Goal: Task Accomplishment & Management: Manage account settings

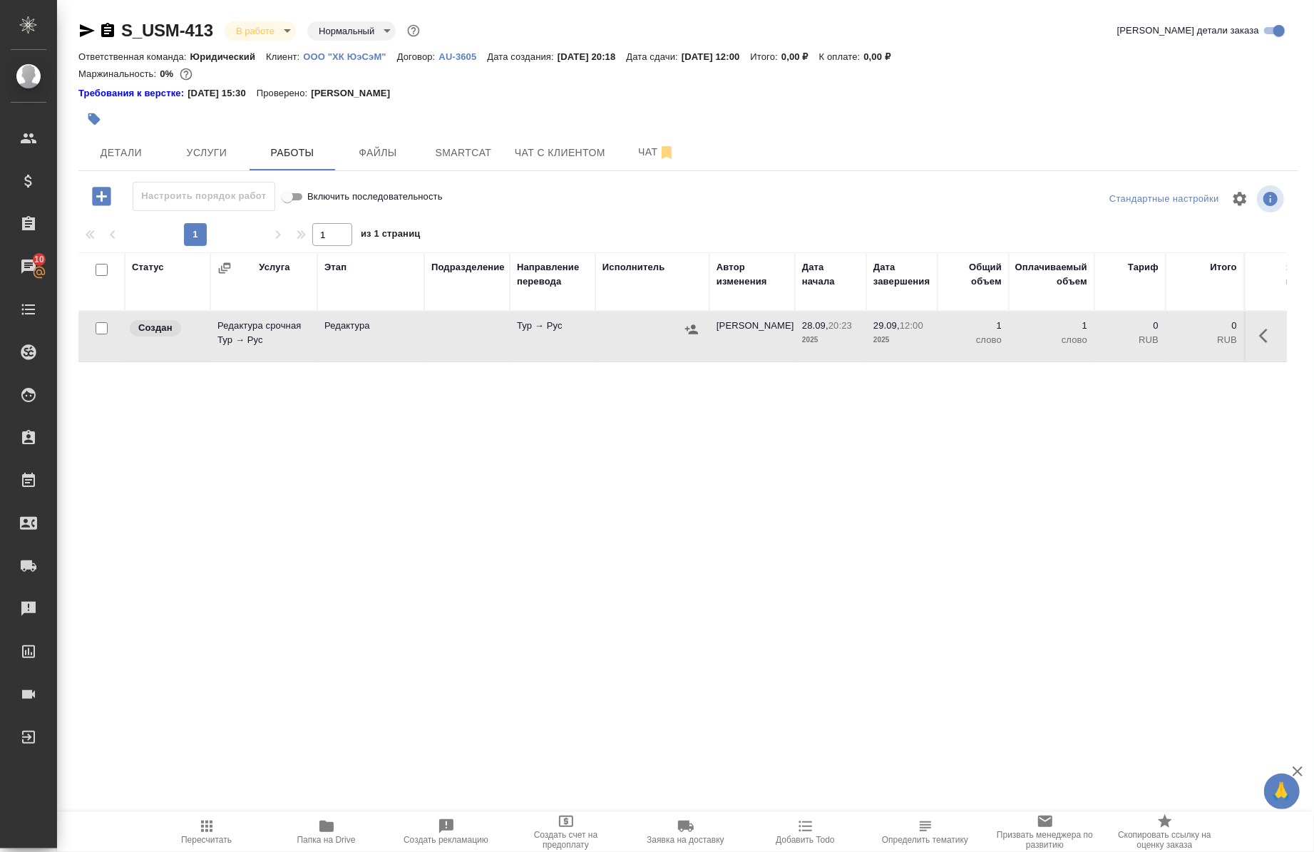
click at [1251, 326] on button "button" at bounding box center [1268, 336] width 34 height 34
click at [1161, 326] on button "button" at bounding box center [1163, 336] width 24 height 34
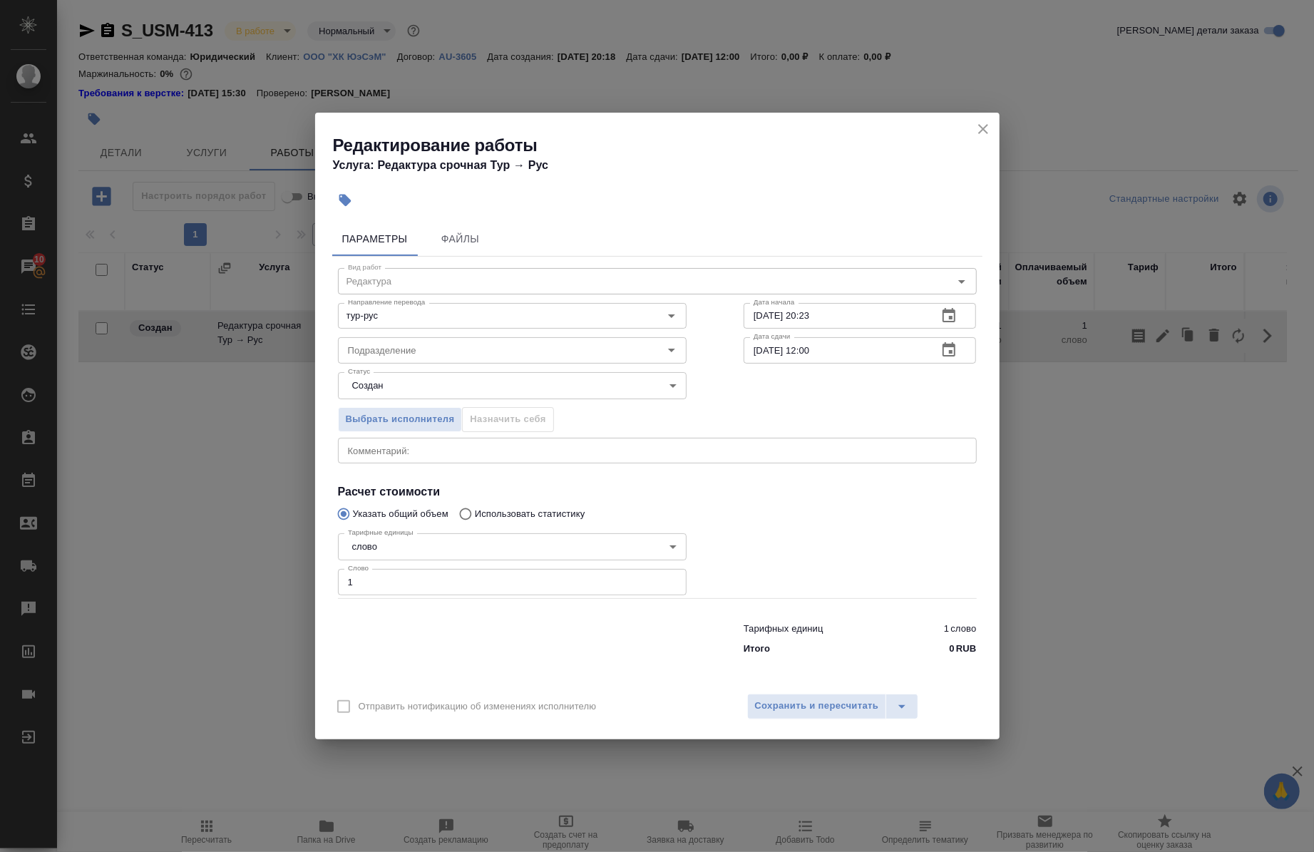
click at [433, 596] on div "Тарифных единиц 1 слово Итого 0 RUB" at bounding box center [658, 636] width 696 height 97
click at [424, 575] on input "1" at bounding box center [512, 582] width 349 height 26
type input "2634"
click at [778, 707] on span "Сохранить и пересчитать" at bounding box center [817, 706] width 124 height 16
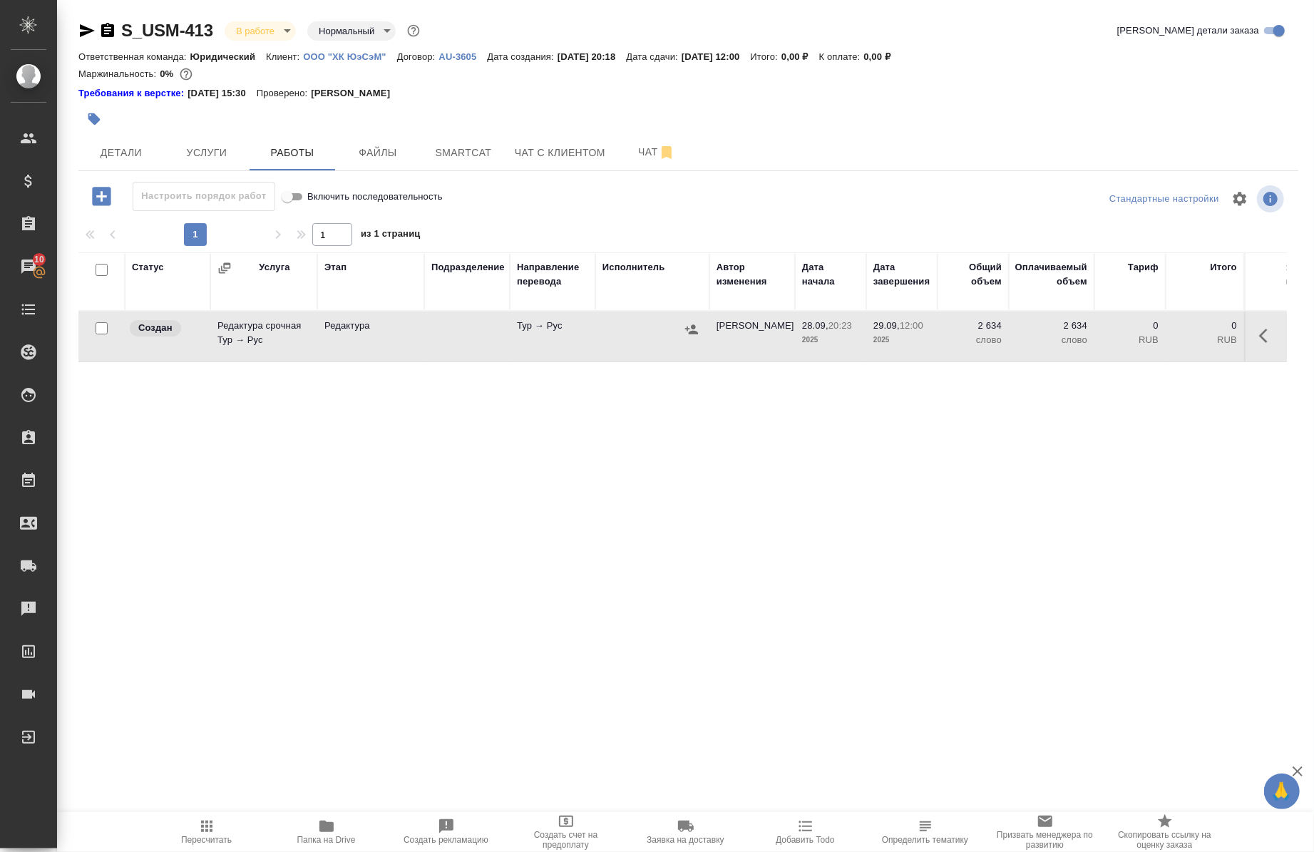
click at [688, 335] on icon "button" at bounding box center [692, 329] width 14 height 14
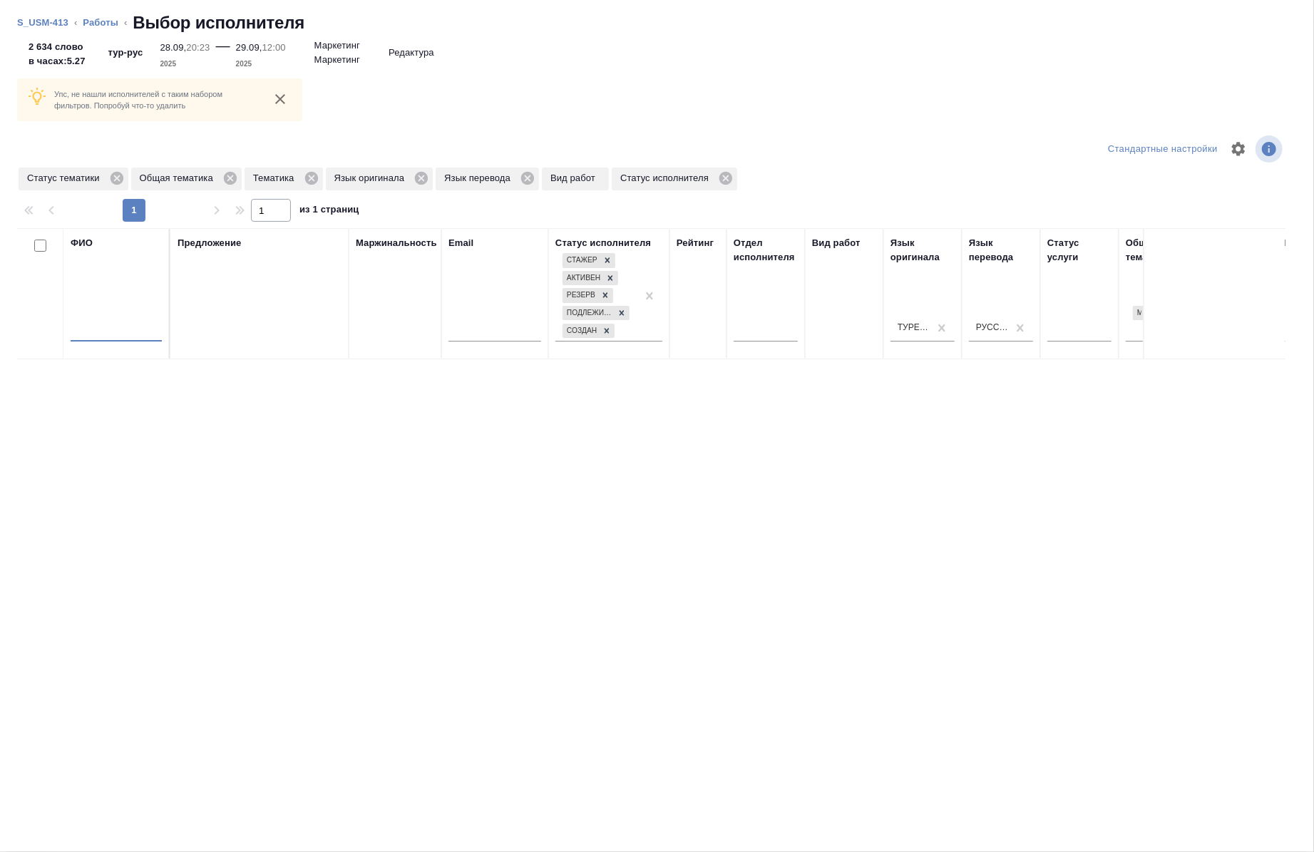
click at [114, 330] on input "text" at bounding box center [116, 333] width 91 height 18
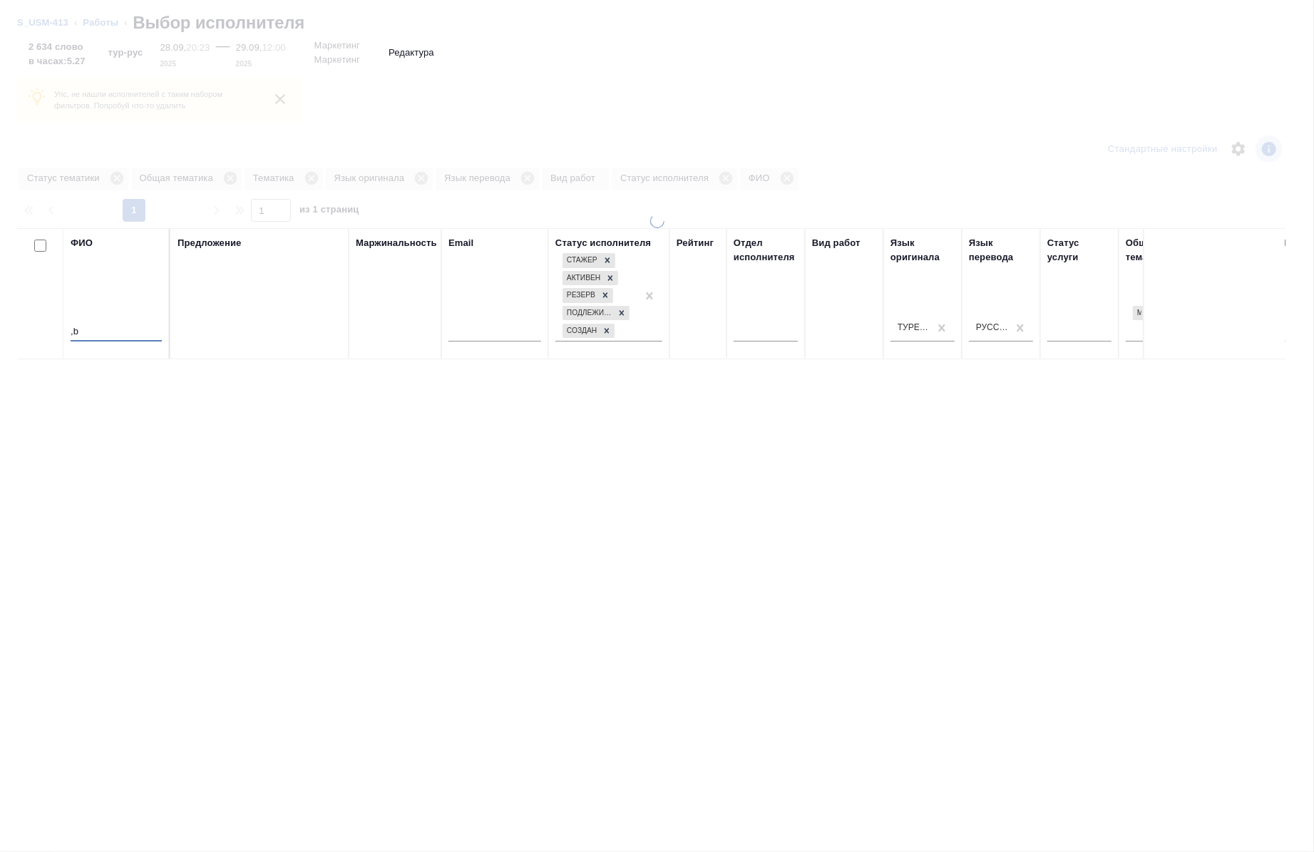
type input ","
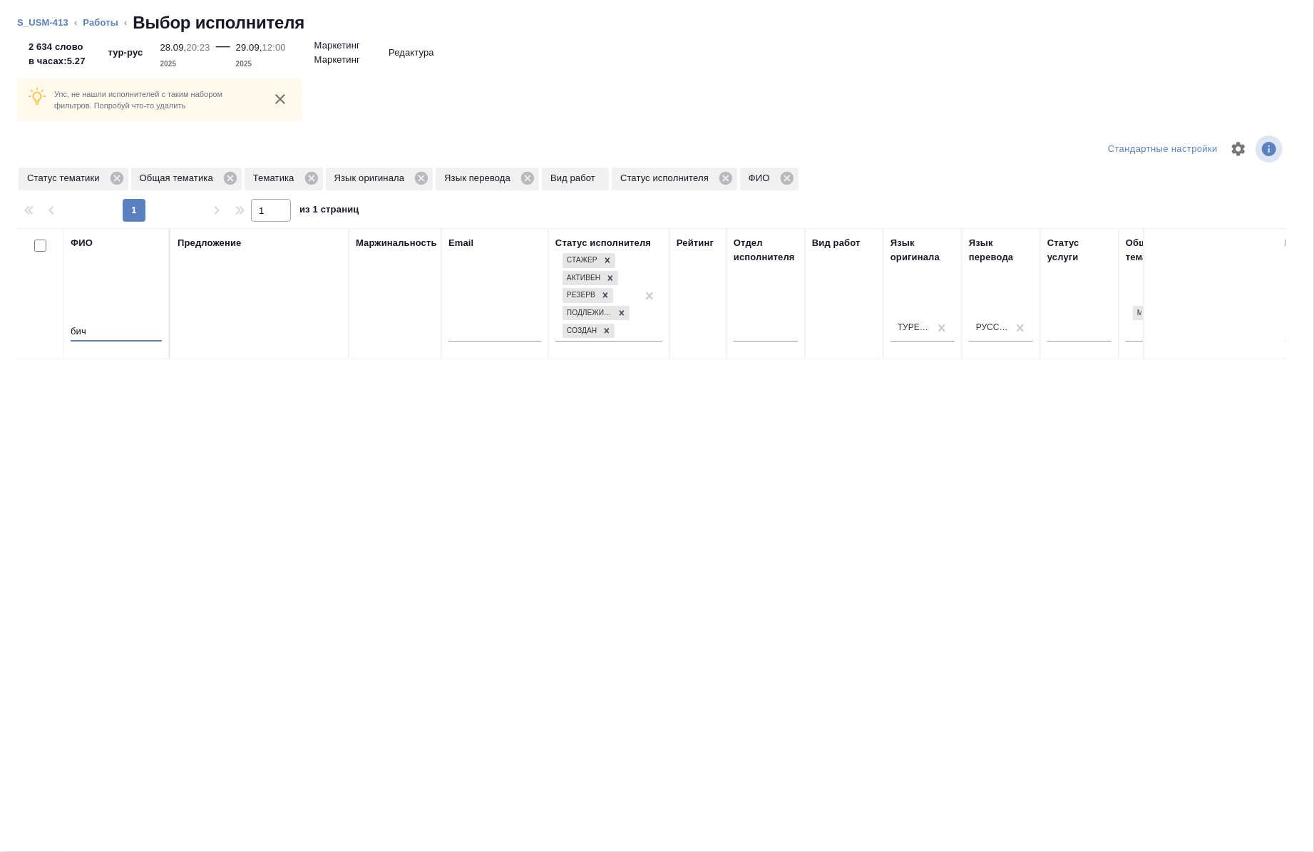
click at [114, 330] on input "бич" at bounding box center [116, 333] width 91 height 18
click at [728, 180] on icon at bounding box center [726, 178] width 16 height 16
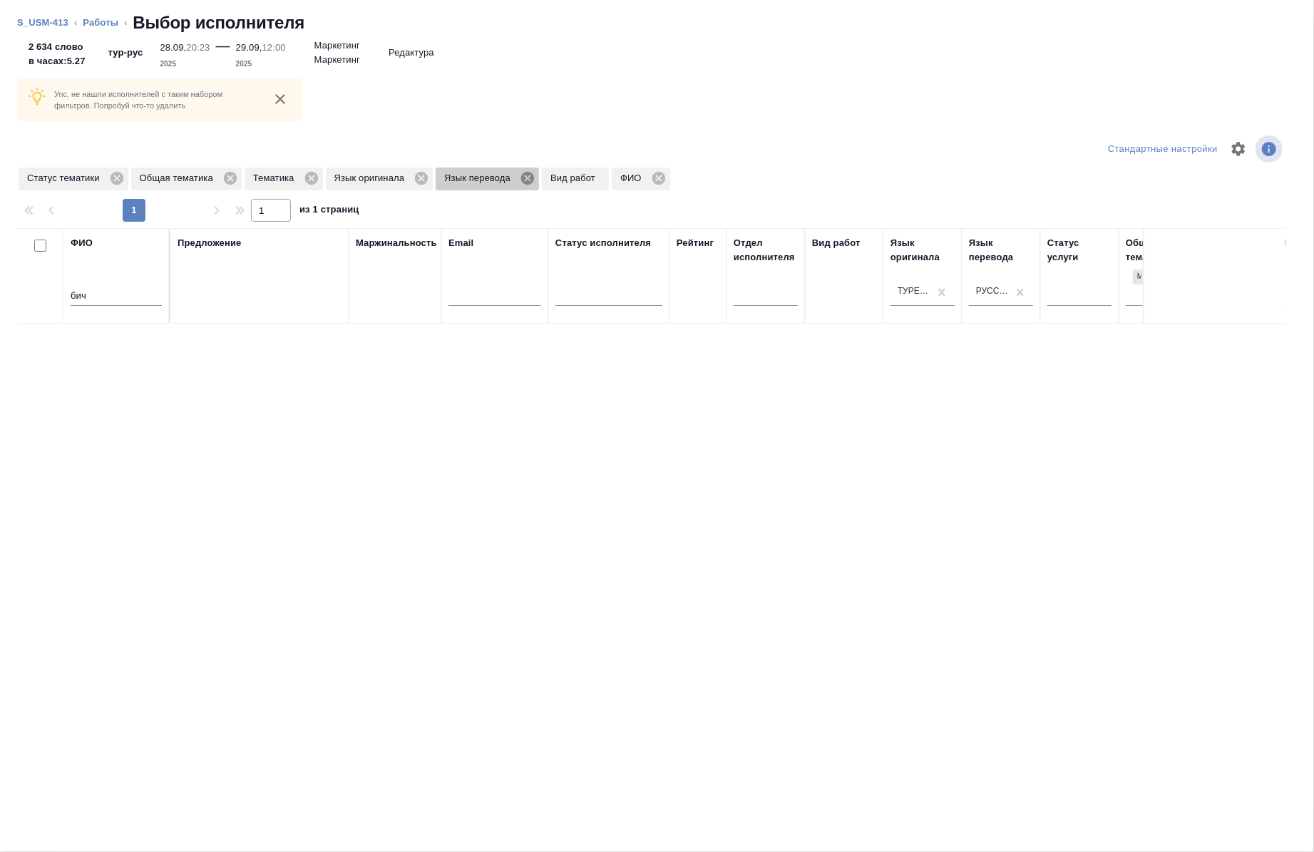
click at [526, 182] on icon at bounding box center [527, 178] width 13 height 13
click at [419, 173] on icon at bounding box center [421, 178] width 13 height 13
click at [315, 184] on icon at bounding box center [312, 178] width 16 height 16
click at [226, 180] on icon at bounding box center [230, 178] width 13 height 13
click at [123, 315] on div "бич" at bounding box center [116, 298] width 91 height 35
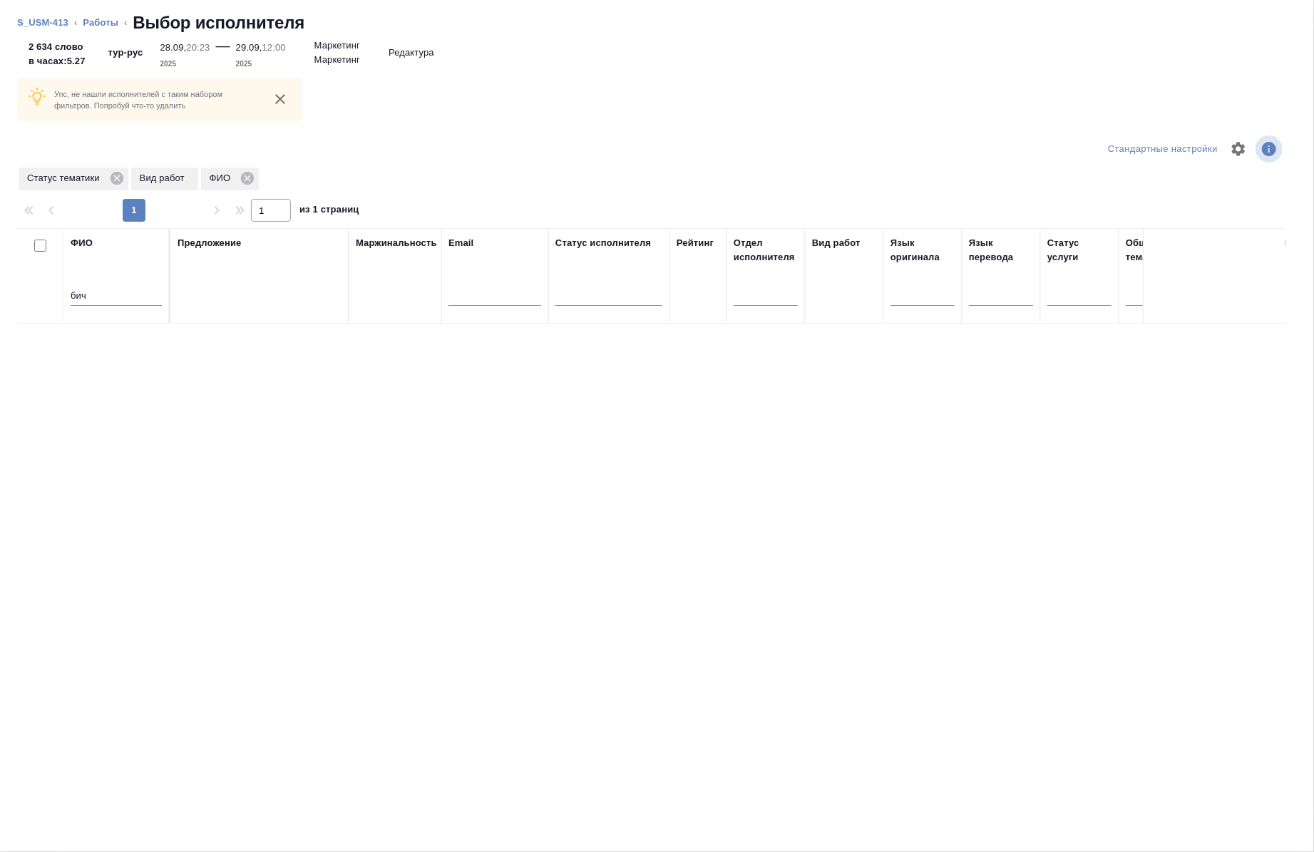
click at [118, 286] on div "бич" at bounding box center [116, 298] width 91 height 35
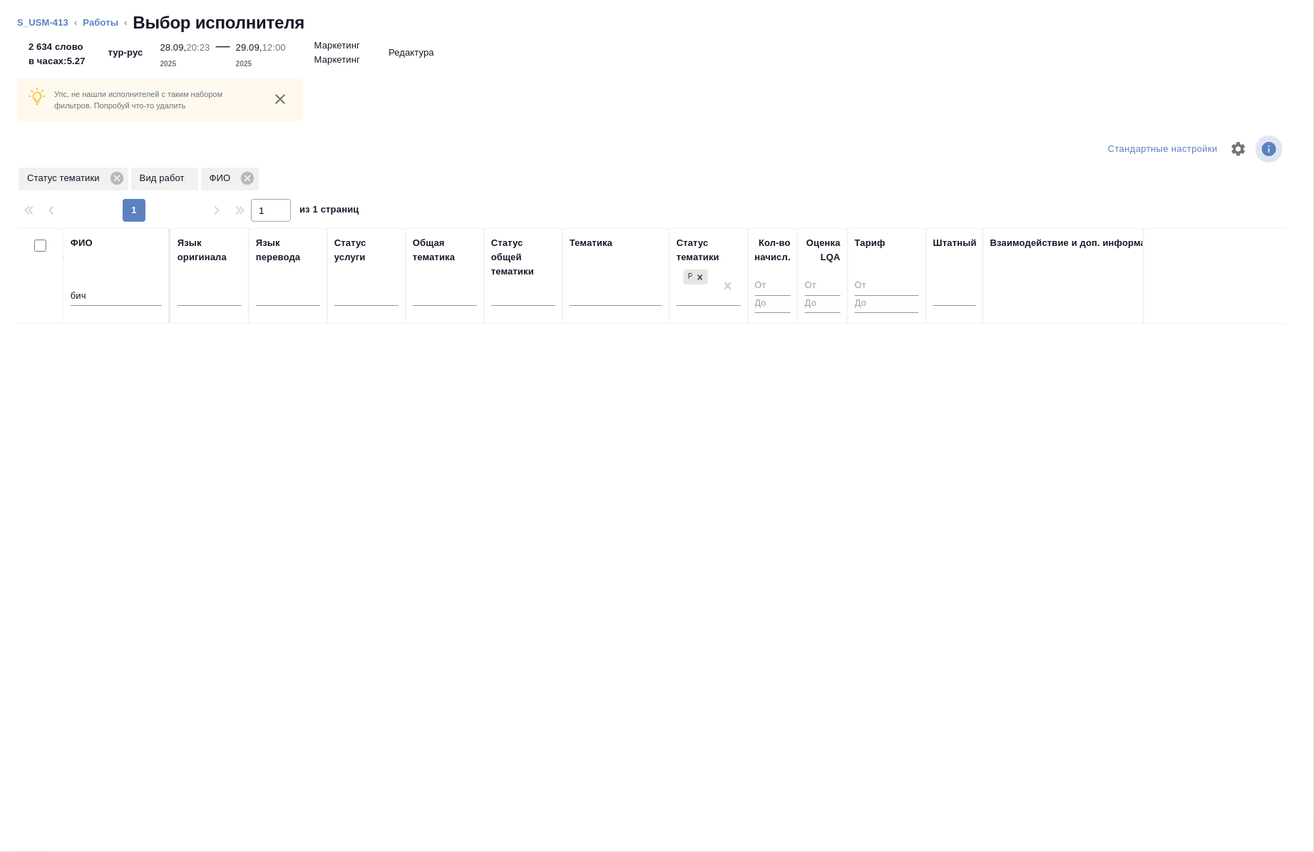
scroll to position [0, 802]
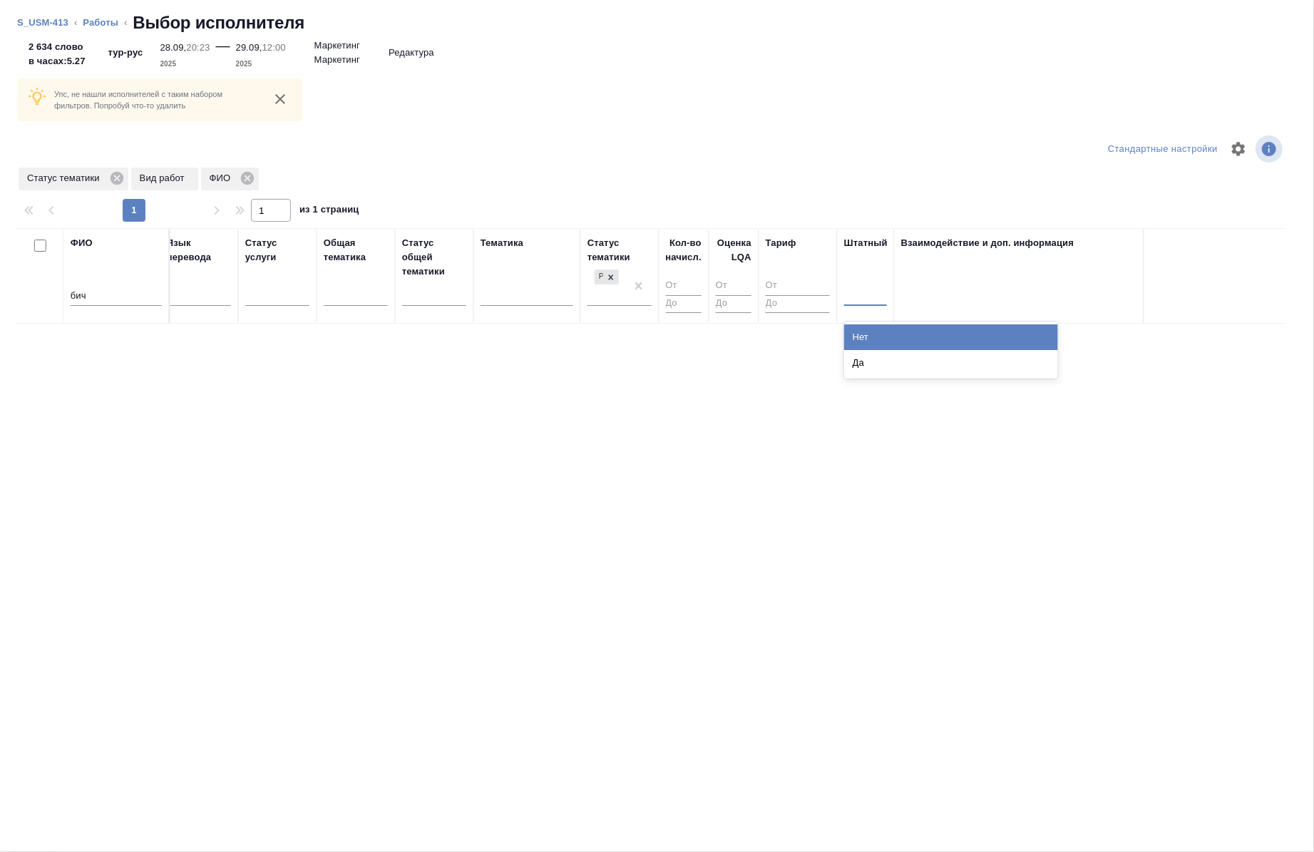
click at [867, 293] on div at bounding box center [865, 291] width 43 height 21
click at [879, 359] on div "Да" at bounding box center [951, 363] width 214 height 26
click at [101, 295] on input "бич" at bounding box center [116, 297] width 91 height 18
type input "бичер"
click at [120, 173] on icon at bounding box center [116, 178] width 13 height 13
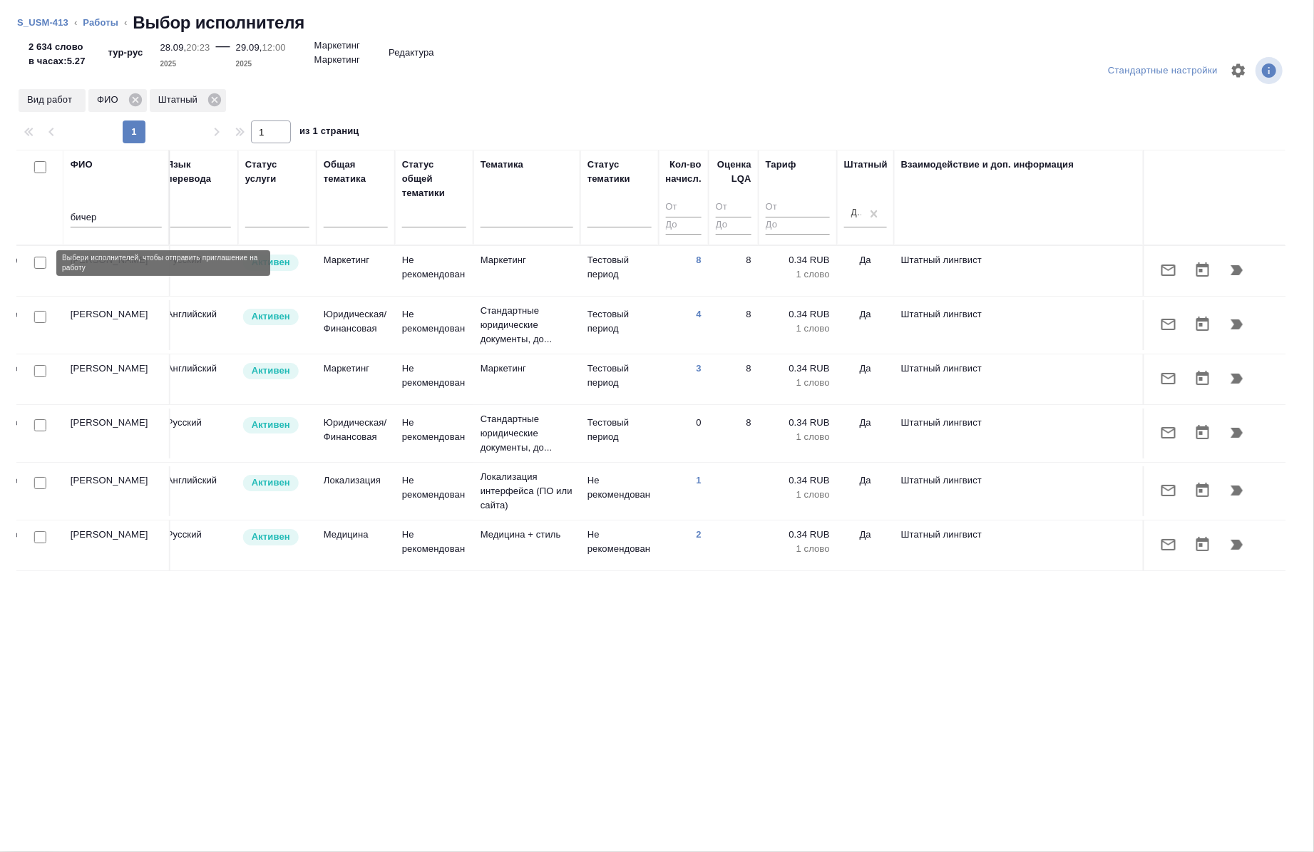
click at [41, 262] on input "checkbox" at bounding box center [40, 263] width 12 height 12
checkbox input "true"
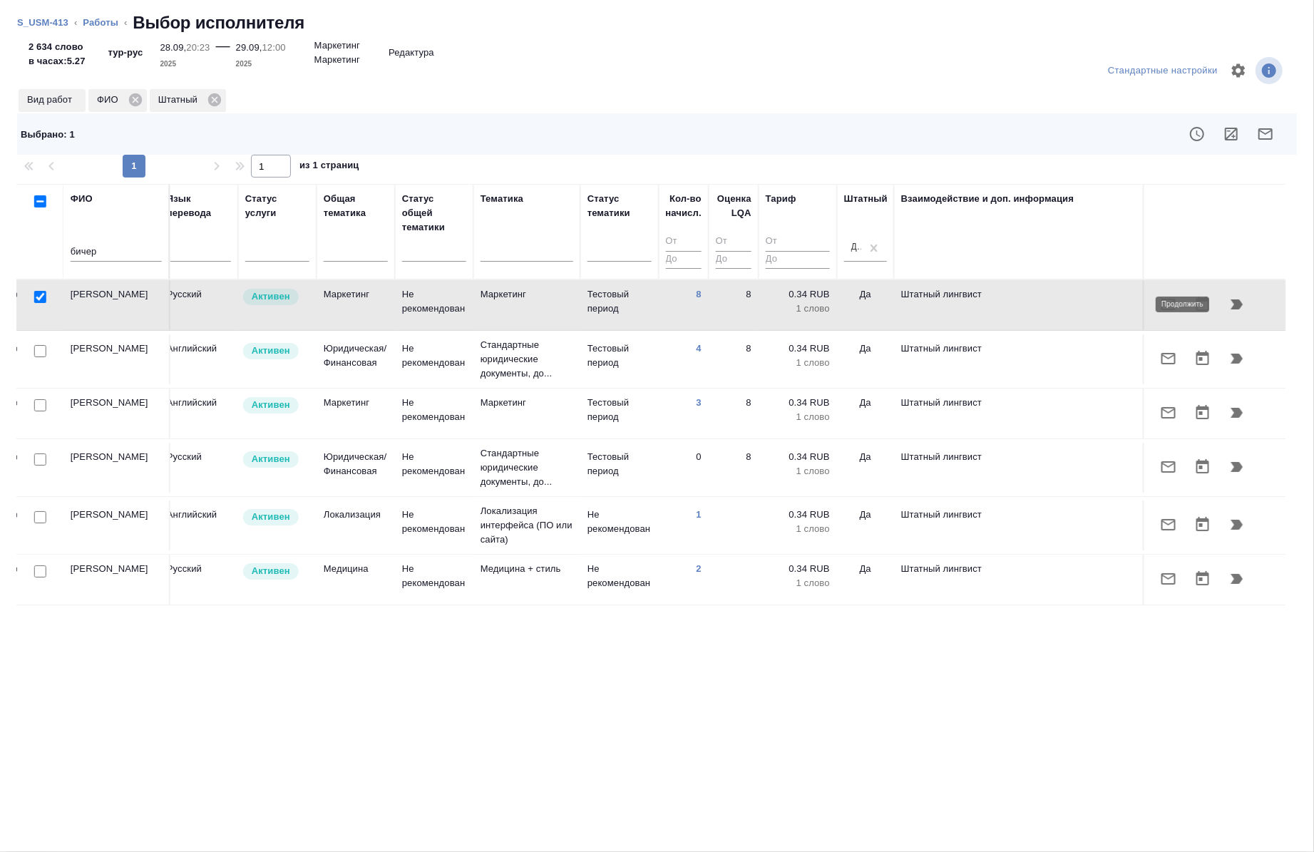
click at [1242, 307] on icon "button" at bounding box center [1237, 304] width 17 height 17
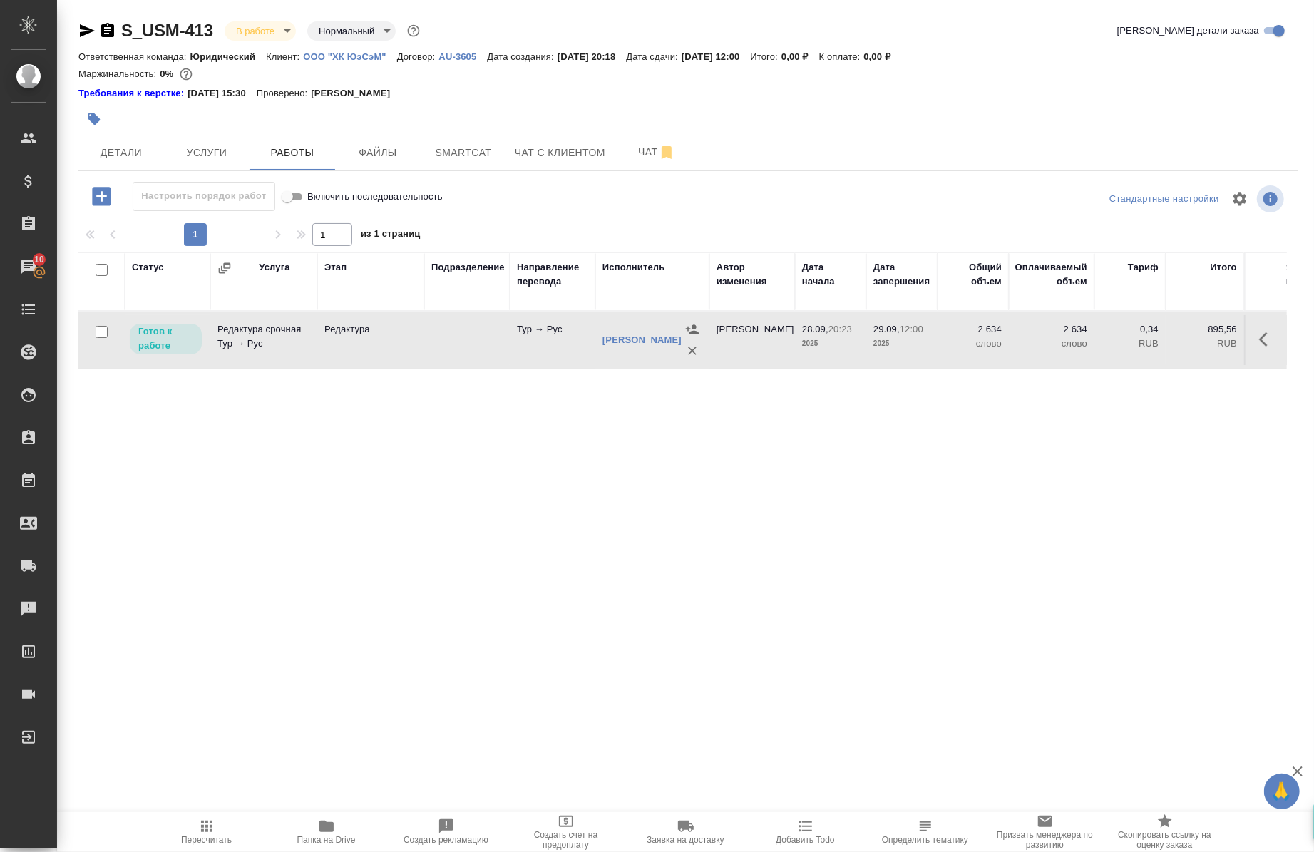
click at [333, 831] on icon "button" at bounding box center [326, 826] width 17 height 17
click at [1252, 329] on button "button" at bounding box center [1268, 339] width 34 height 34
click at [1155, 341] on icon "button" at bounding box center [1163, 339] width 17 height 17
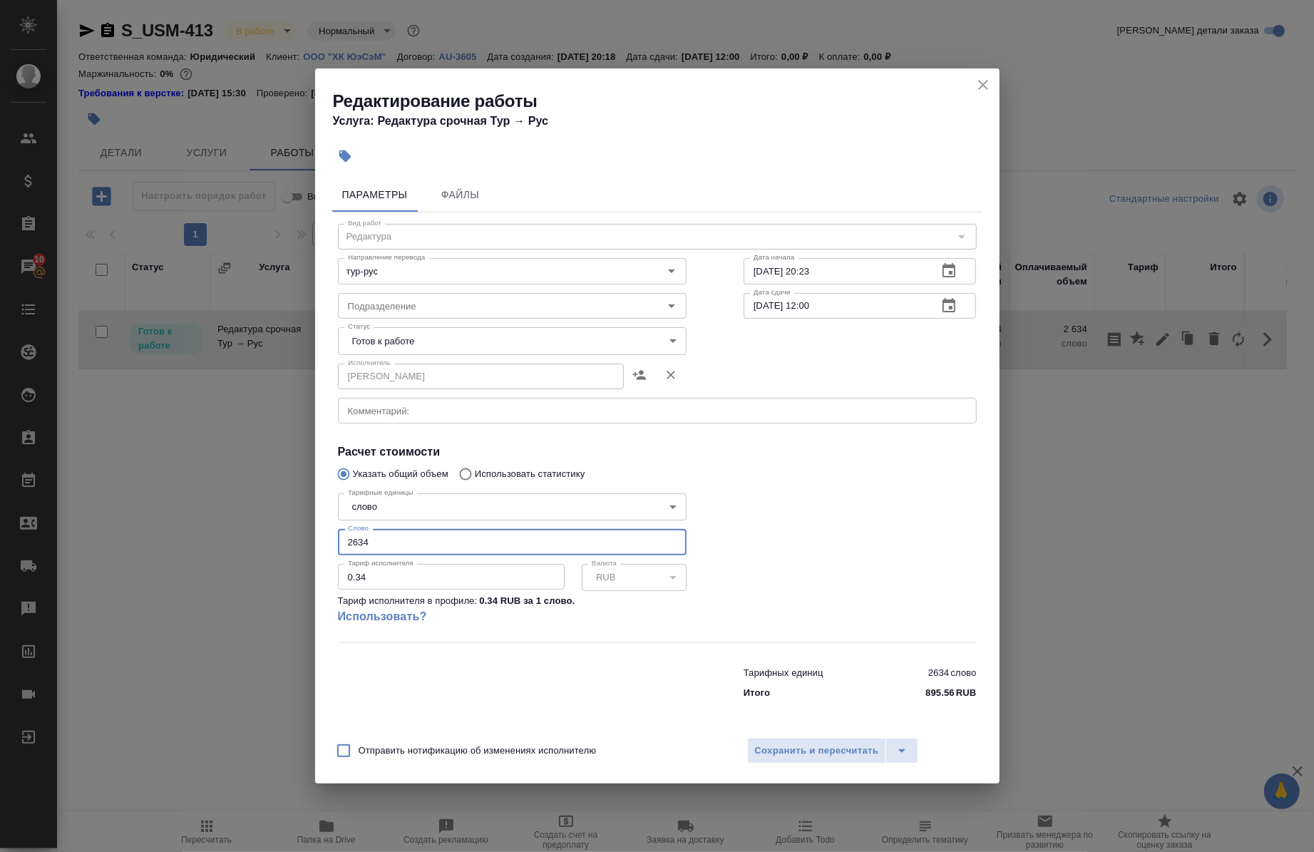
click at [473, 531] on input "2634" at bounding box center [512, 542] width 349 height 26
type input "2657"
click at [831, 752] on span "Сохранить и пересчитать" at bounding box center [817, 751] width 124 height 16
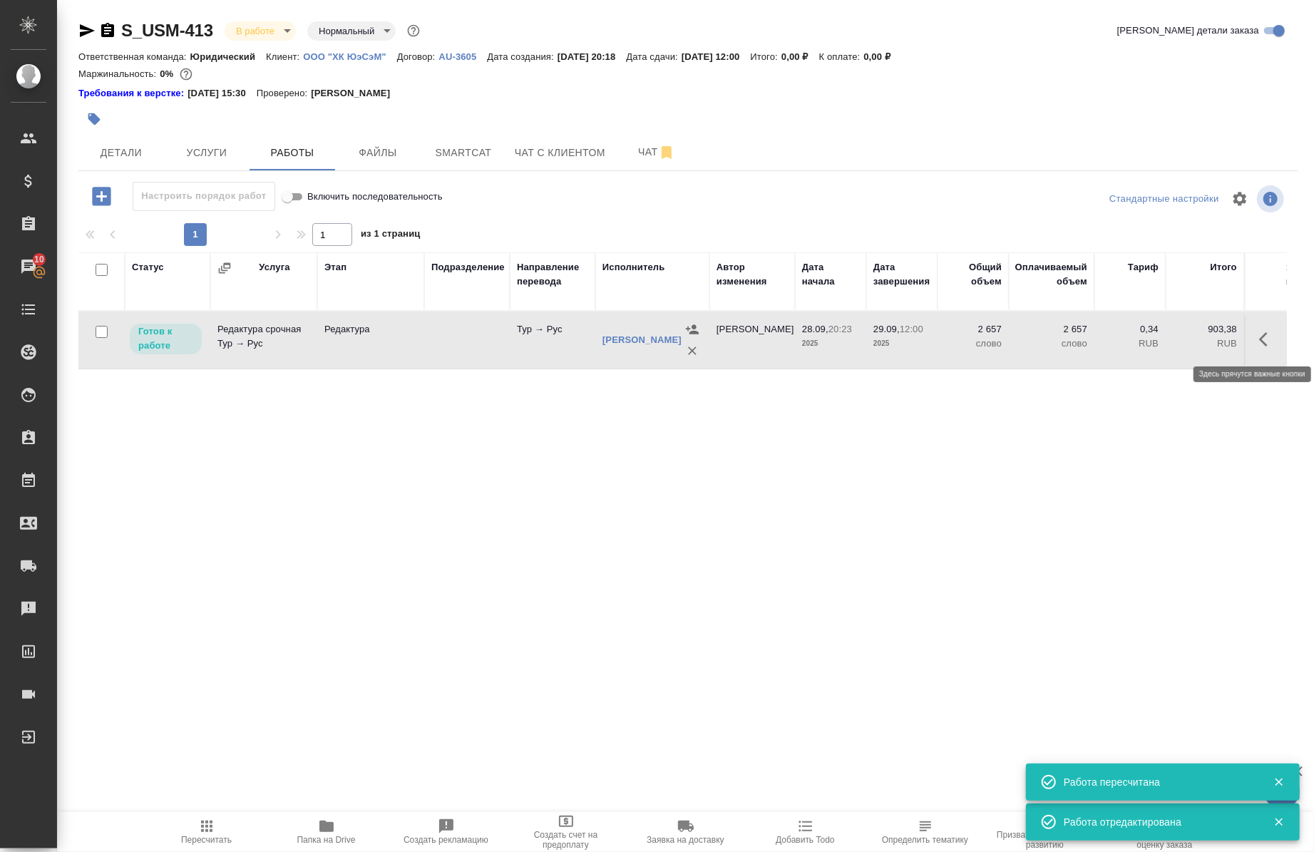
click at [1260, 342] on icon "button" at bounding box center [1268, 339] width 17 height 17
click at [1161, 344] on button "button" at bounding box center [1163, 339] width 24 height 34
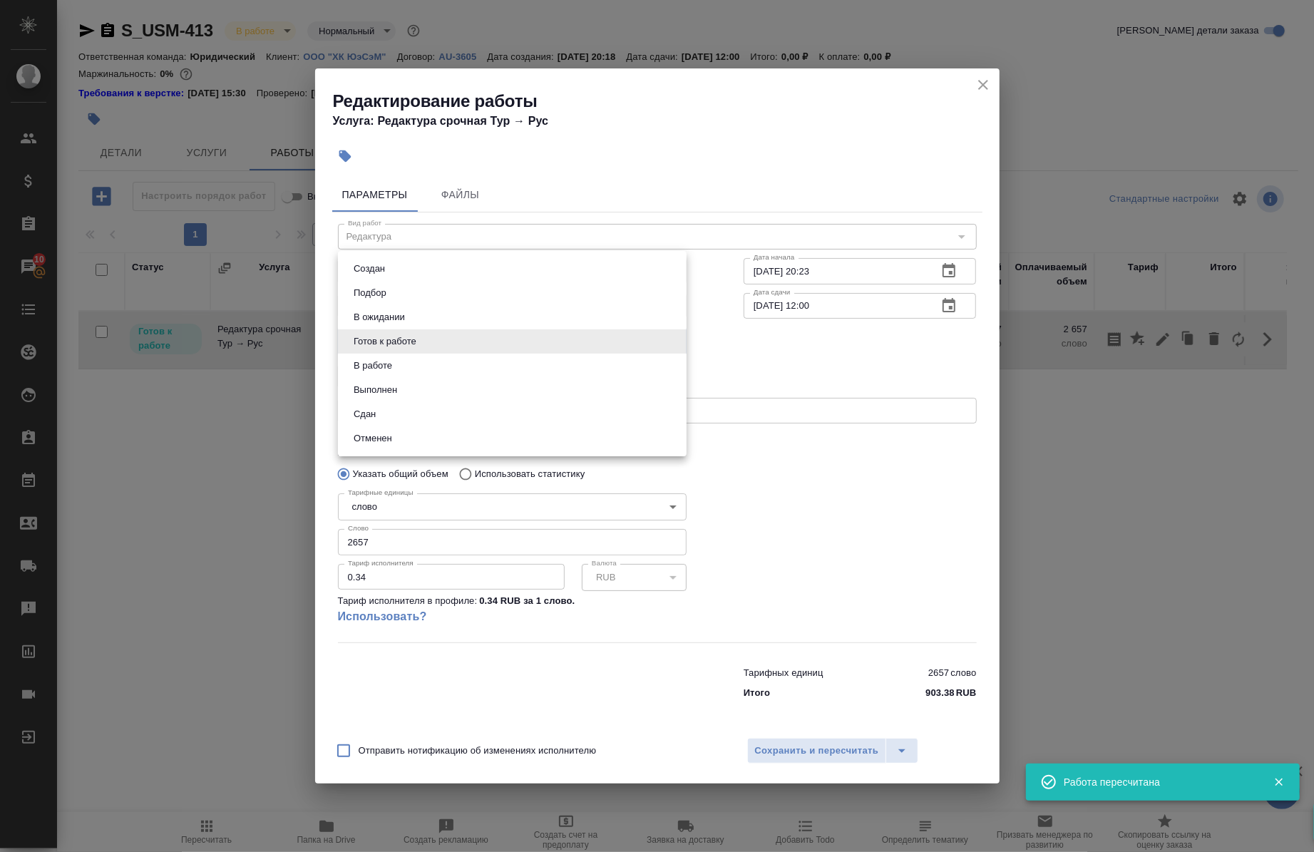
click at [449, 346] on body "🙏 .cls-1 fill:#fff; AWATERA Chernova Anna Клиенты Спецификации Заказы 10 Чаты T…" at bounding box center [657, 426] width 1314 height 852
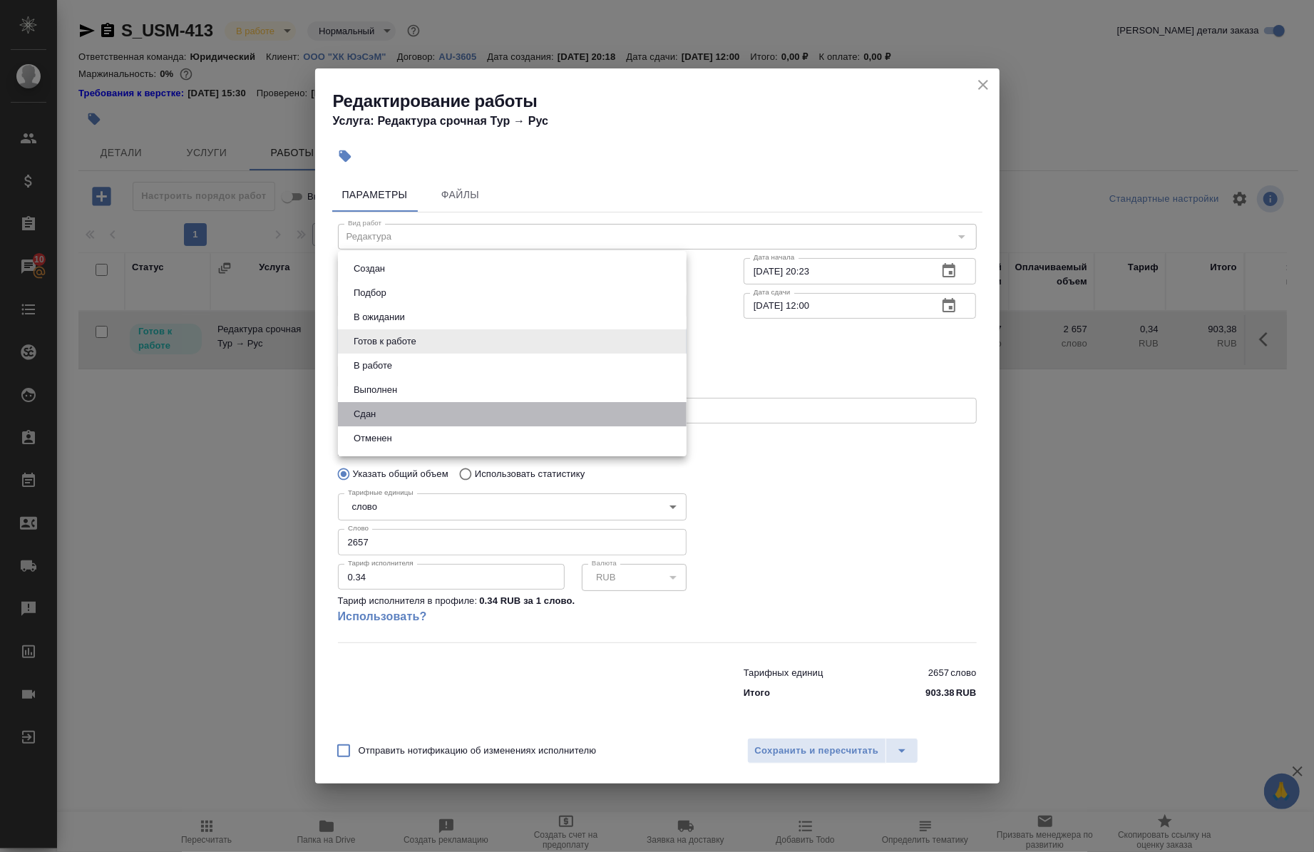
click at [415, 412] on li "Сдан" at bounding box center [512, 414] width 349 height 24
type input "closed"
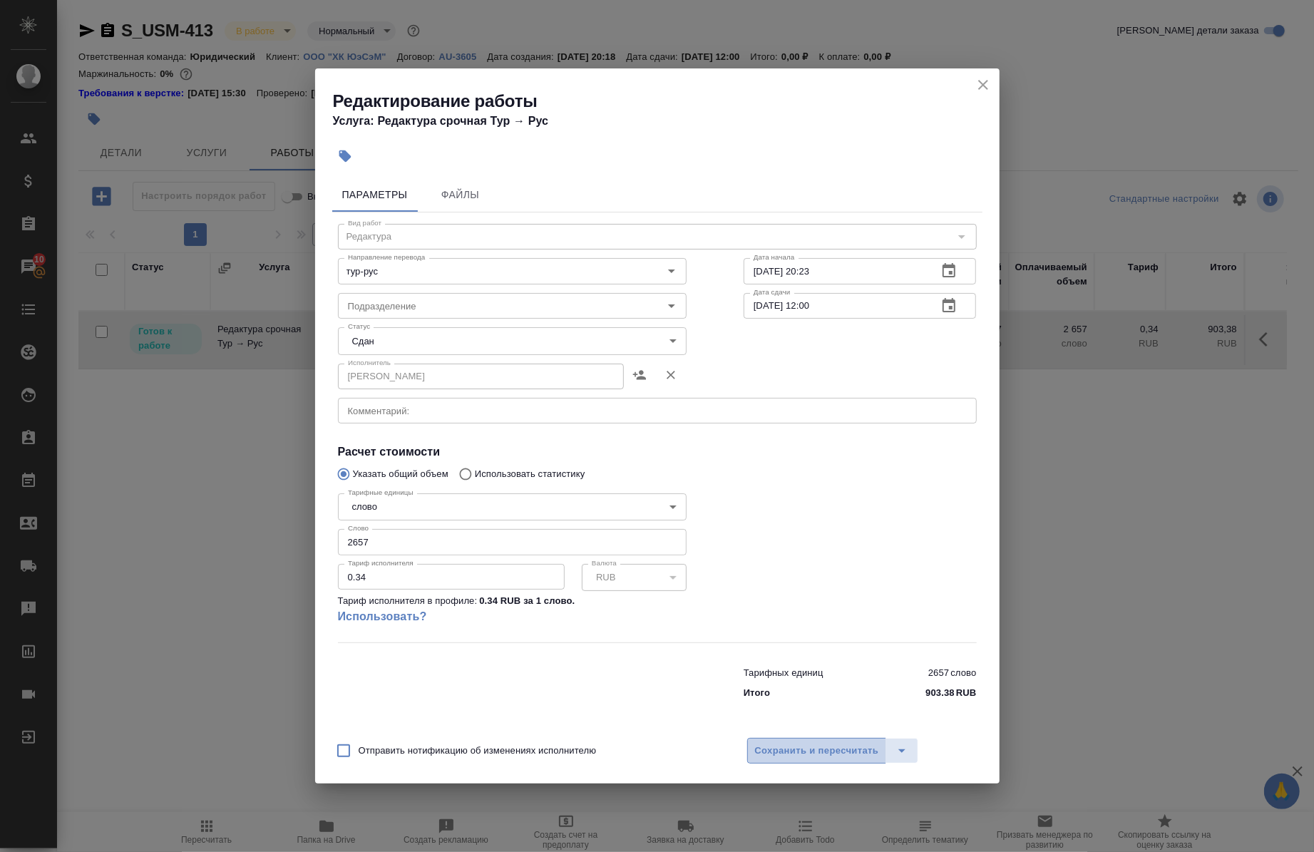
click at [780, 757] on span "Сохранить и пересчитать" at bounding box center [817, 751] width 124 height 16
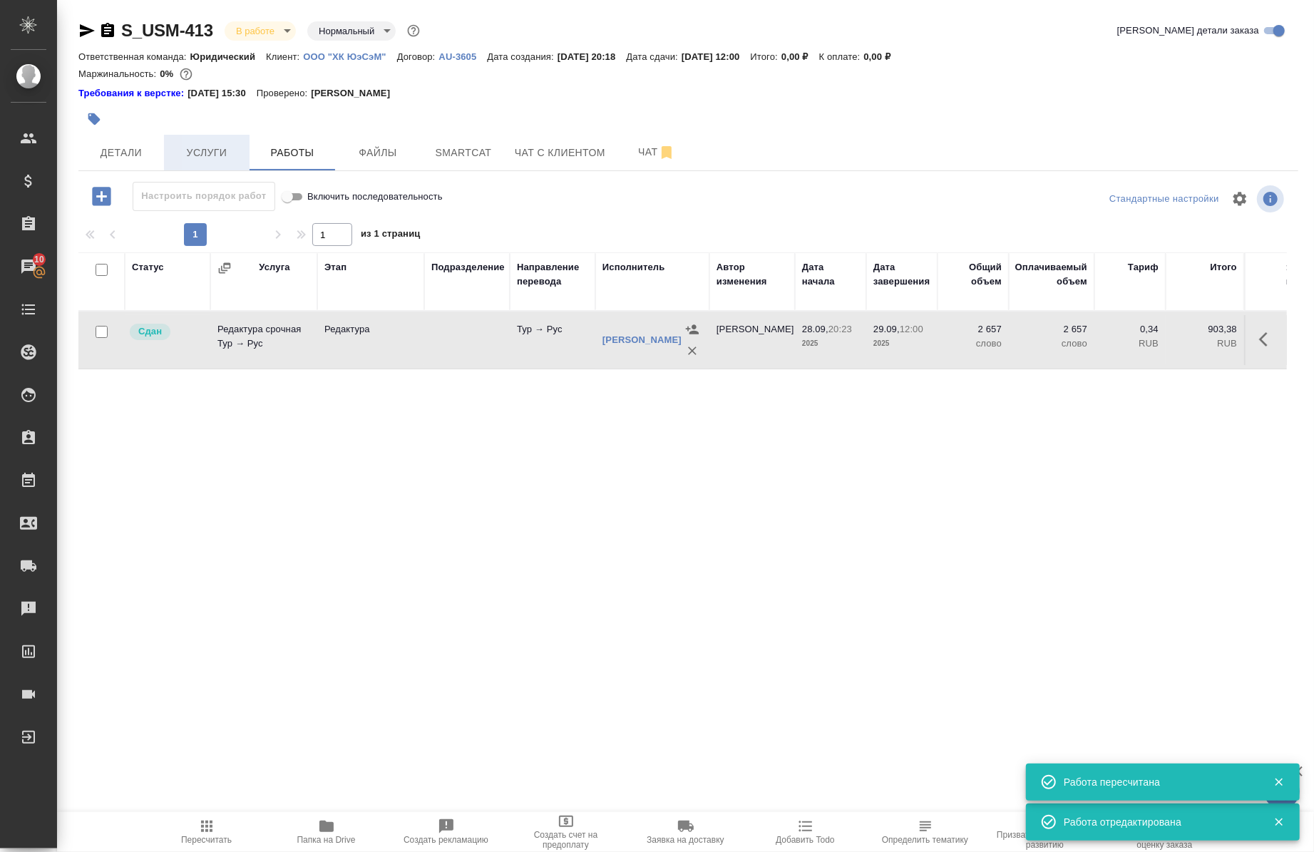
click at [243, 152] on button "Услуги" at bounding box center [207, 153] width 86 height 36
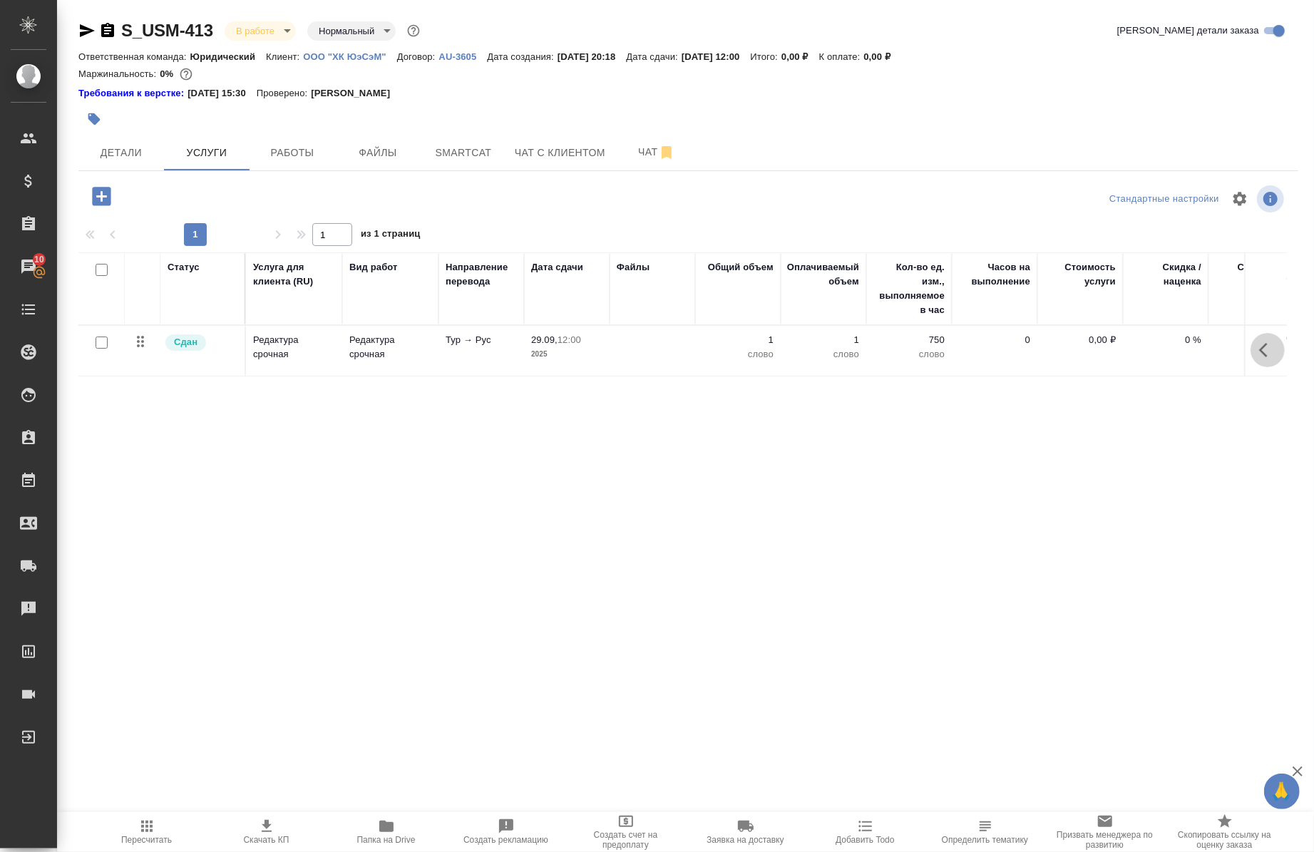
click at [1267, 354] on icon "button" at bounding box center [1268, 350] width 17 height 17
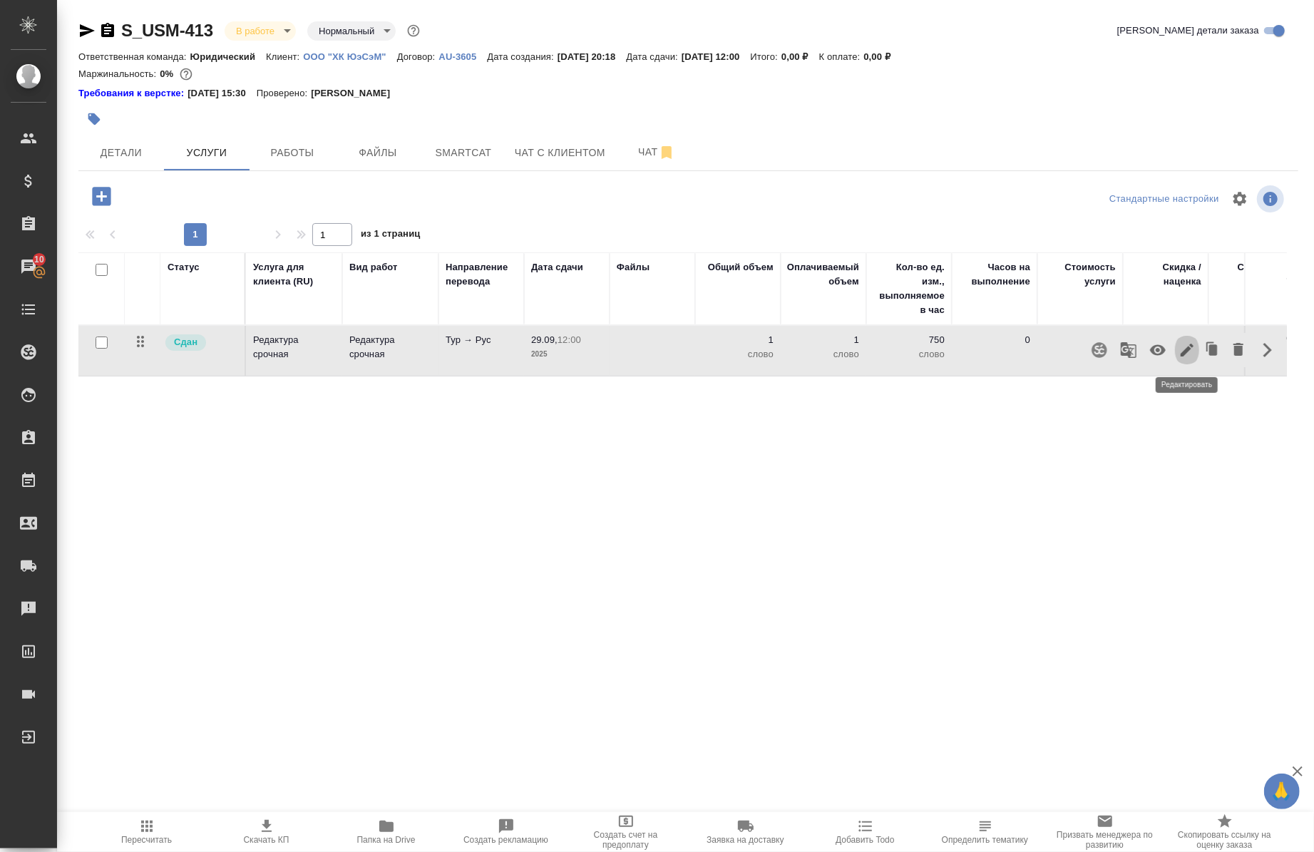
click at [1185, 351] on icon "button" at bounding box center [1187, 350] width 13 height 13
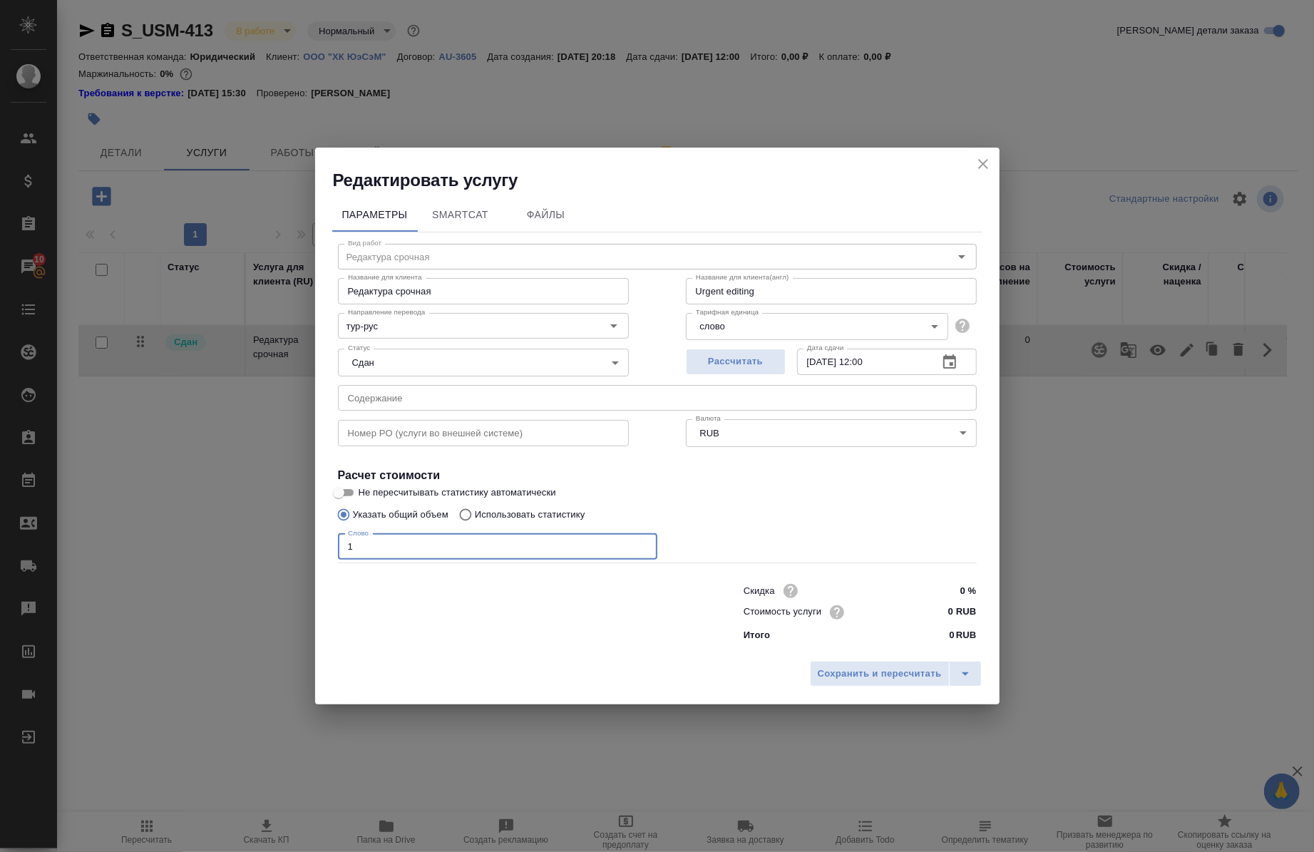
click at [447, 542] on input "1" at bounding box center [498, 547] width 320 height 26
type input "2657"
click at [857, 680] on span "Сохранить и пересчитать" at bounding box center [880, 674] width 124 height 16
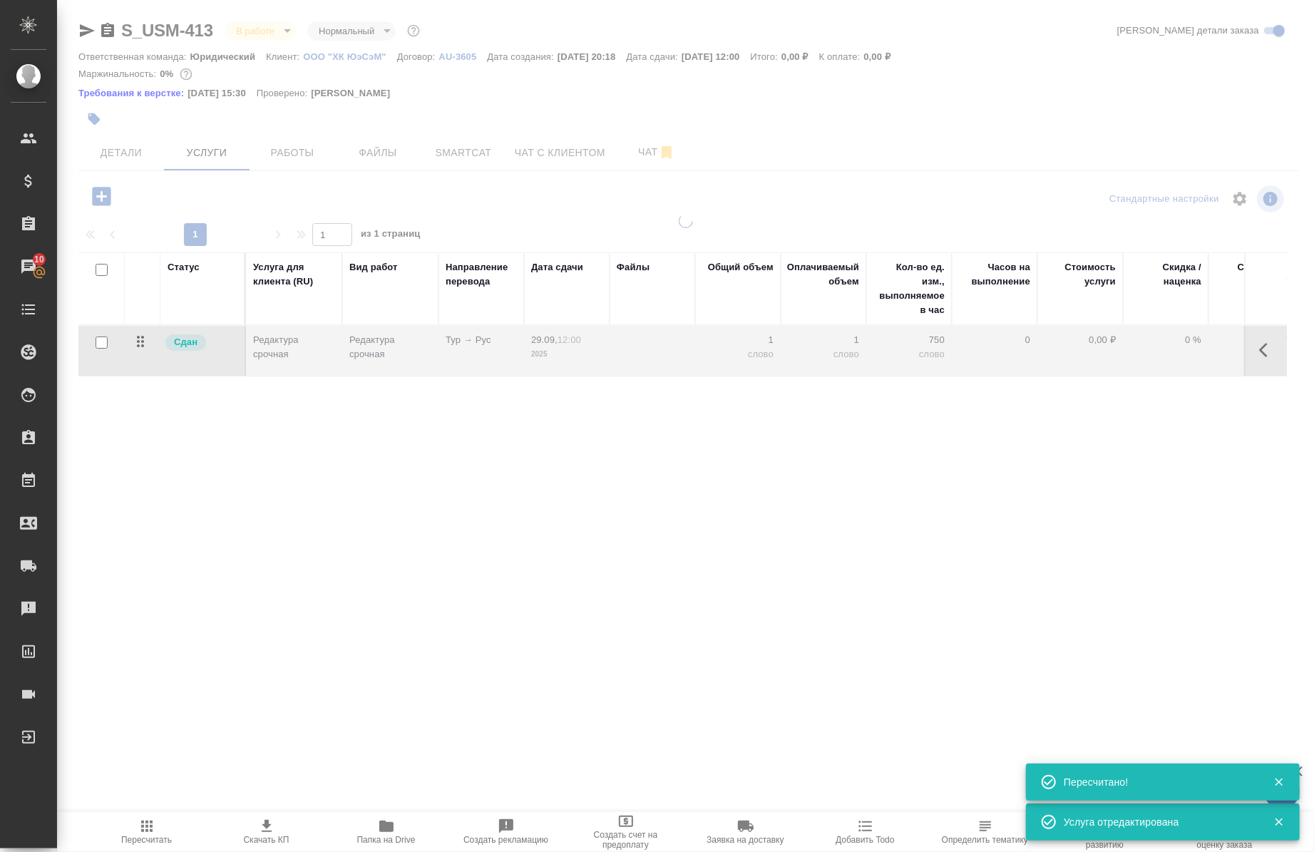
type input "urgent"
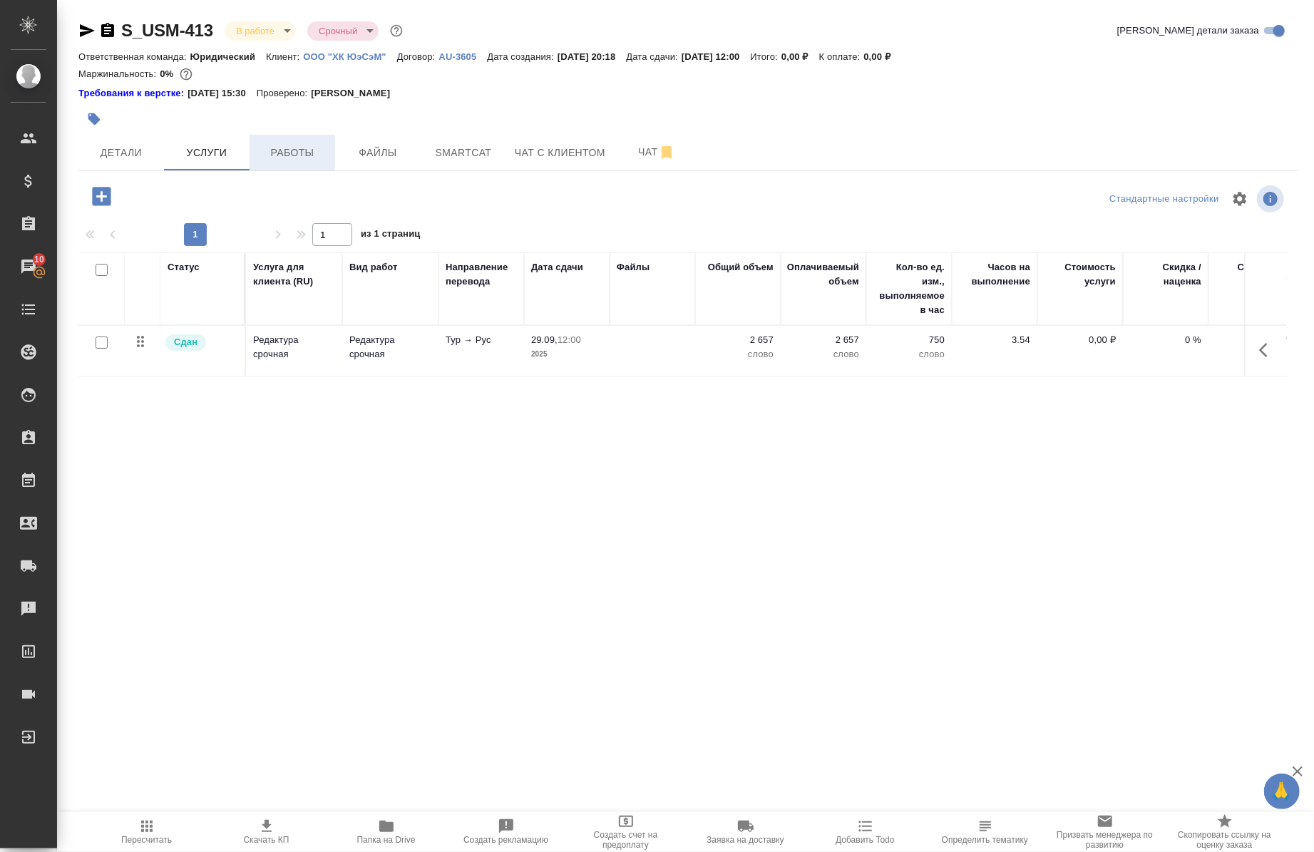
click at [291, 158] on span "Работы" at bounding box center [292, 153] width 68 height 18
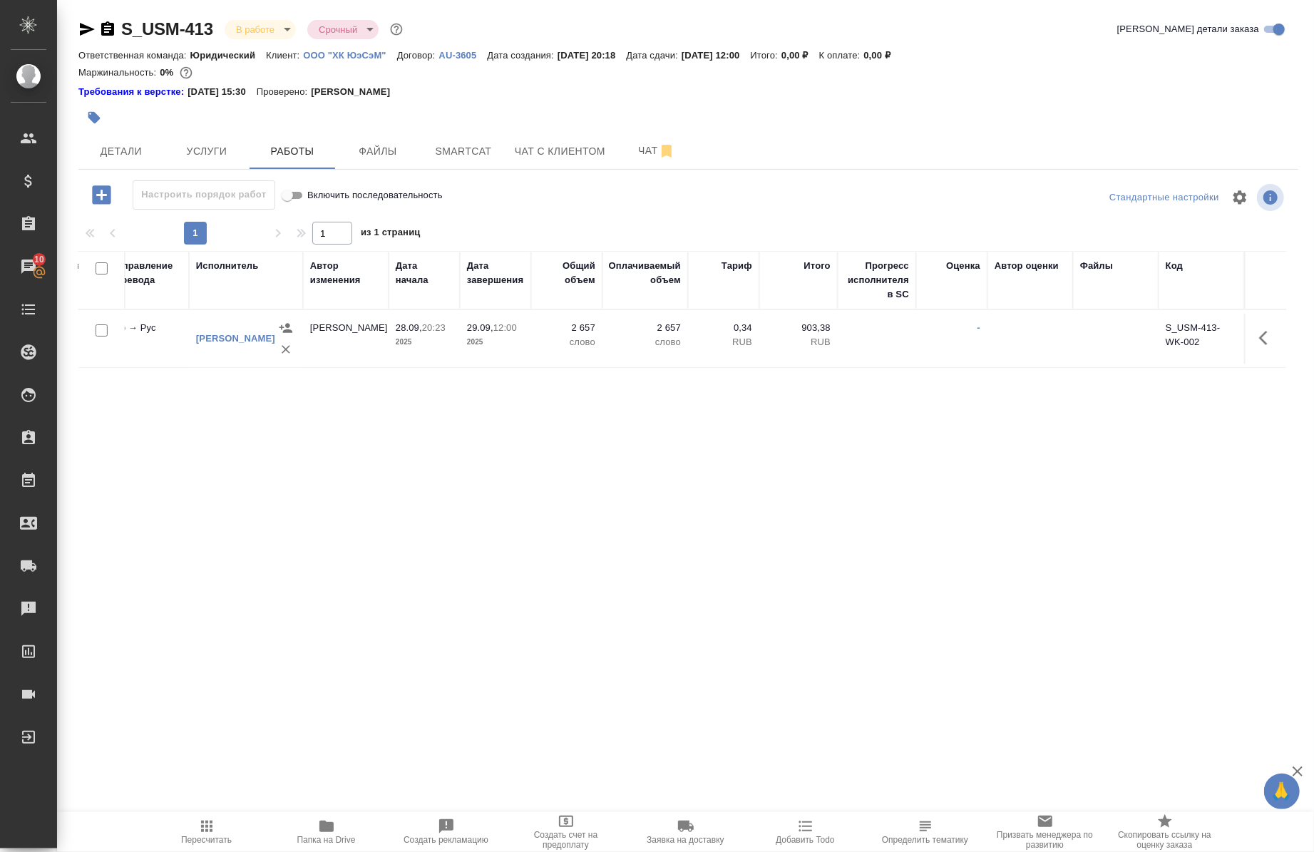
scroll to position [0, 417]
click at [131, 139] on button "Детали" at bounding box center [121, 151] width 86 height 36
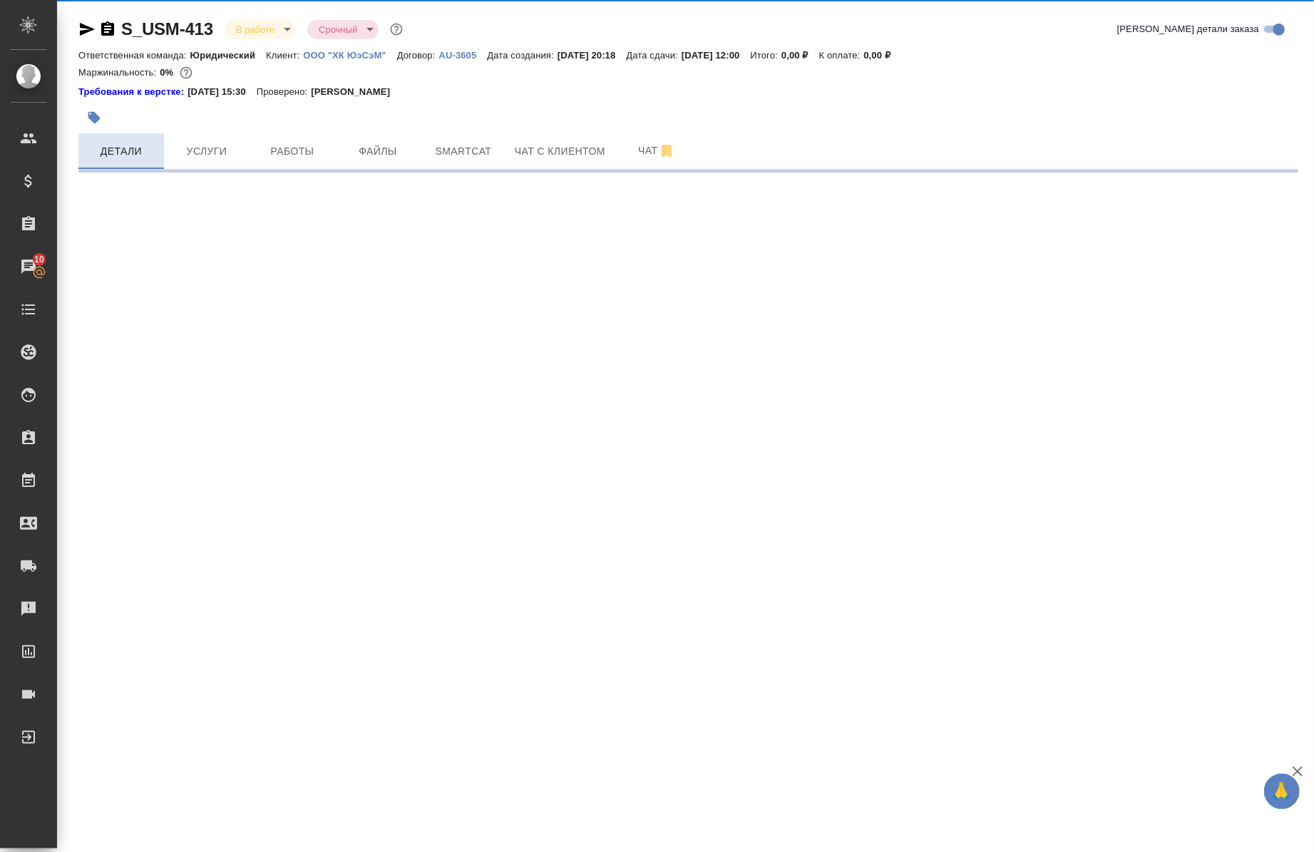
select select "RU"
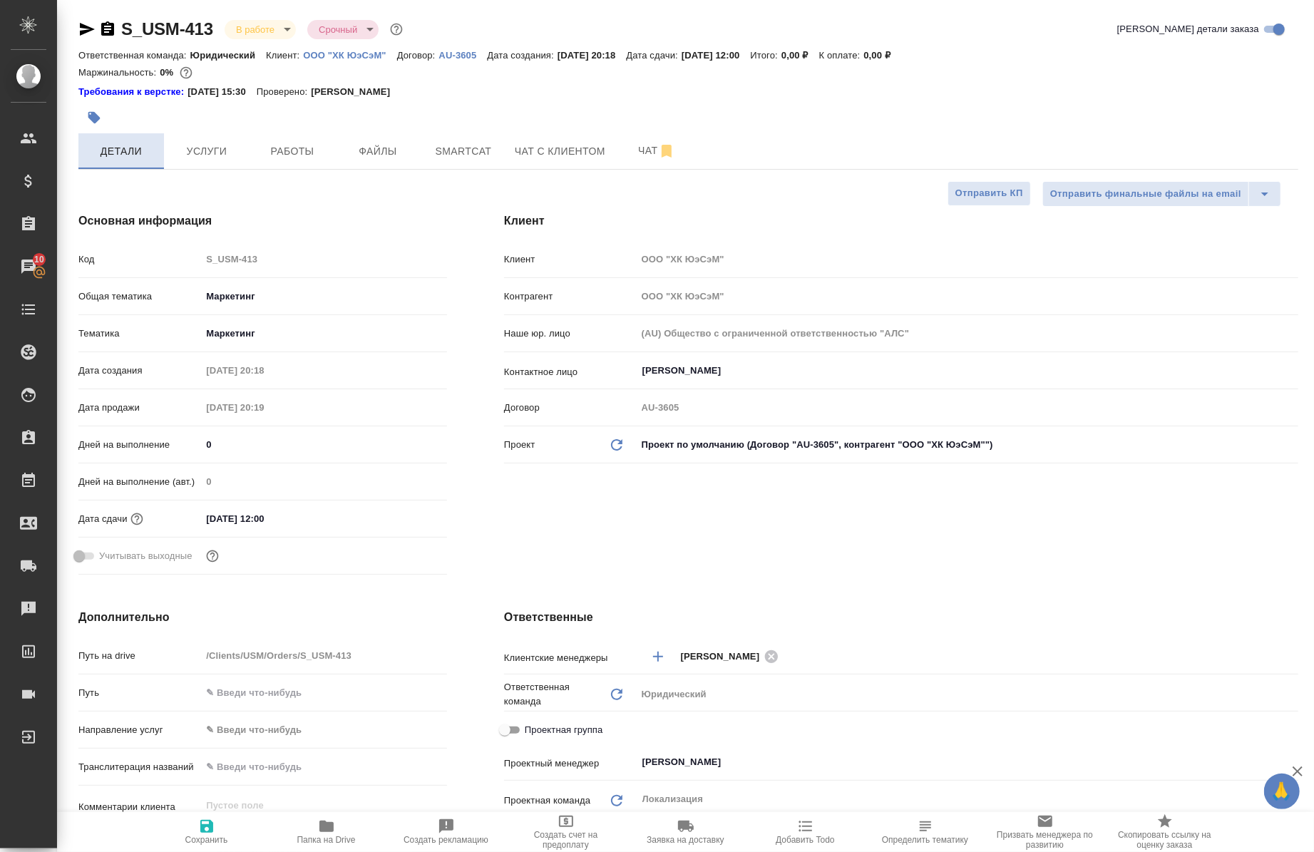
type textarea "x"
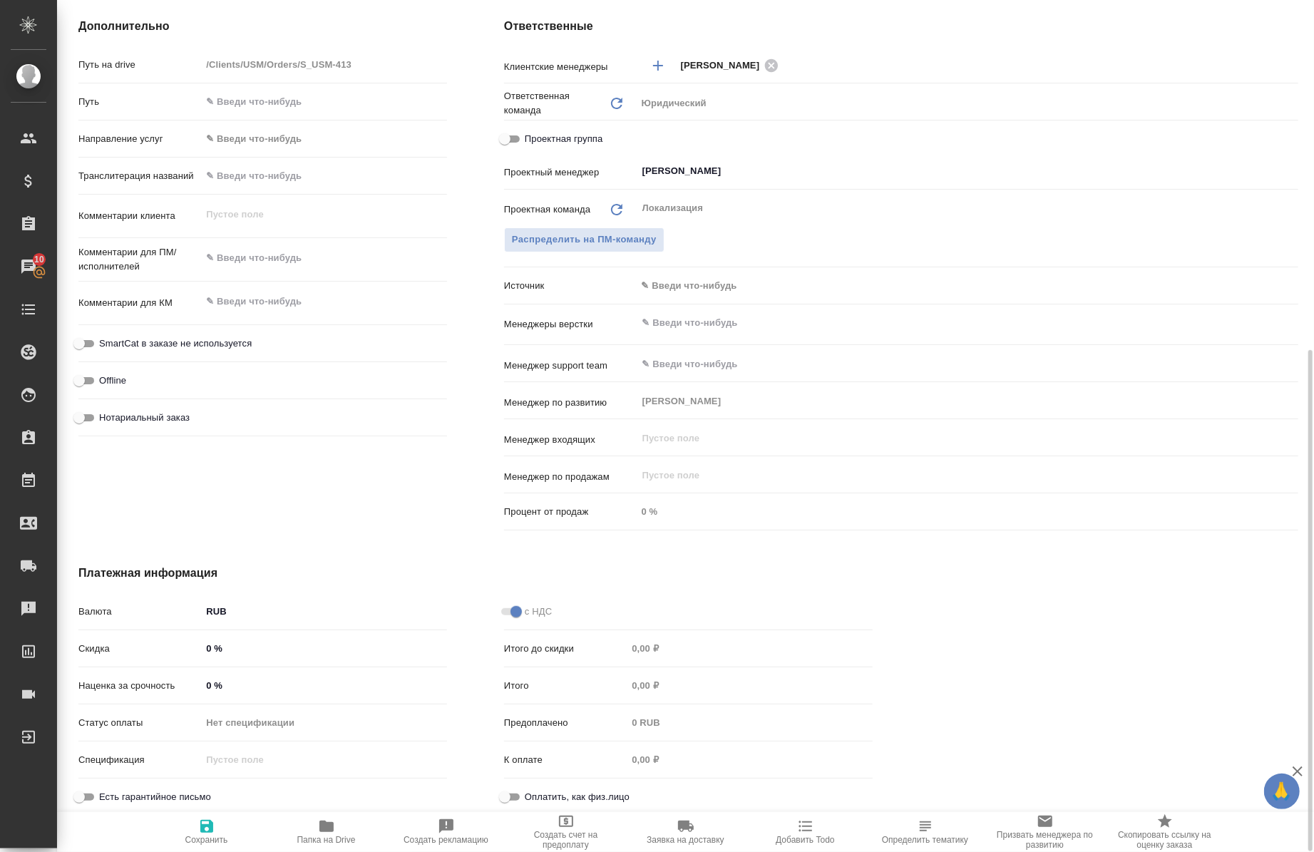
scroll to position [593, 0]
click at [204, 688] on input "0 %" at bounding box center [324, 685] width 245 height 21
type input "10 %"
type textarea "x"
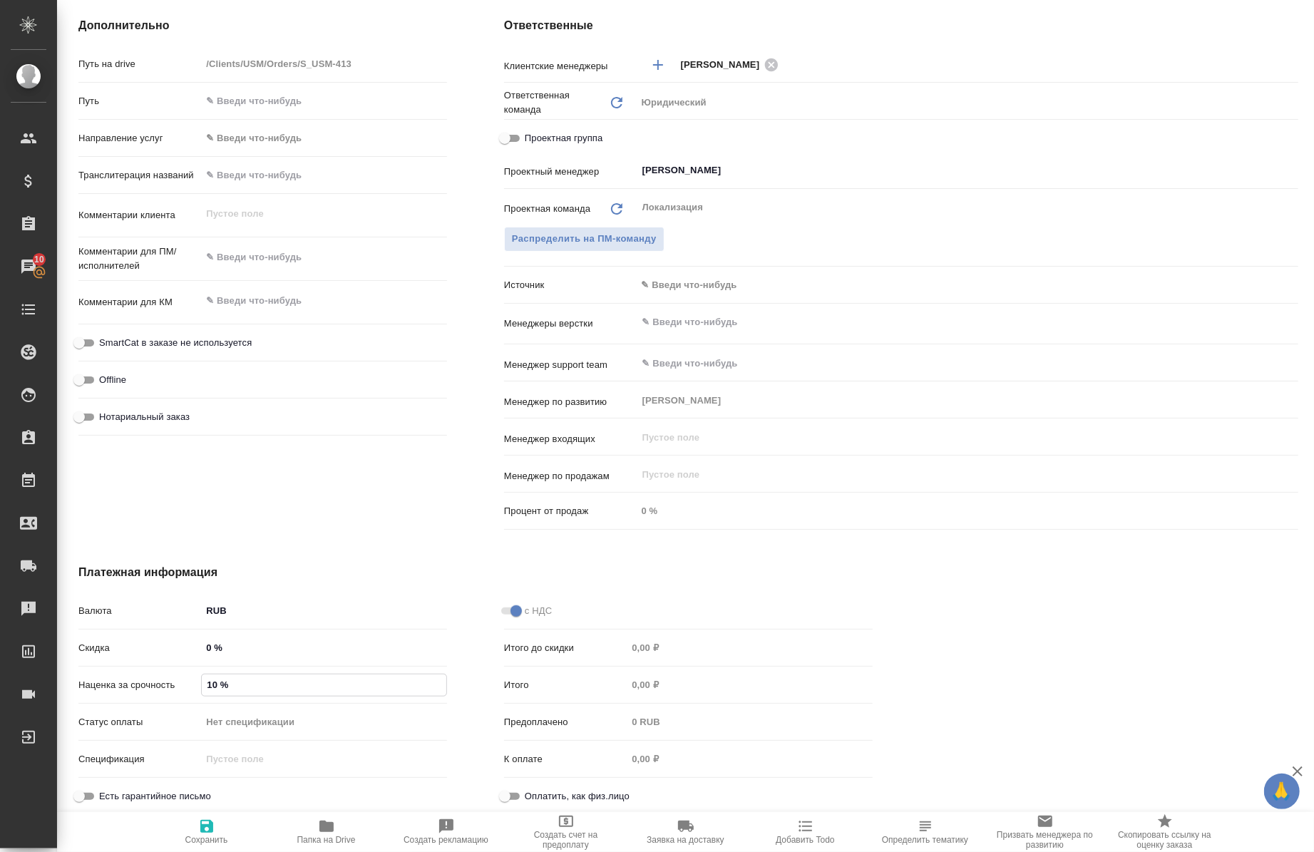
type textarea "x"
type input "100 %"
type textarea "x"
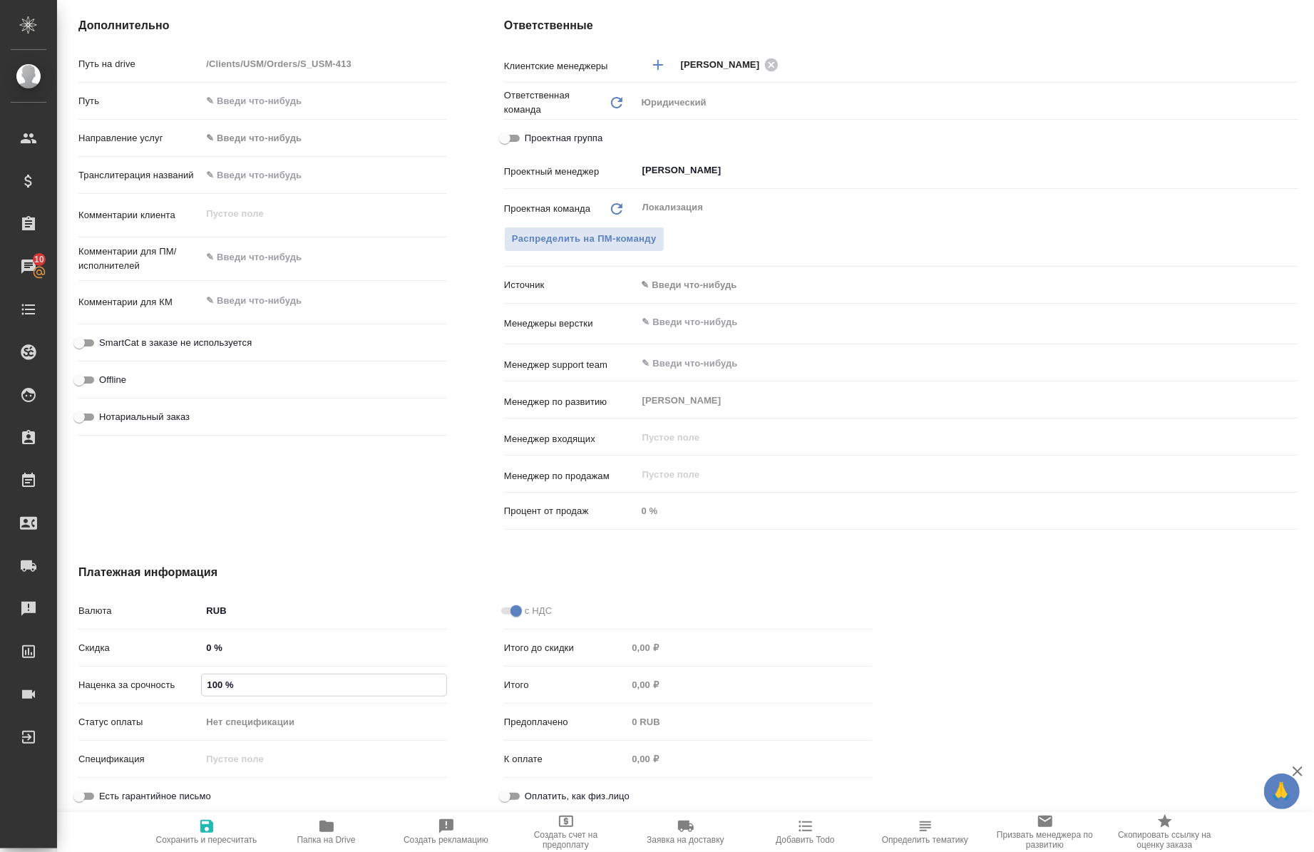
type input "1000 %"
type textarea "x"
type input "1000 %"
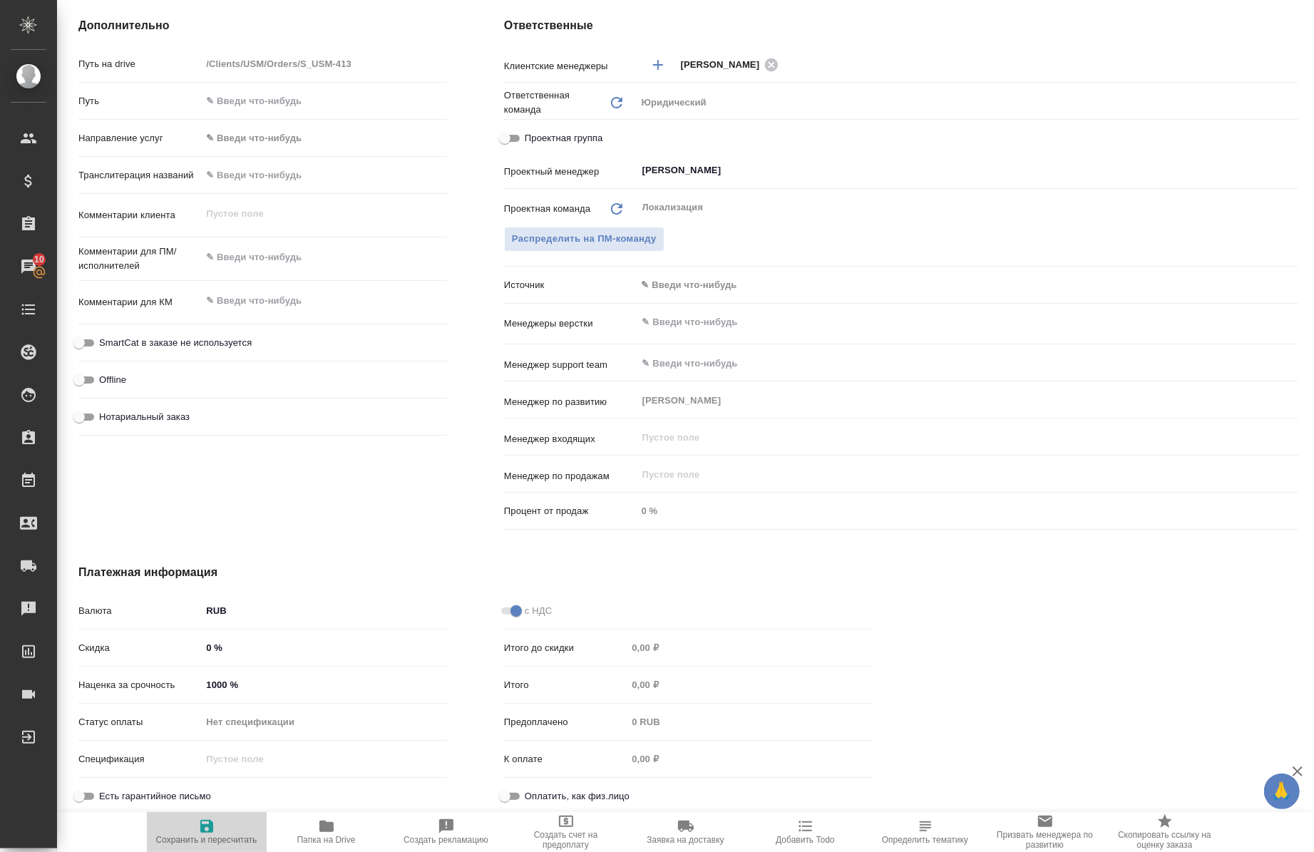
click at [198, 824] on icon "button" at bounding box center [206, 826] width 17 height 17
type textarea "x"
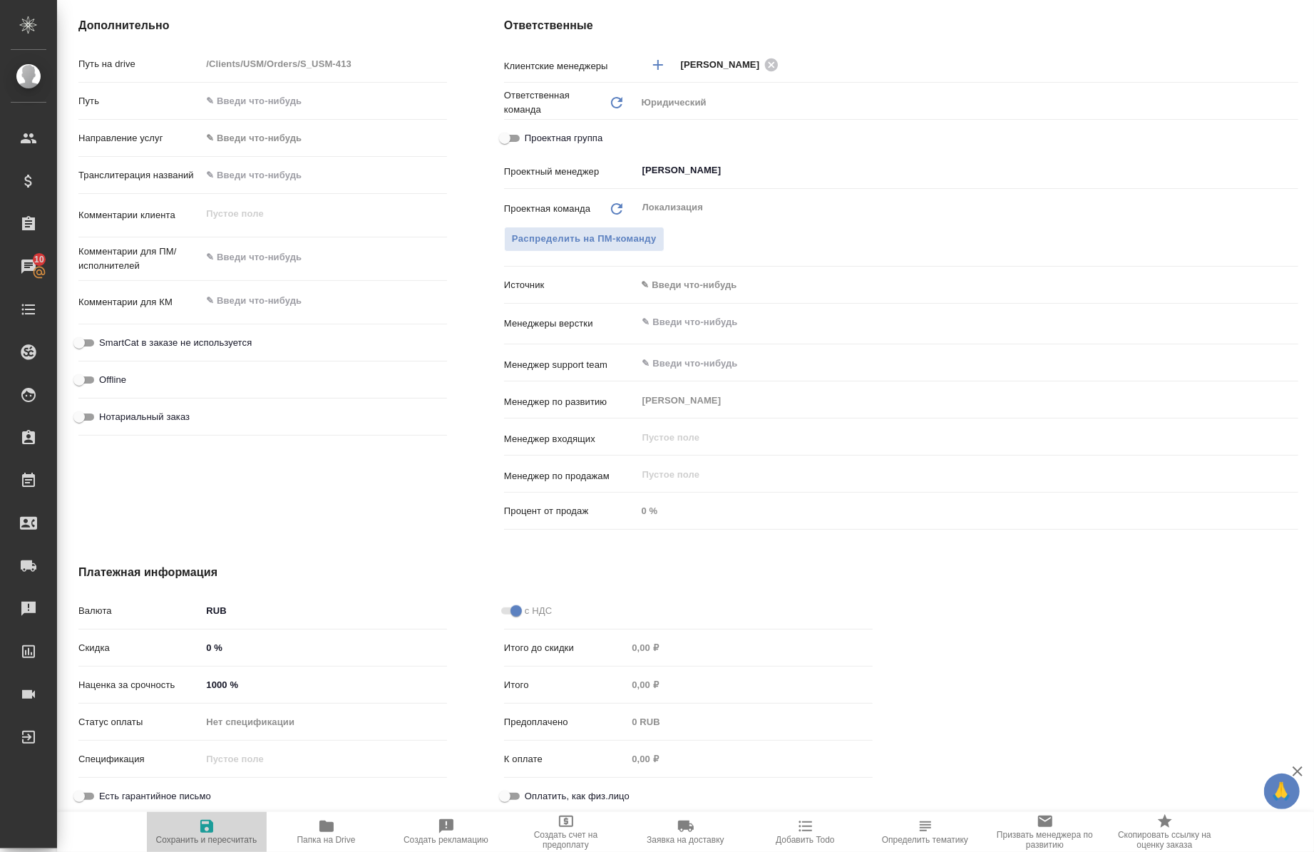
type textarea "x"
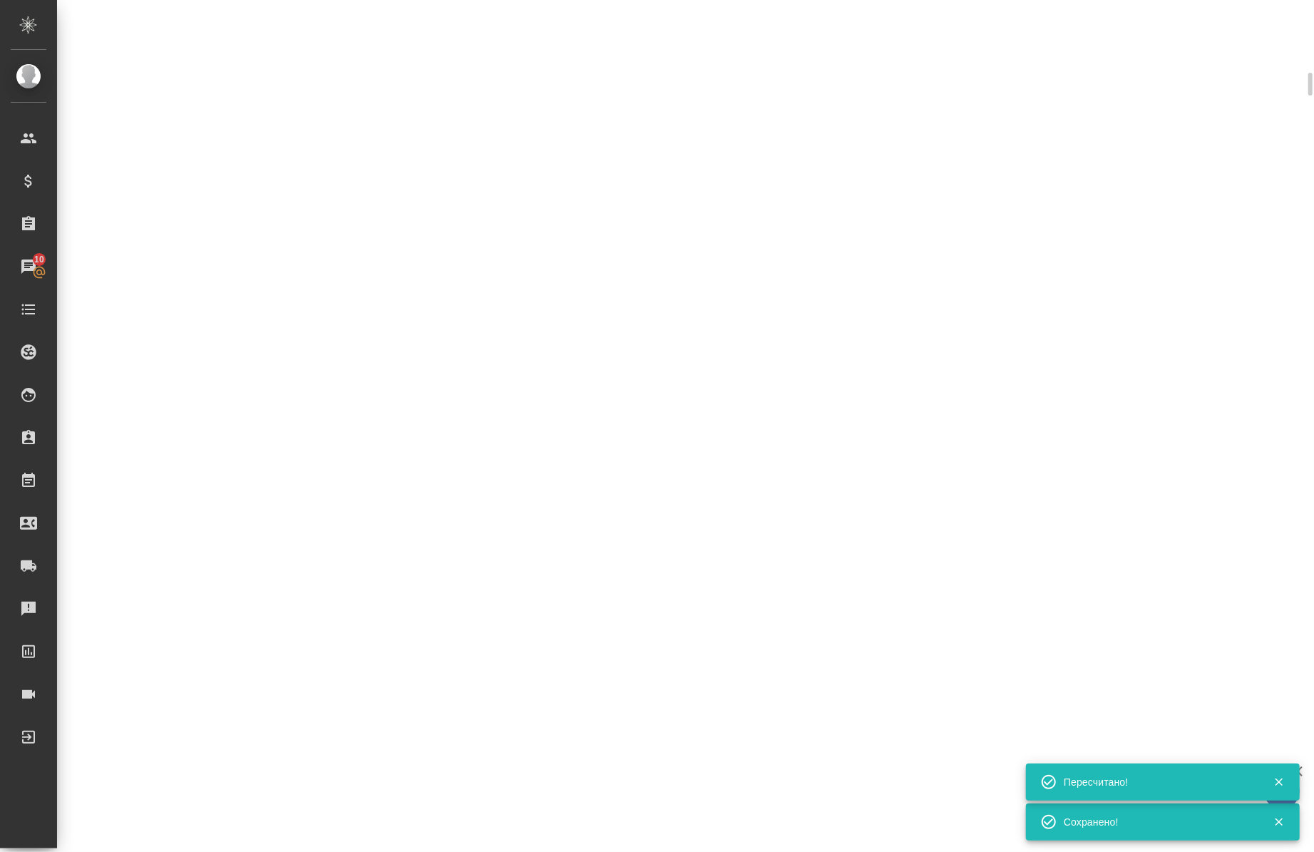
select select "RU"
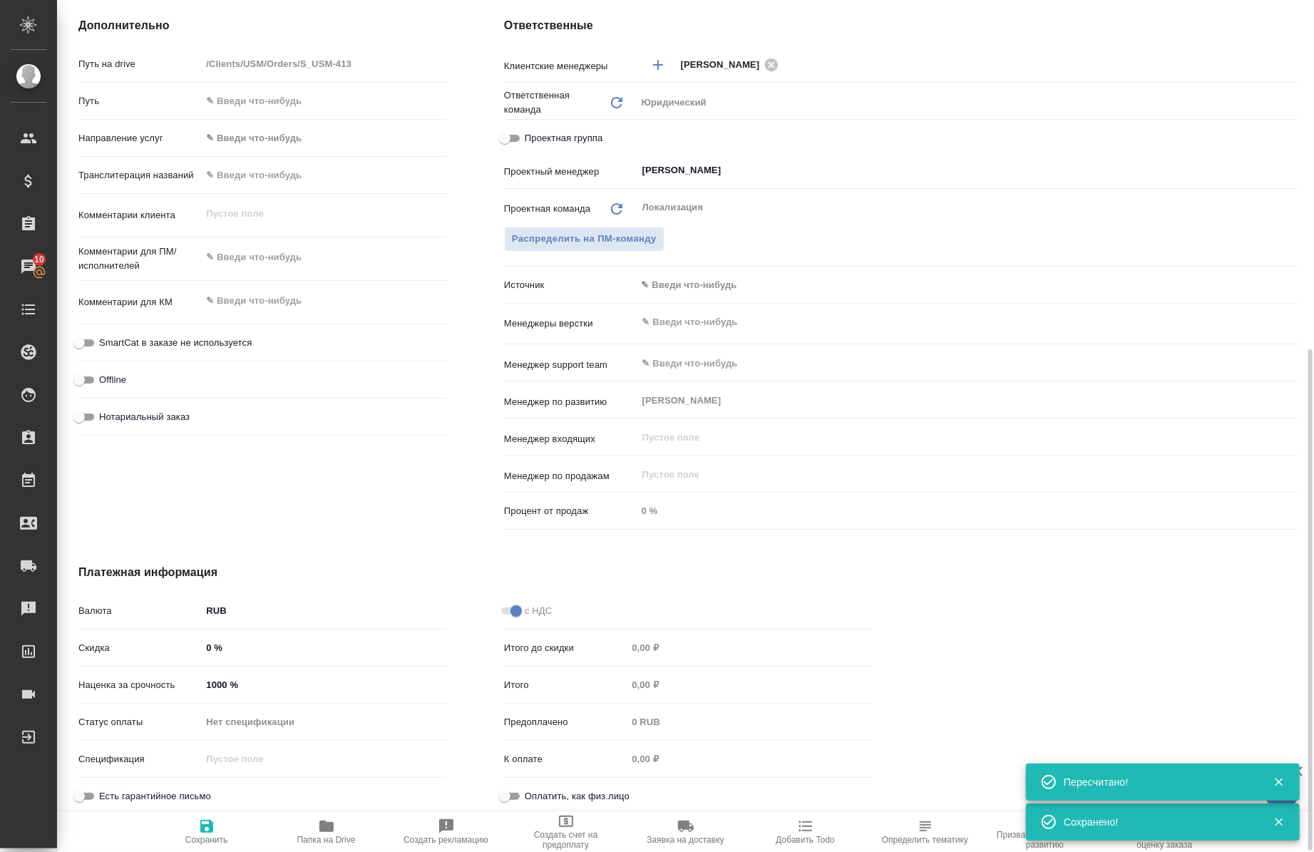
type textarea "x"
click at [218, 700] on div "Наценка за срочность 1000 %" at bounding box center [262, 691] width 369 height 37
click at [214, 688] on input "1000 %" at bounding box center [324, 685] width 246 height 21
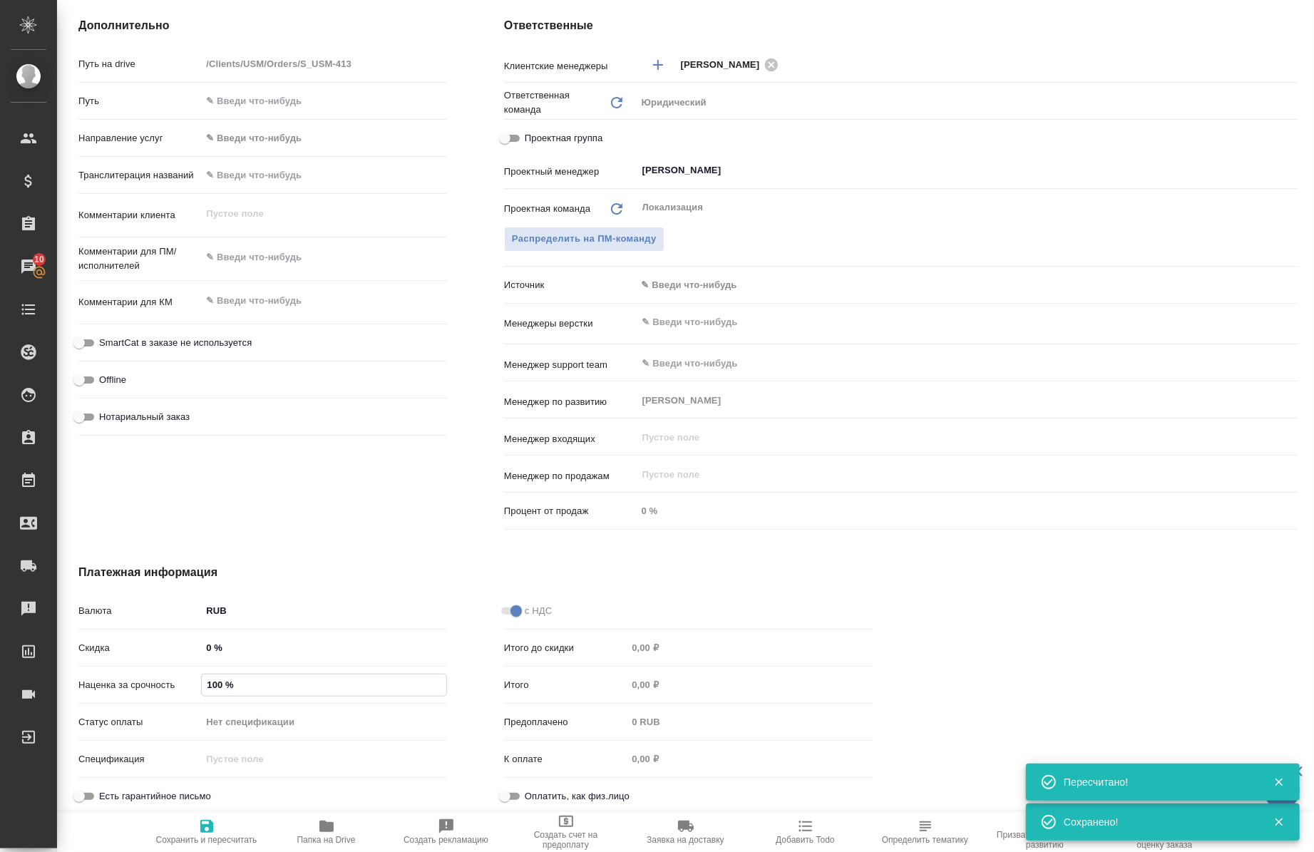
type textarea "x"
type input "100 %"
click at [202, 829] on icon "button" at bounding box center [206, 826] width 13 height 13
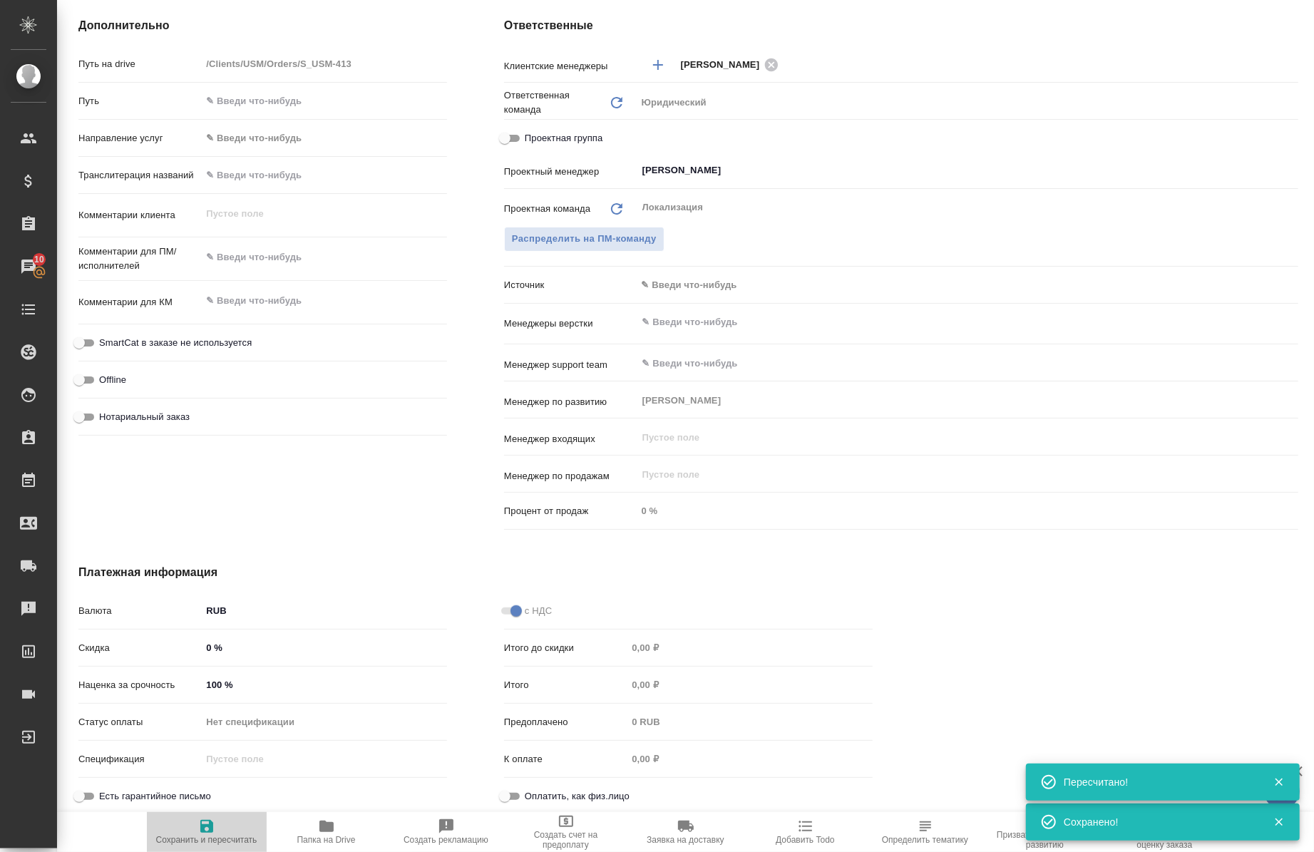
type textarea "x"
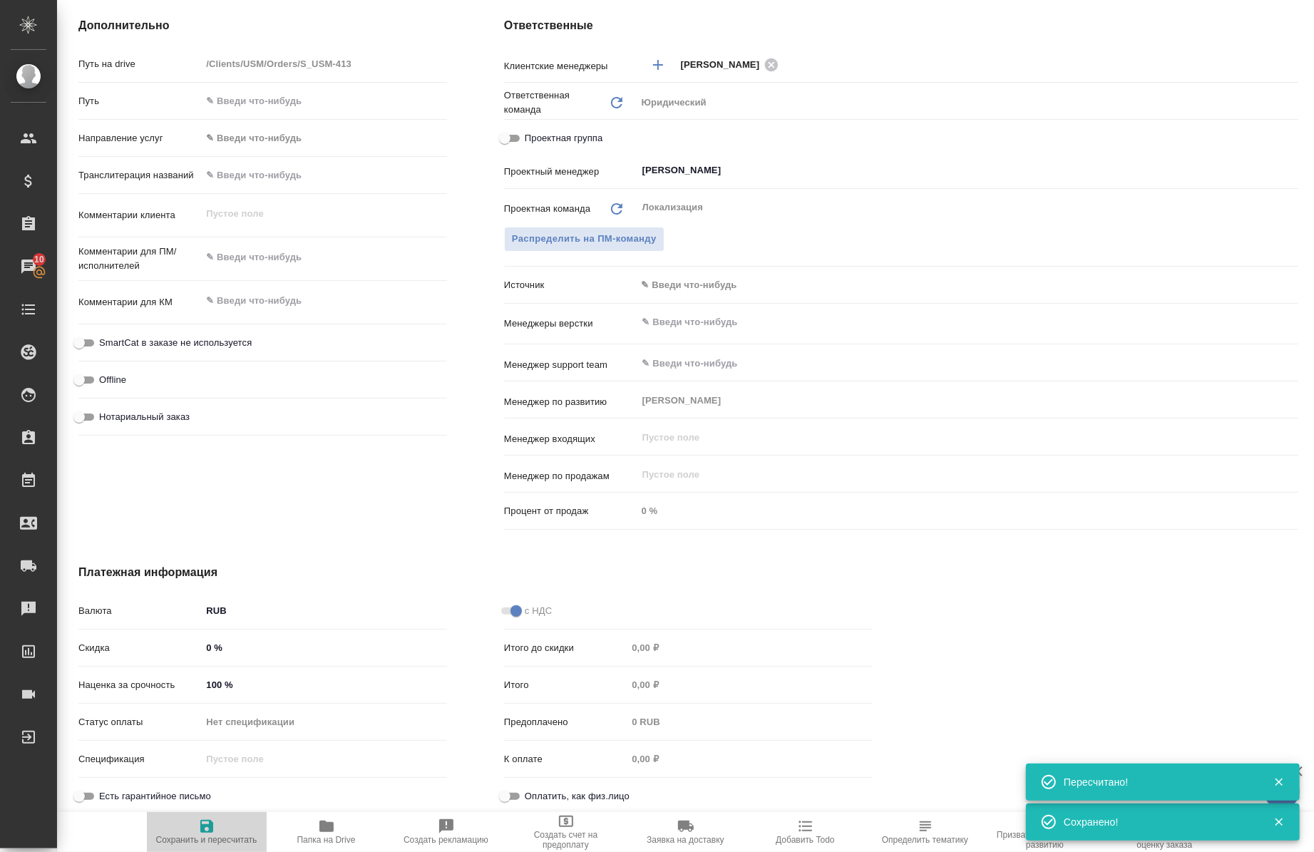
type textarea "x"
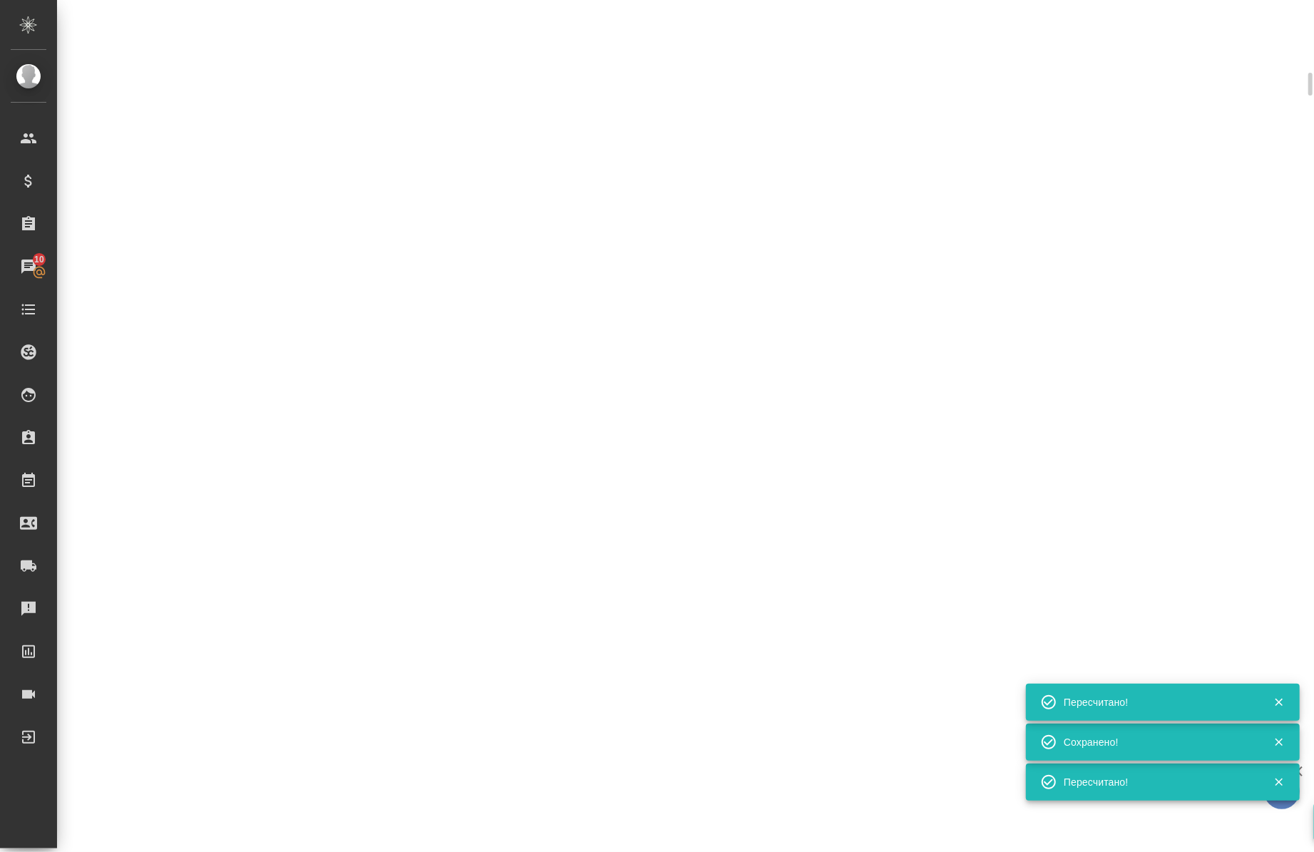
select select "RU"
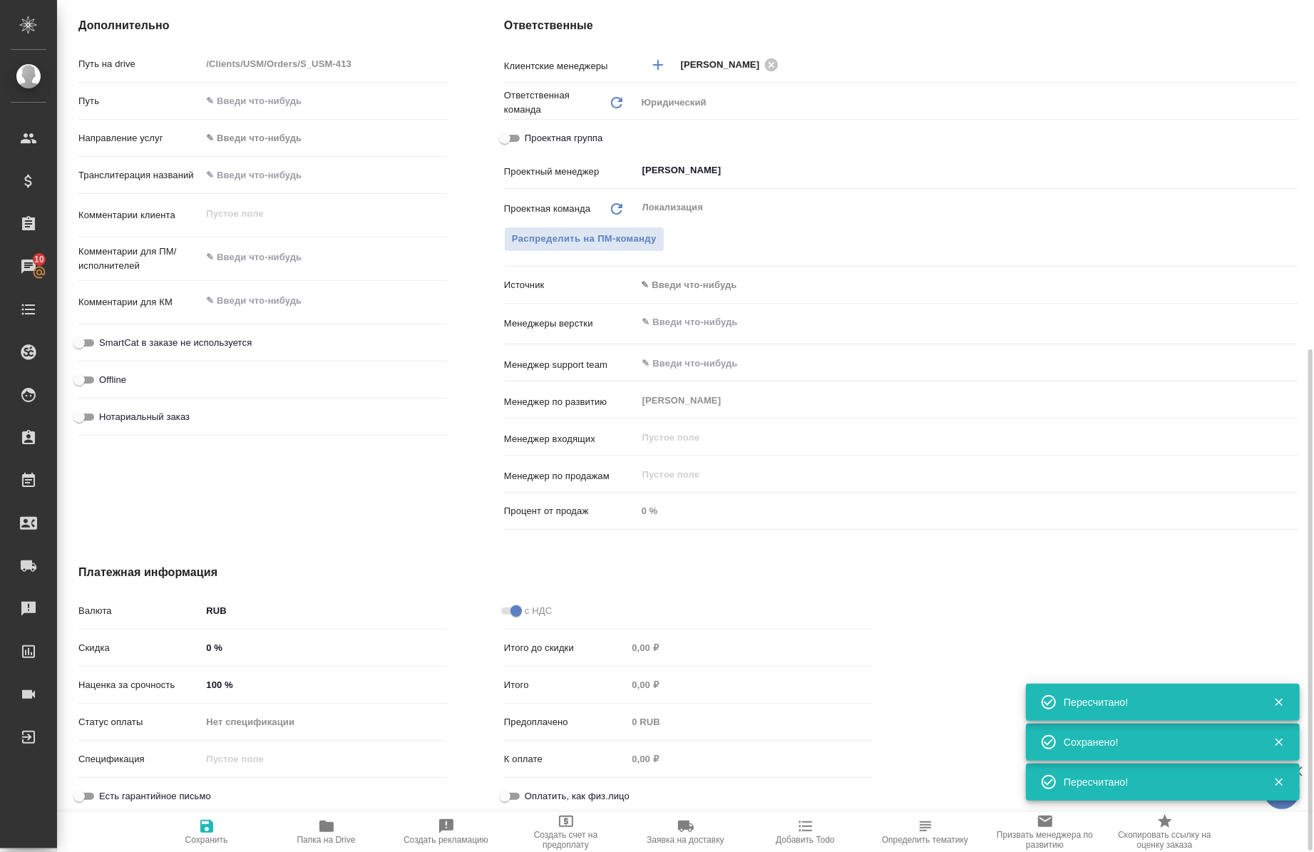
type textarea "x"
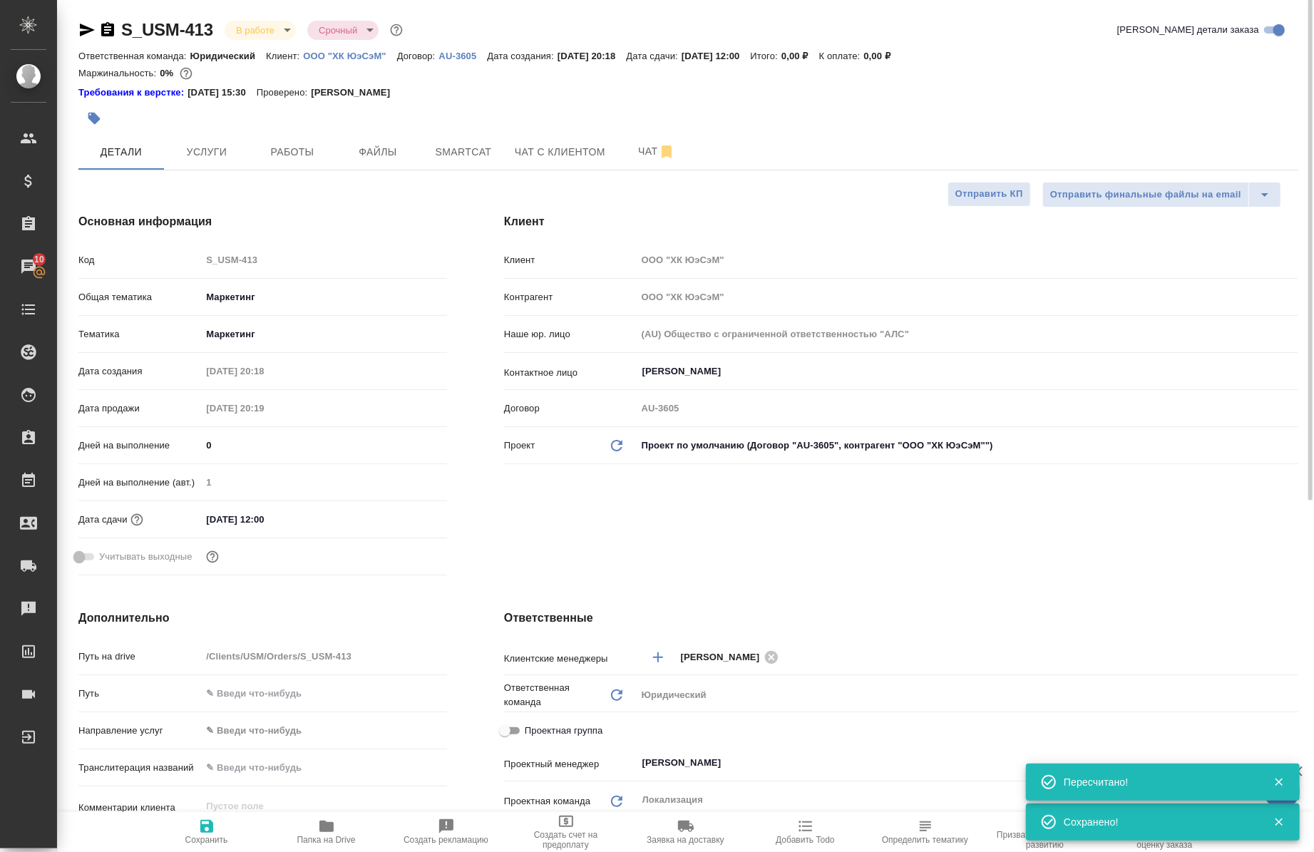
scroll to position [0, 0]
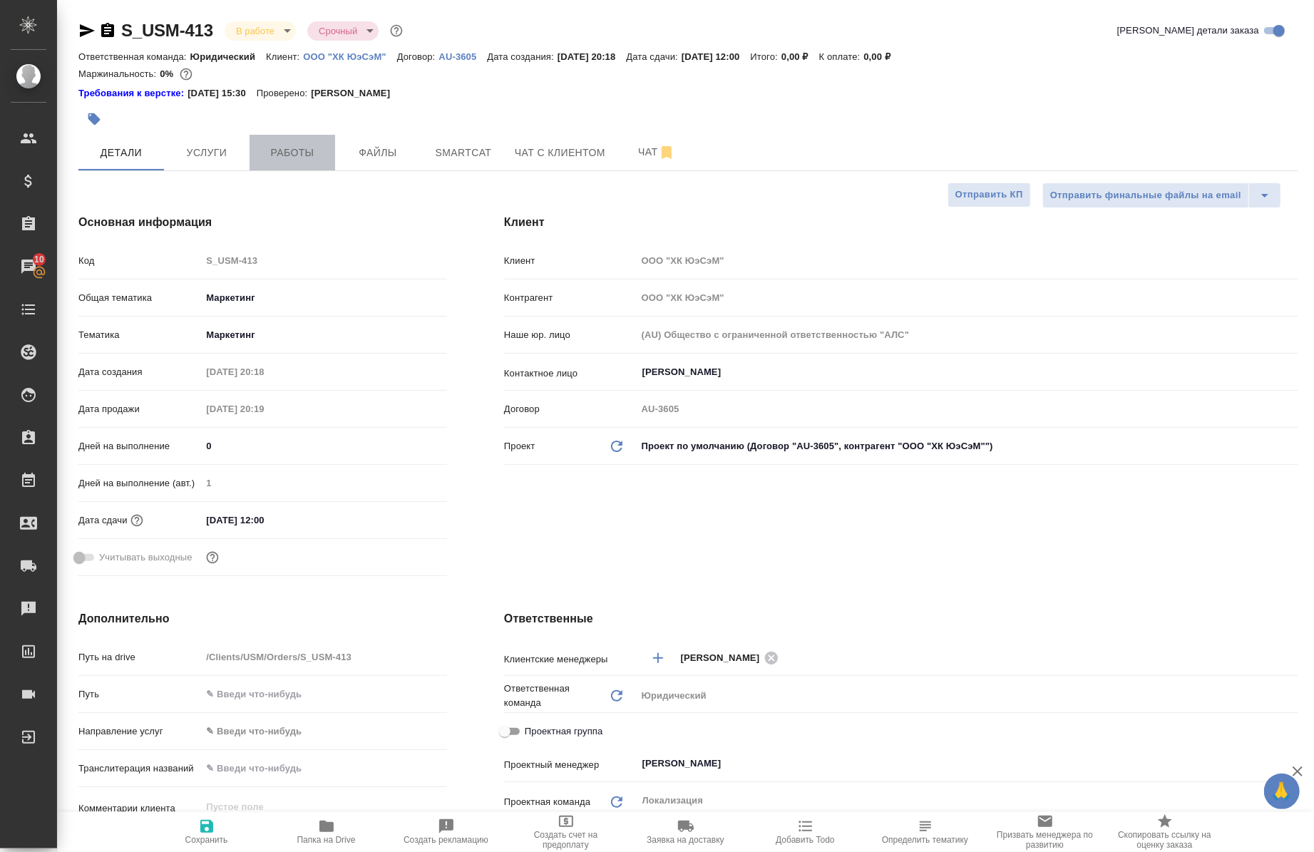
click at [307, 157] on span "Работы" at bounding box center [292, 153] width 68 height 18
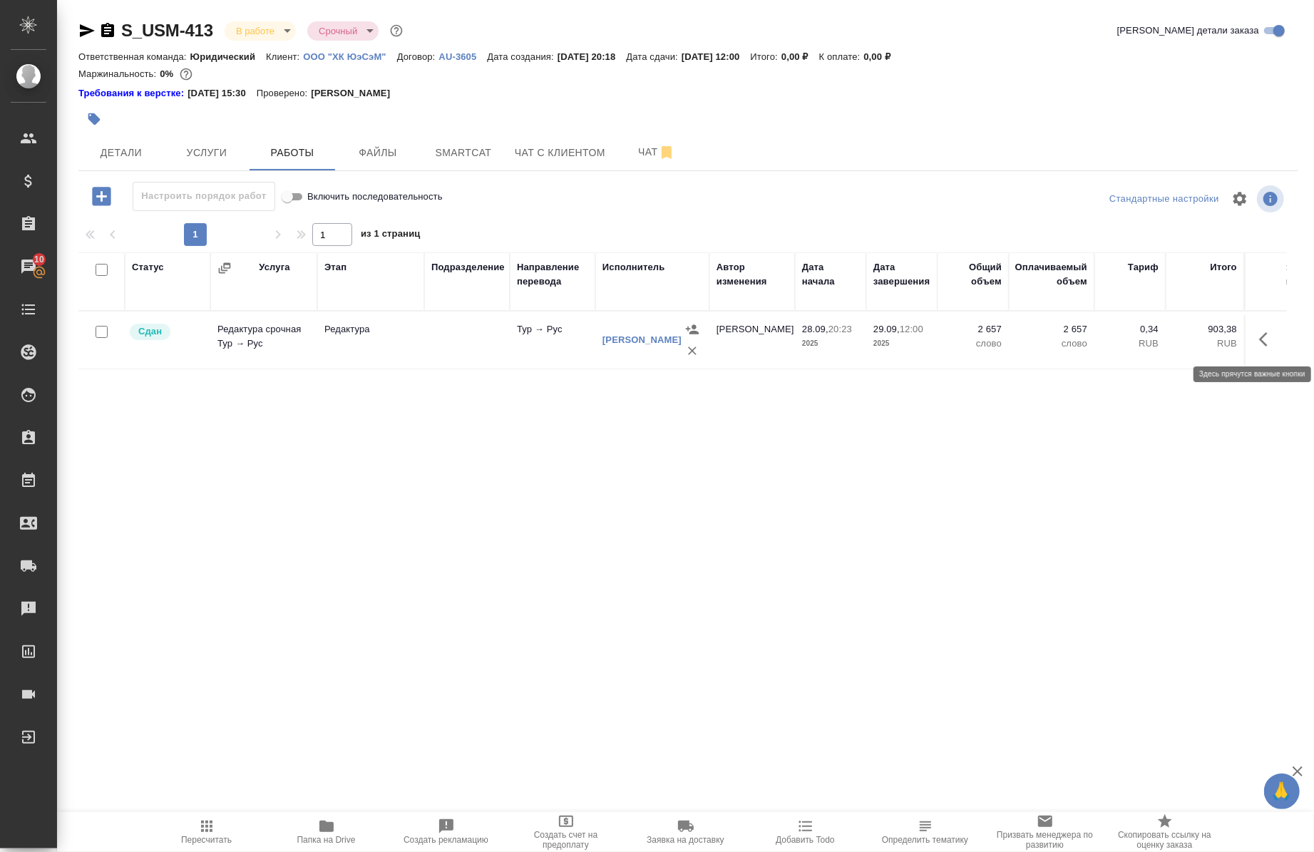
click at [1267, 349] on button "button" at bounding box center [1268, 339] width 34 height 34
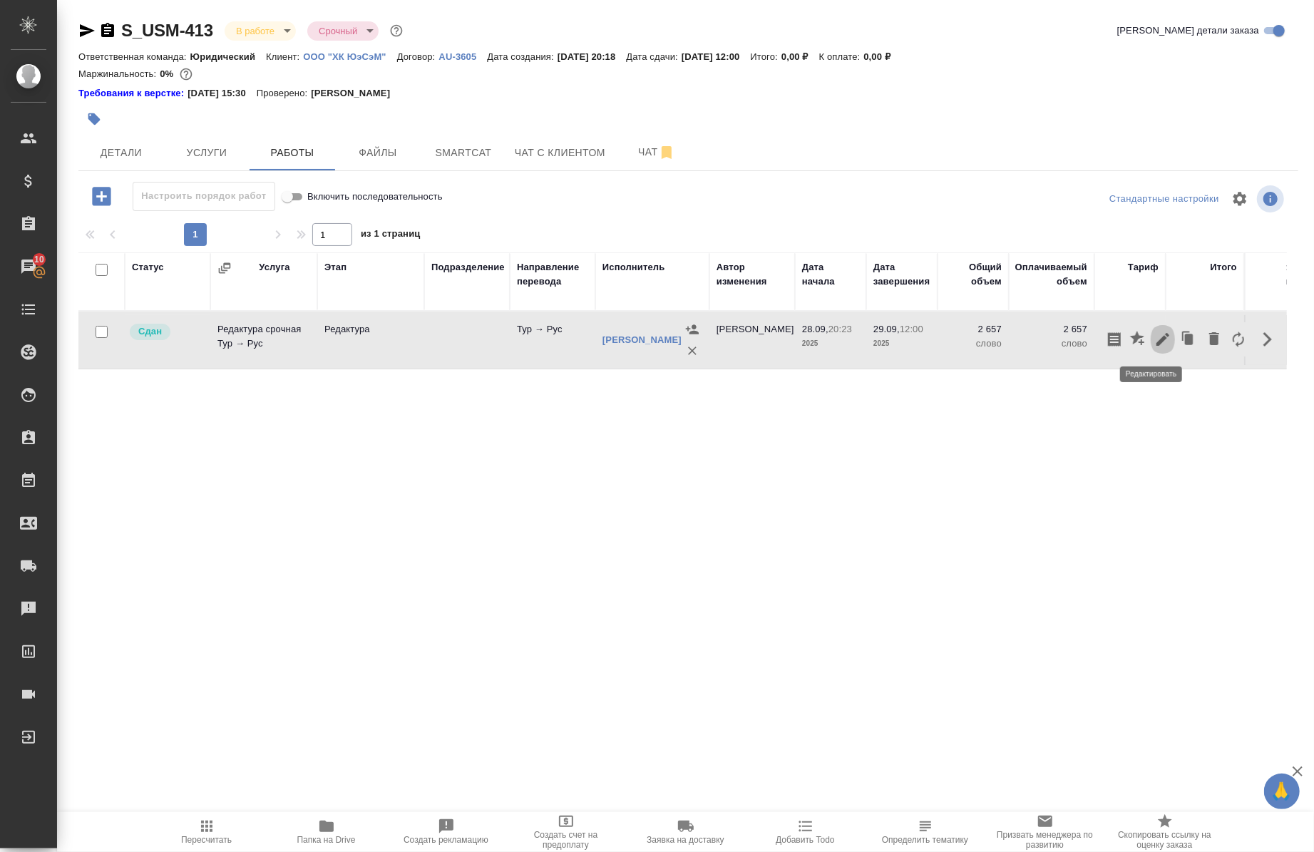
click at [1158, 340] on icon "button" at bounding box center [1163, 339] width 17 height 17
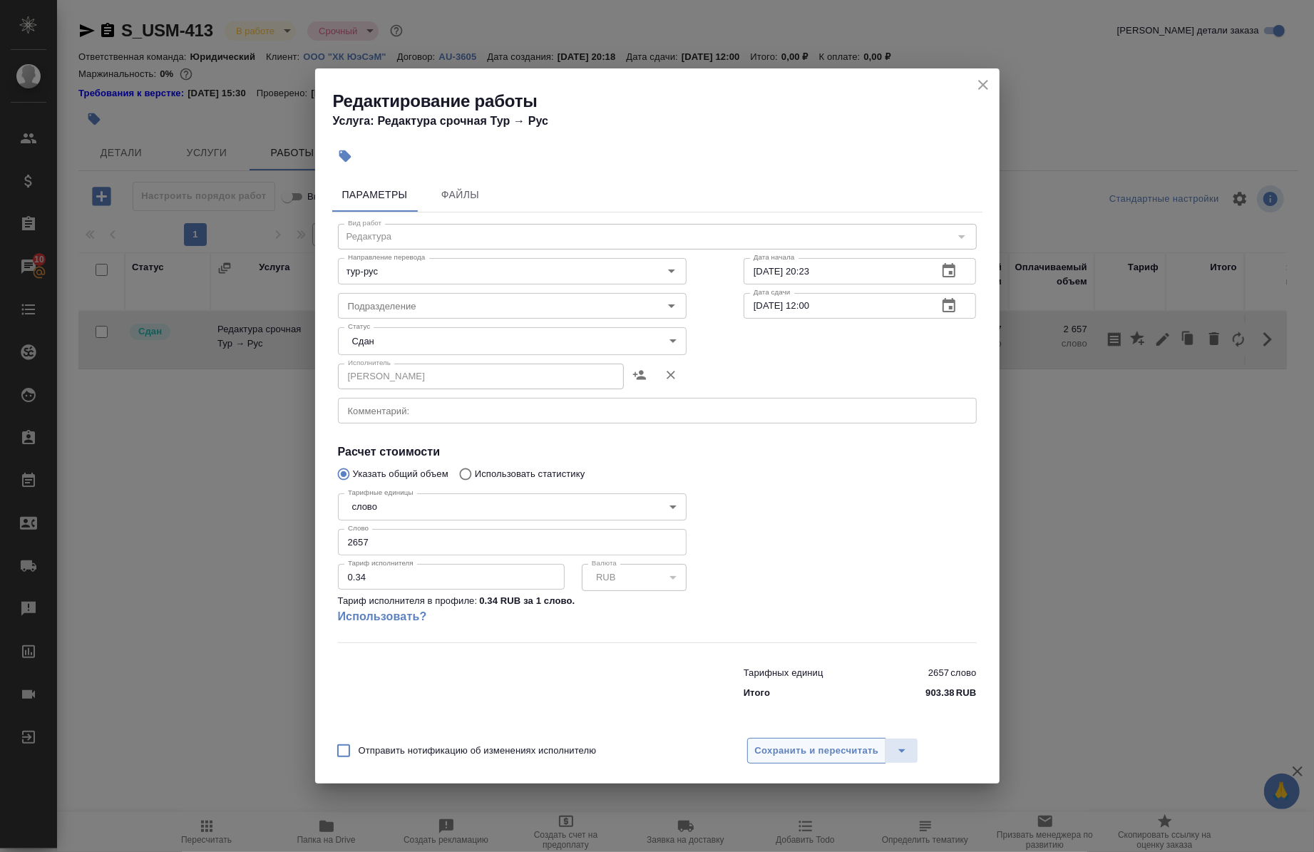
click at [845, 760] on button "Сохранить и пересчитать" at bounding box center [817, 751] width 140 height 26
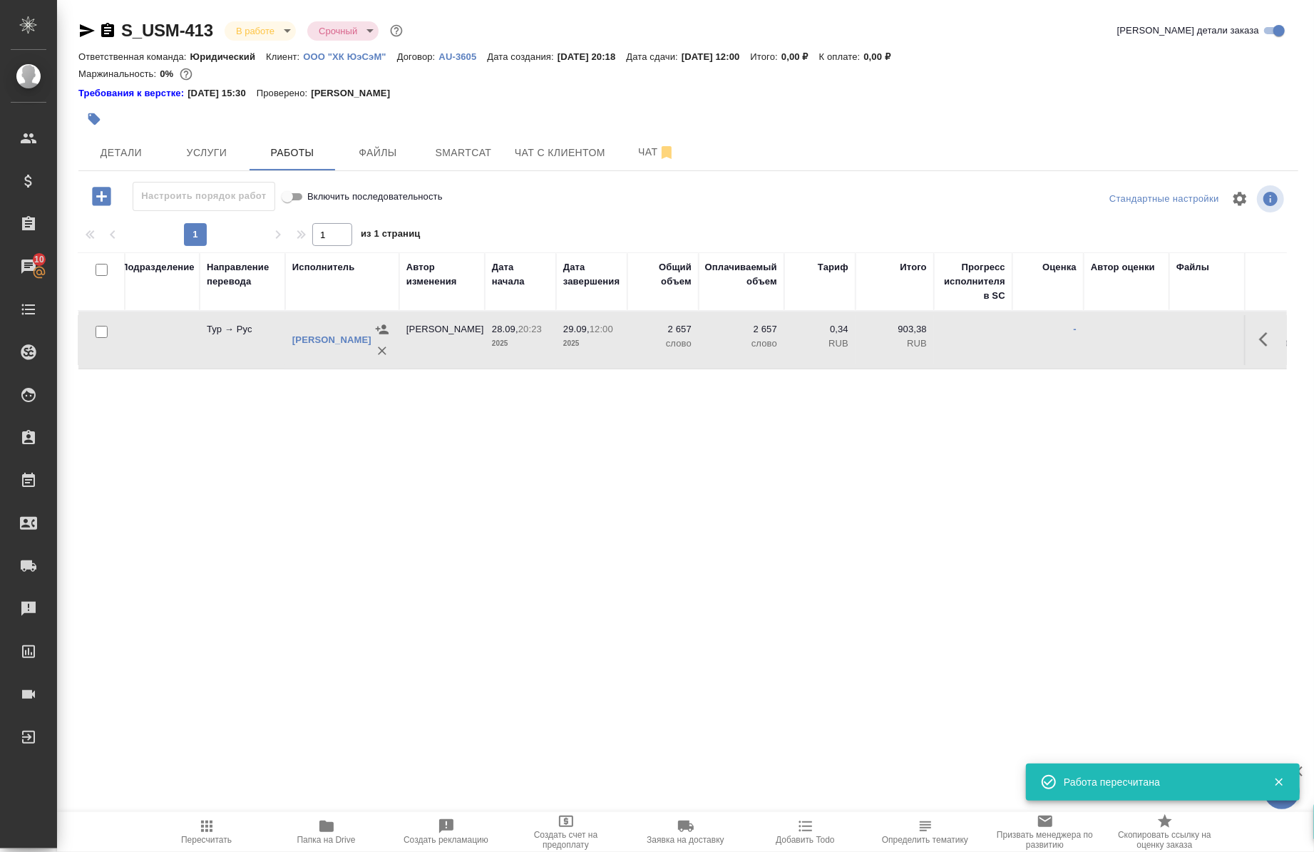
scroll to position [0, 311]
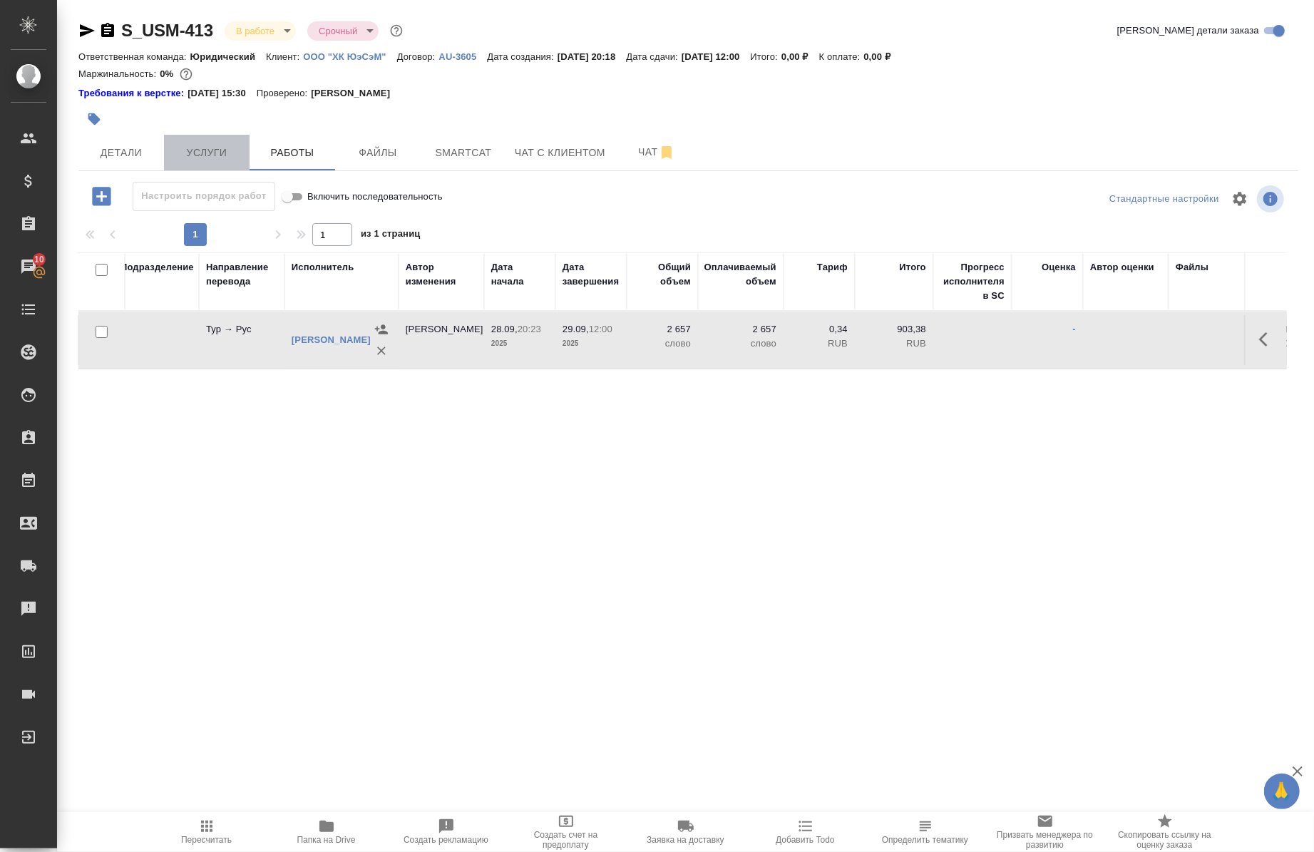
click at [210, 158] on span "Услуги" at bounding box center [207, 153] width 68 height 18
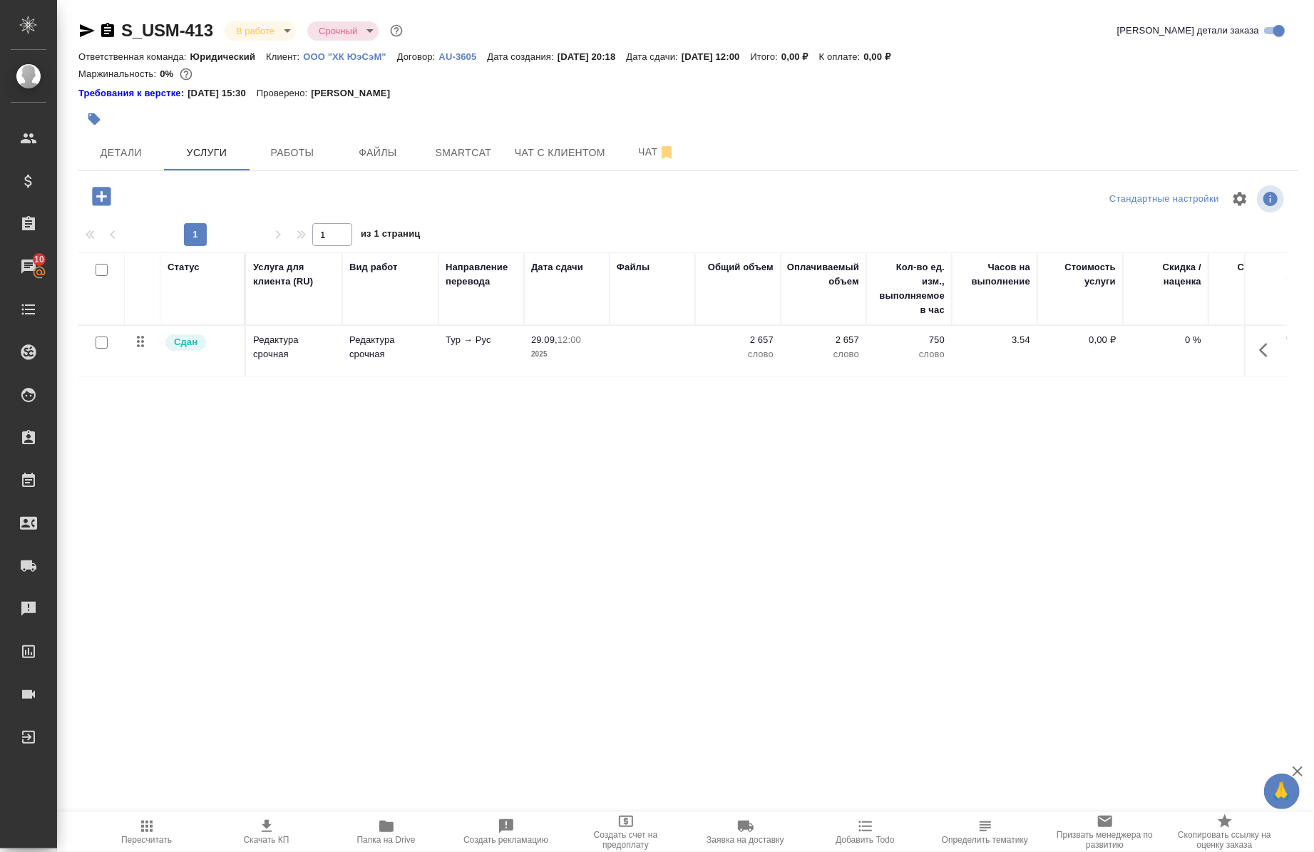
scroll to position [0, 146]
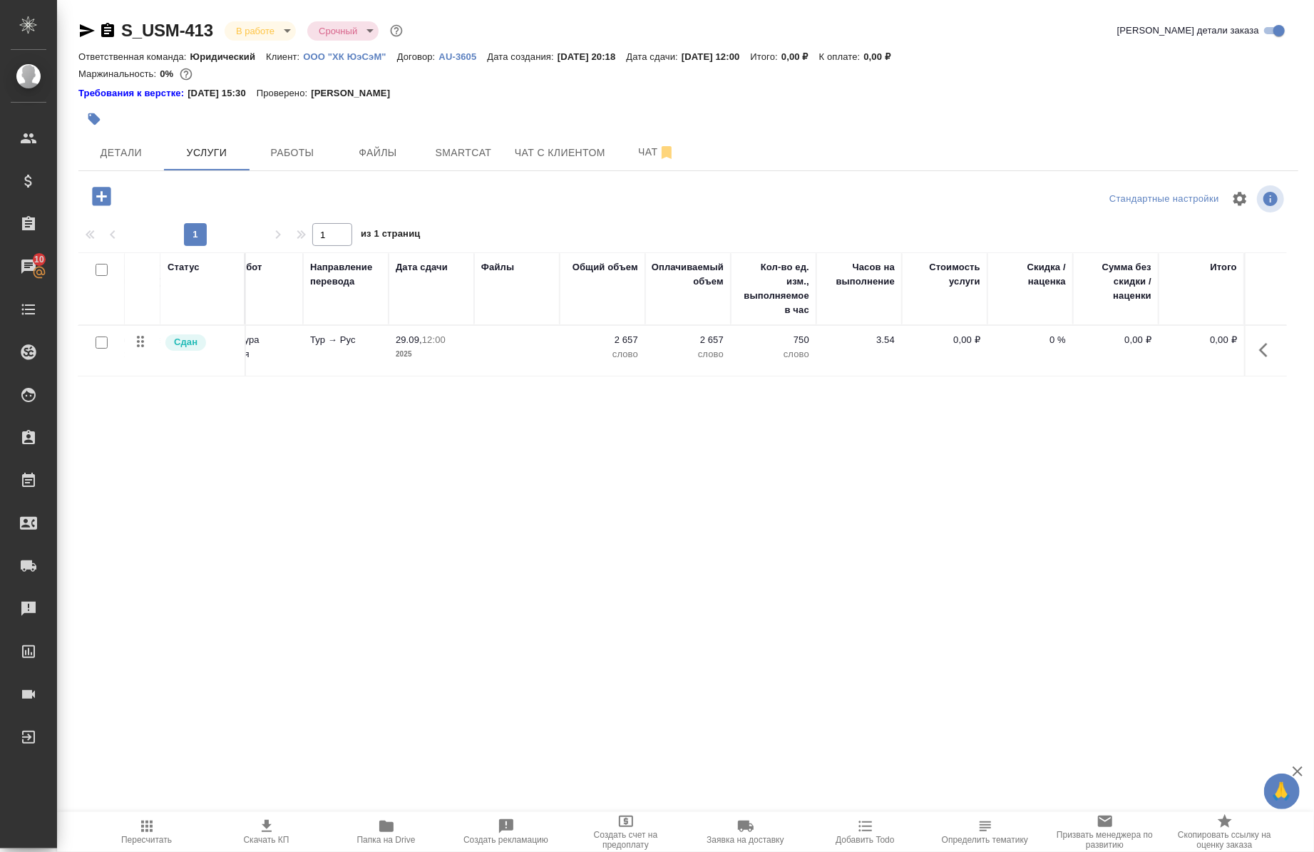
click at [1251, 355] on button "button" at bounding box center [1268, 350] width 34 height 34
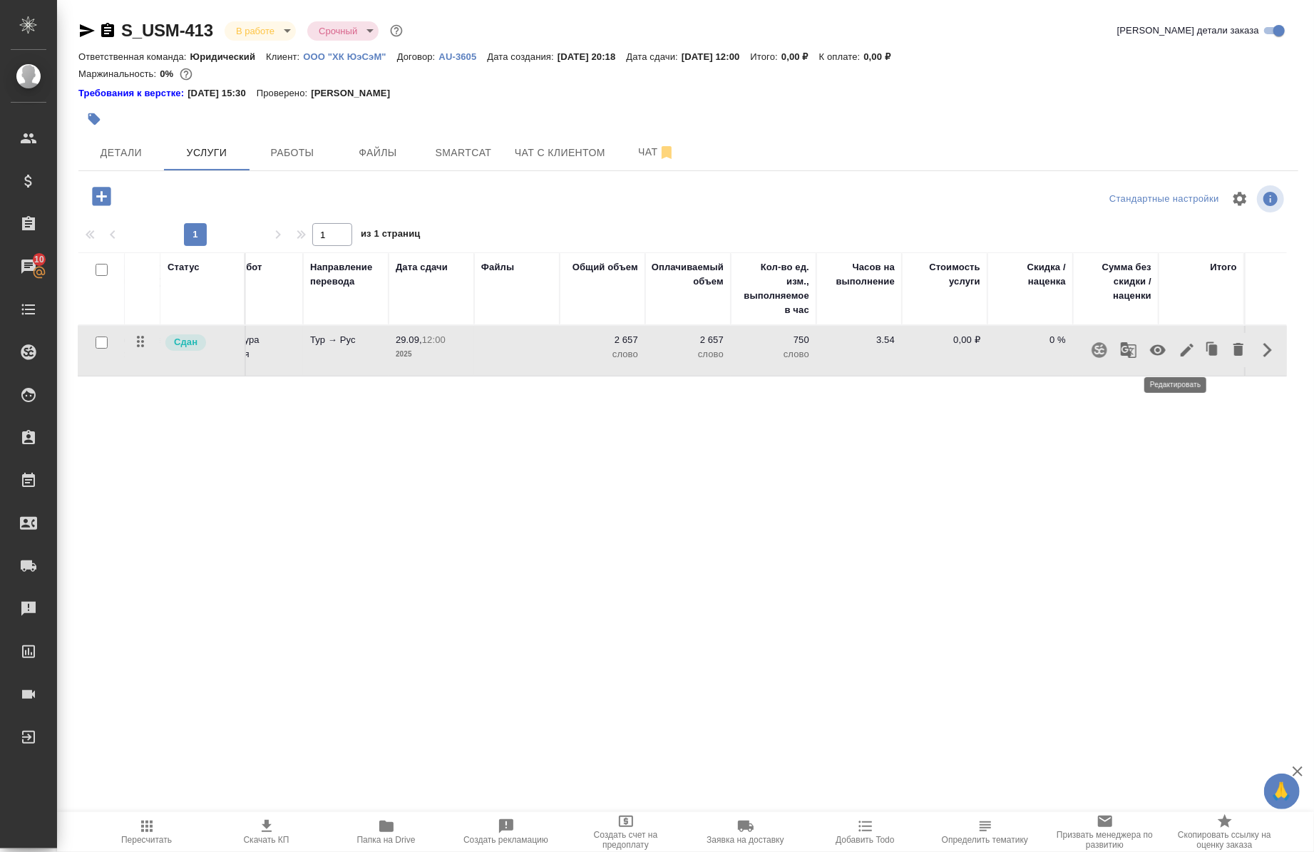
click at [1179, 357] on icon "button" at bounding box center [1187, 350] width 17 height 17
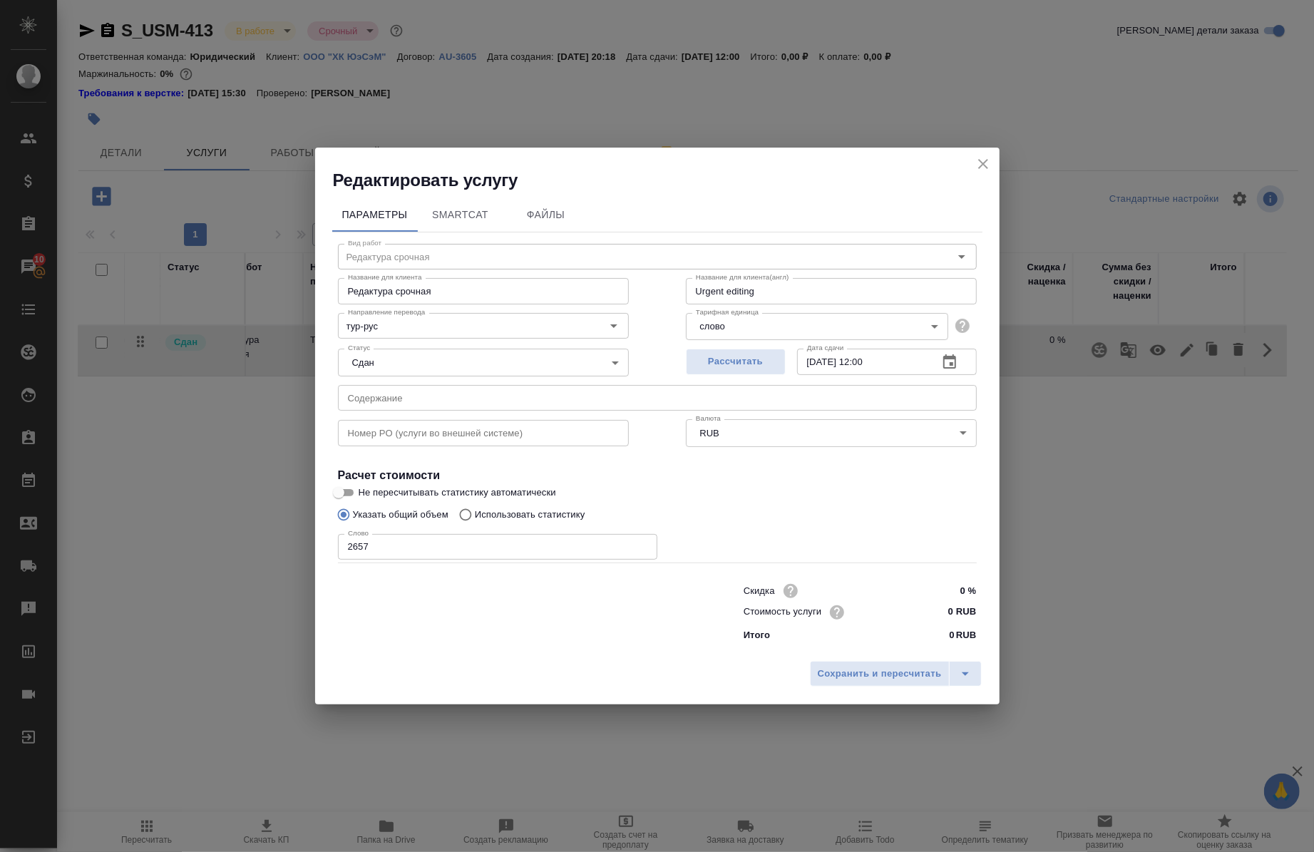
click at [531, 519] on p "Использовать статистику" at bounding box center [530, 515] width 111 height 14
click at [475, 519] on input "Использовать статистику" at bounding box center [463, 514] width 23 height 27
radio input "true"
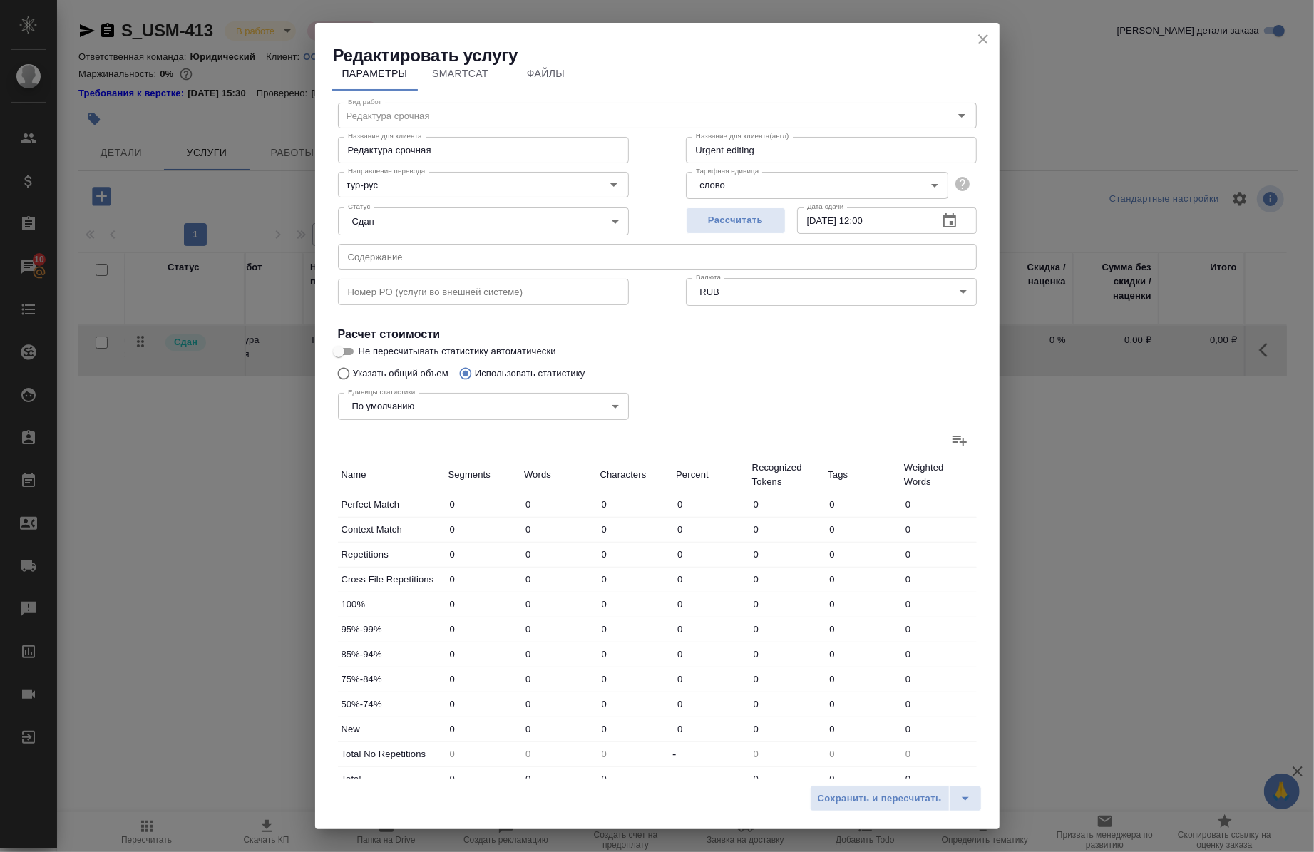
scroll to position [18, 0]
click at [366, 376] on div "Единицы статистики По умолчанию default Единицы статистики" at bounding box center [484, 403] width 348 height 93
click at [339, 369] on input "Указать общий объем" at bounding box center [341, 372] width 23 height 27
radio input "true"
radio input "false"
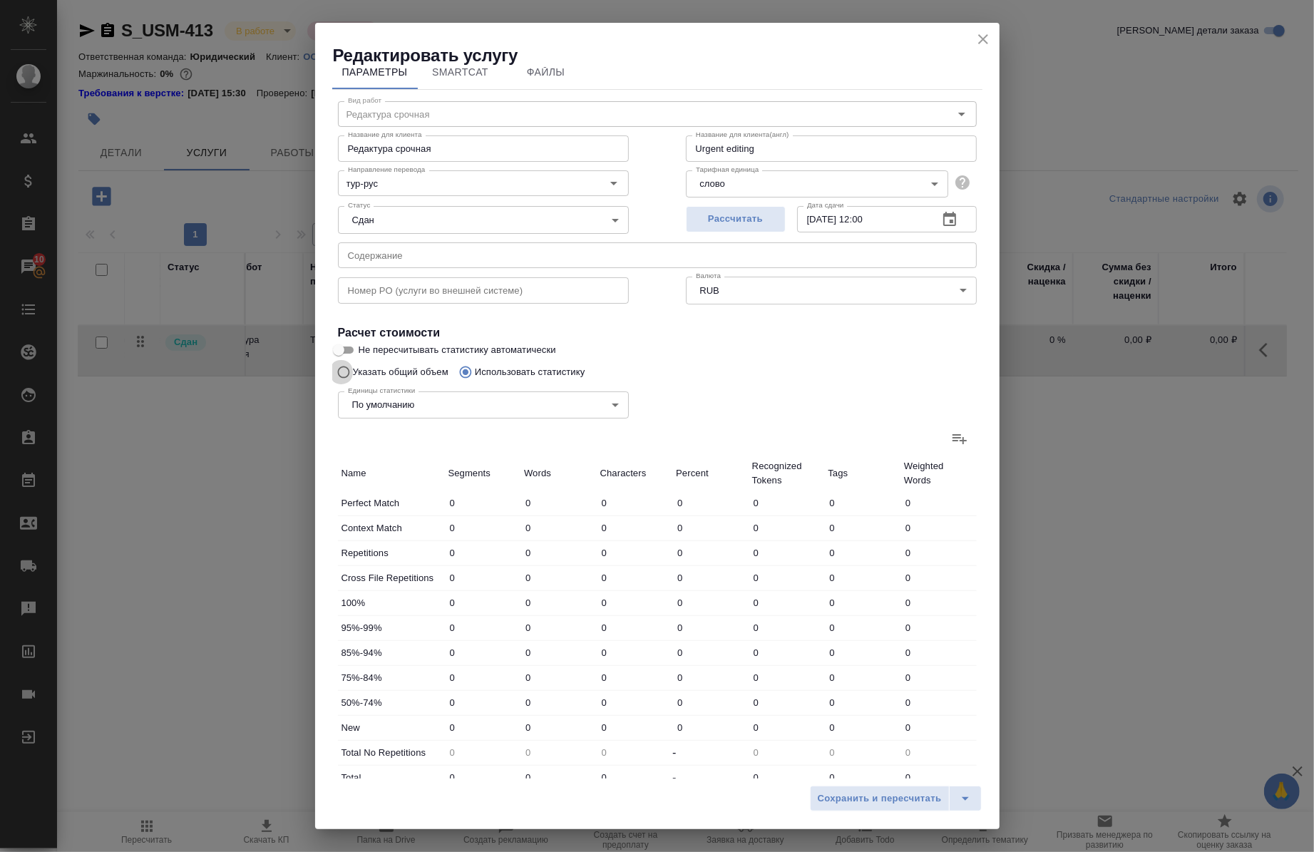
scroll to position [0, 0]
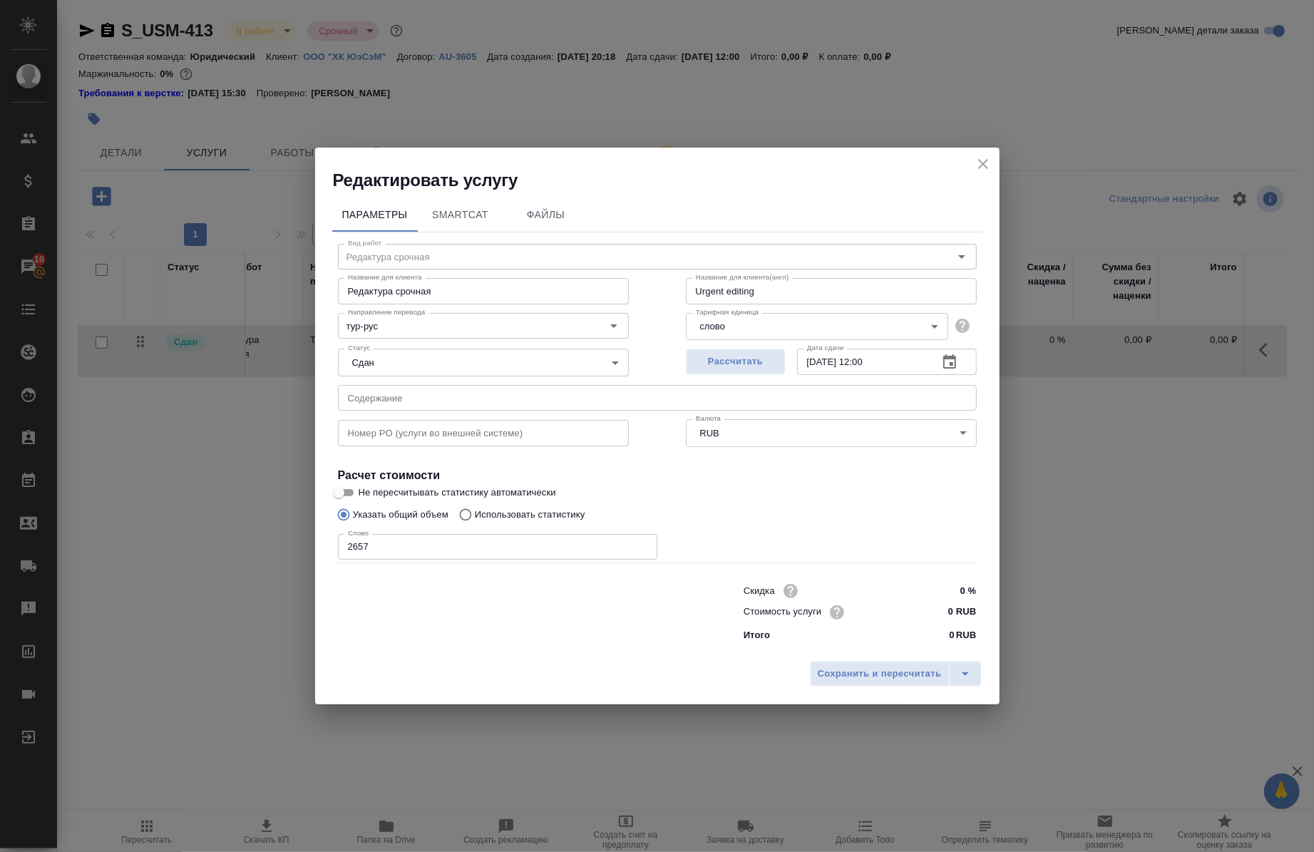
click at [951, 612] on input "0 RUB" at bounding box center [949, 612] width 53 height 21
click at [983, 173] on button "close" at bounding box center [983, 163] width 21 height 21
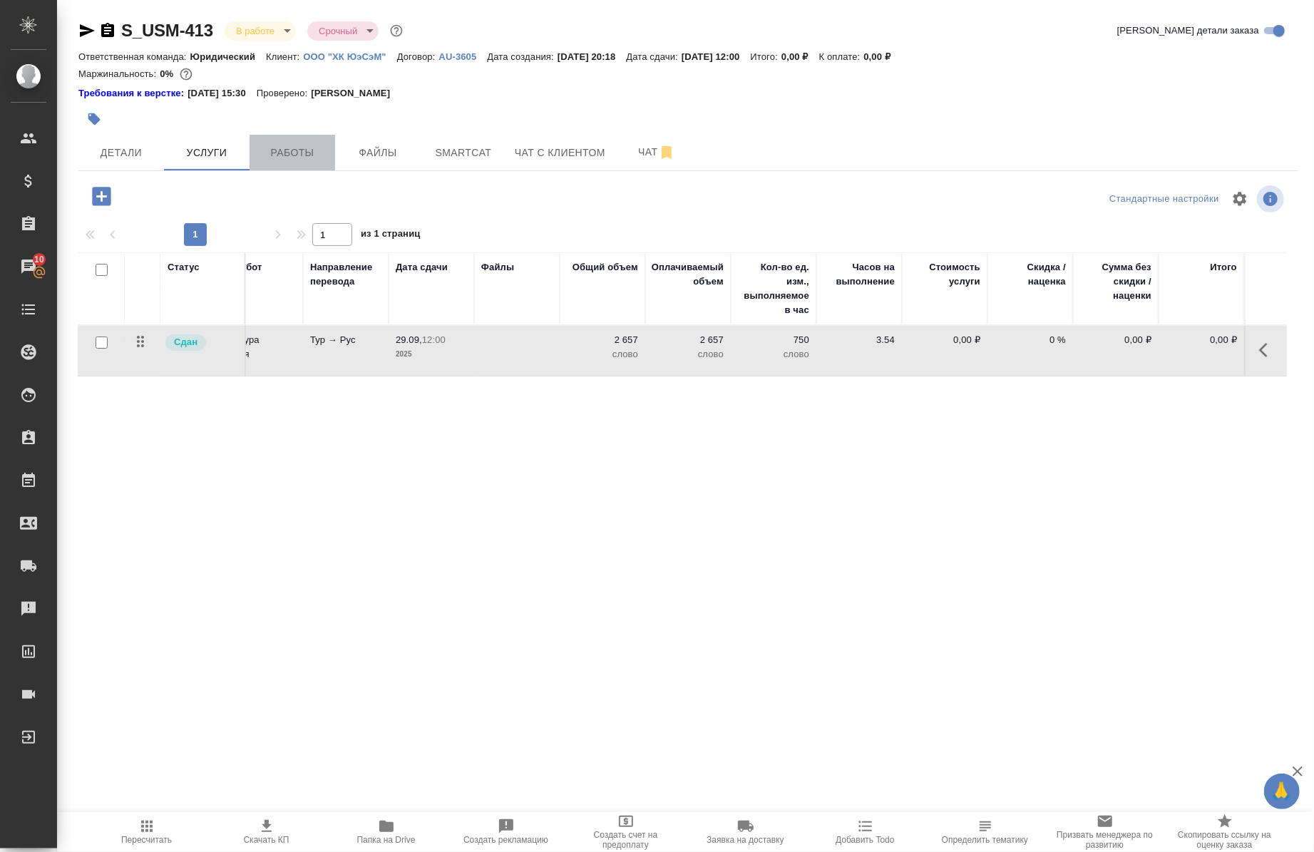
click at [331, 151] on button "Работы" at bounding box center [293, 153] width 86 height 36
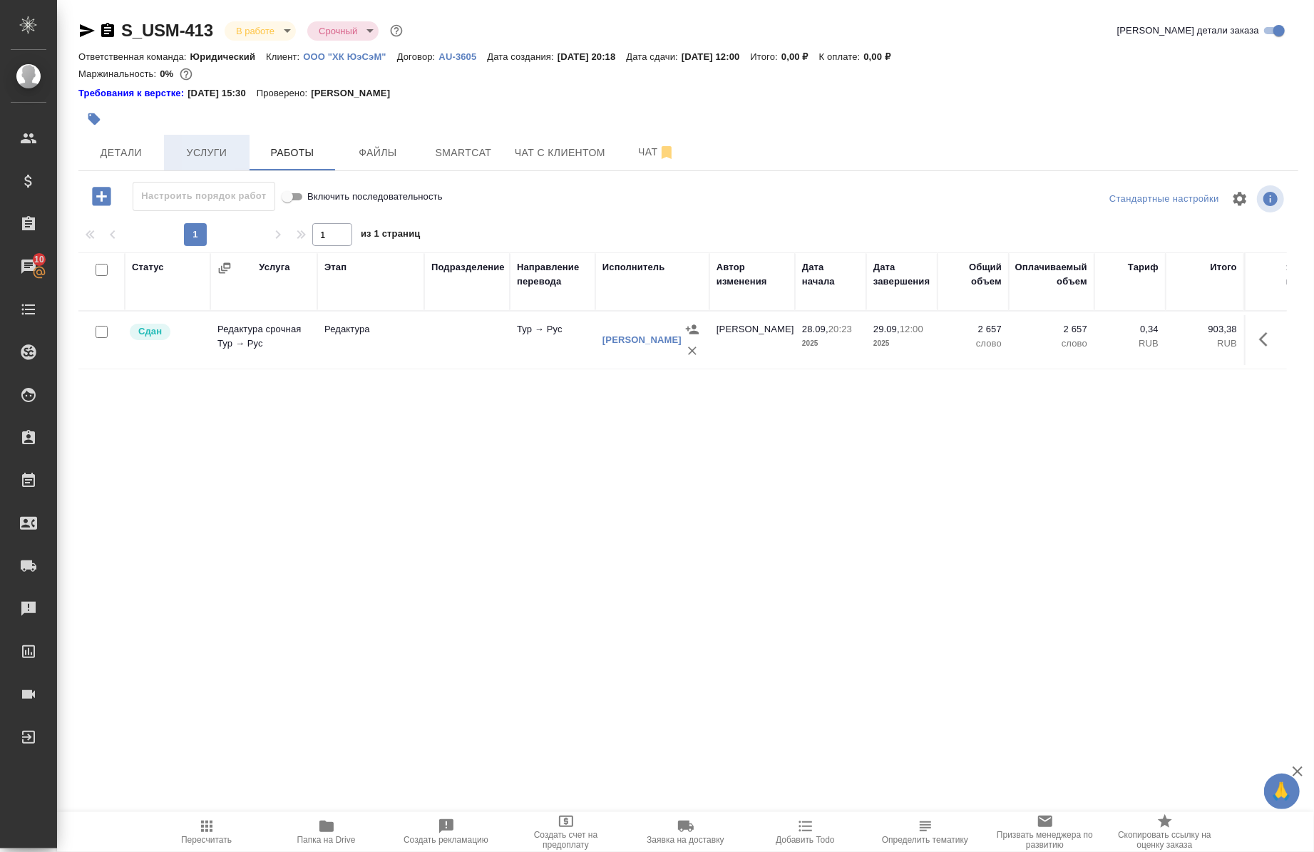
click at [191, 167] on button "Услуги" at bounding box center [207, 153] width 86 height 36
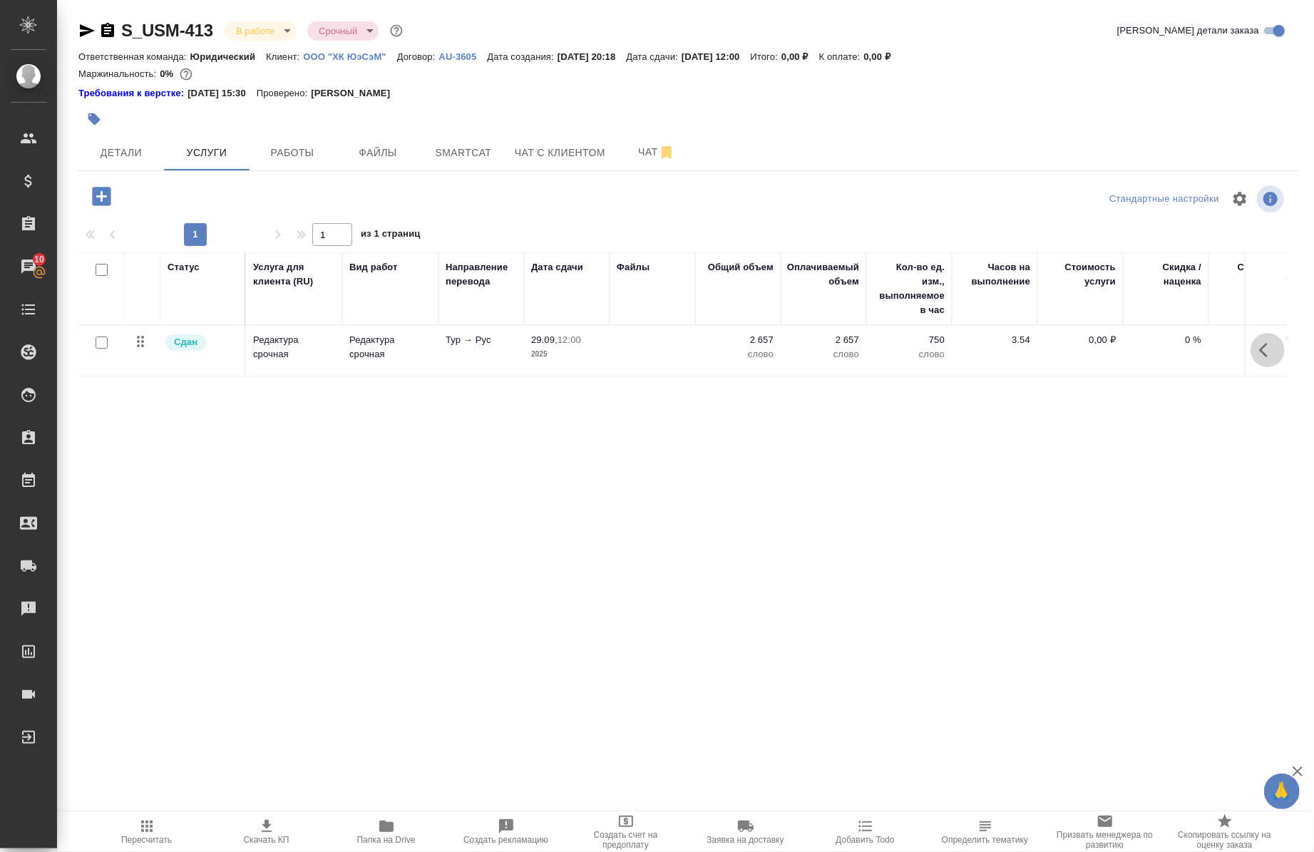
click at [1260, 352] on icon "button" at bounding box center [1268, 350] width 17 height 17
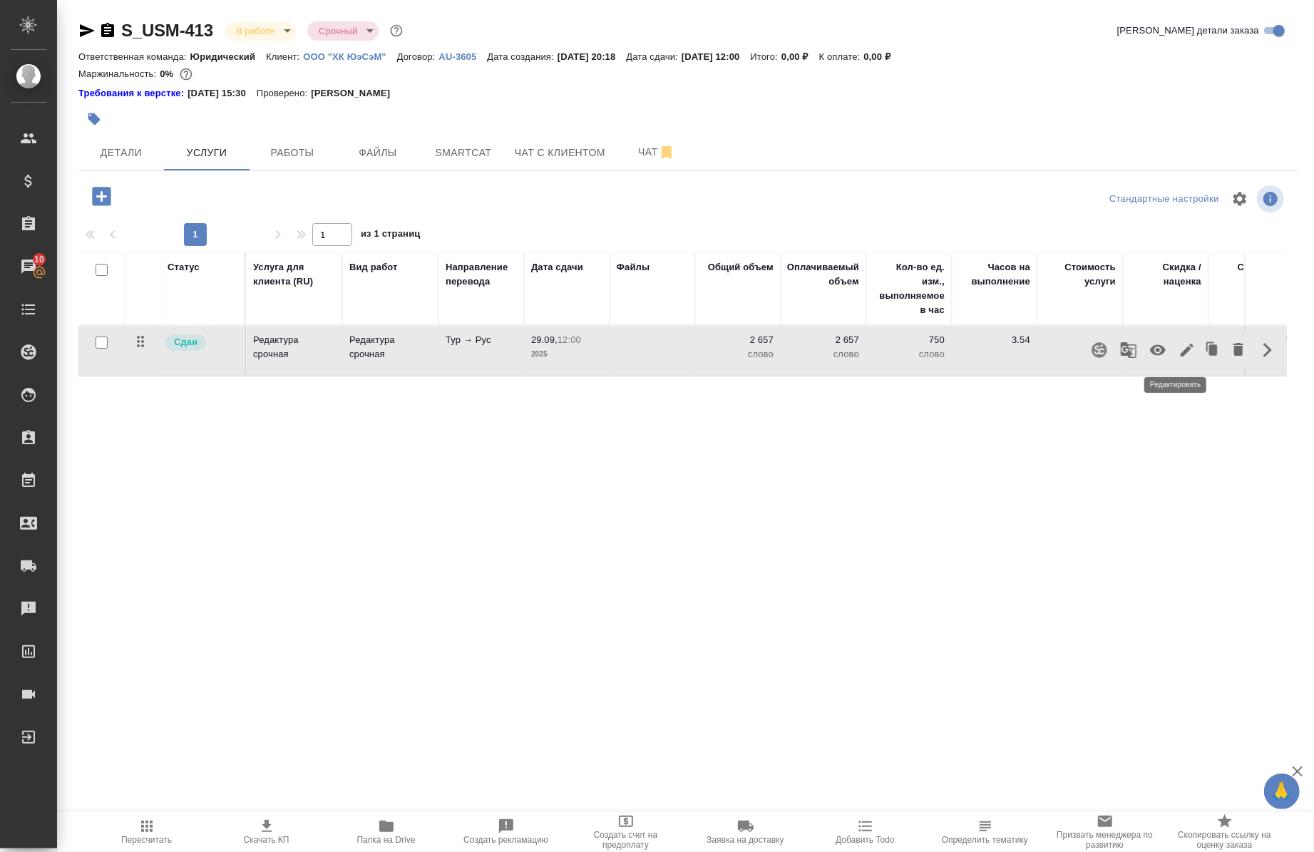
click at [1181, 354] on icon "button" at bounding box center [1187, 350] width 13 height 13
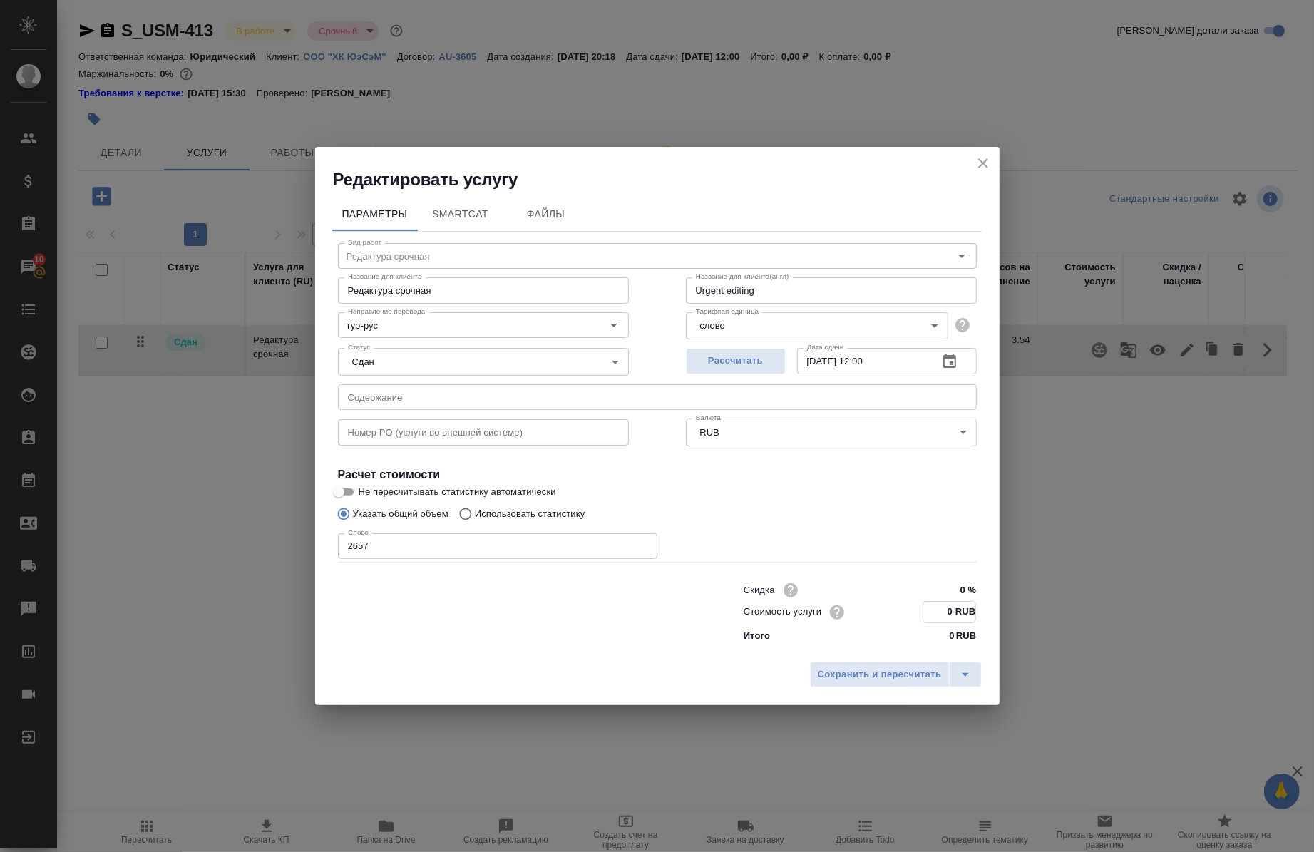
click at [949, 616] on input "0 RUB" at bounding box center [950, 612] width 52 height 21
type input "34 RUB"
click at [859, 680] on span "Сохранить и пересчитать" at bounding box center [880, 675] width 124 height 16
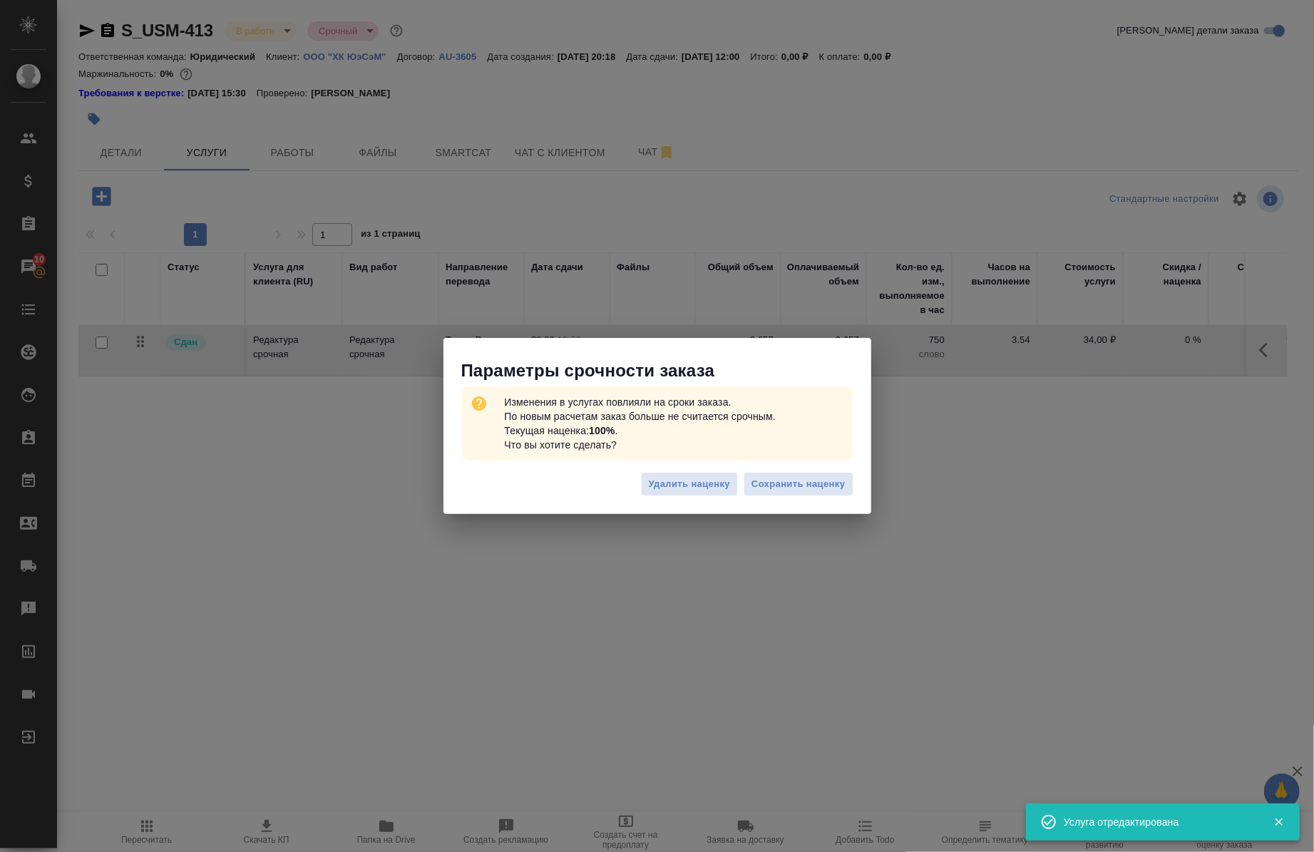
click at [669, 626] on div "Параметры срочности заказа Изменения в услугах повлияли на сроки заказа. По нов…" at bounding box center [657, 426] width 1314 height 852
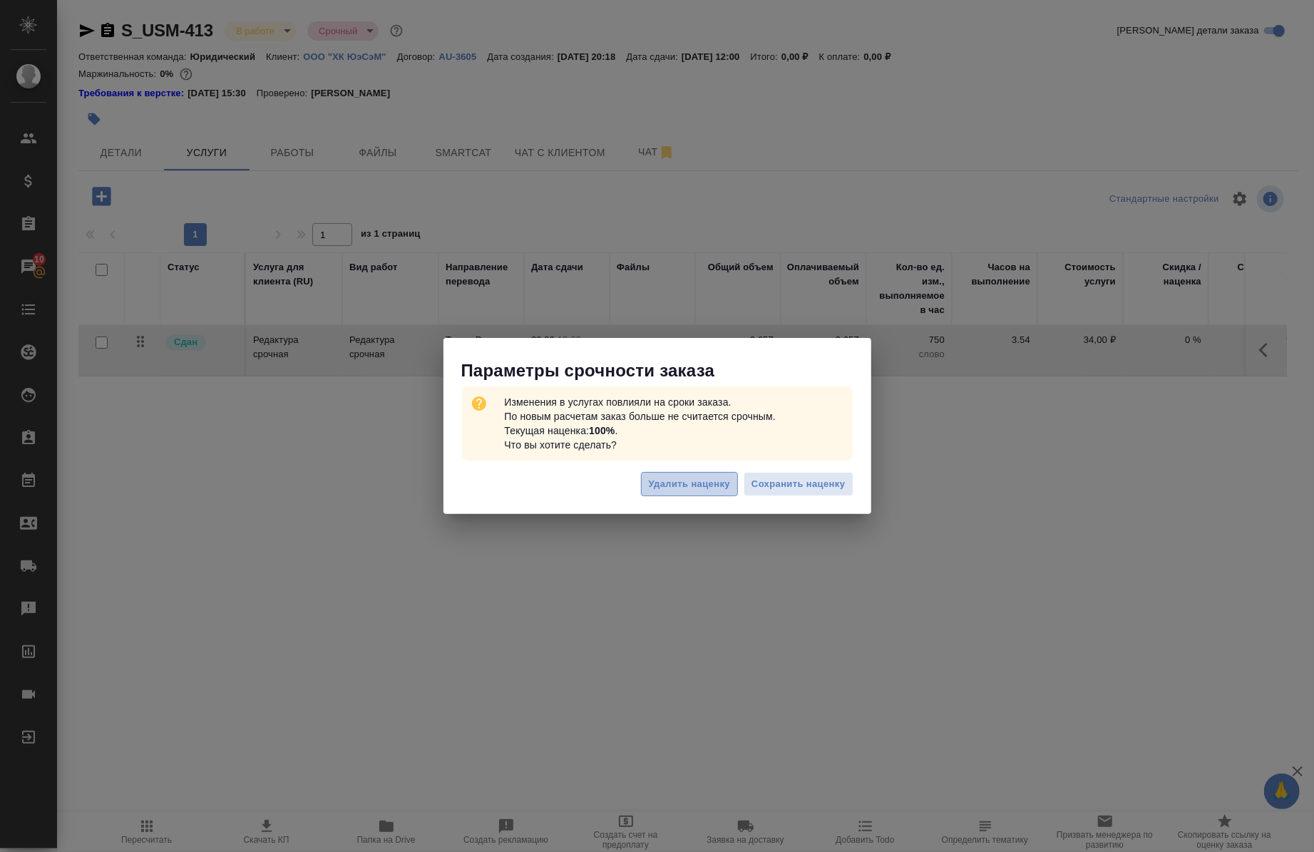
click at [695, 489] on span "Удалить наценку" at bounding box center [689, 484] width 81 height 16
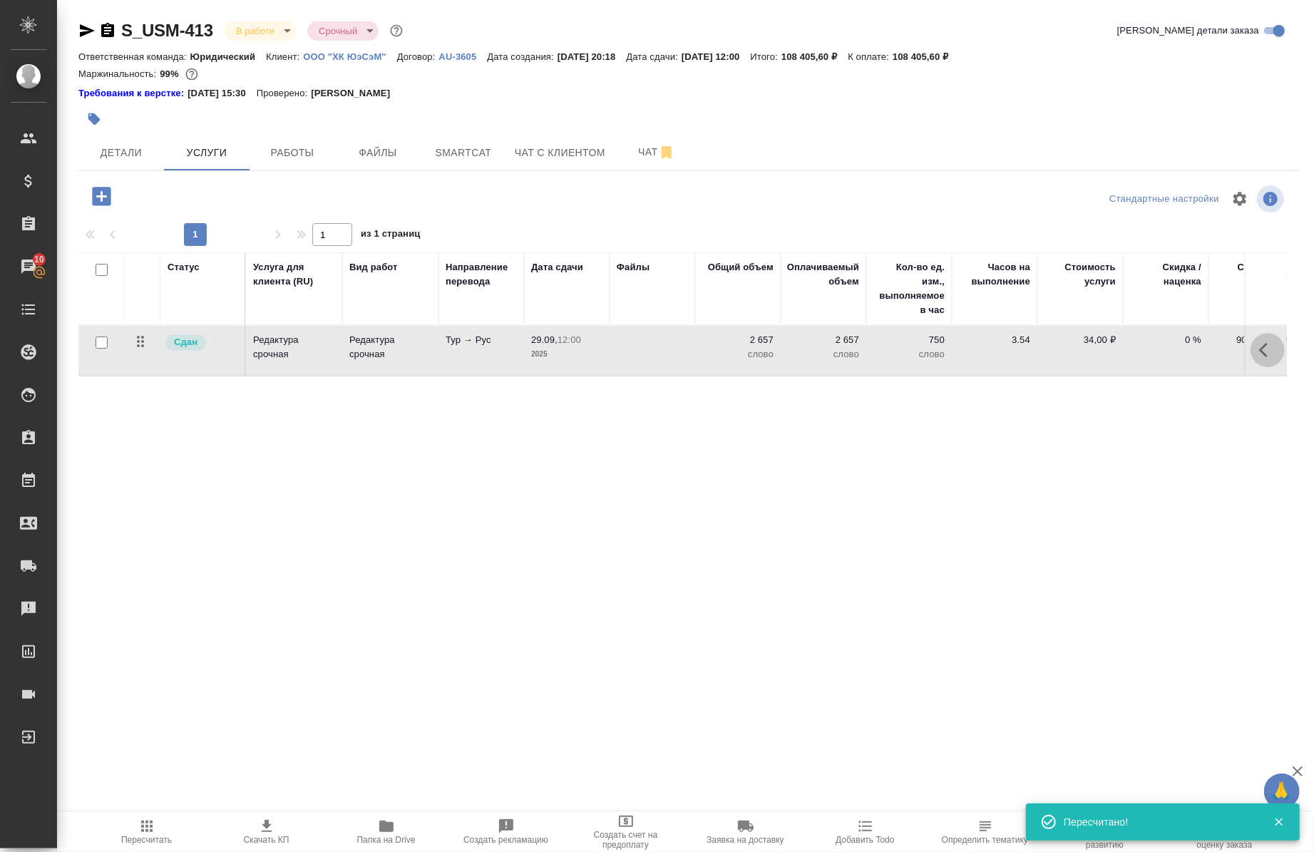
click at [1251, 358] on button "button" at bounding box center [1268, 350] width 34 height 34
click at [1179, 354] on icon "button" at bounding box center [1187, 350] width 17 height 17
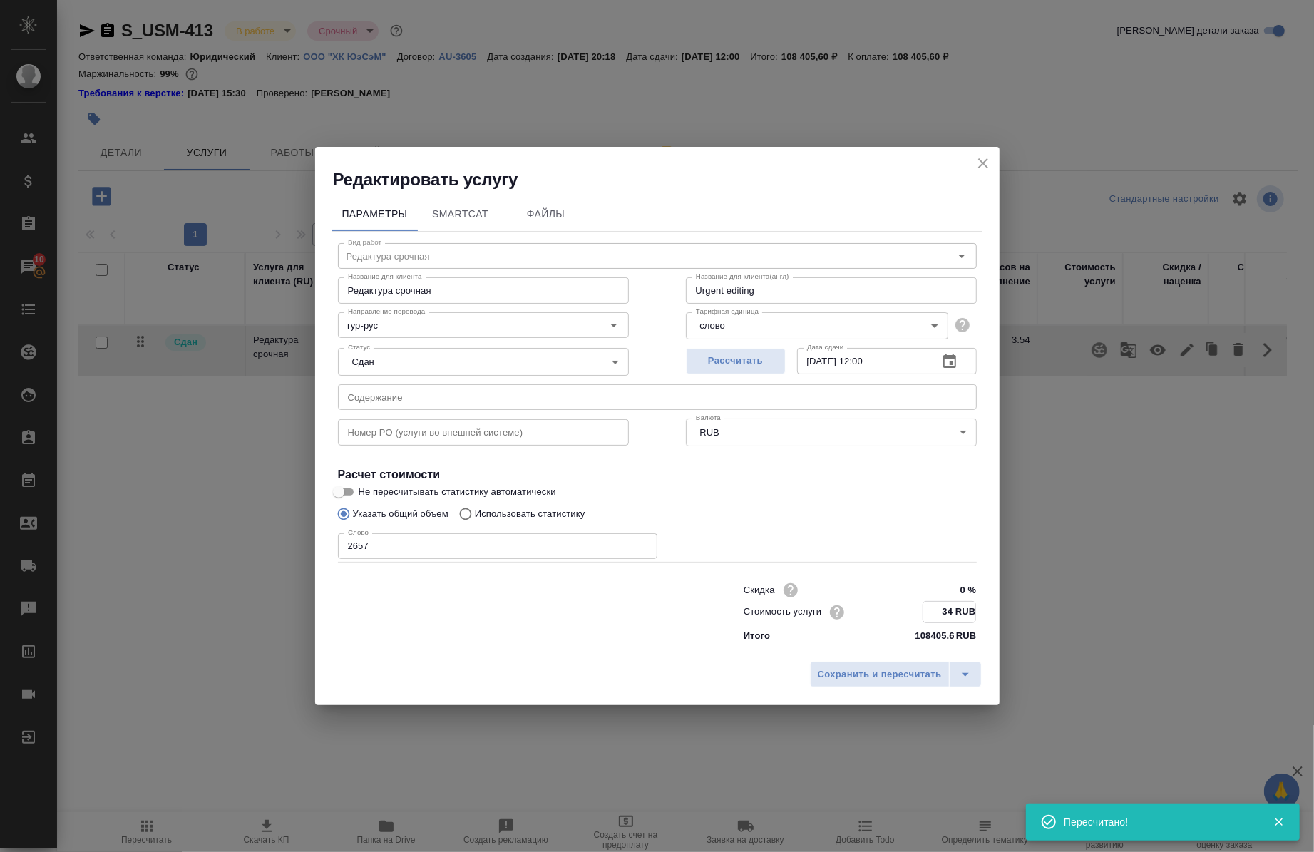
click at [954, 619] on input "34 RUB" at bounding box center [950, 612] width 52 height 21
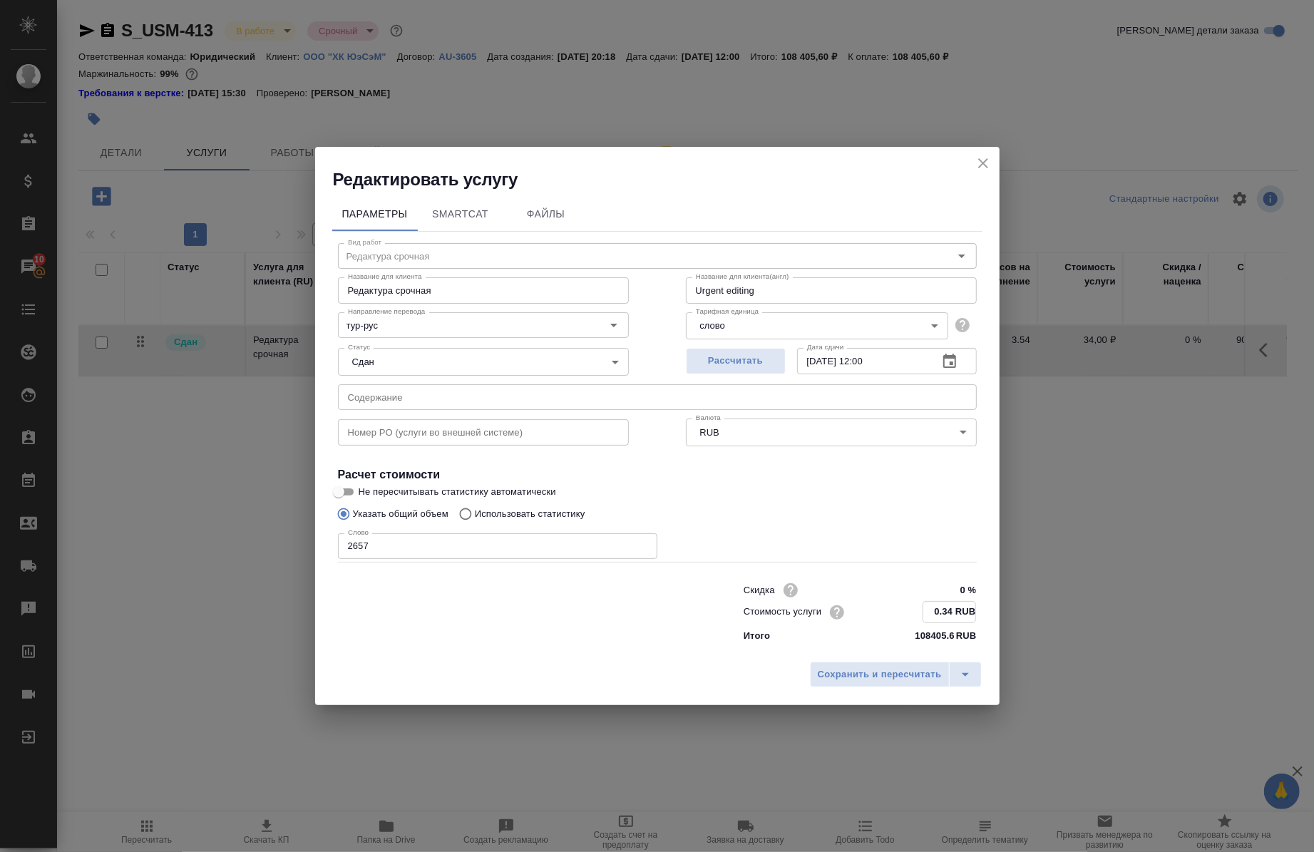
type input "0.34 RUB"
click at [865, 689] on div "Сохранить и пересчитать" at bounding box center [657, 679] width 685 height 51
click at [860, 685] on button "Сохранить и пересчитать" at bounding box center [880, 674] width 140 height 26
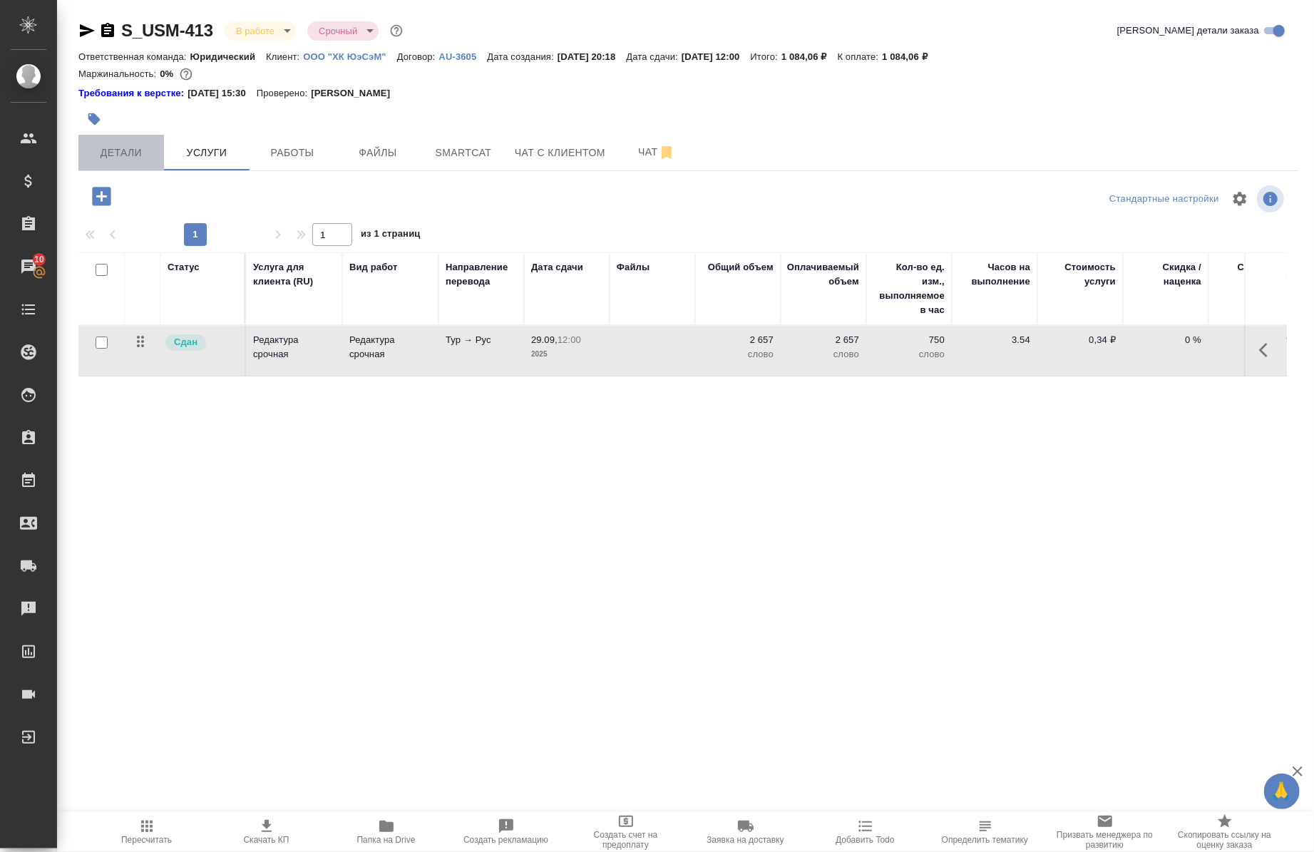
click at [105, 160] on span "Детали" at bounding box center [121, 153] width 68 height 18
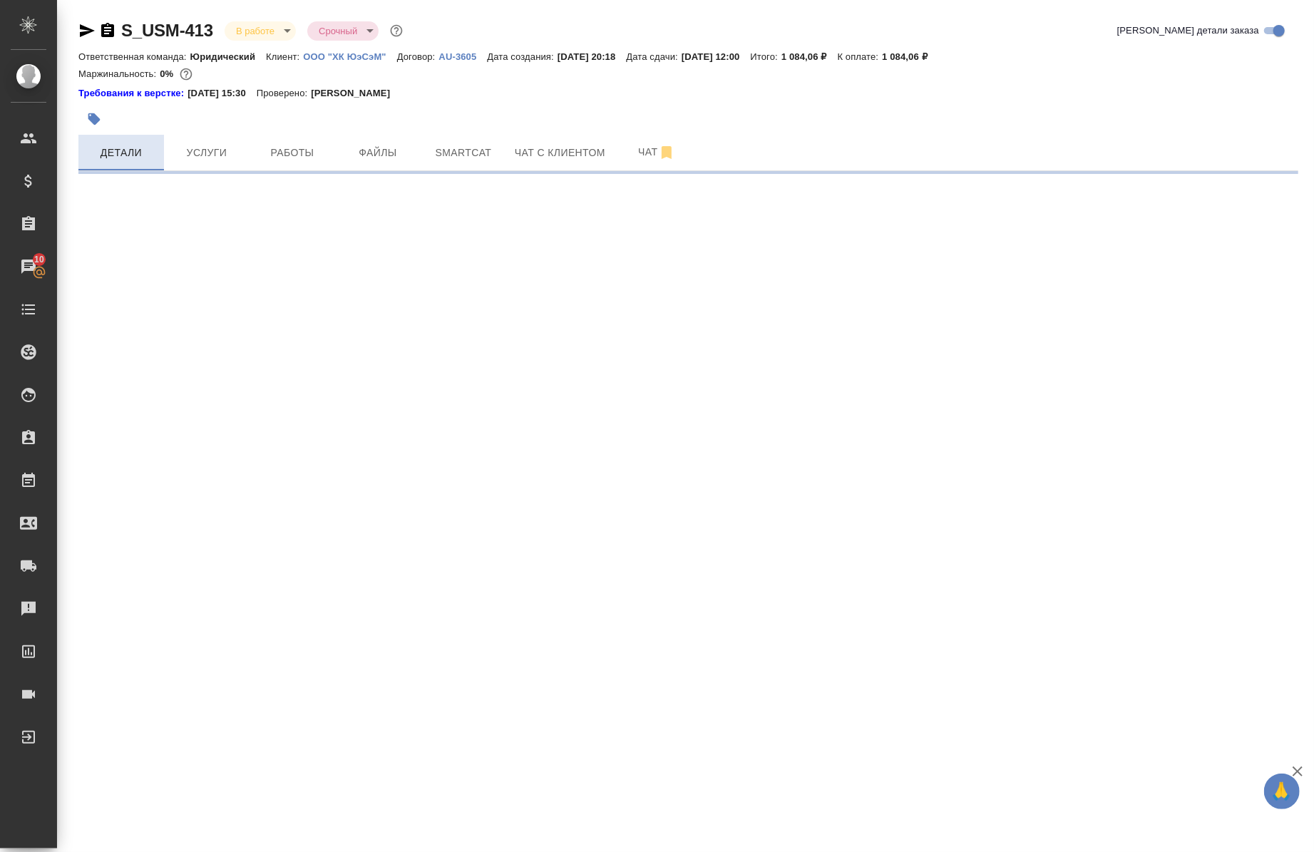
select select "RU"
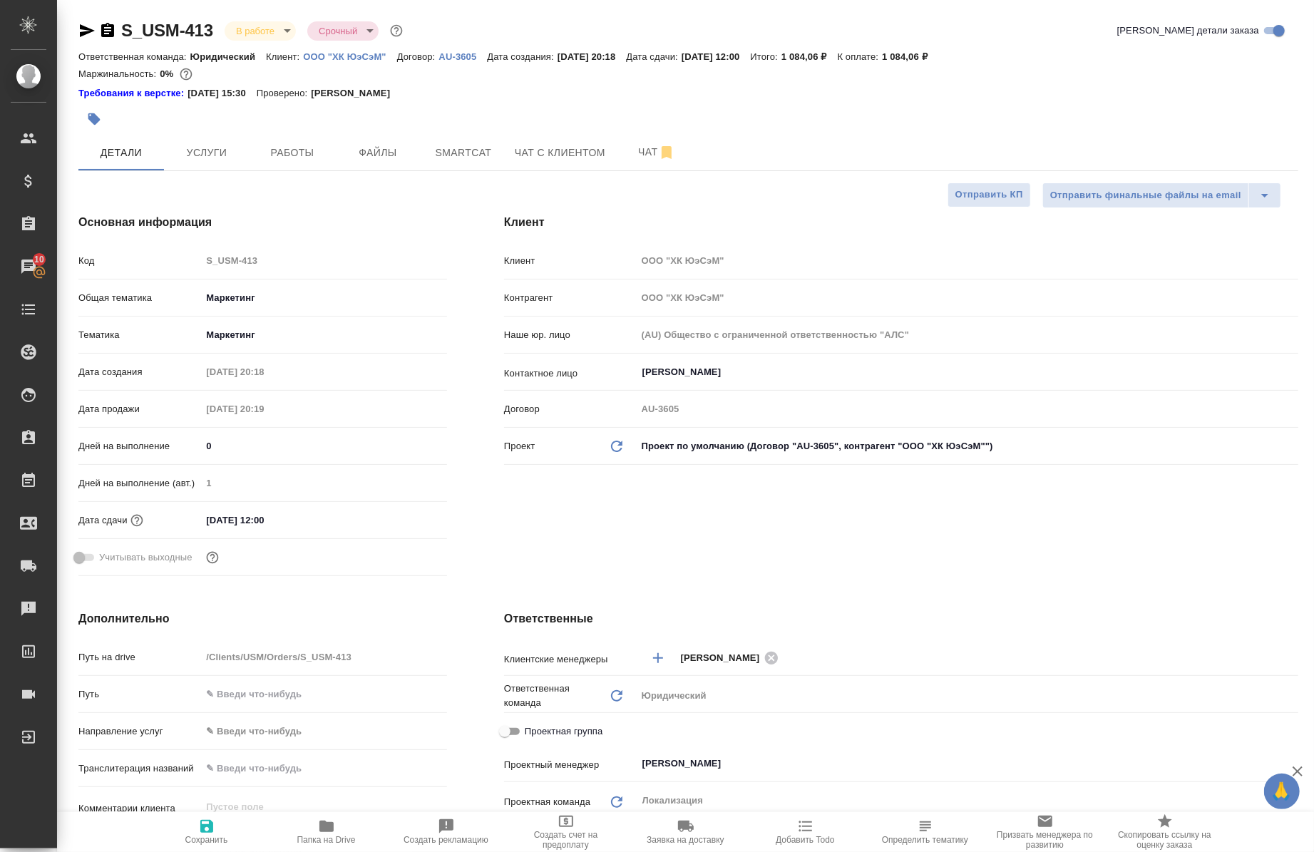
type textarea "x"
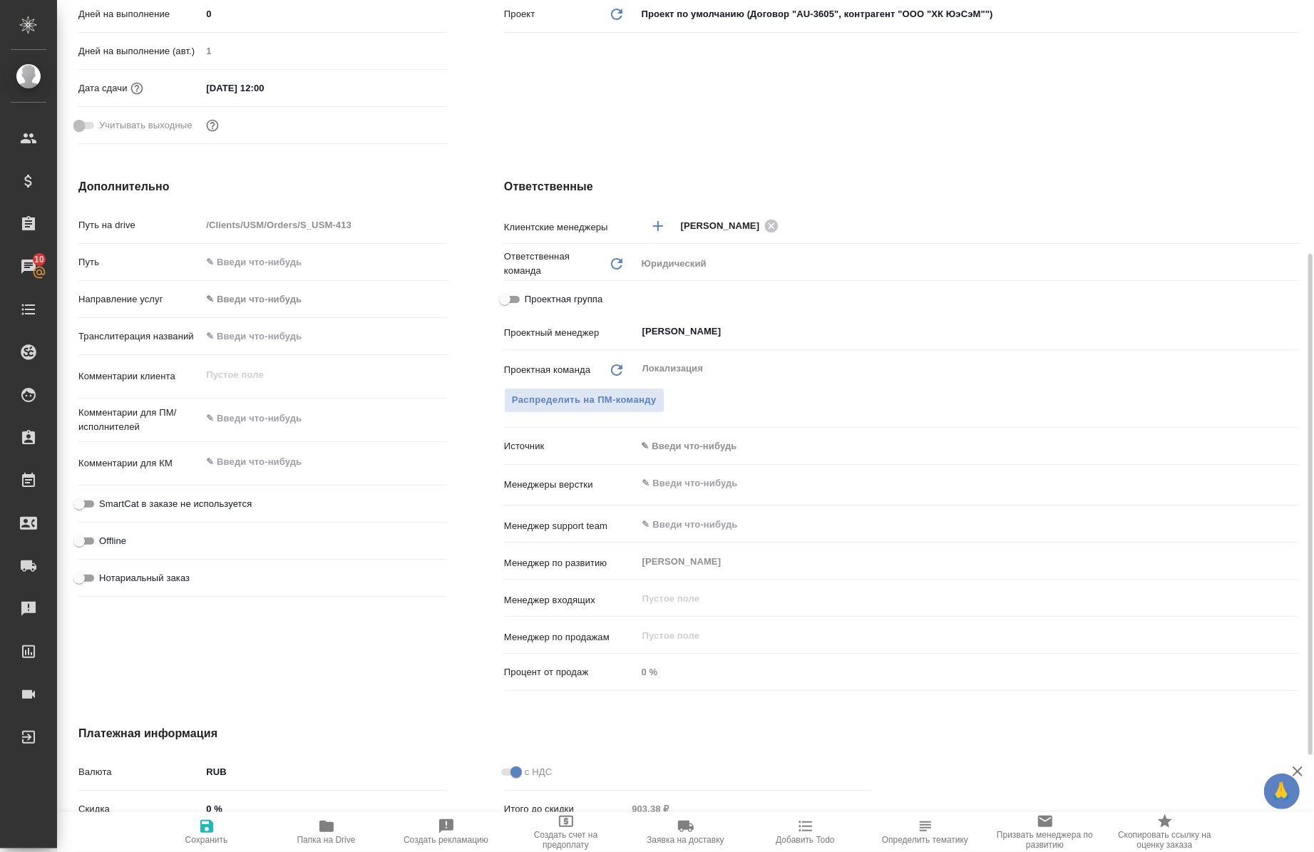
click at [231, 651] on div "Дополнительно Путь на drive /Clients/USM/Orders/S_USM-413 Путь Направление услу…" at bounding box center [263, 438] width 426 height 576
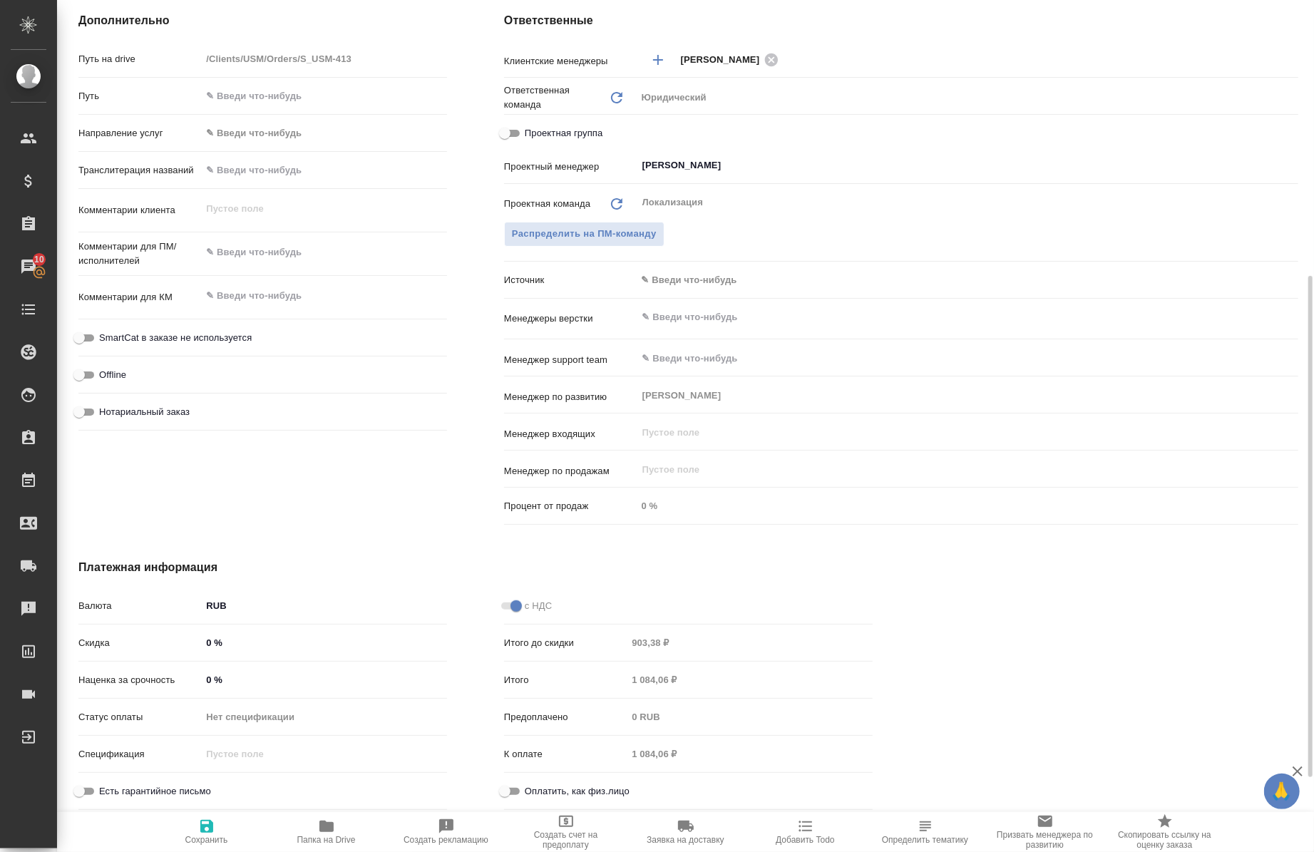
scroll to position [626, 0]
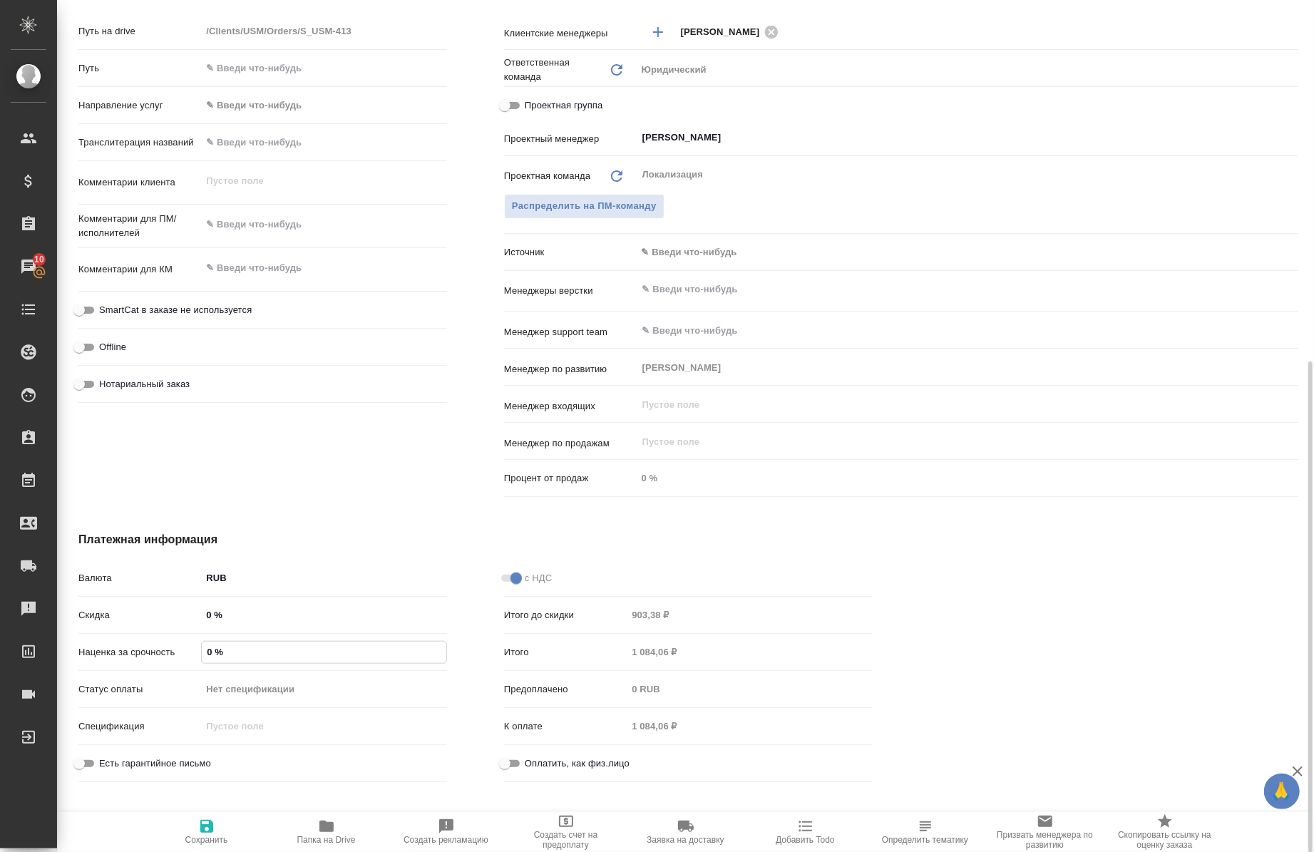
click at [218, 652] on input "0 %" at bounding box center [324, 652] width 245 height 21
type textarea "x"
type input "10 %"
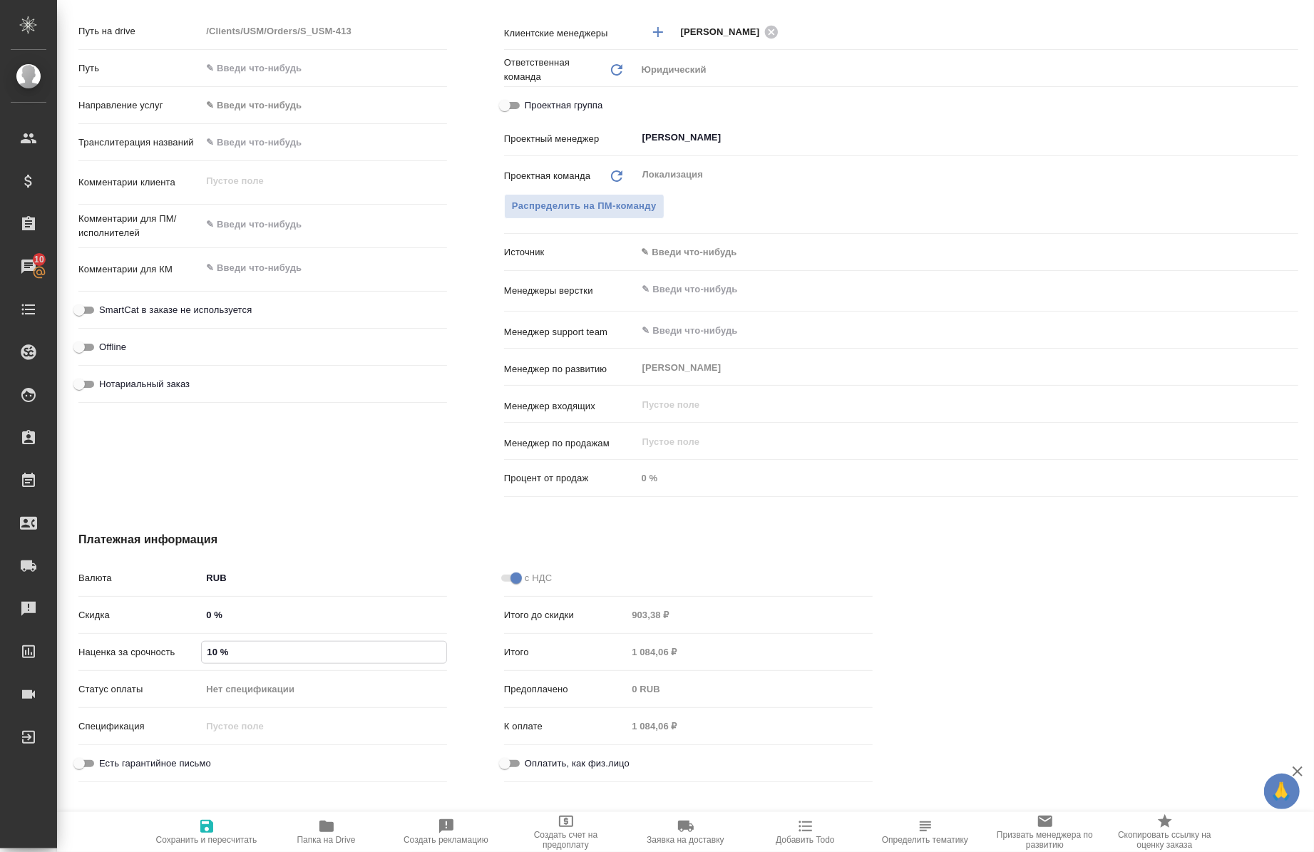
type textarea "x"
type input "100 %"
click at [200, 827] on icon "button" at bounding box center [206, 826] width 17 height 17
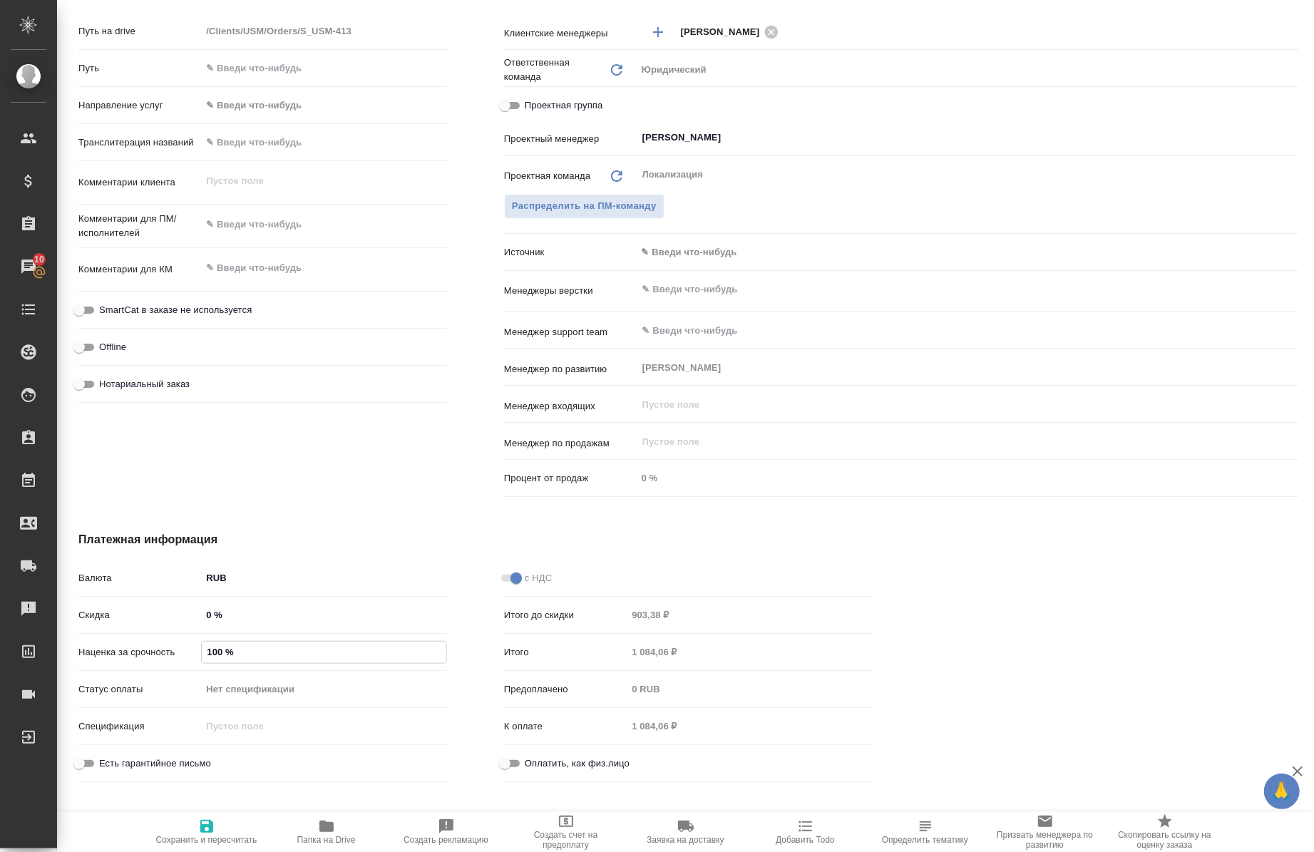
type textarea "x"
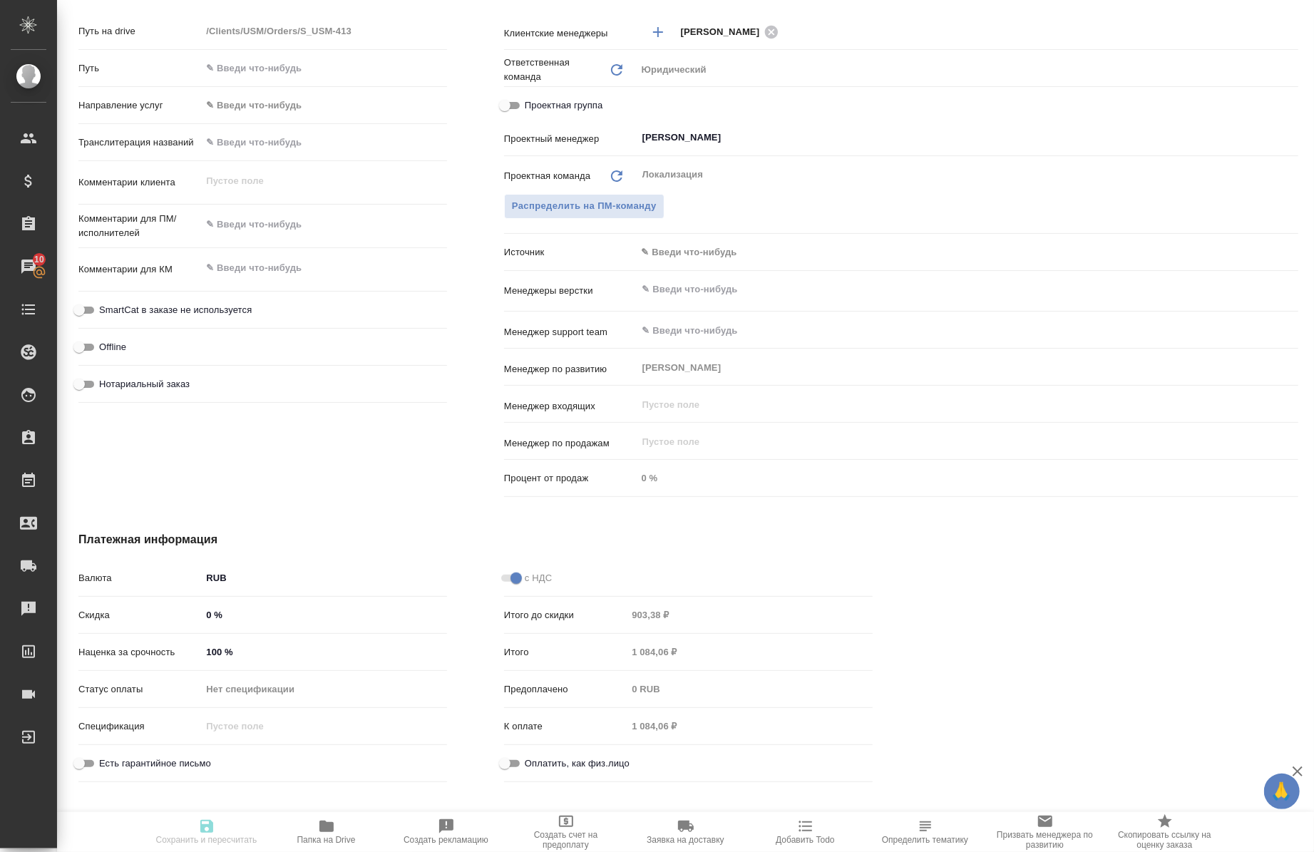
type textarea "x"
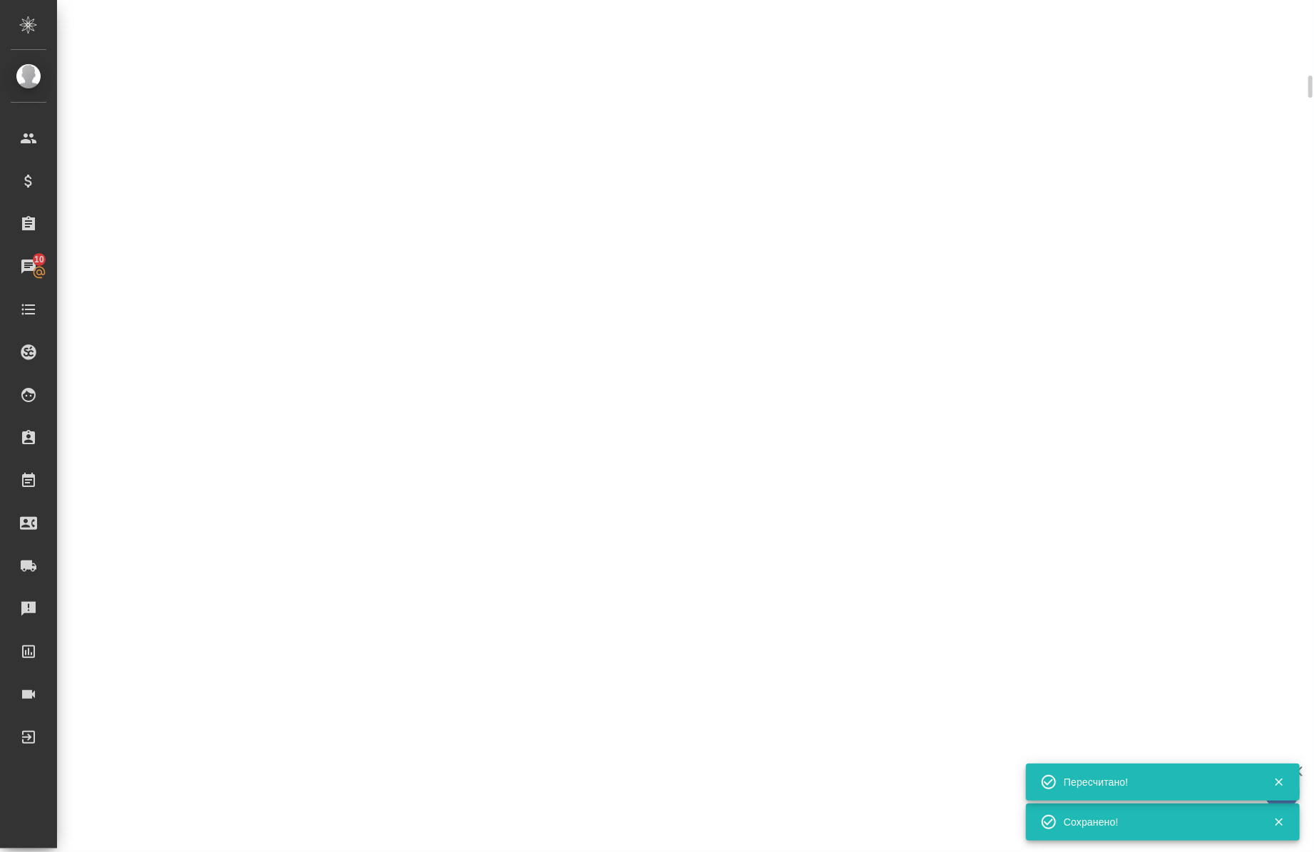
select select "RU"
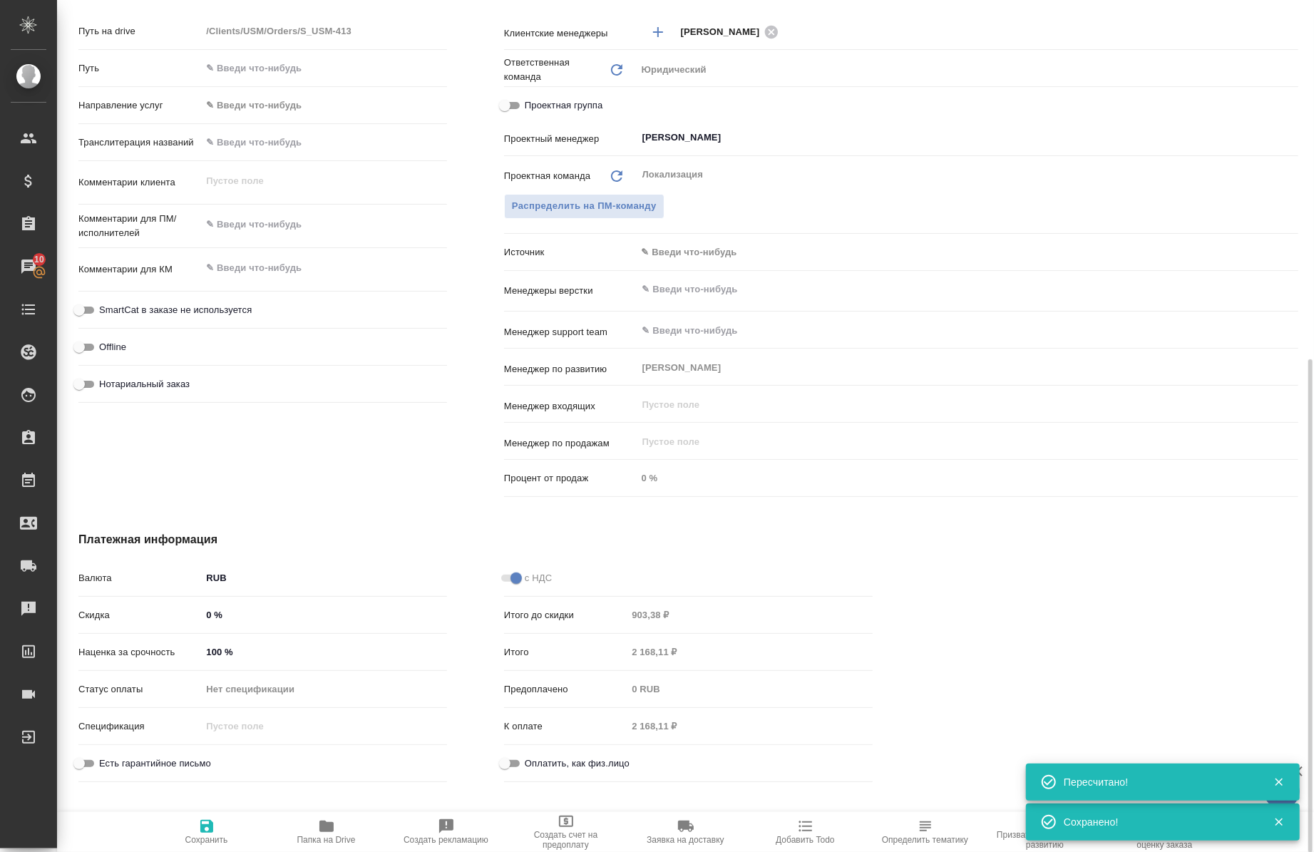
type textarea "x"
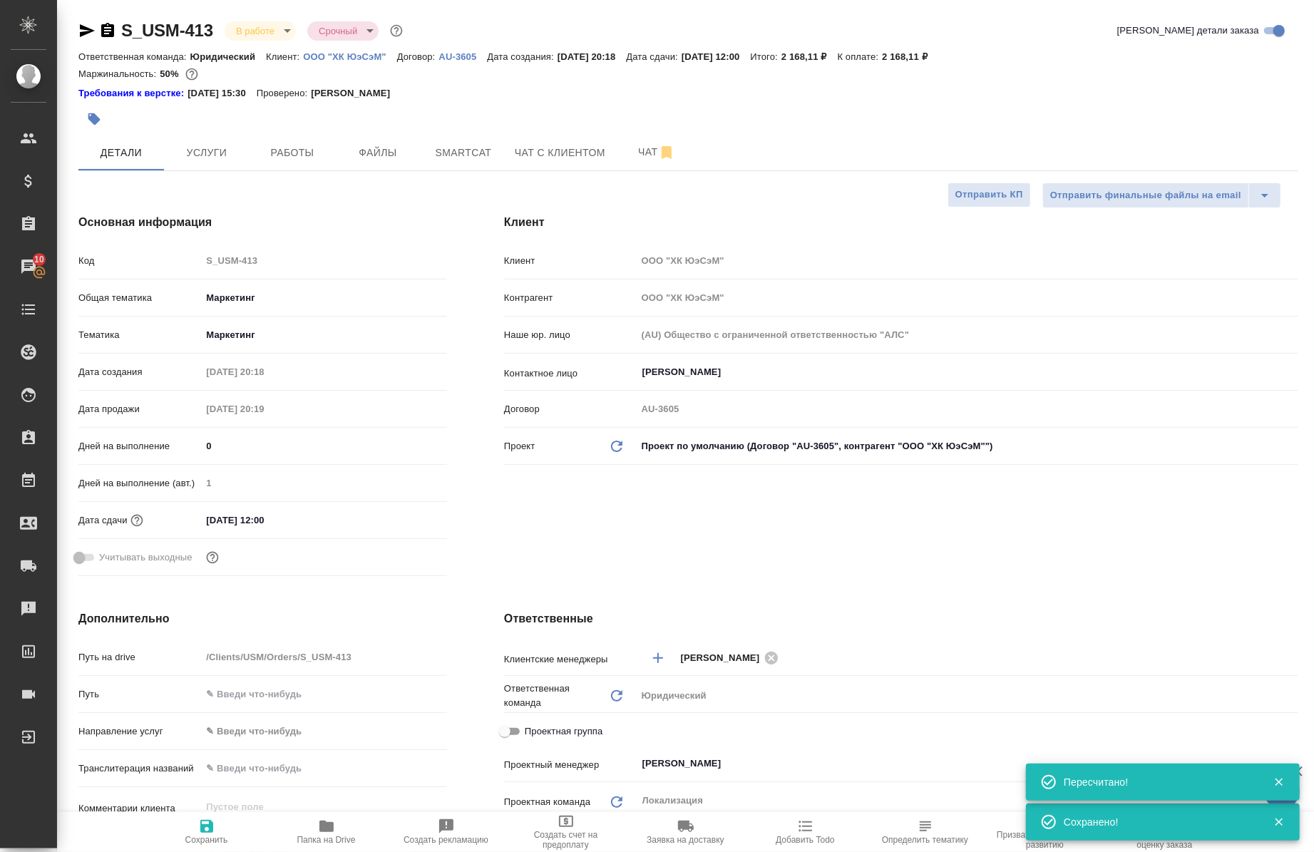
type textarea "x"
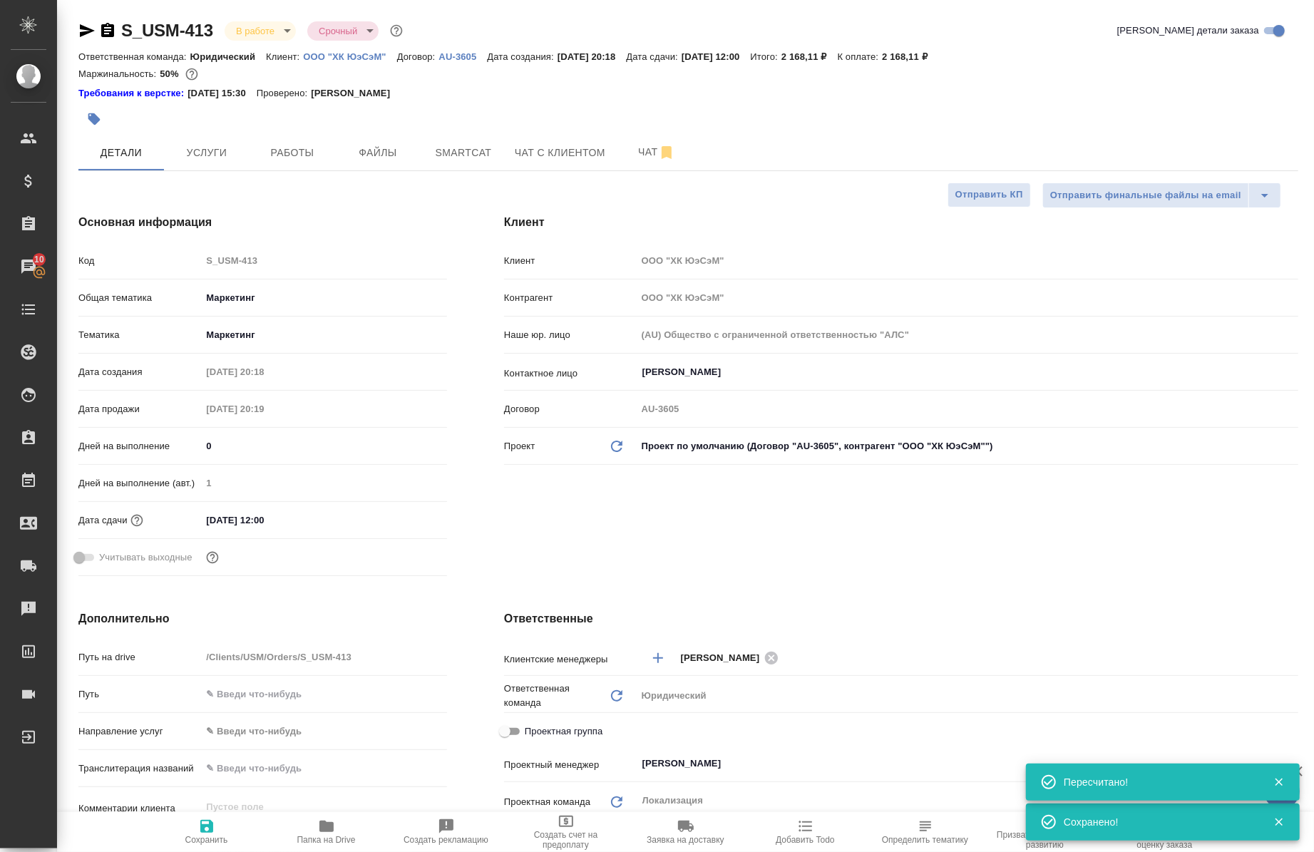
type textarea "x"
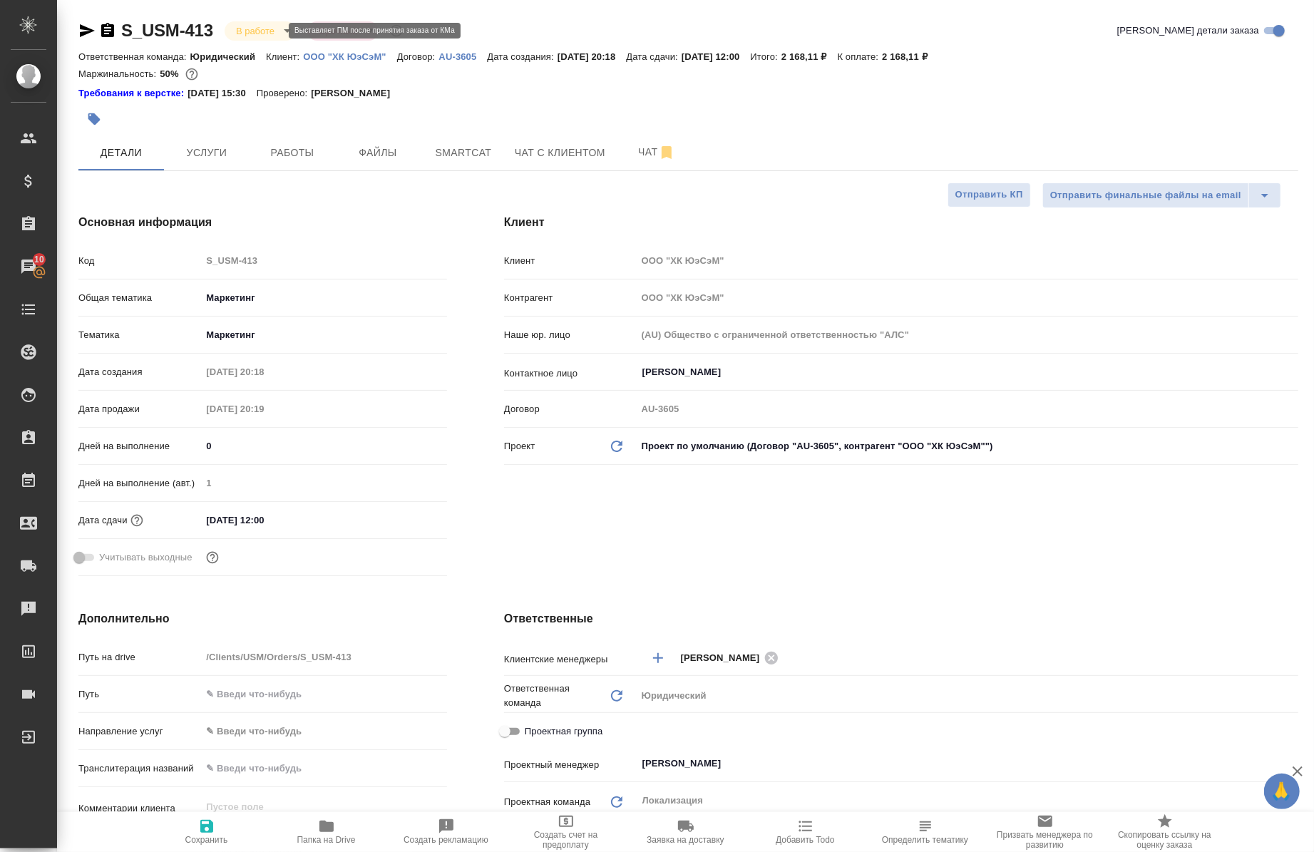
click at [243, 29] on body "🙏 .cls-1 fill:#fff; AWATERA Chernova Anna Клиенты Спецификации Заказы 10 Чаты T…" at bounding box center [657, 426] width 1314 height 852
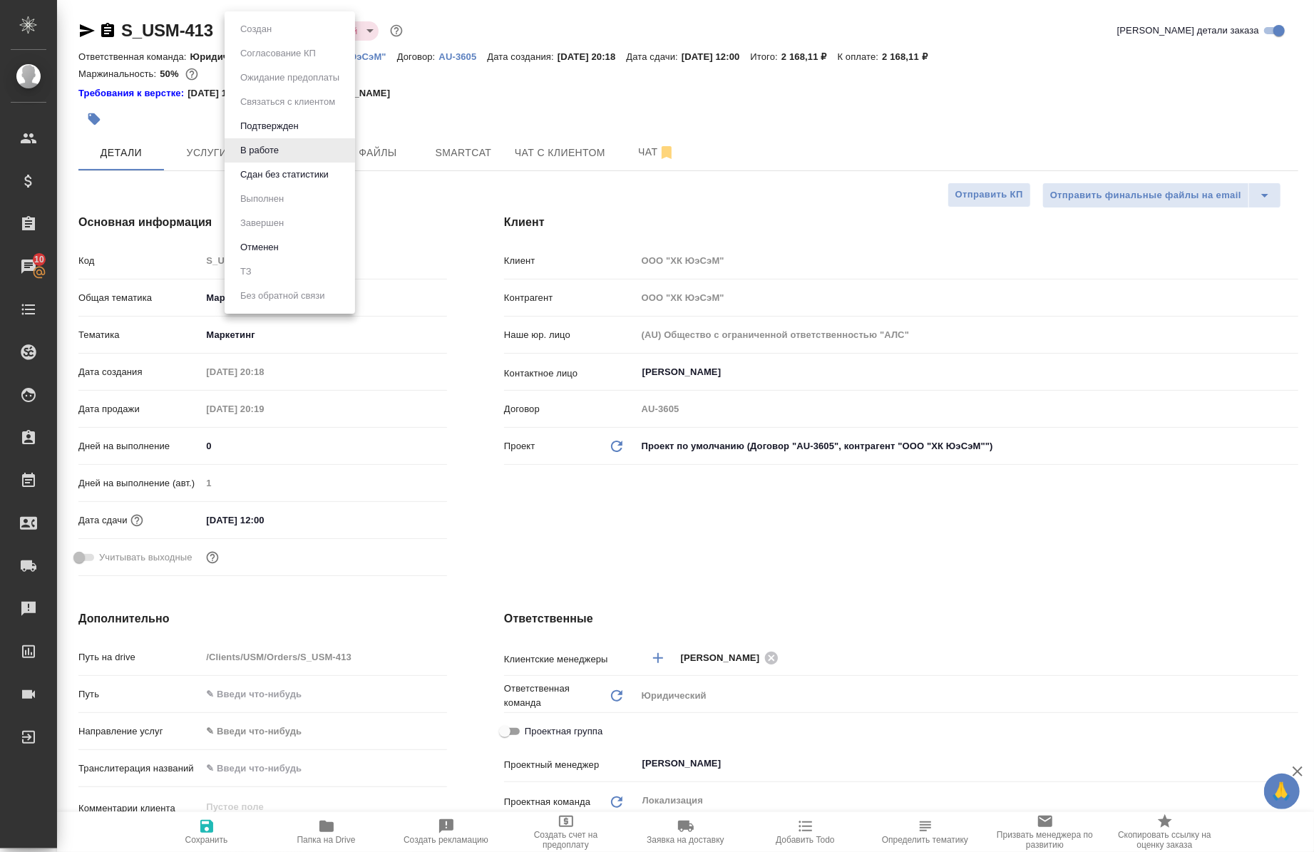
click at [108, 32] on div at bounding box center [657, 426] width 1314 height 852
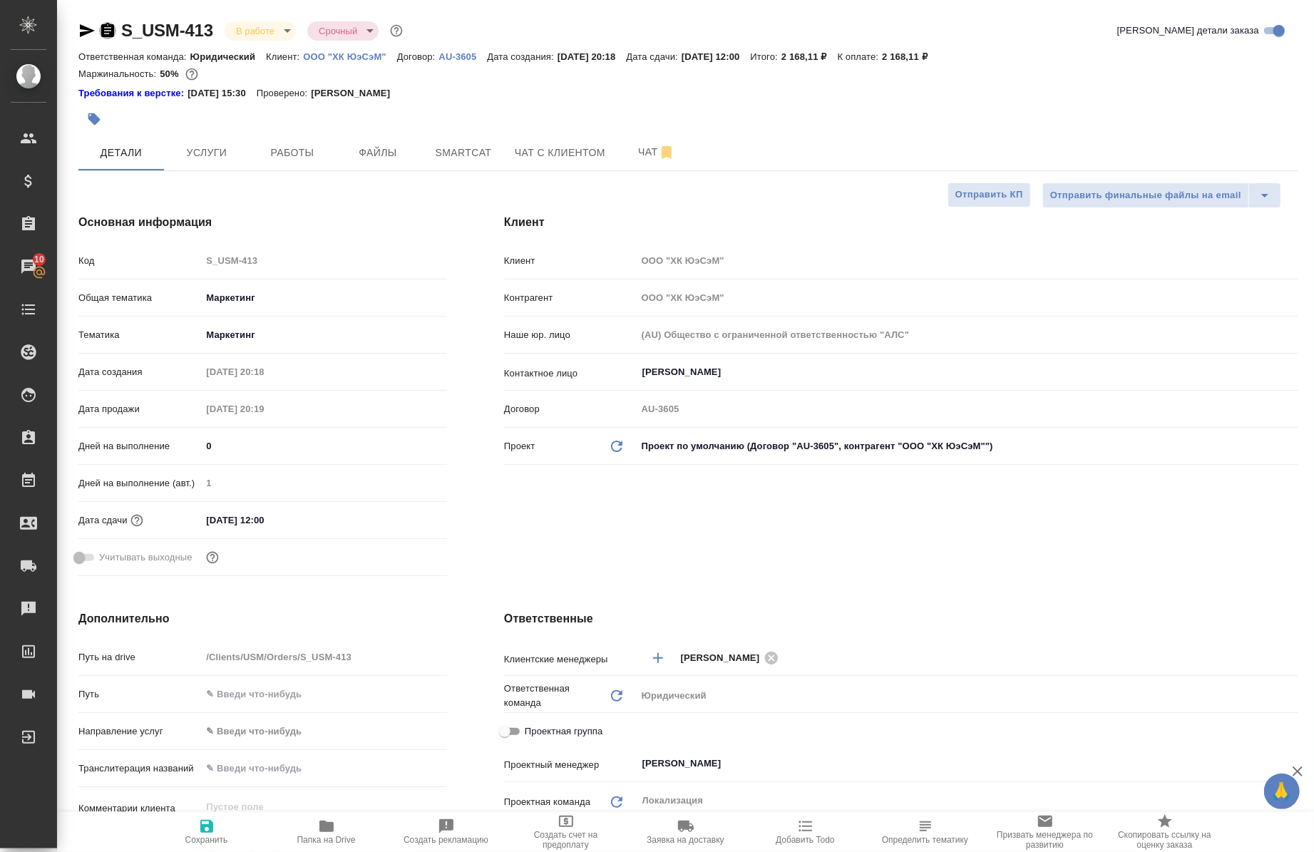
click at [108, 32] on icon "button" at bounding box center [107, 30] width 13 height 14
type textarea "x"
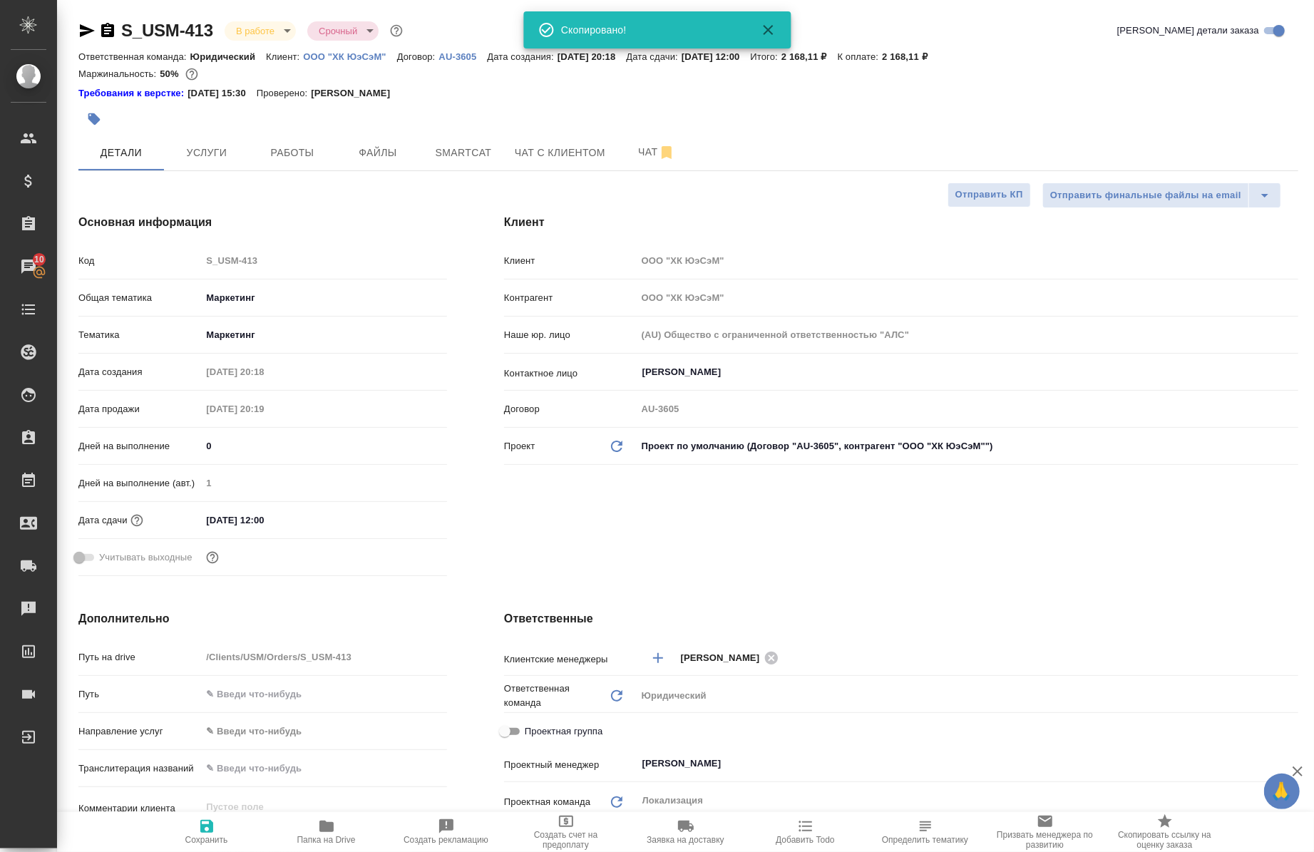
type textarea "x"
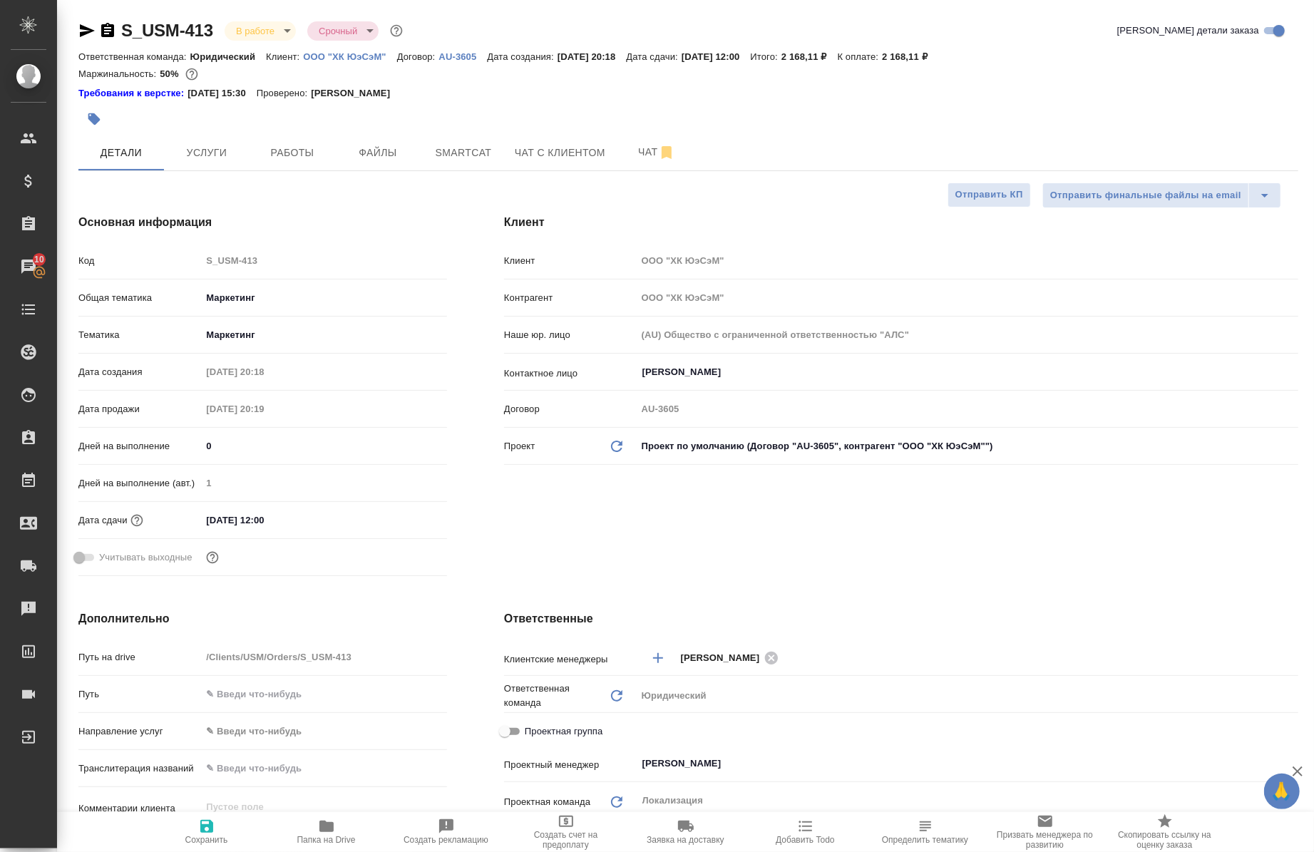
type textarea "x"
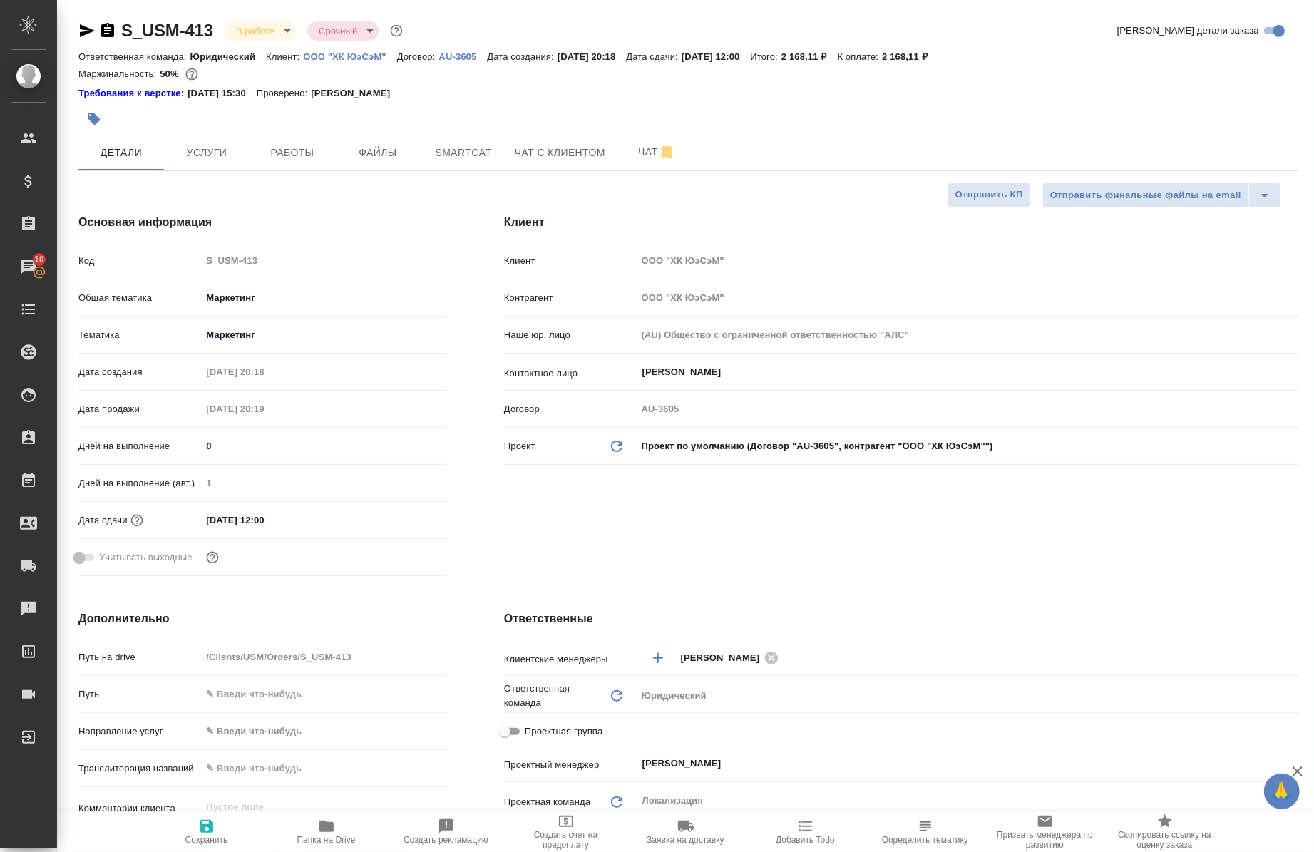
type textarea "x"
click at [300, 150] on span "Работы" at bounding box center [292, 153] width 68 height 18
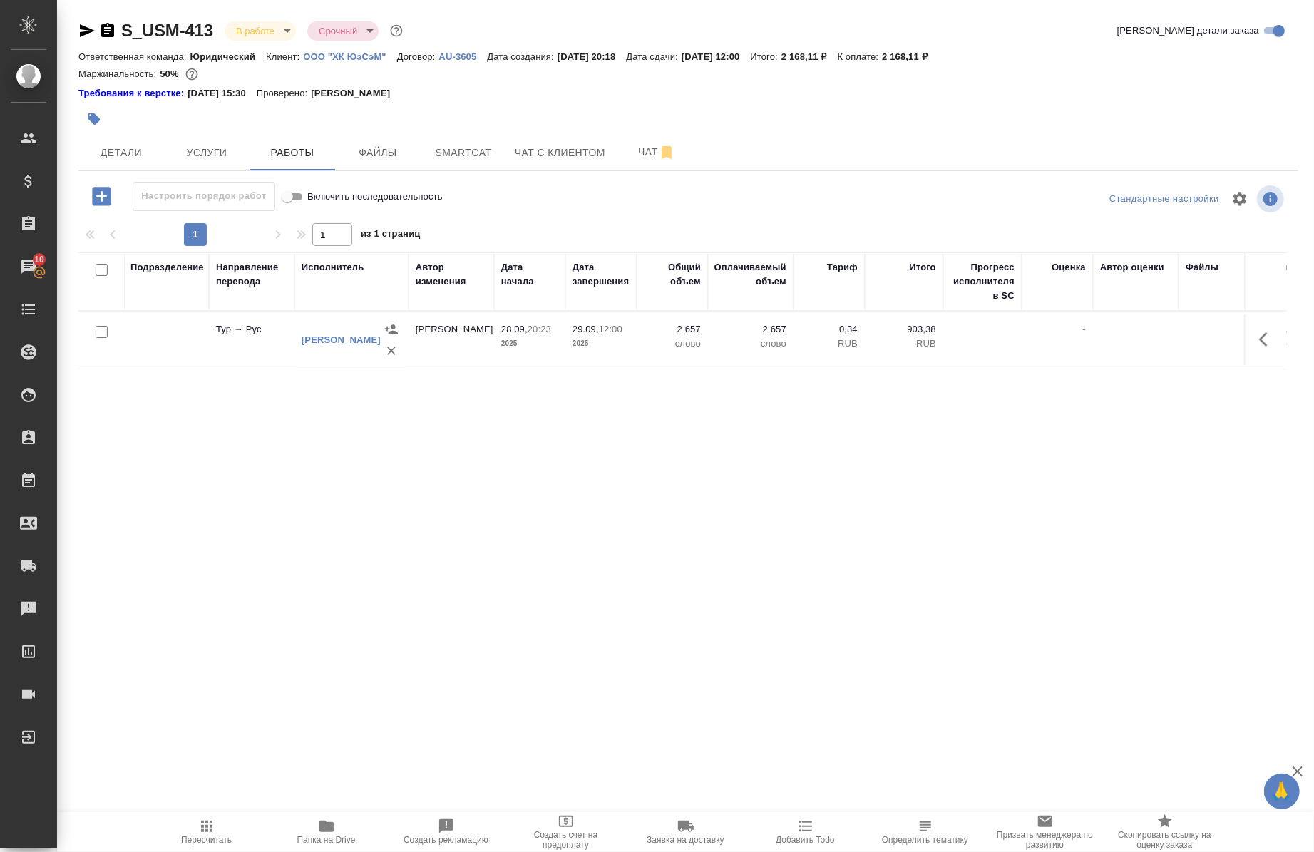
scroll to position [0, 302]
drag, startPoint x: 917, startPoint y: 55, endPoint x: 961, endPoint y: 61, distance: 44.7
click at [961, 61] on div "Ответственная команда: Юридический Клиент: ООО "ХК ЮэСэМ" Договор: AU-3605 Дата…" at bounding box center [688, 56] width 1220 height 17
copy p "2 168,11 ₽"
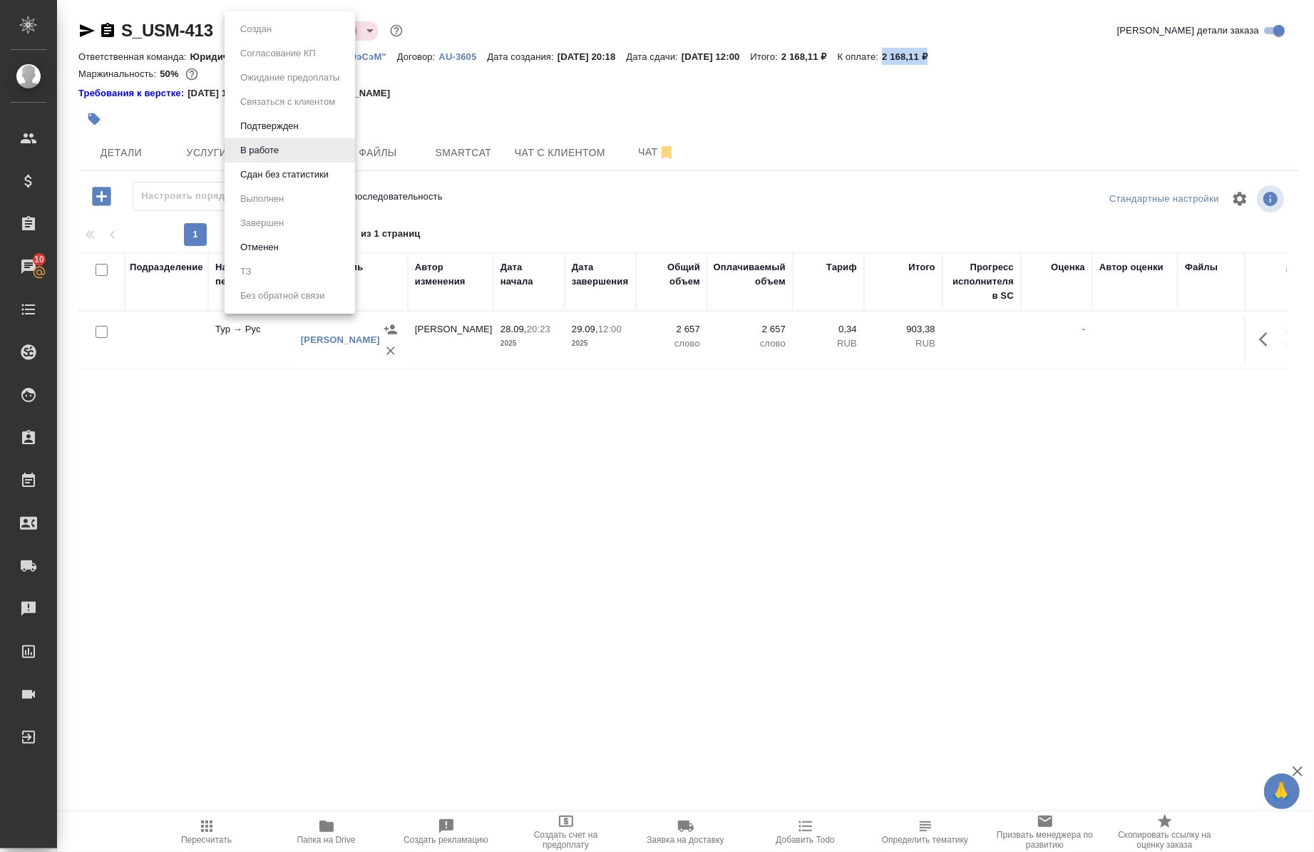
click at [274, 22] on body "🙏 .cls-1 fill:#fff; AWATERA Chernova Anna Клиенты Спецификации Заказы 10 Чаты T…" at bounding box center [657, 426] width 1314 height 852
click at [293, 167] on button "Сдан без статистики" at bounding box center [284, 175] width 97 height 16
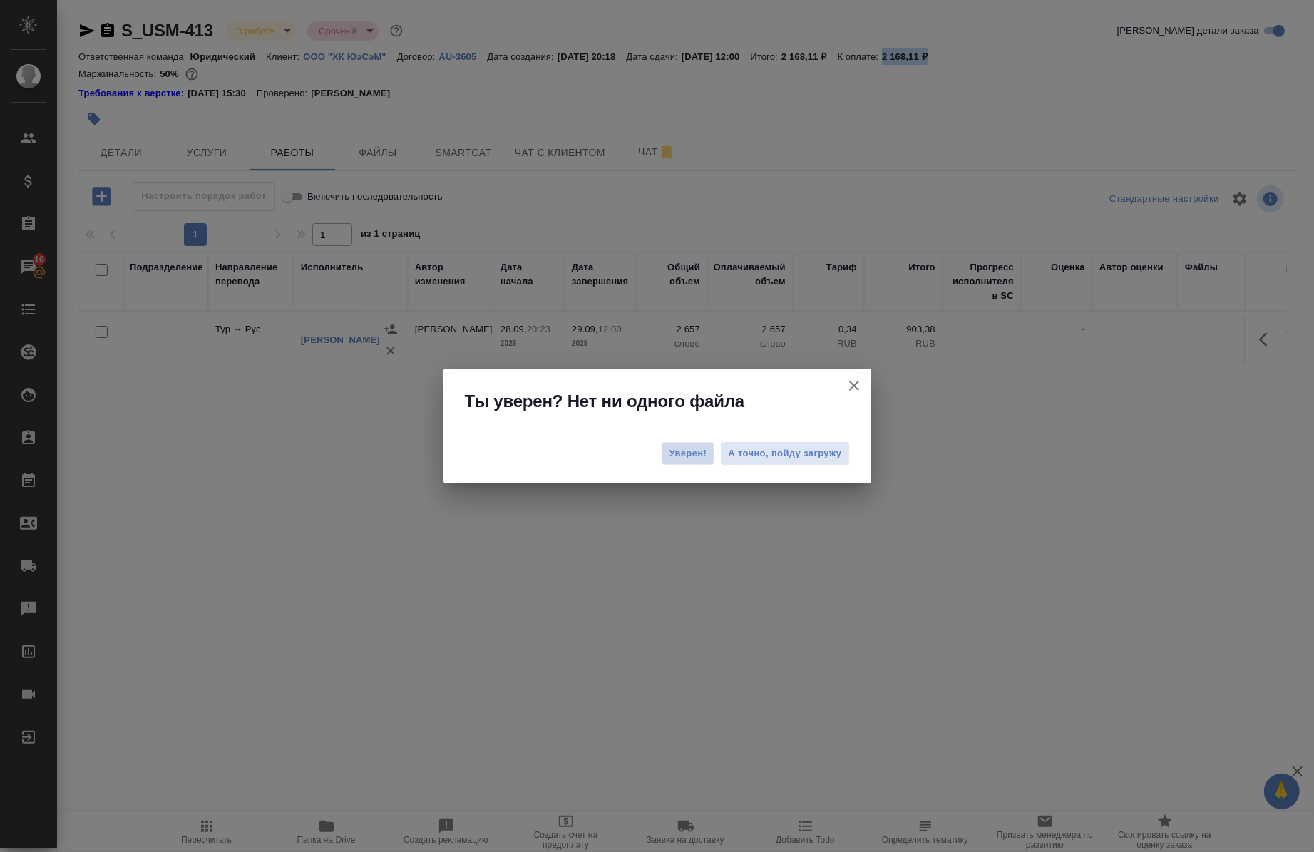
click at [700, 455] on span "Уверен!" at bounding box center [689, 453] width 38 height 14
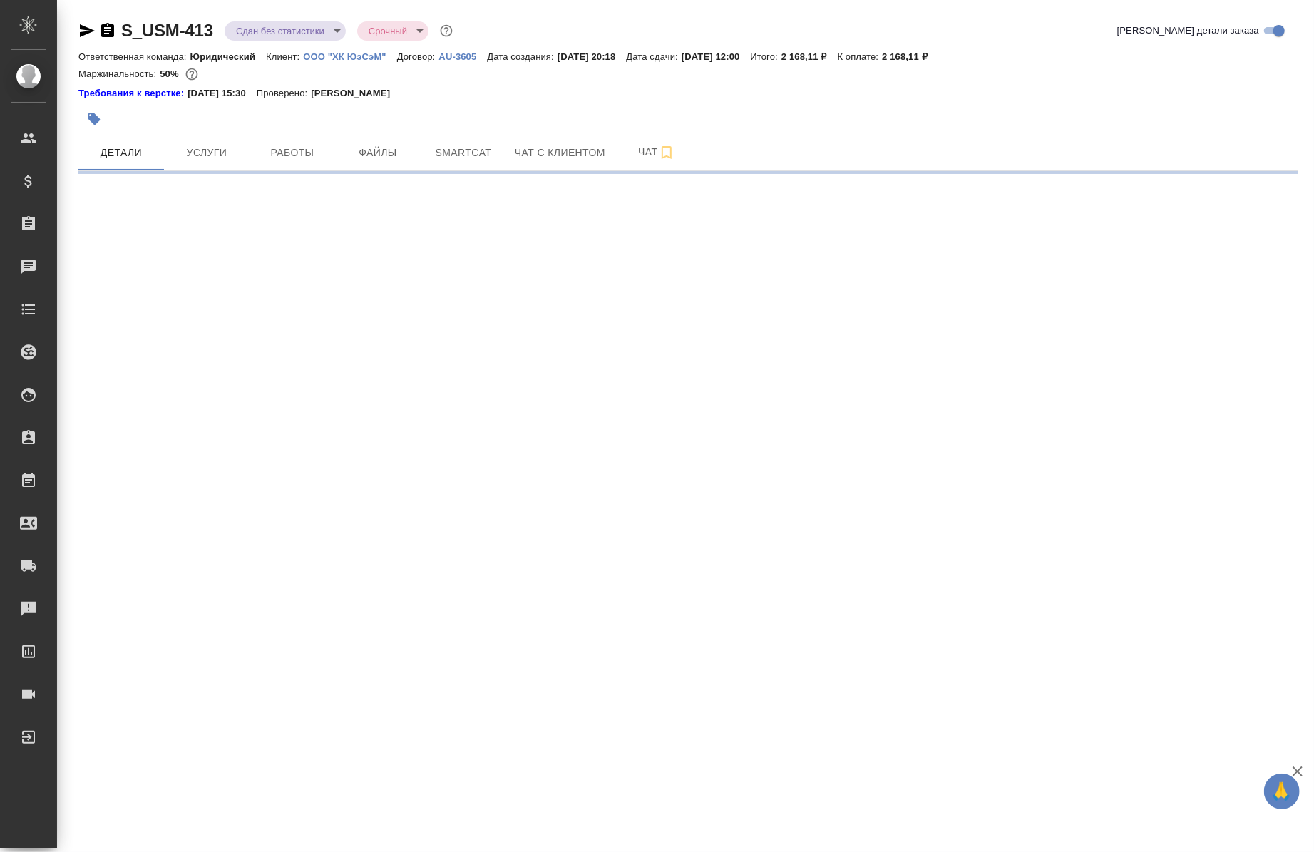
select select "RU"
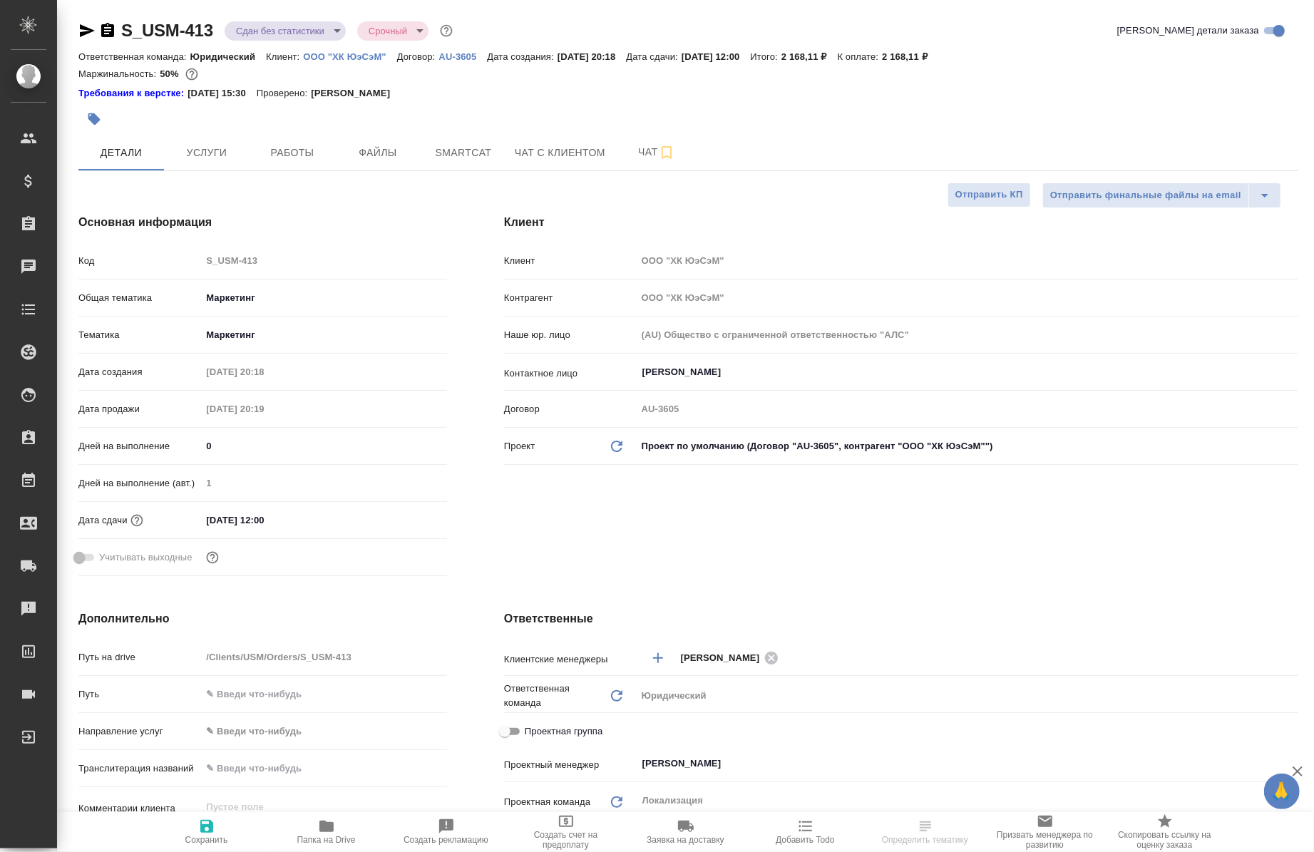
type textarea "x"
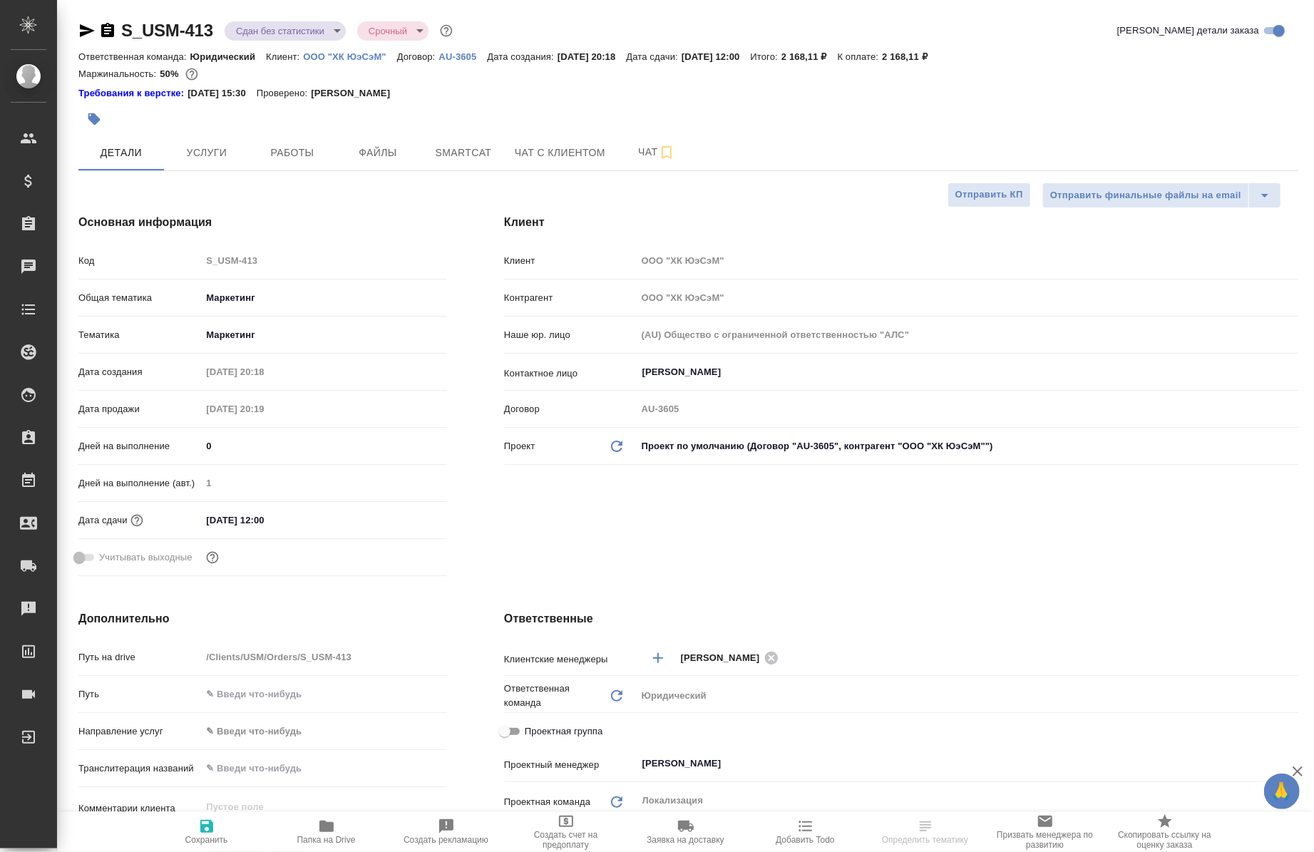
type textarea "x"
click at [340, 48] on div "Ответственная команда: Юридический Клиент: ООО "ХК ЮэСэМ" Договор: AU-3605 Дата…" at bounding box center [688, 56] width 1220 height 17
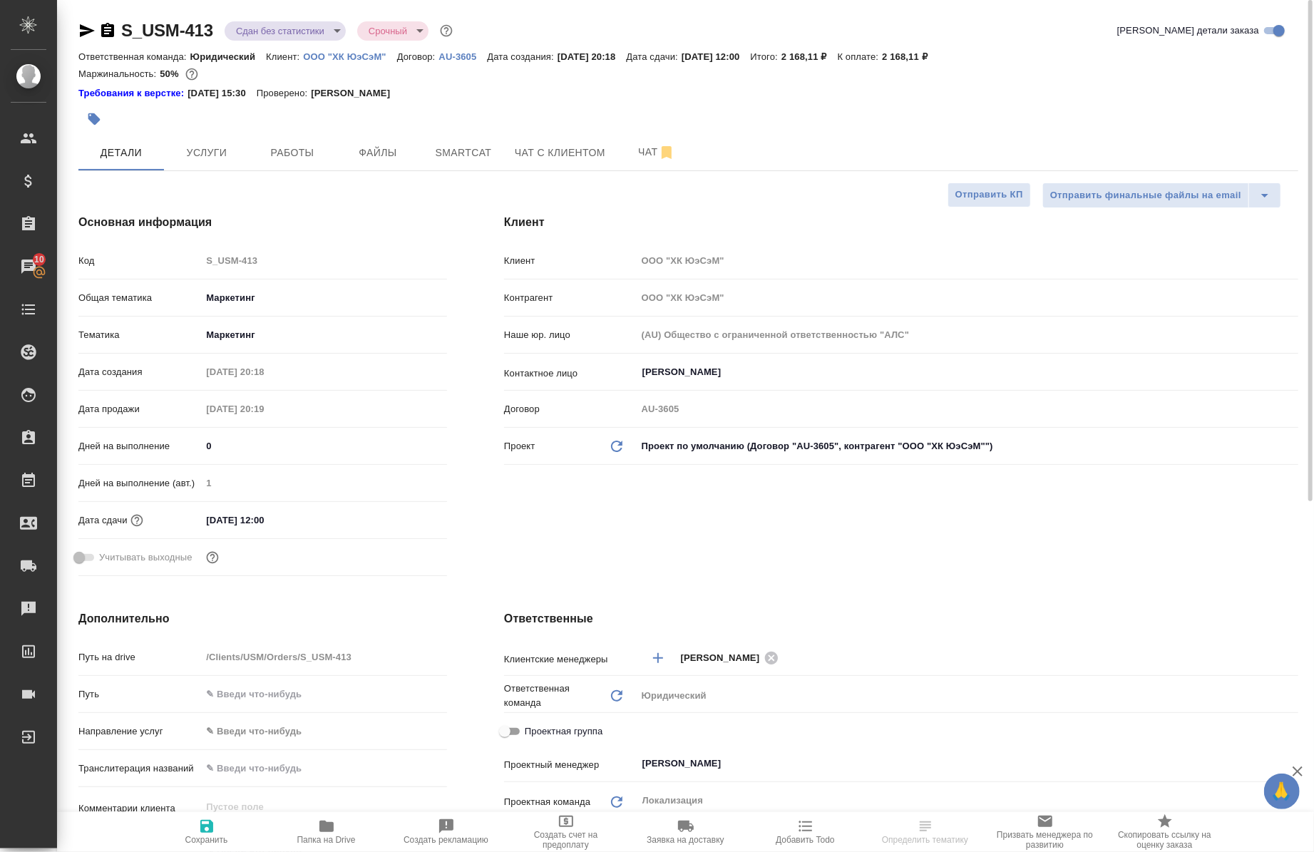
click at [374, 55] on p "ООО "ХК ЮэСэМ"" at bounding box center [349, 56] width 93 height 11
select select "RU"
type textarea "x"
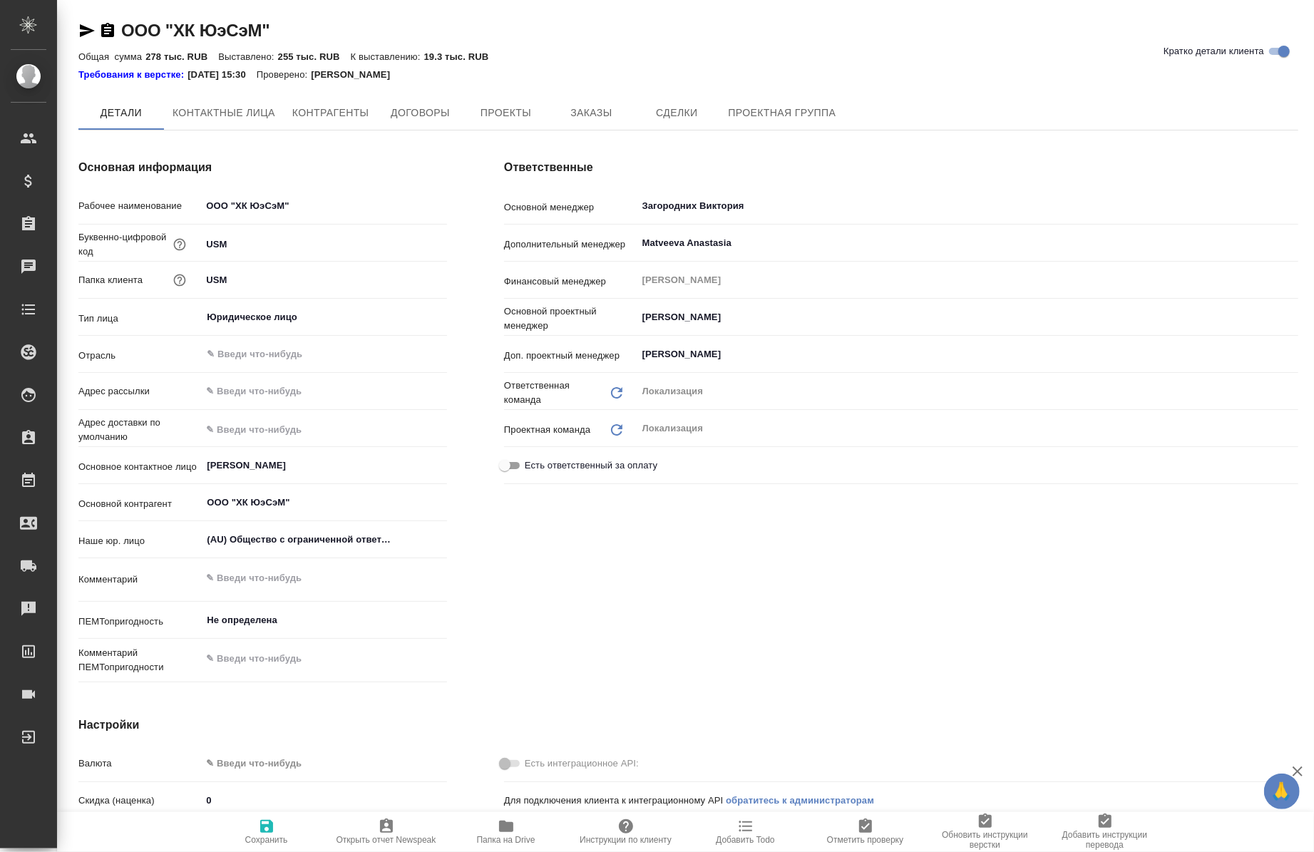
type textarea "x"
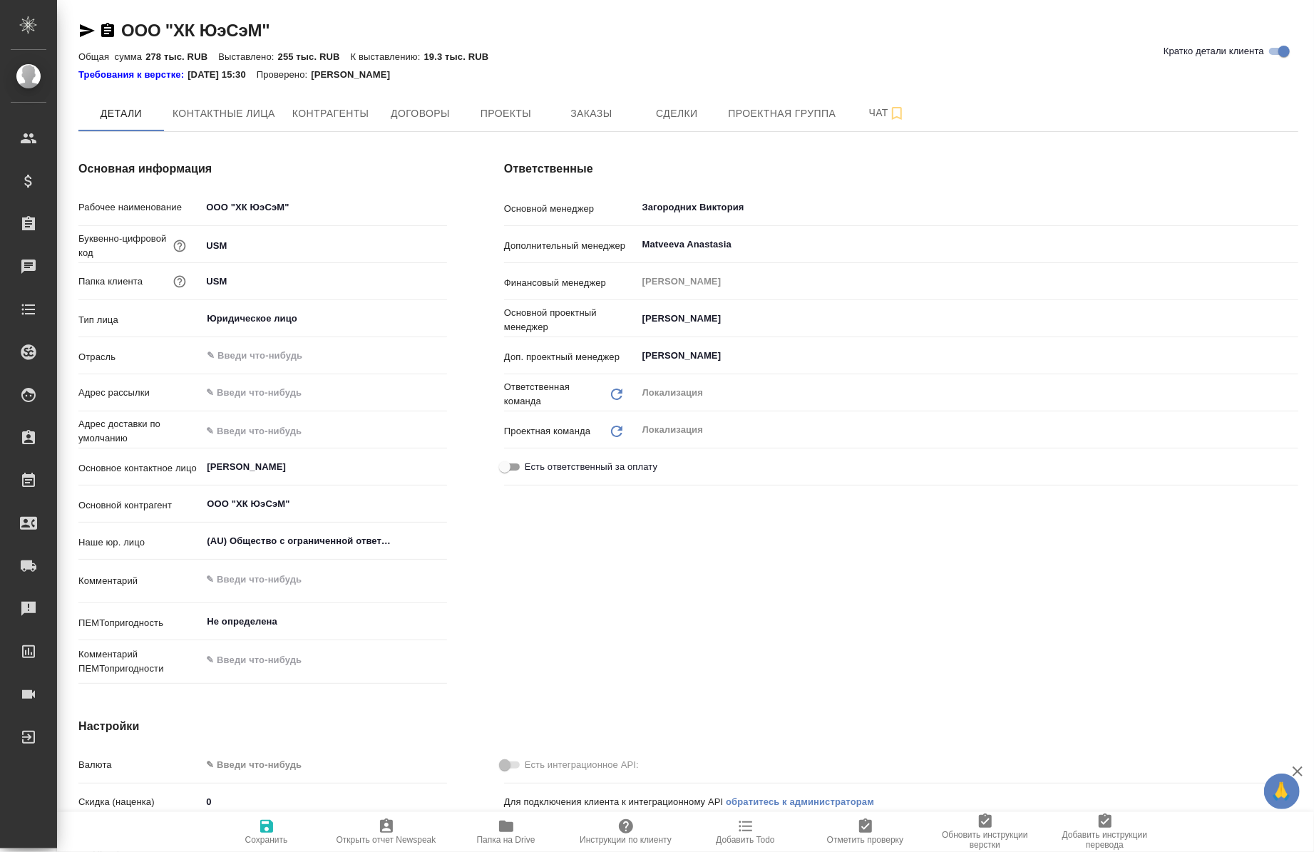
type textarea "x"
click at [579, 126] on button "Заказы" at bounding box center [591, 114] width 86 height 36
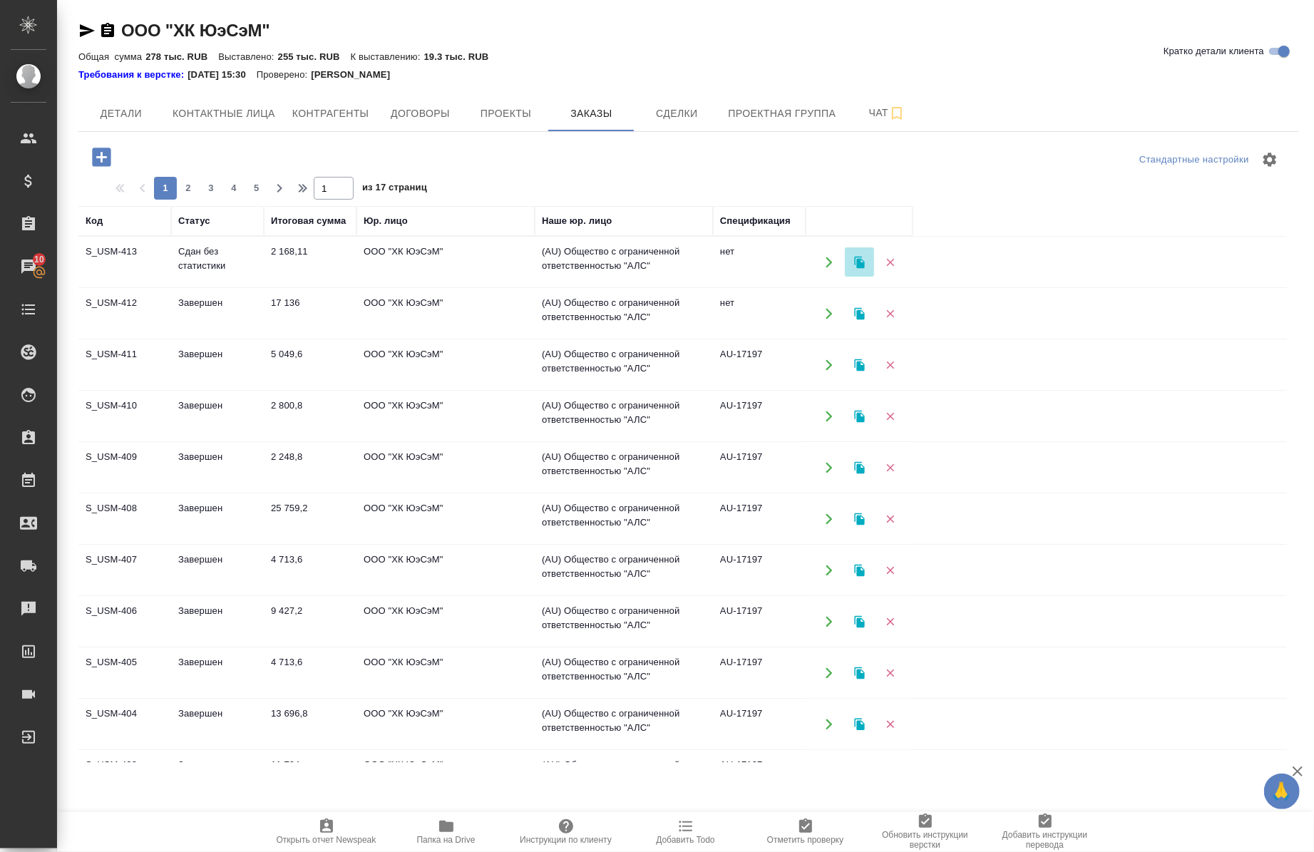
click at [860, 265] on icon "button" at bounding box center [859, 262] width 10 height 12
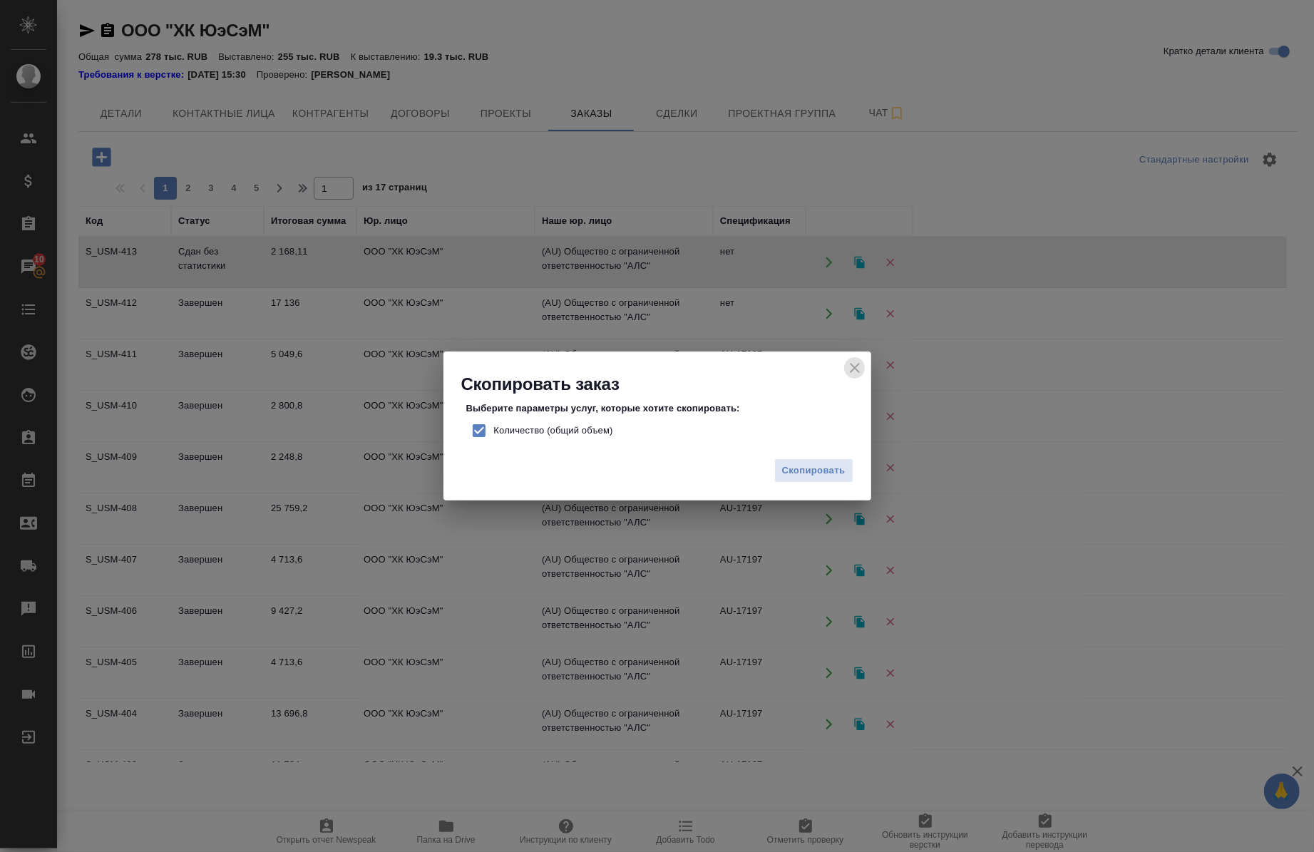
click at [858, 371] on icon "close" at bounding box center [855, 368] width 10 height 10
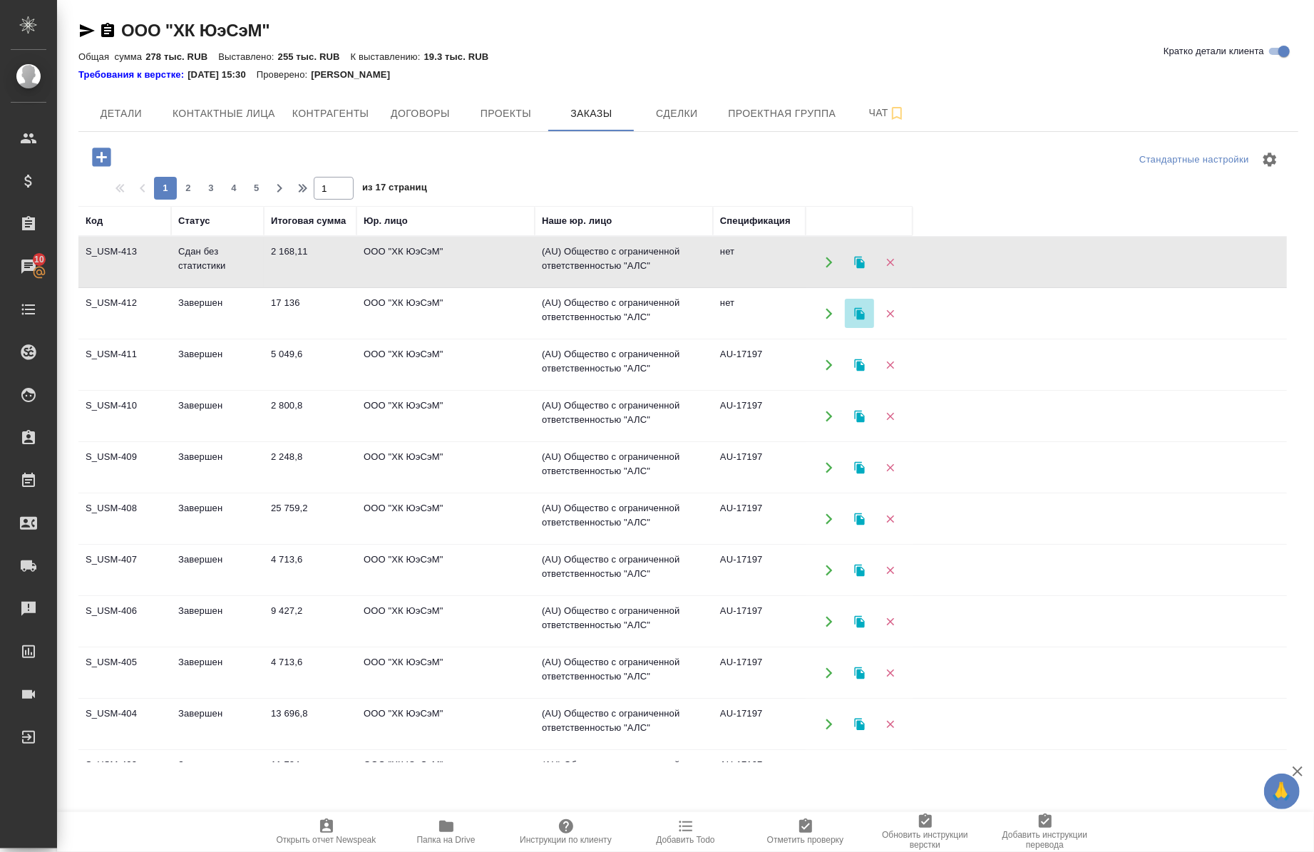
click at [854, 302] on button "button" at bounding box center [859, 313] width 29 height 29
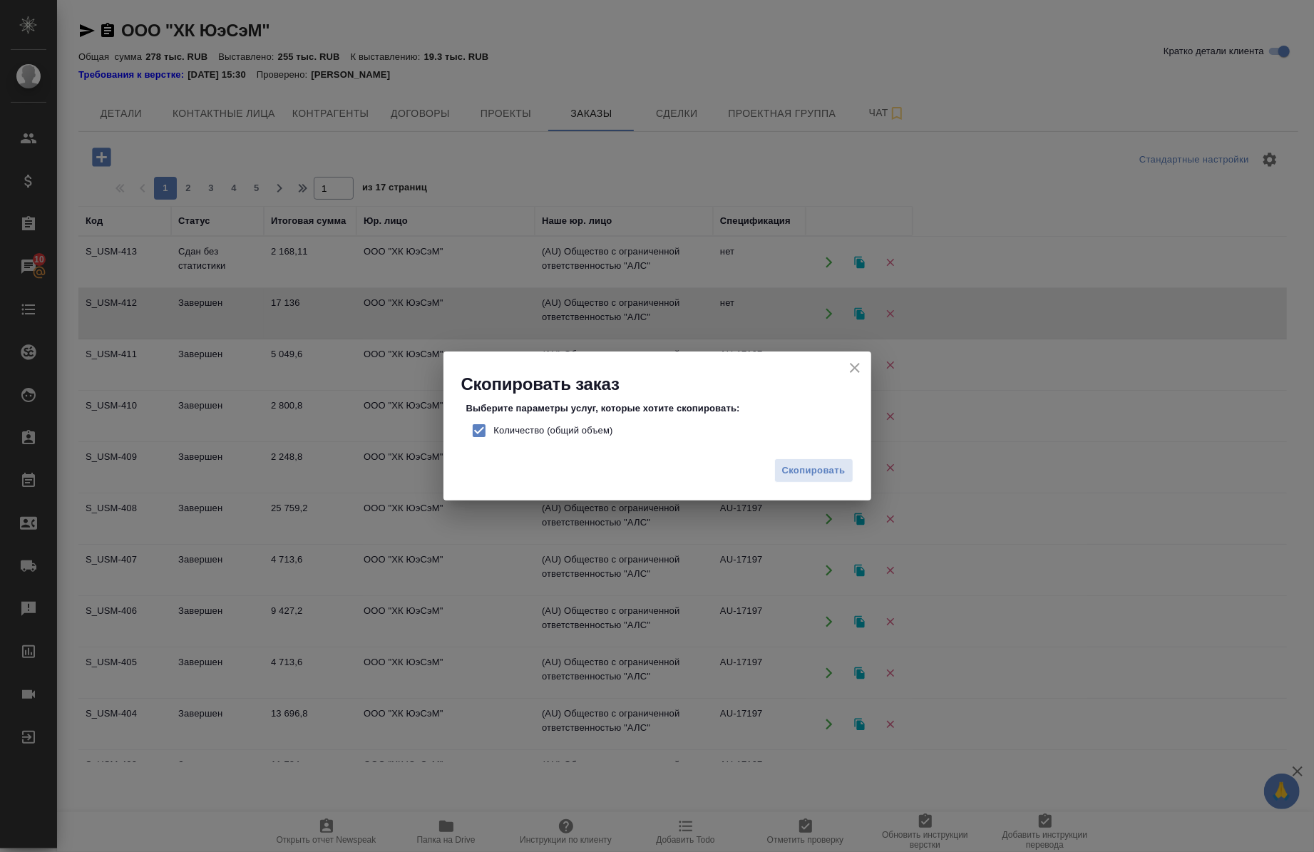
click at [856, 367] on icon "close" at bounding box center [855, 368] width 10 height 10
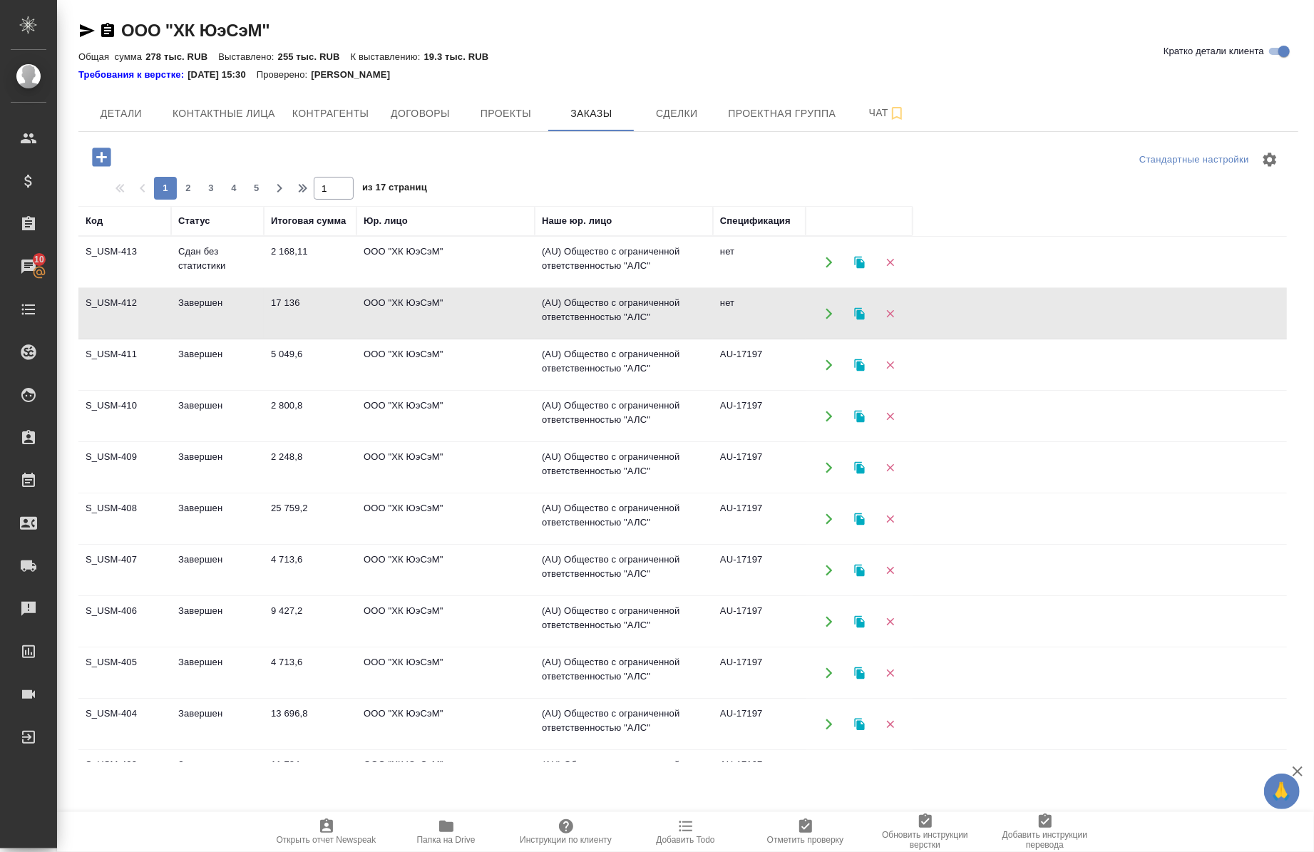
click at [857, 256] on icon "button" at bounding box center [860, 262] width 13 height 13
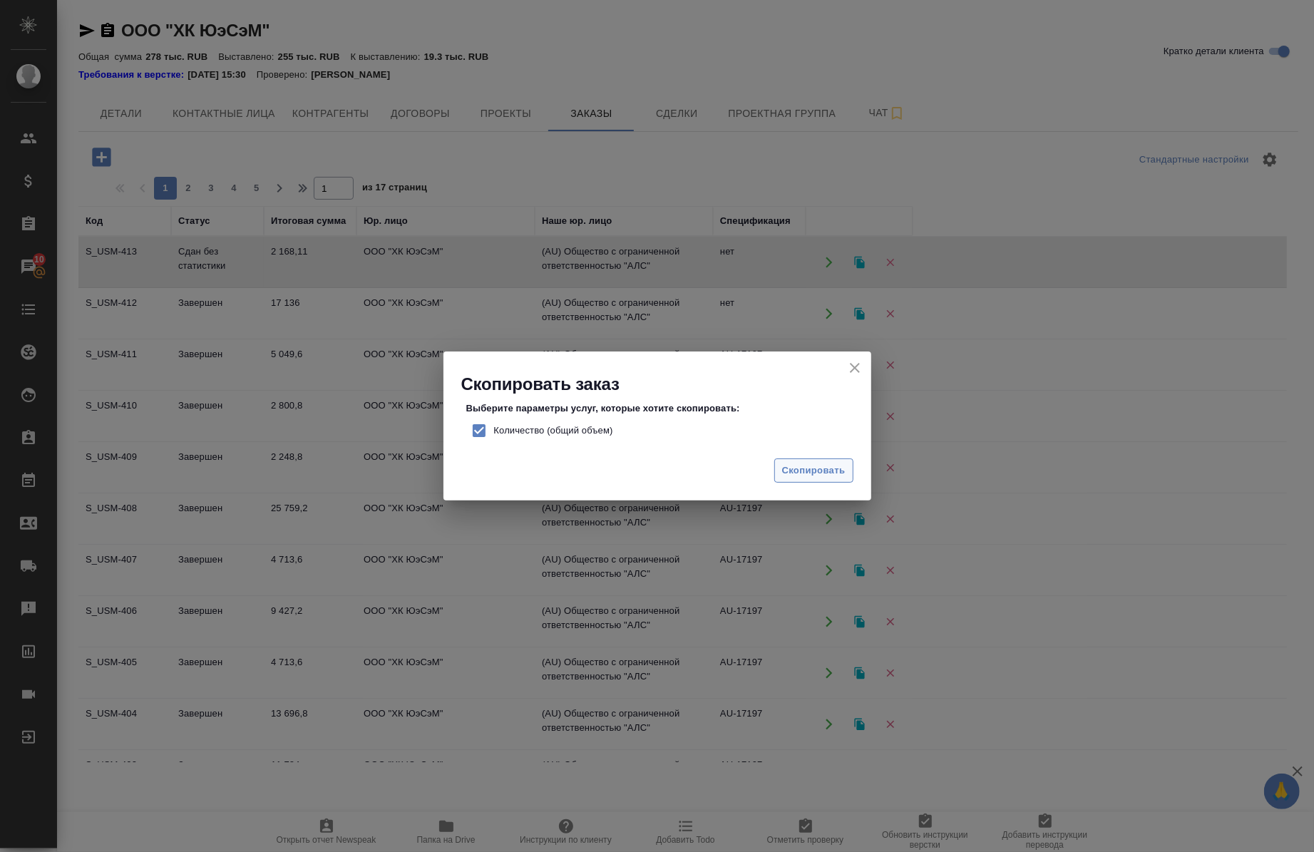
click at [822, 480] on button "Скопировать" at bounding box center [814, 471] width 79 height 25
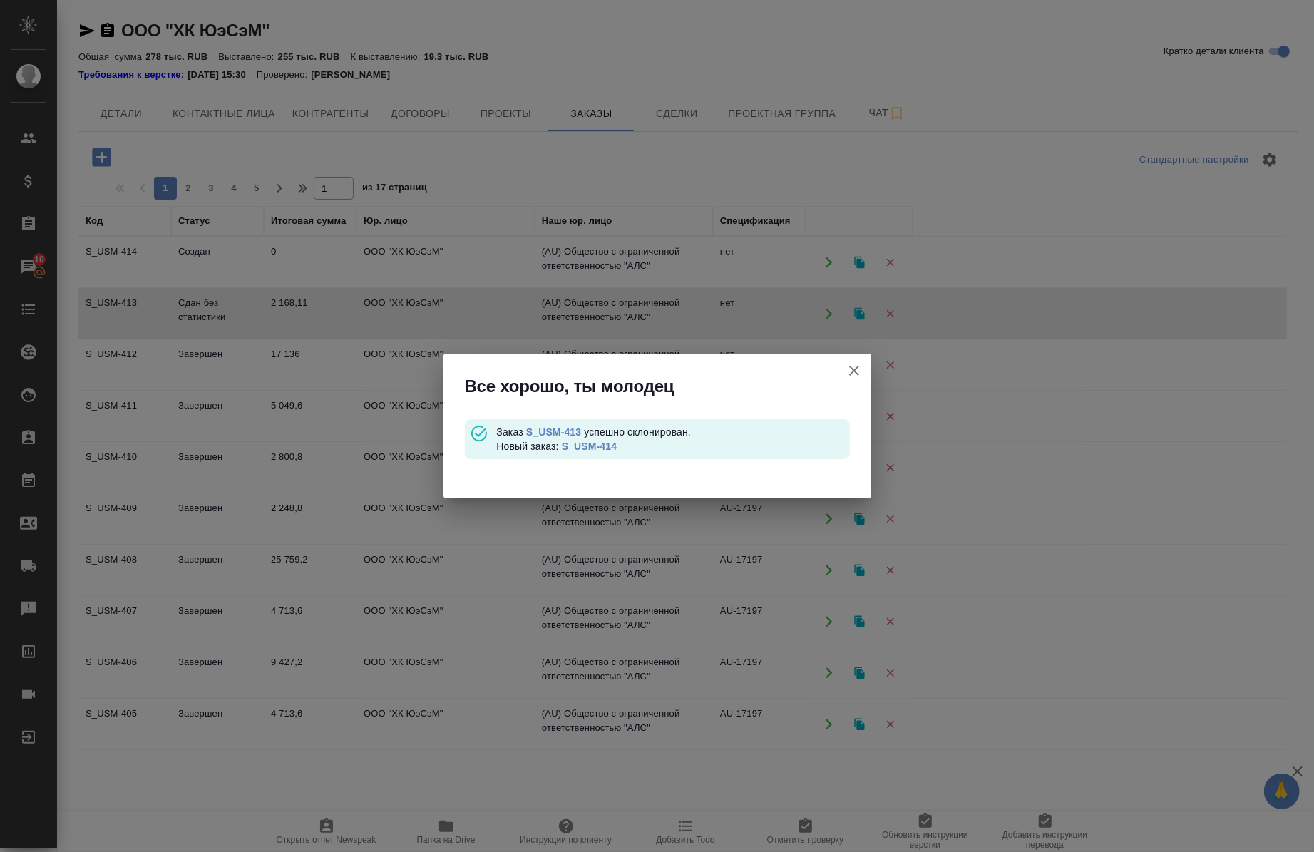
click at [595, 436] on span "Заказ S_USM-413 успешно склонирован." at bounding box center [593, 432] width 195 height 11
click at [594, 444] on link "S_USM-414" at bounding box center [589, 446] width 55 height 11
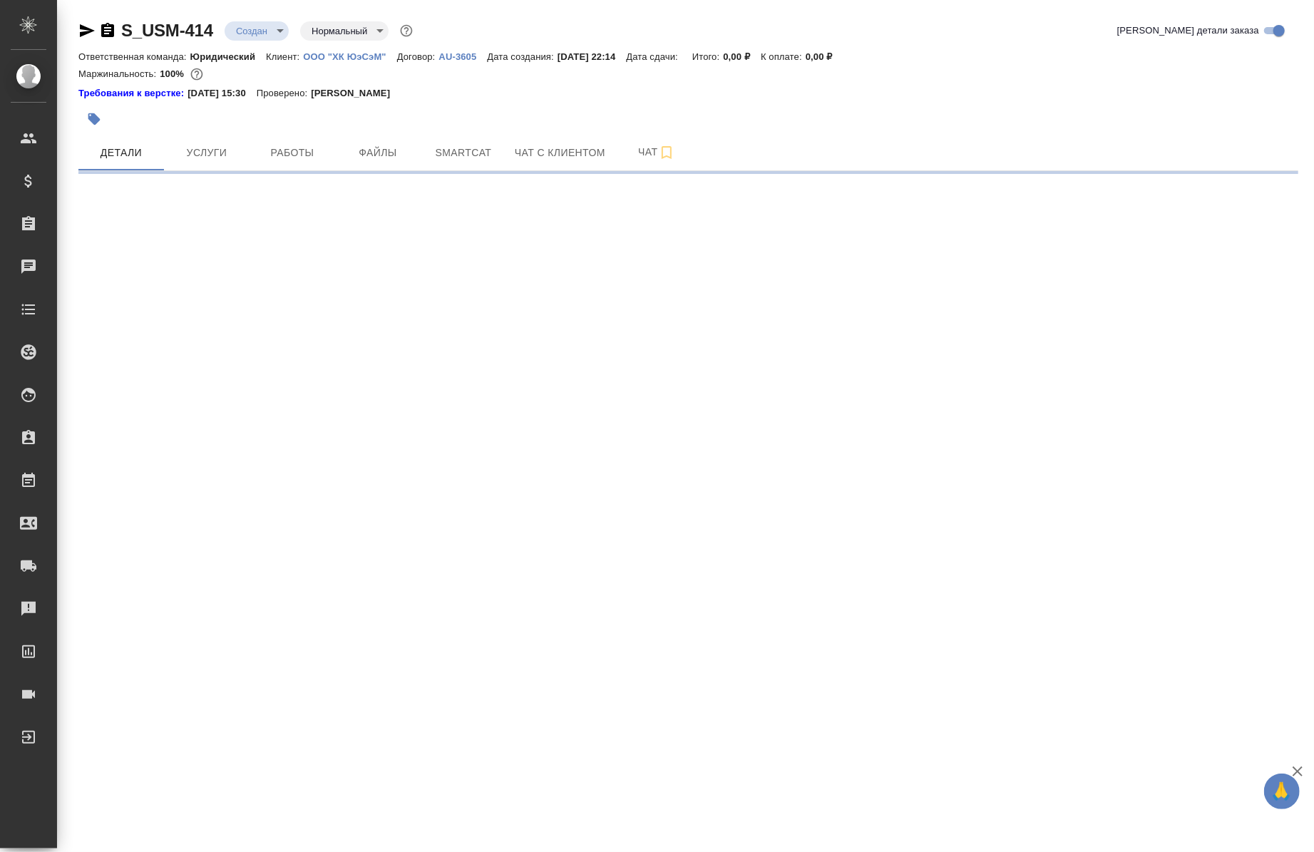
select select "RU"
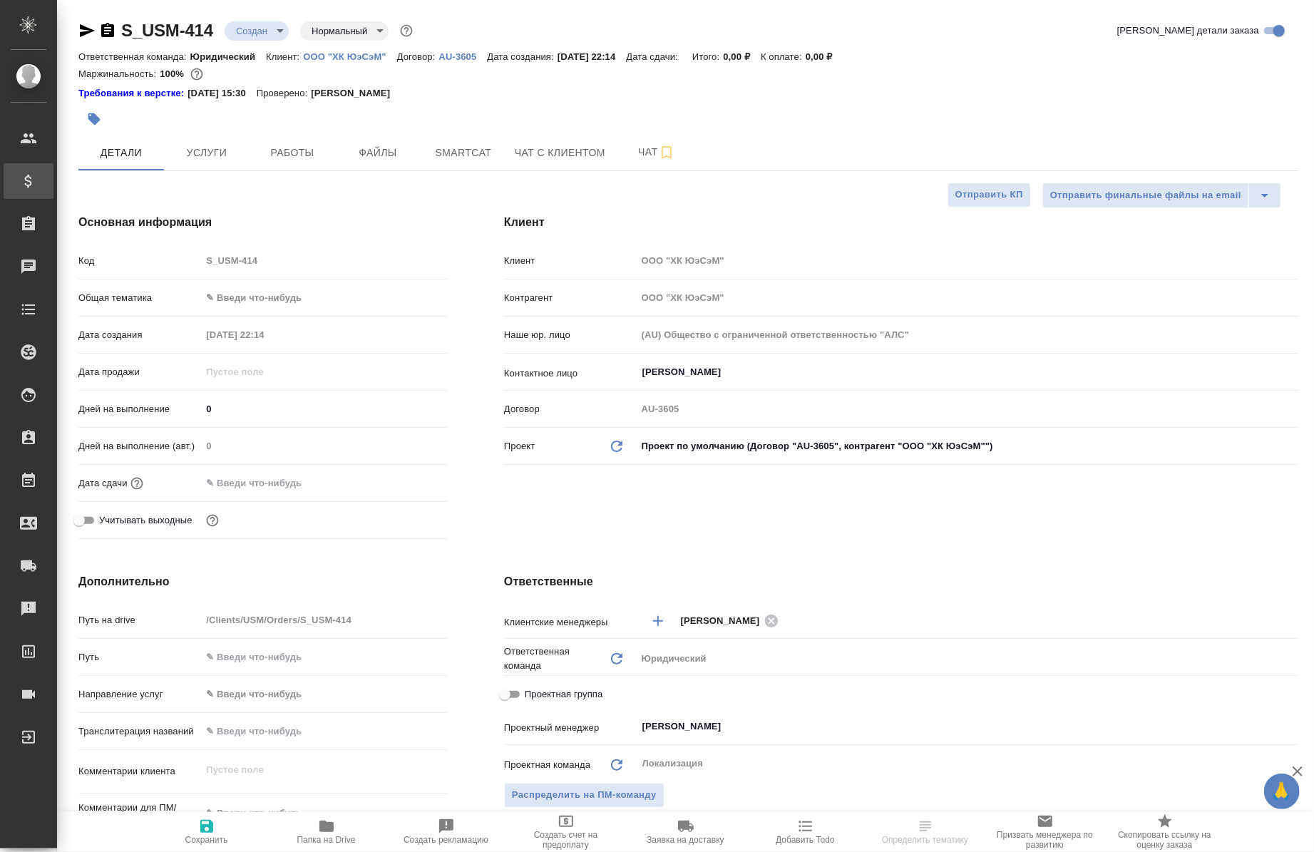
type textarea "x"
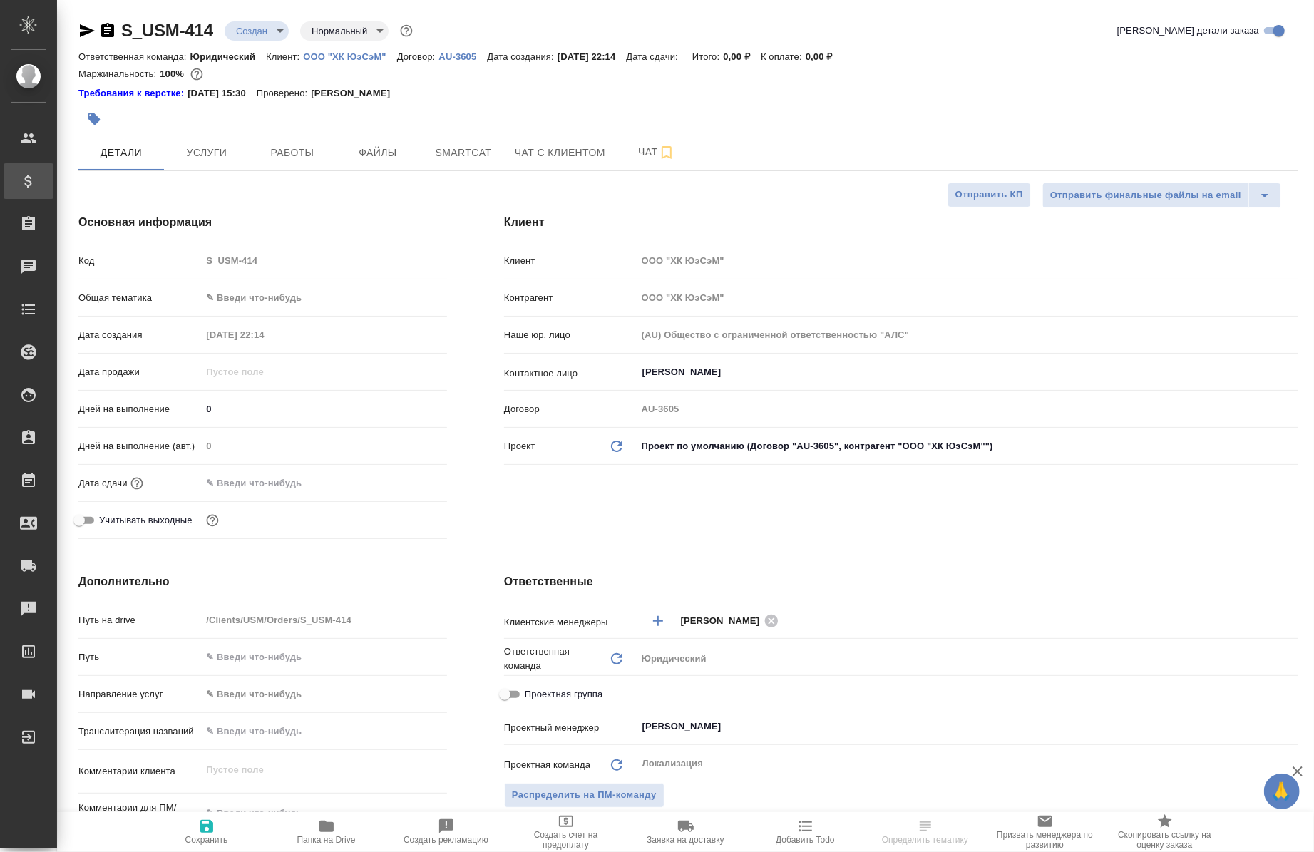
type textarea "x"
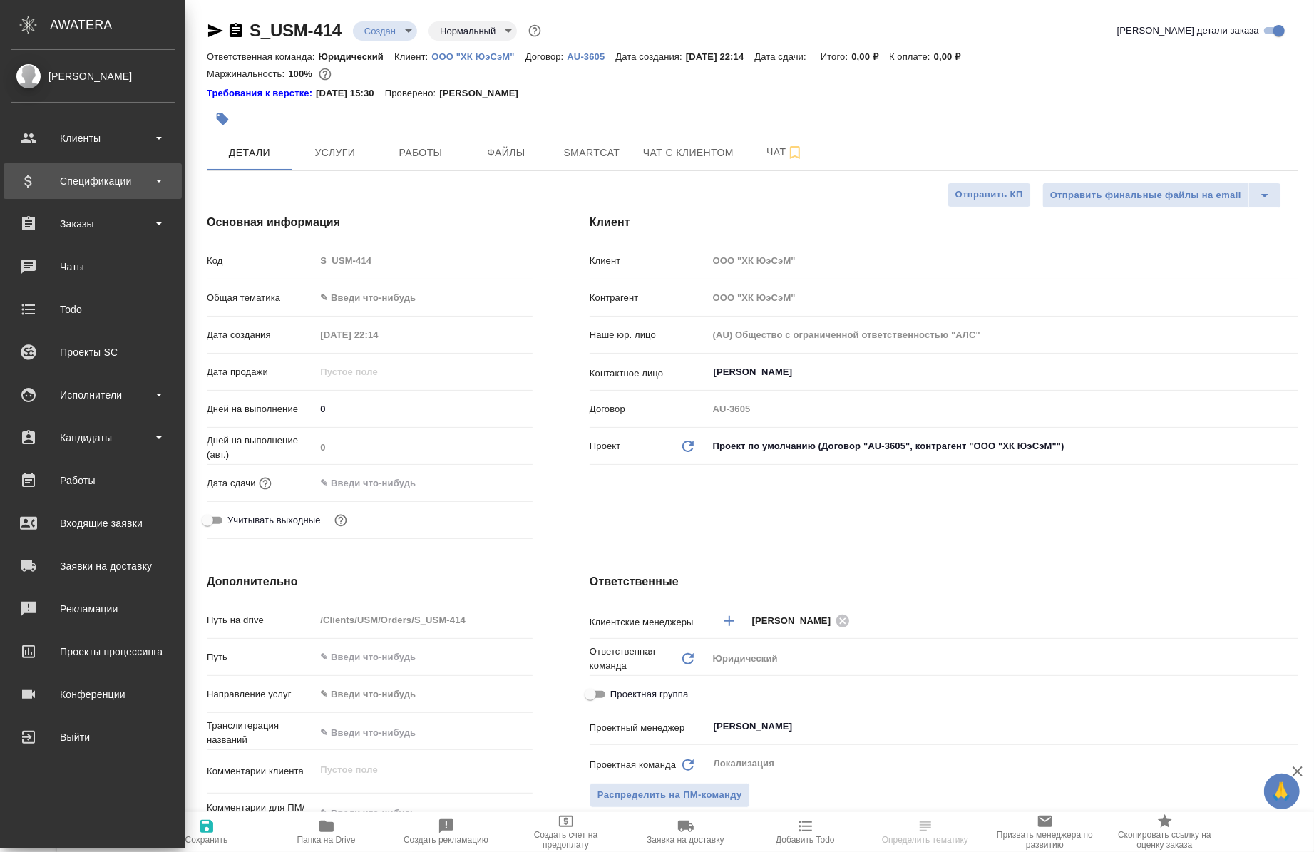
type textarea "x"
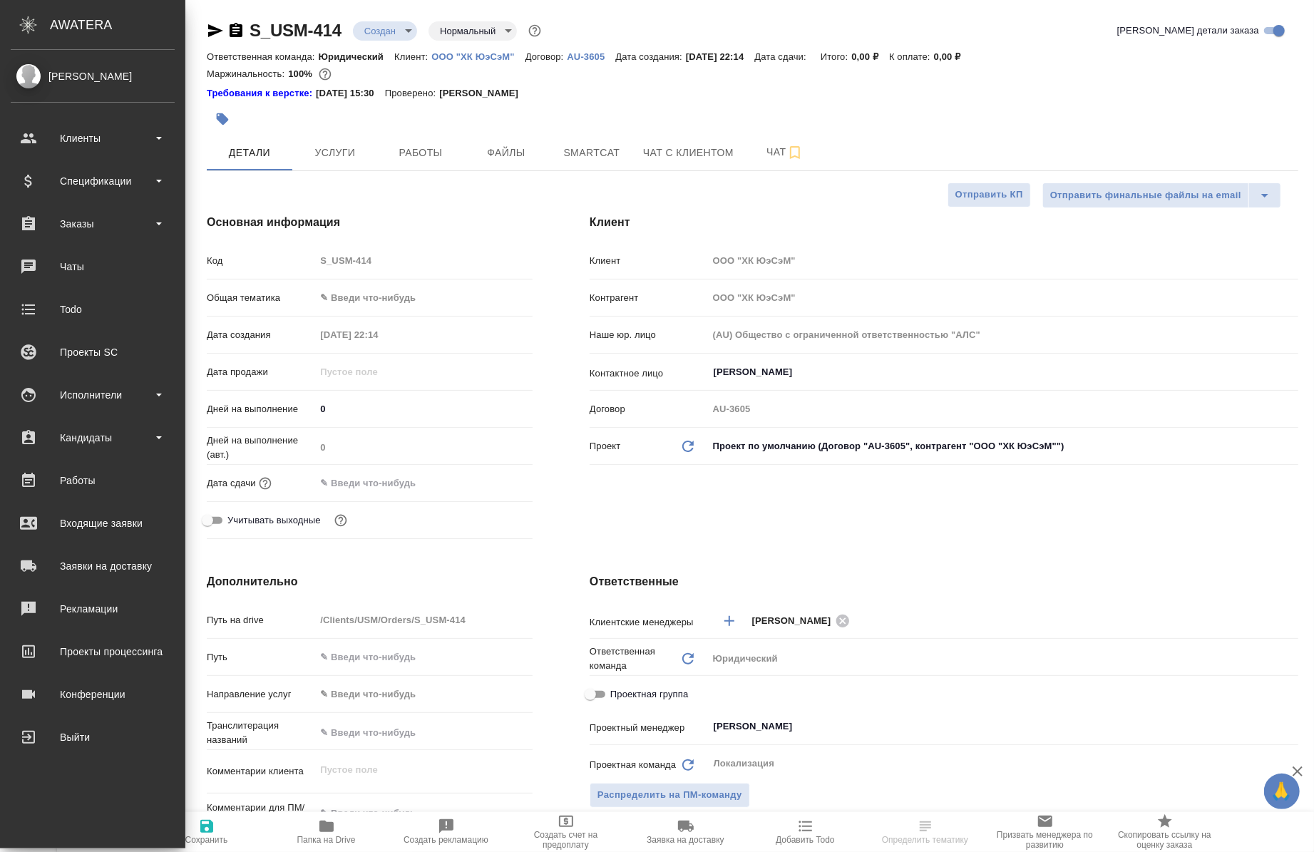
type textarea "x"
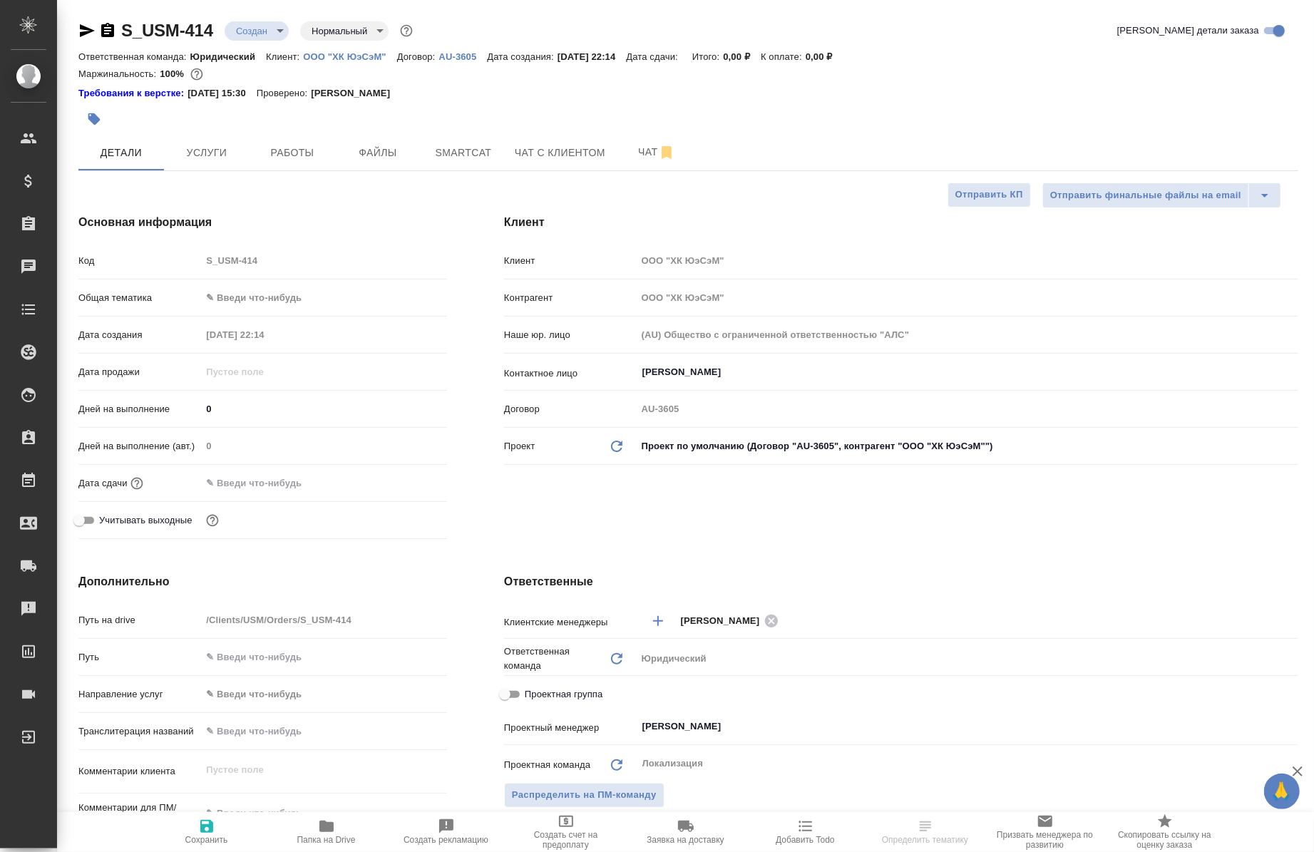
type textarea "x"
click at [260, 26] on body "🙏 .cls-1 fill:#fff; AWATERA [PERSON_NAME] Спецификации Заказы 10 Чаты Todo Прое…" at bounding box center [657, 426] width 1314 height 852
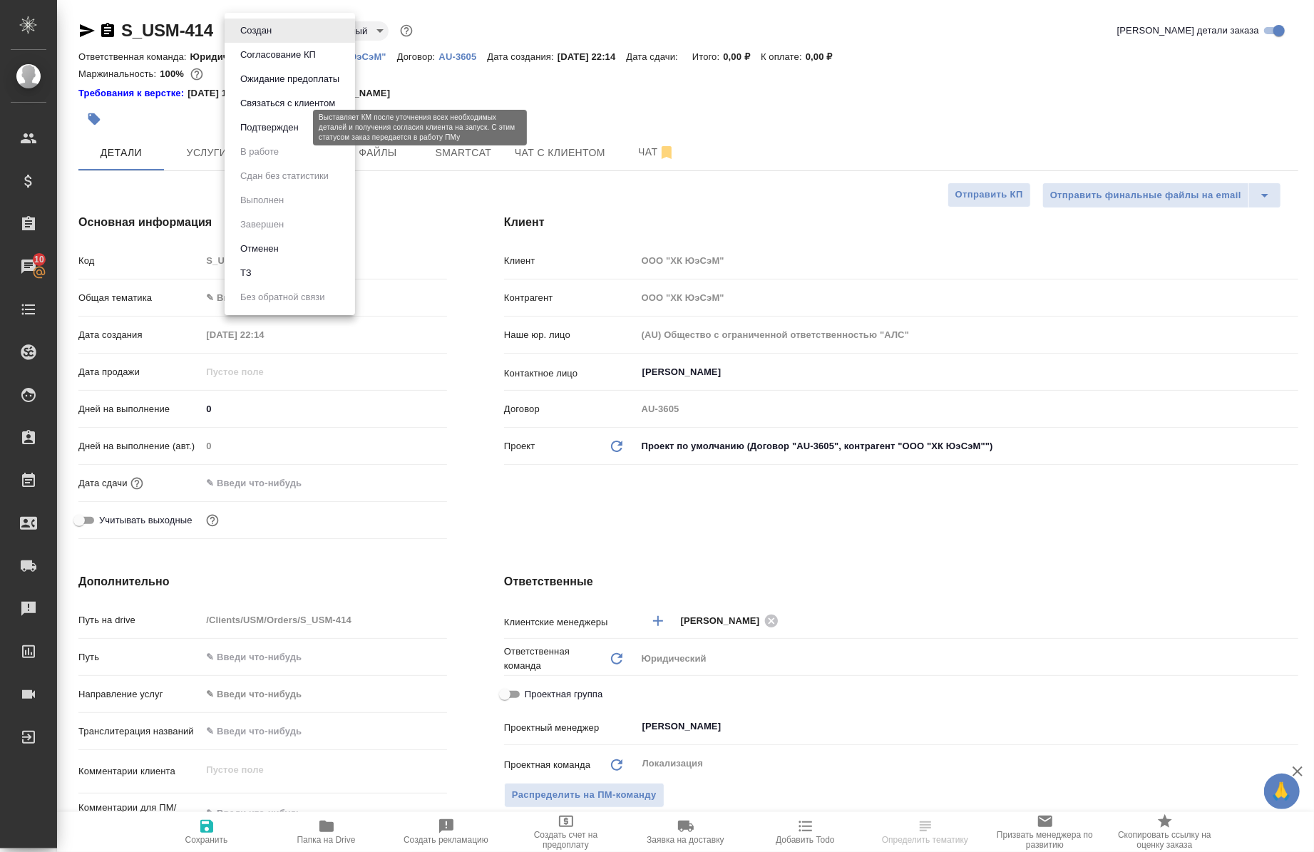
click at [262, 131] on button "Подтвержден" at bounding box center [269, 128] width 67 height 16
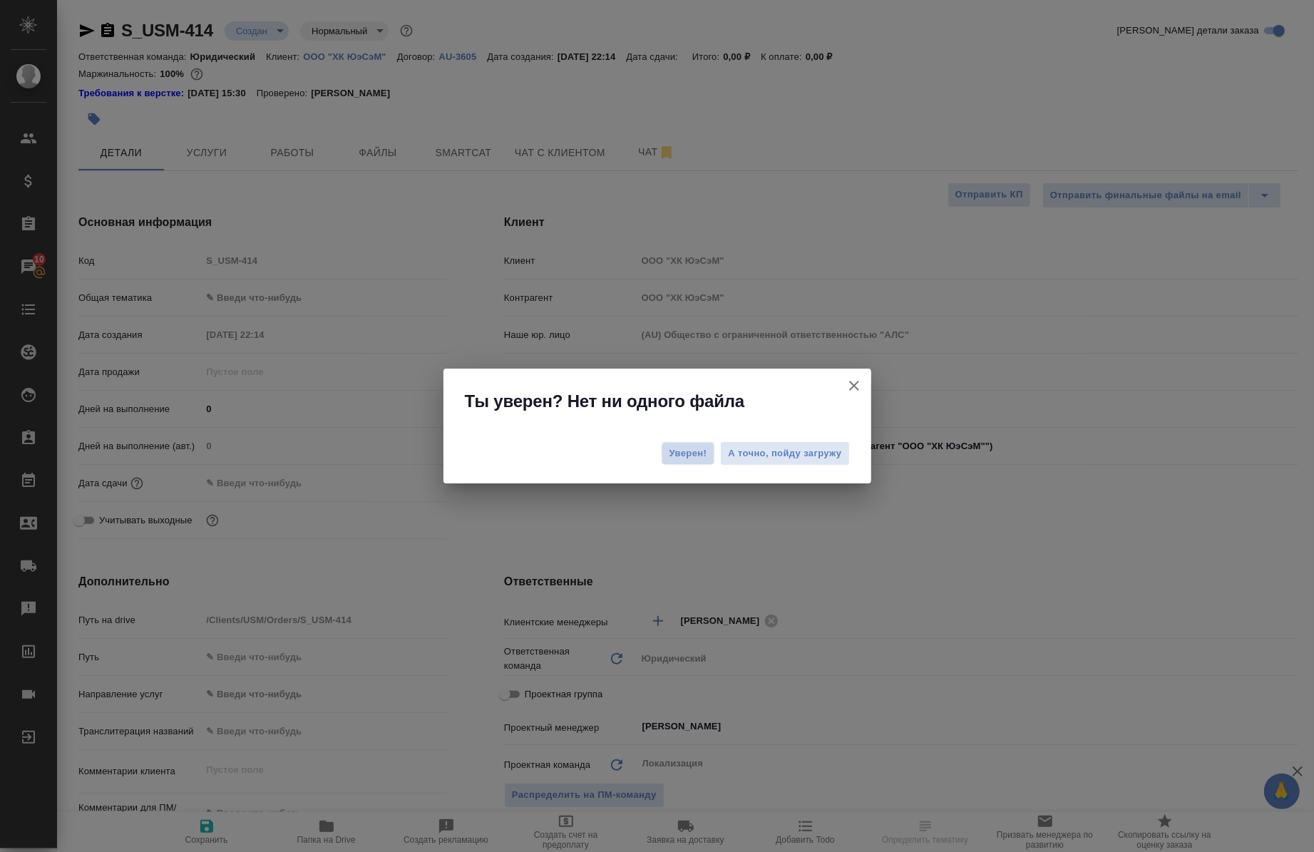
click at [688, 459] on span "Уверен!" at bounding box center [689, 453] width 38 height 14
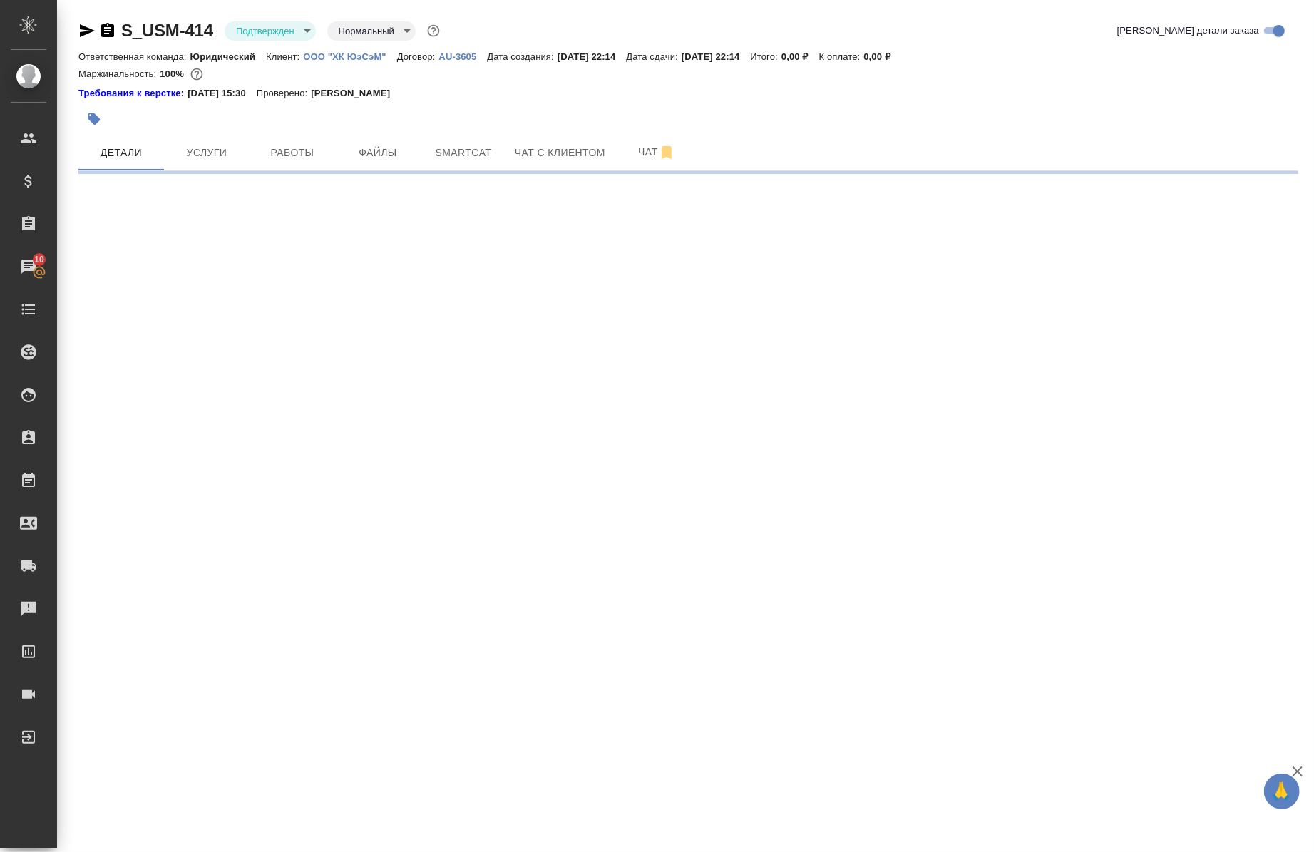
select select "RU"
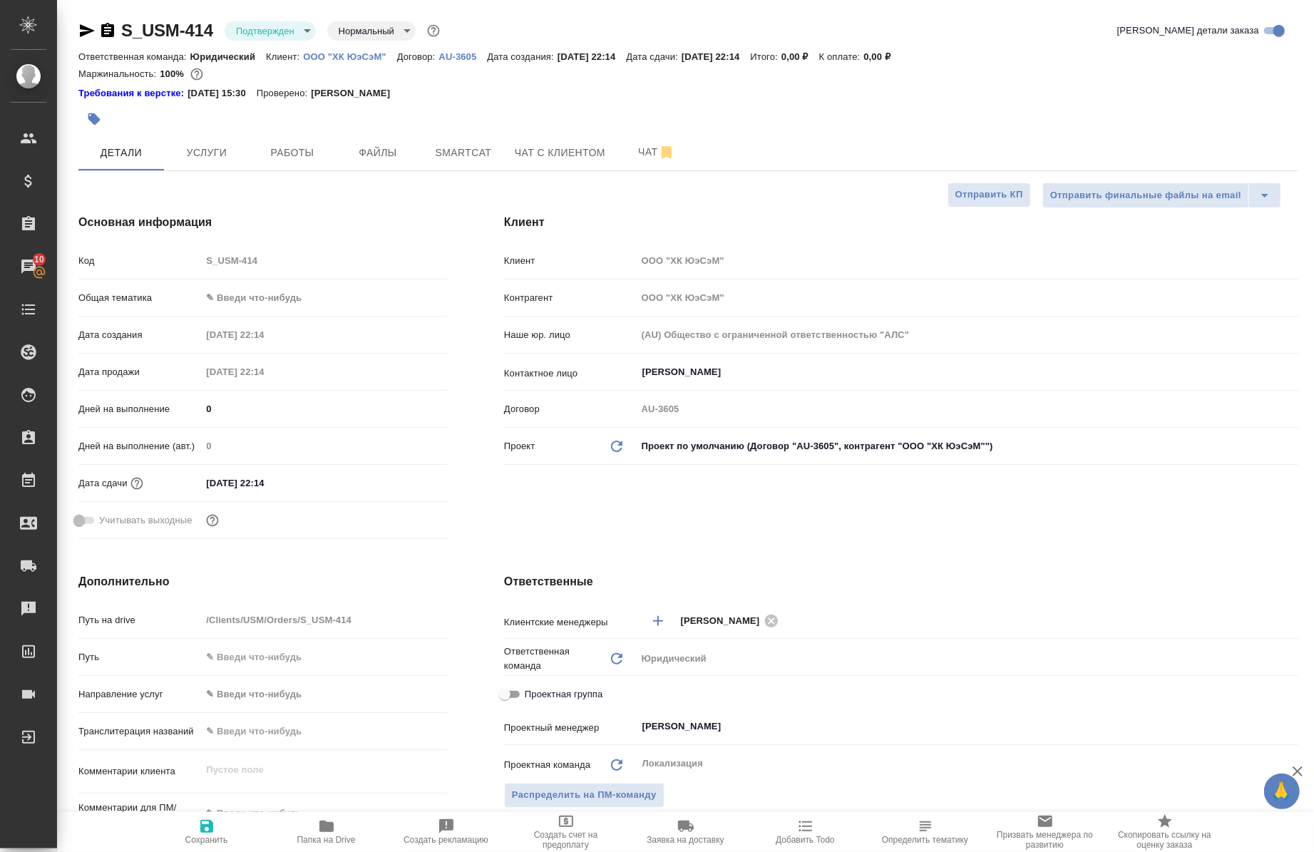
click at [239, 300] on body "🙏 .cls-1 fill:#fff; AWATERA [PERSON_NAME] Спецификации Заказы 10 Чаты Todo Прое…" at bounding box center [657, 426] width 1314 height 852
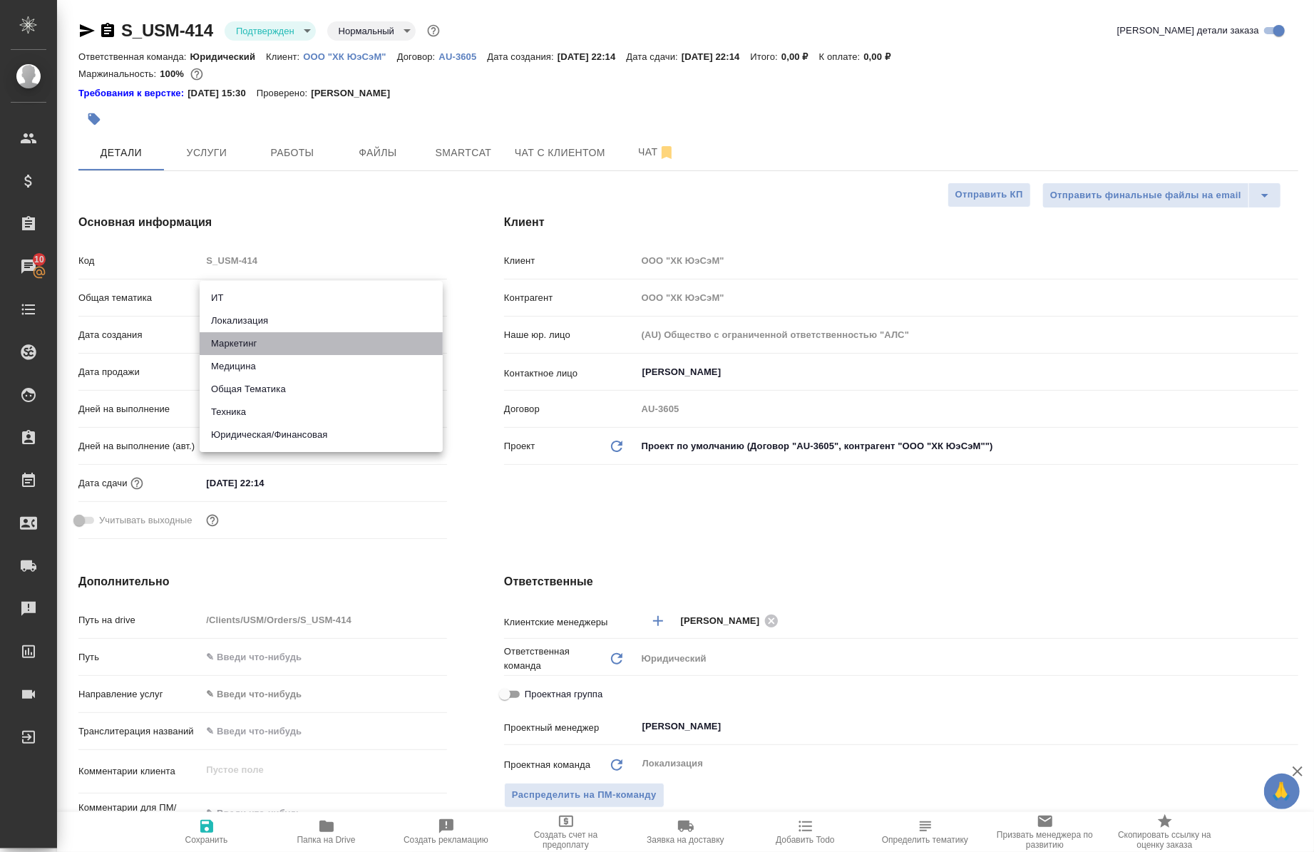
click at [250, 340] on li "Маркетинг" at bounding box center [321, 343] width 243 height 23
type input "marketing"
type textarea "x"
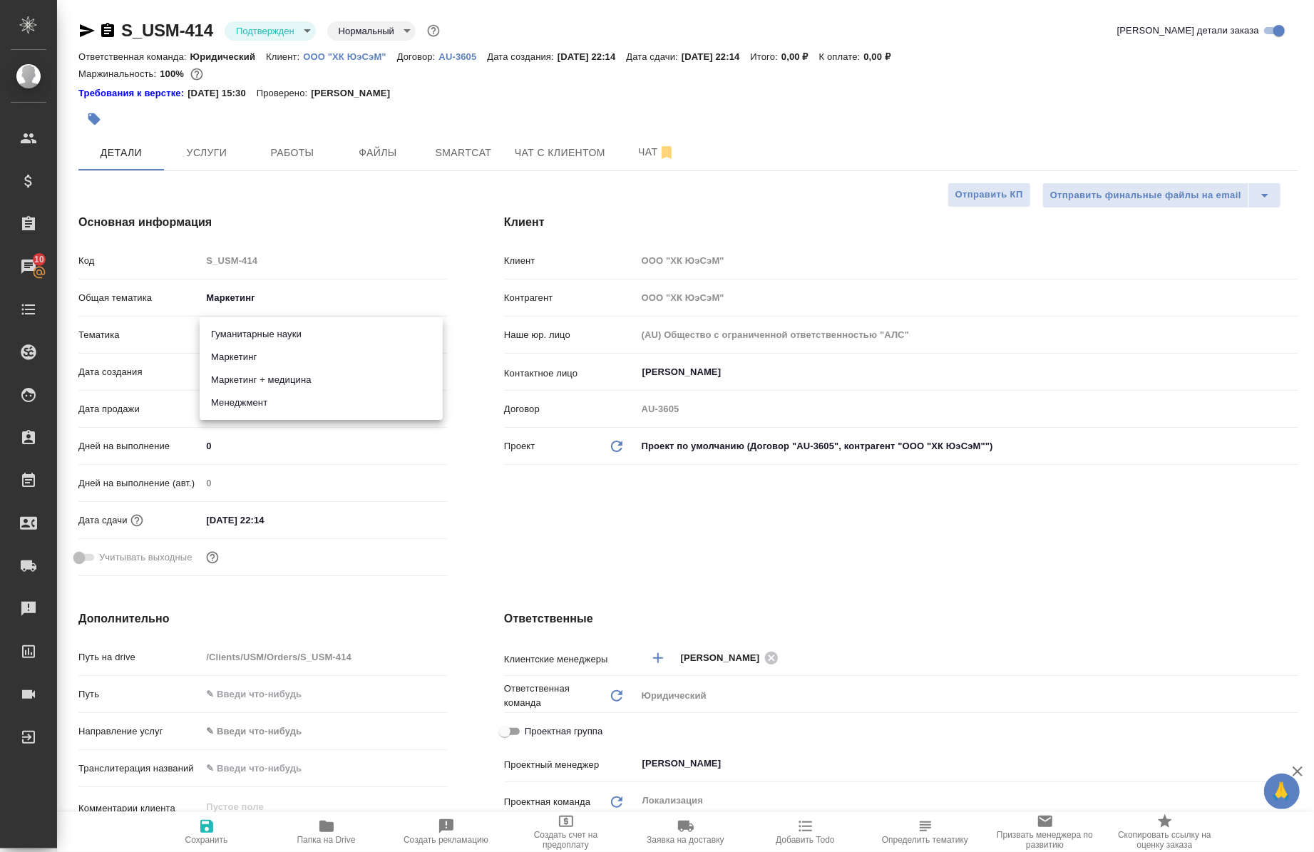
click at [239, 323] on body "🙏 .cls-1 fill:#fff; AWATERA [PERSON_NAME] Спецификации Заказы 10 Чаты Todo Прое…" at bounding box center [657, 426] width 1314 height 852
click at [255, 357] on li "Маркетинг" at bounding box center [321, 357] width 243 height 23
type textarea "x"
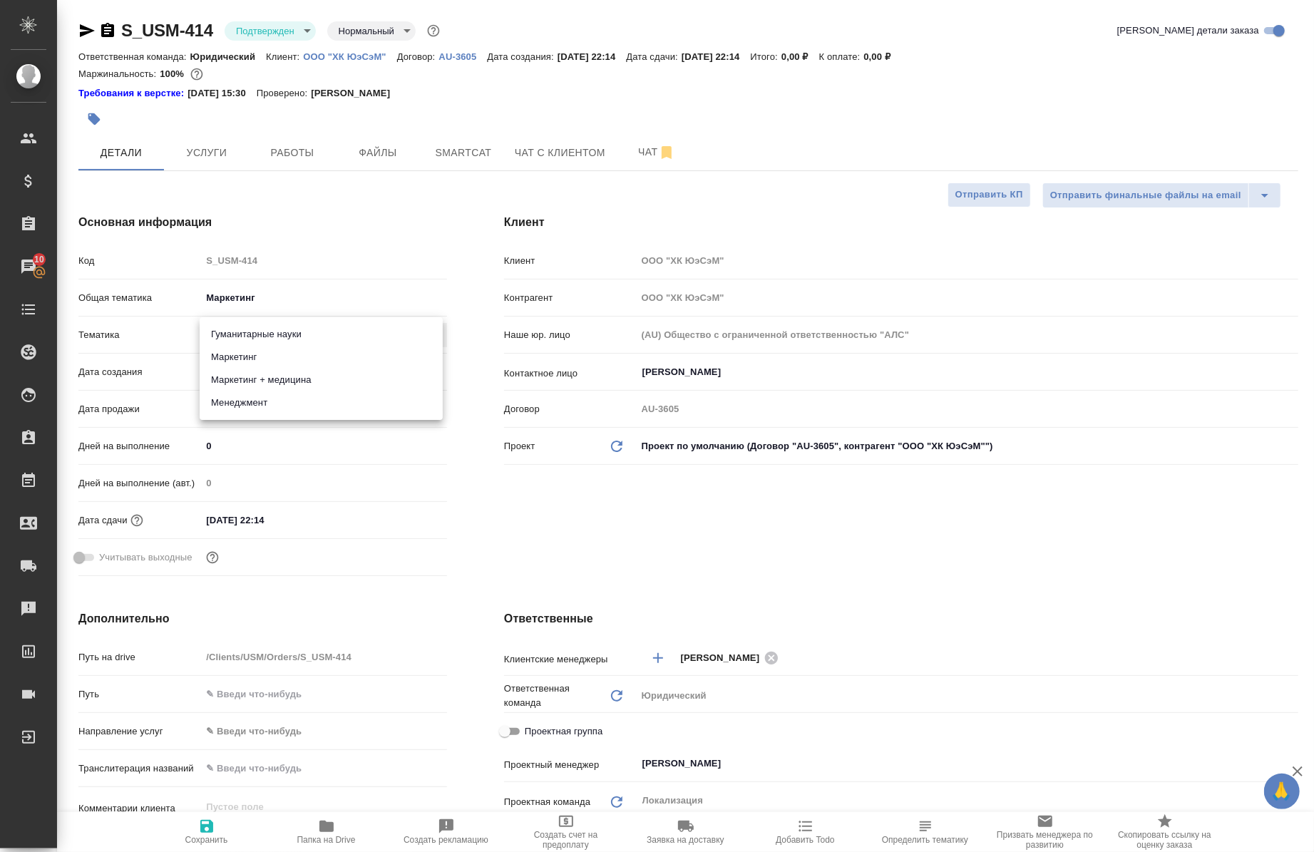
type input "5a8b8b956a9677013d343d63"
click at [296, 523] on input "[DATE] 22:14" at bounding box center [264, 520] width 125 height 21
type input "[DATE] 22:1_"
type textarea "x"
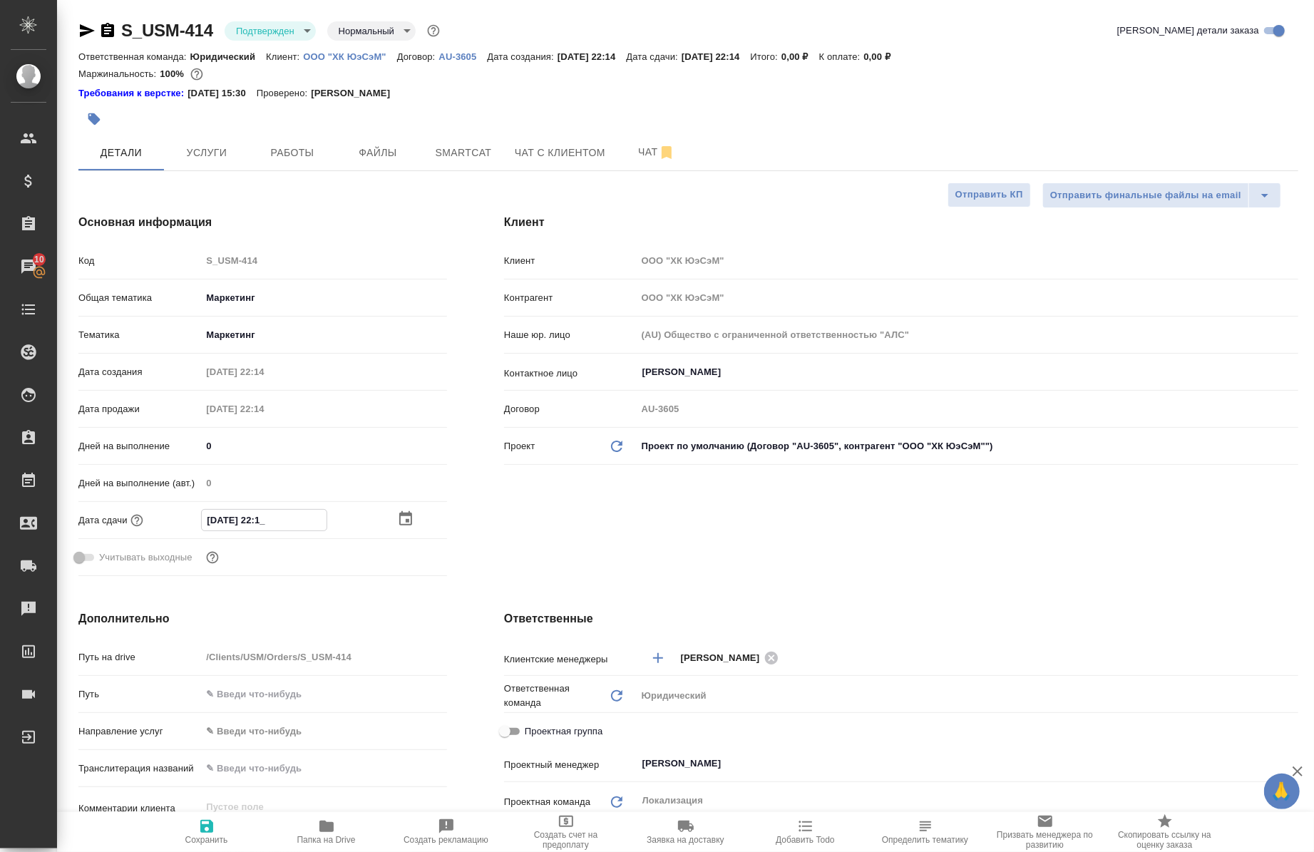
type textarea "x"
type input "[DATE] 22:__"
type textarea "x"
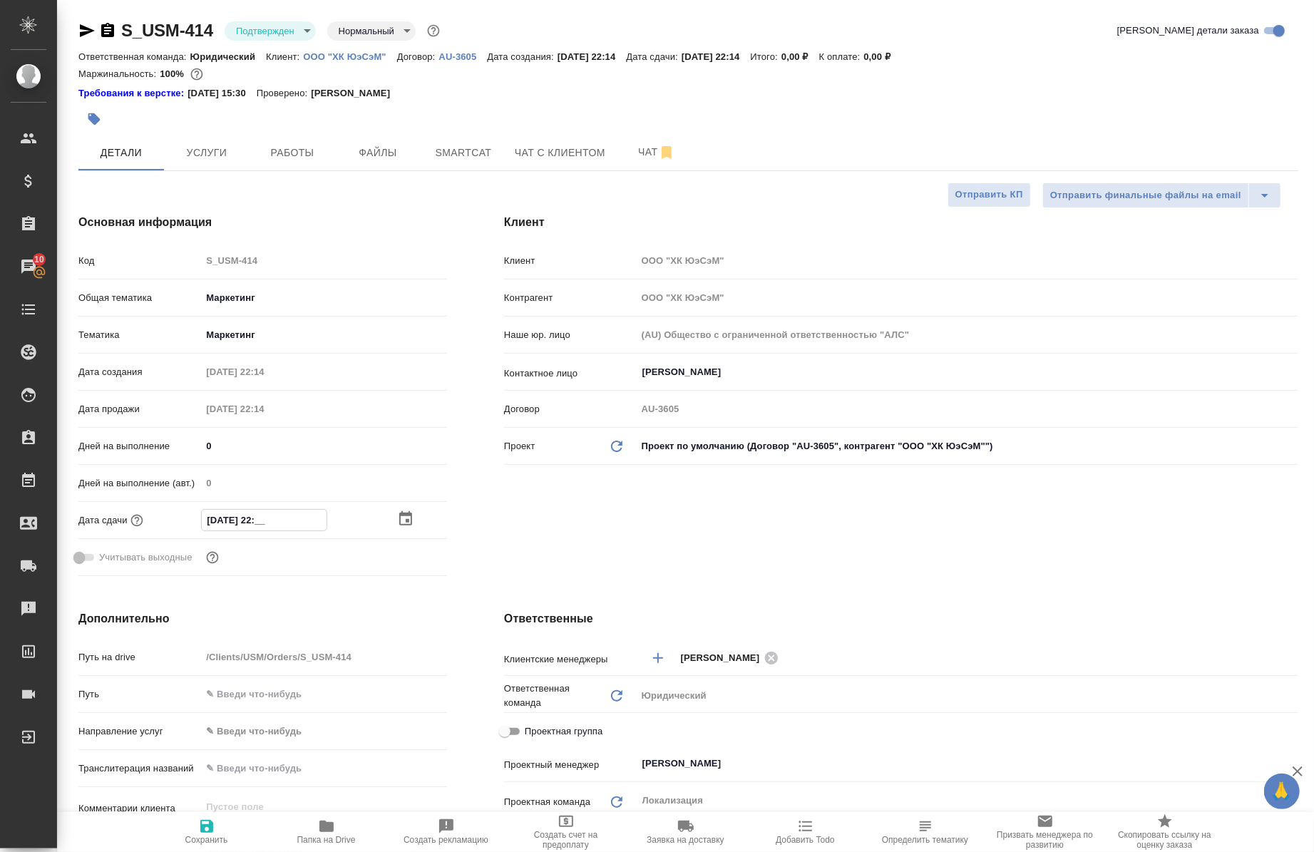
type input "[DATE] 2_:__"
type textarea "x"
type input "[DATE] __:__"
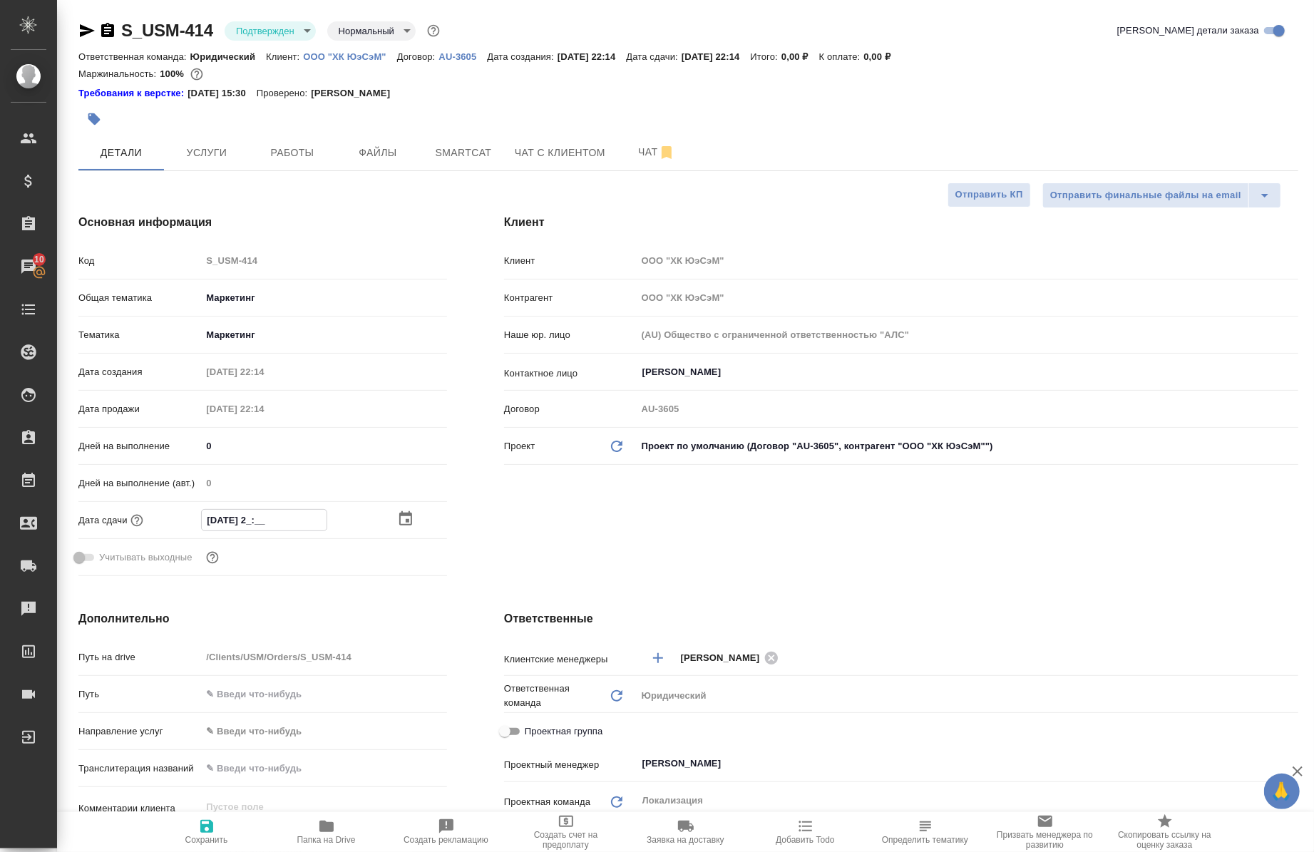
type textarea "x"
type input "[DATE]_ __:__"
type textarea "x"
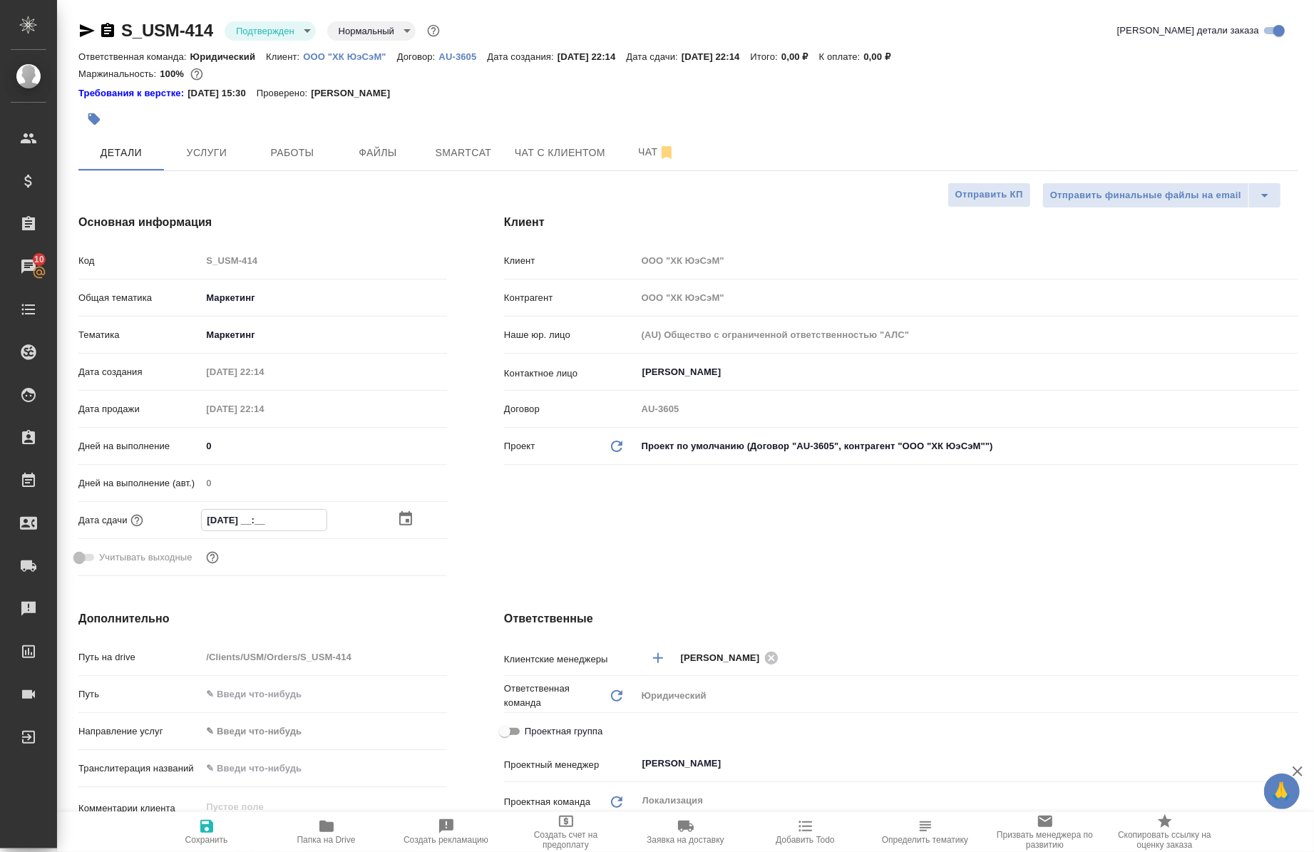
type textarea "x"
type input "[DATE]__ __:__"
type textarea "x"
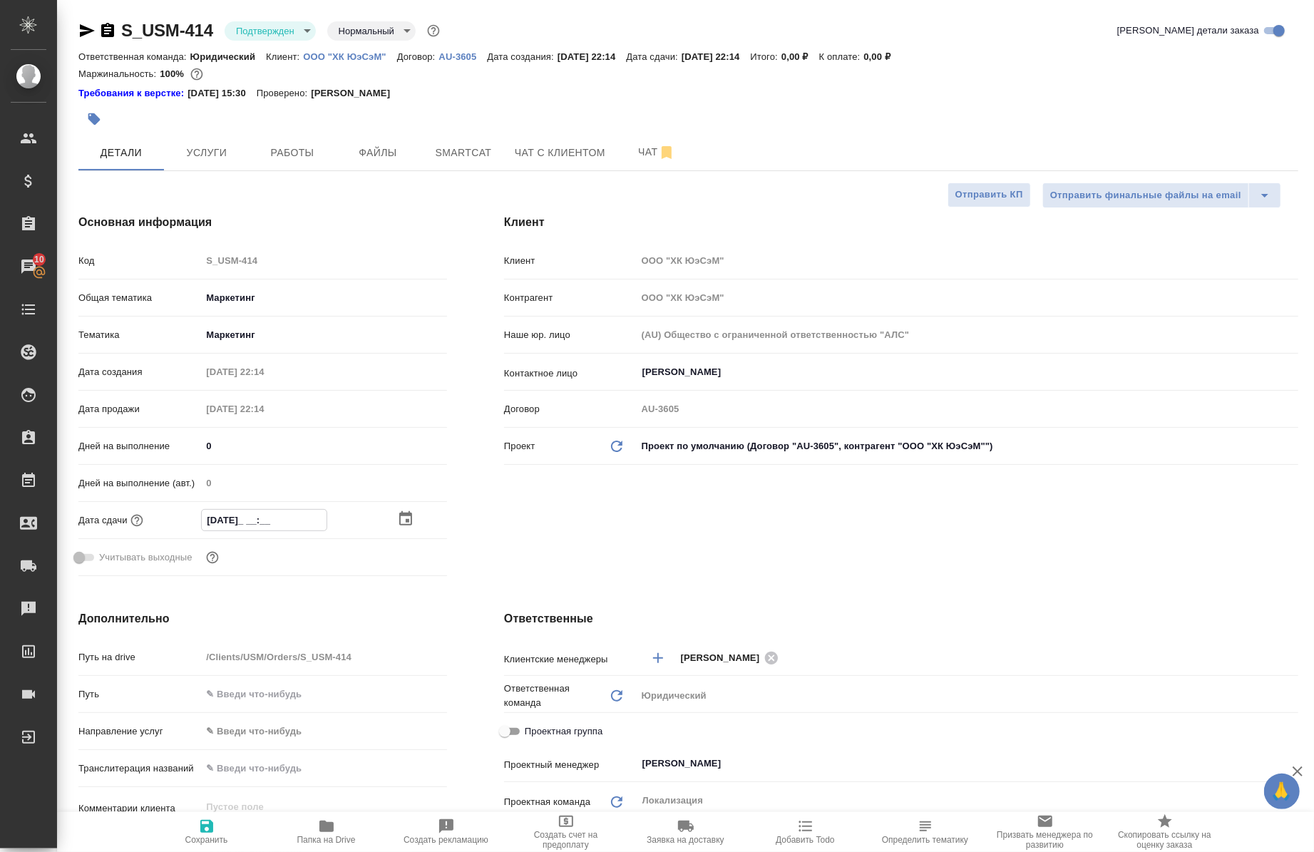
type textarea "x"
type input "29.09.2___ __:__"
type textarea "x"
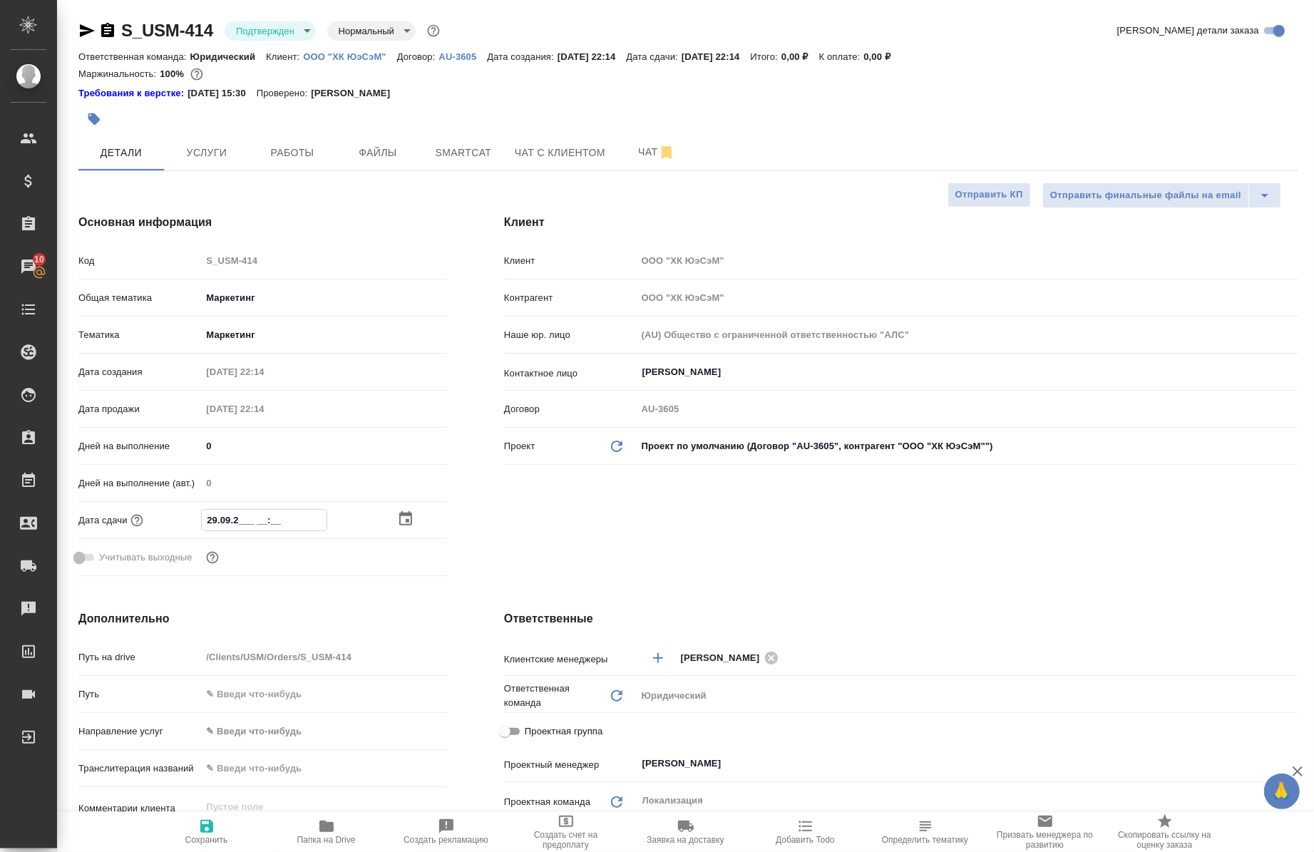
type input "[DATE]__ __:__"
type textarea "x"
type input "[DATE]_ __:__"
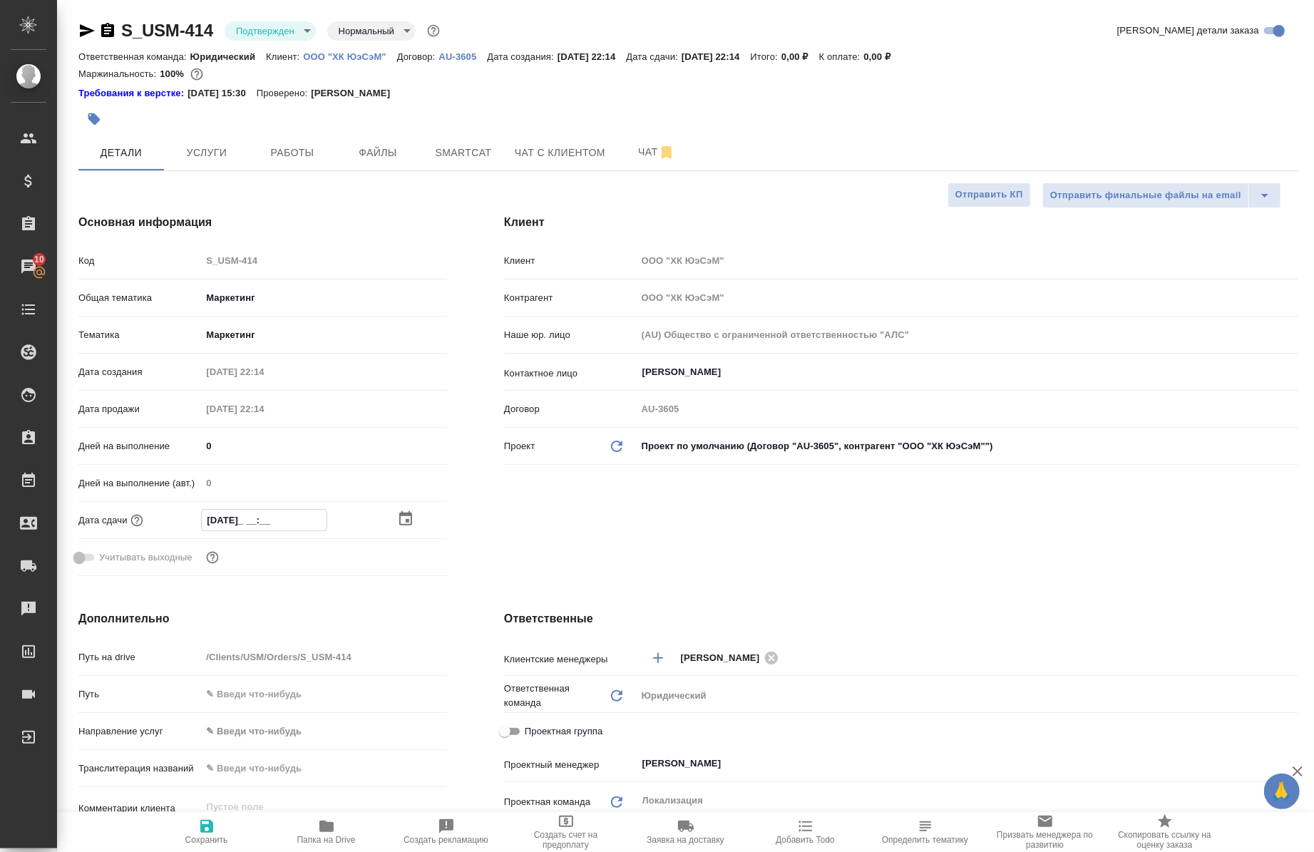
type textarea "x"
type input "[DATE] __:__"
type textarea "x"
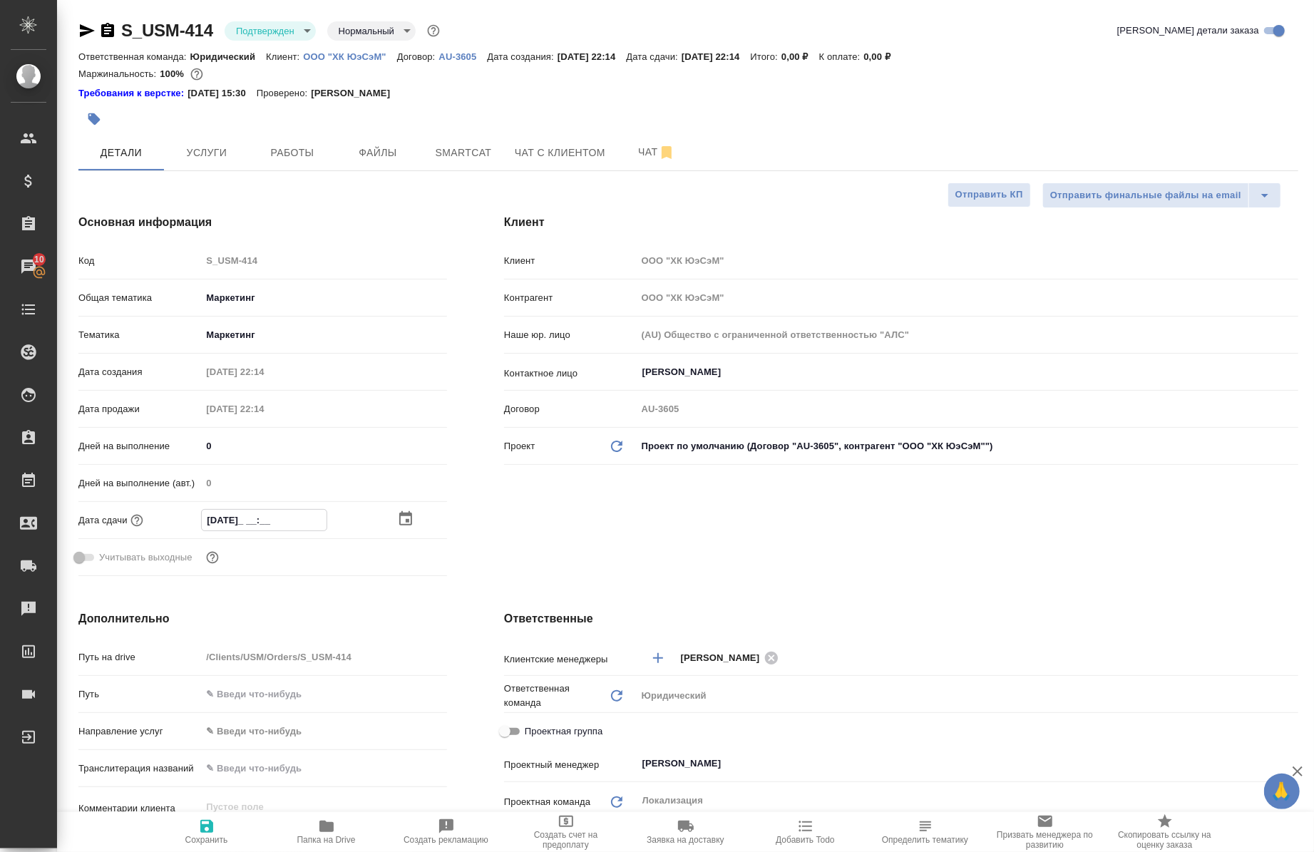
type textarea "x"
type input "29.09.2052 5_:__"
type textarea "x"
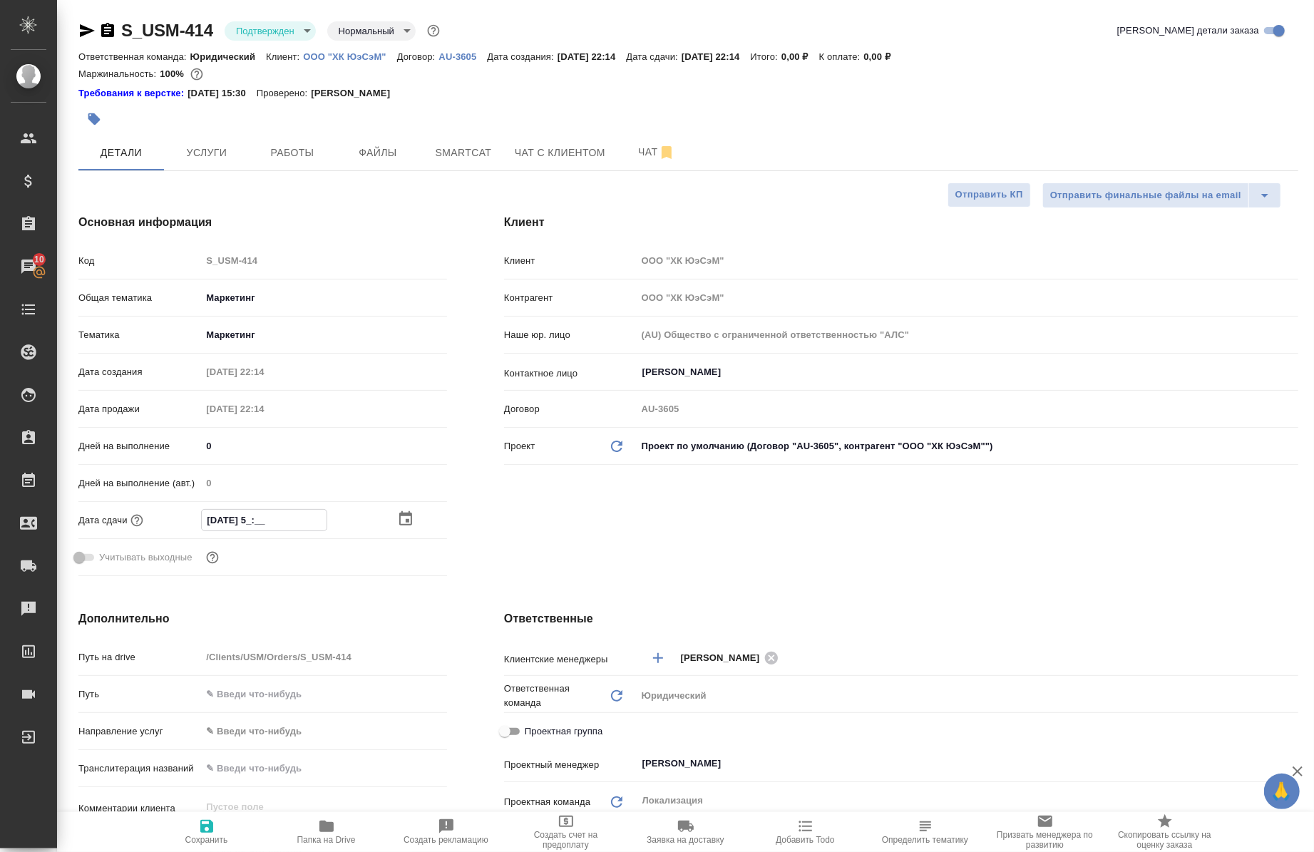
type textarea "x"
type input "29.09.2052 __:__"
type textarea "x"
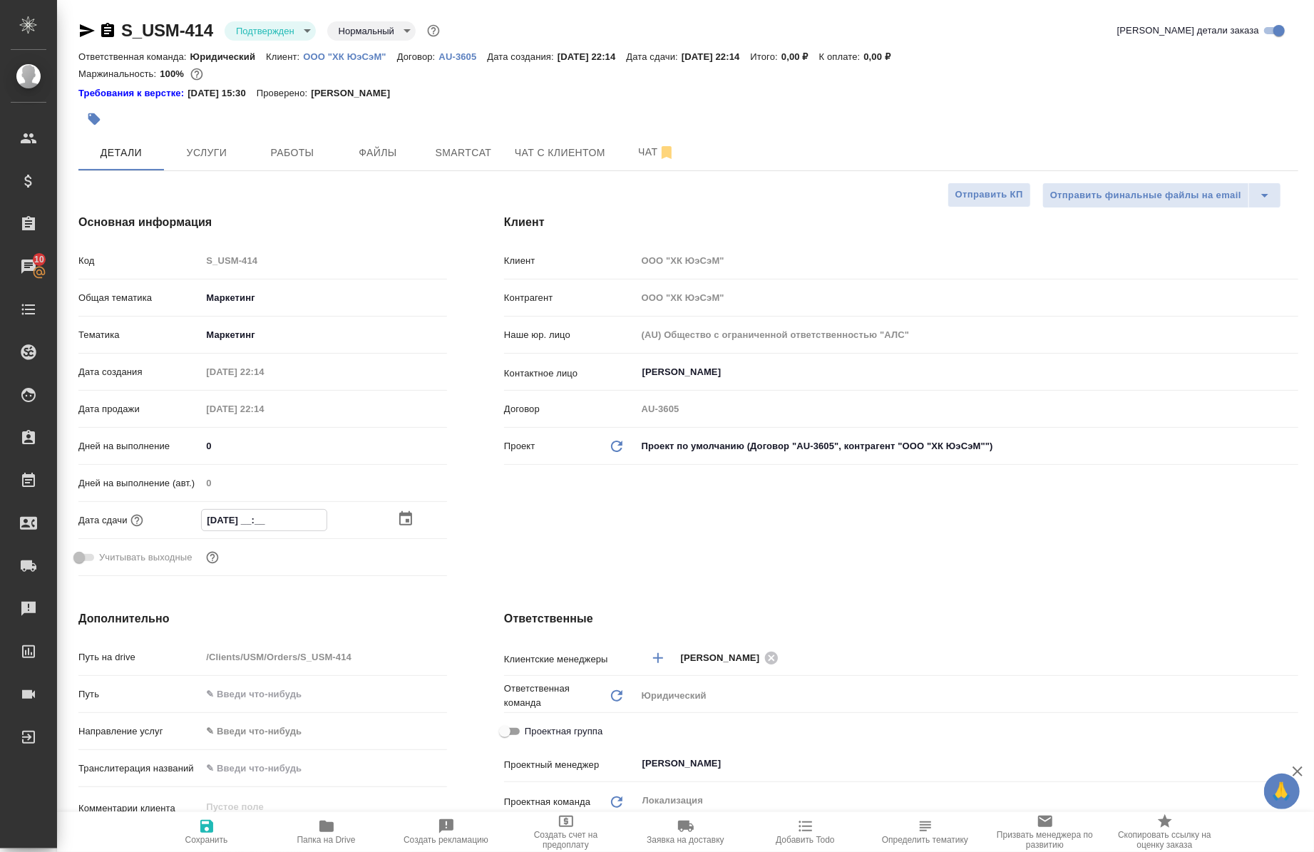
type input "29.09.205_ __:__"
type textarea "x"
type input "29.09.20__ __:__"
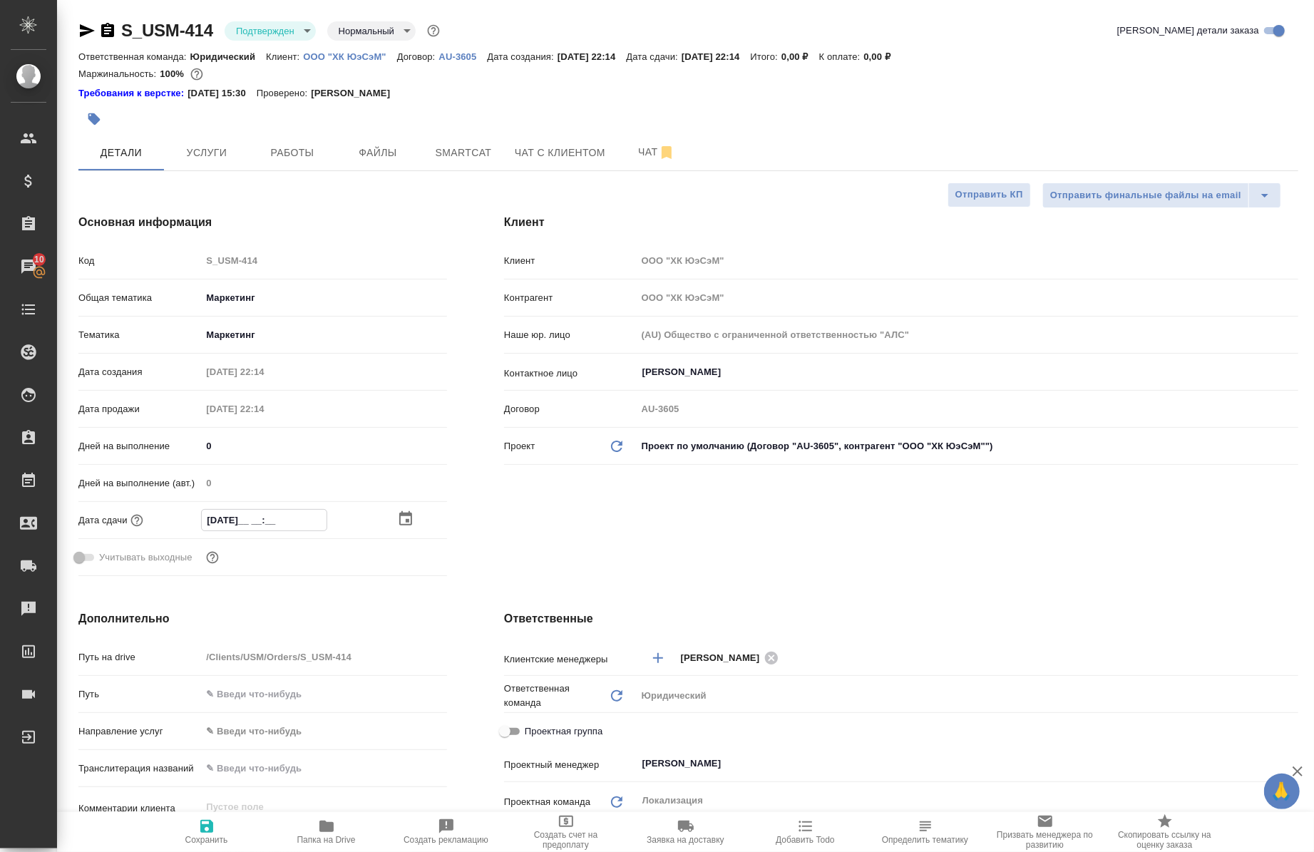
type textarea "x"
type input "29.09.202_ __:__"
type textarea "x"
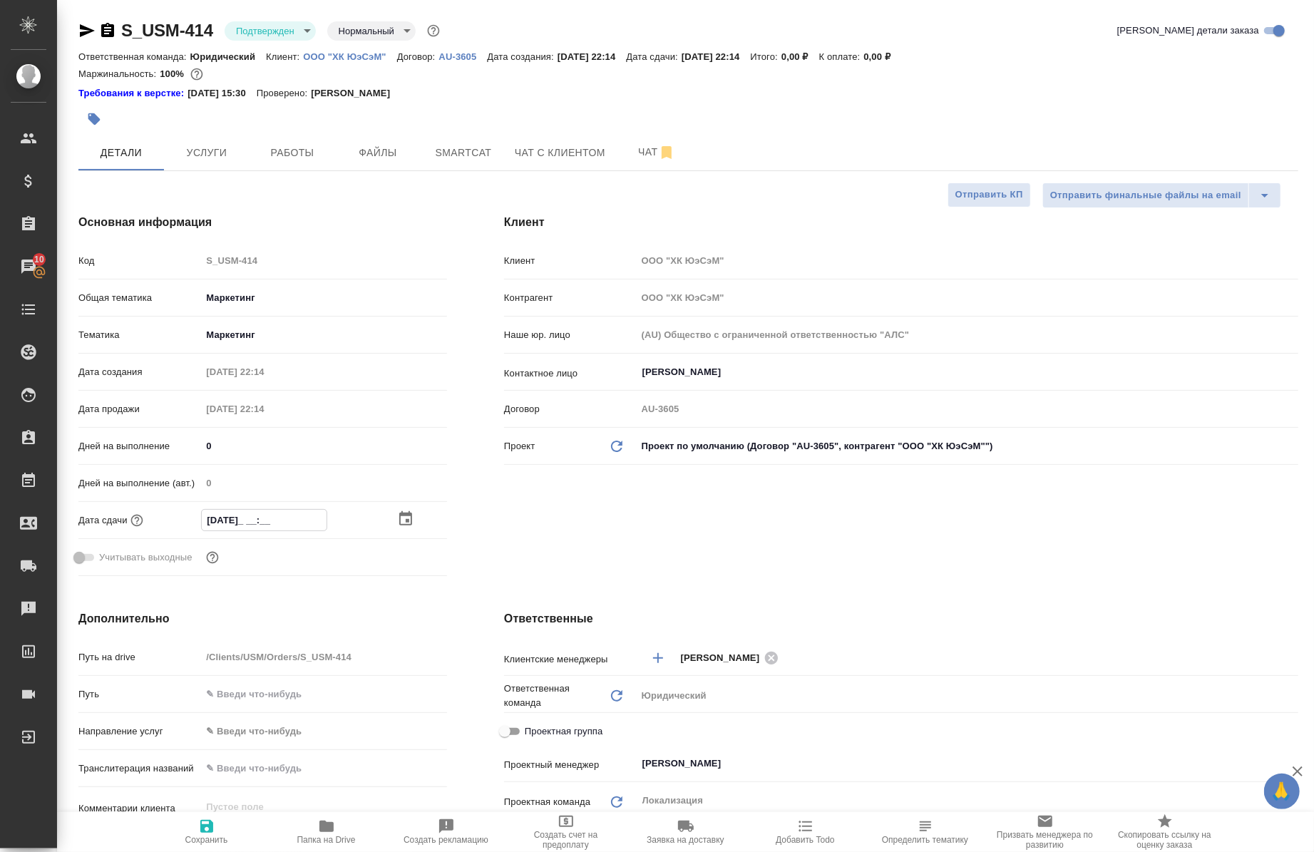
type textarea "x"
type input "29.09.2025 __:__"
type textarea "x"
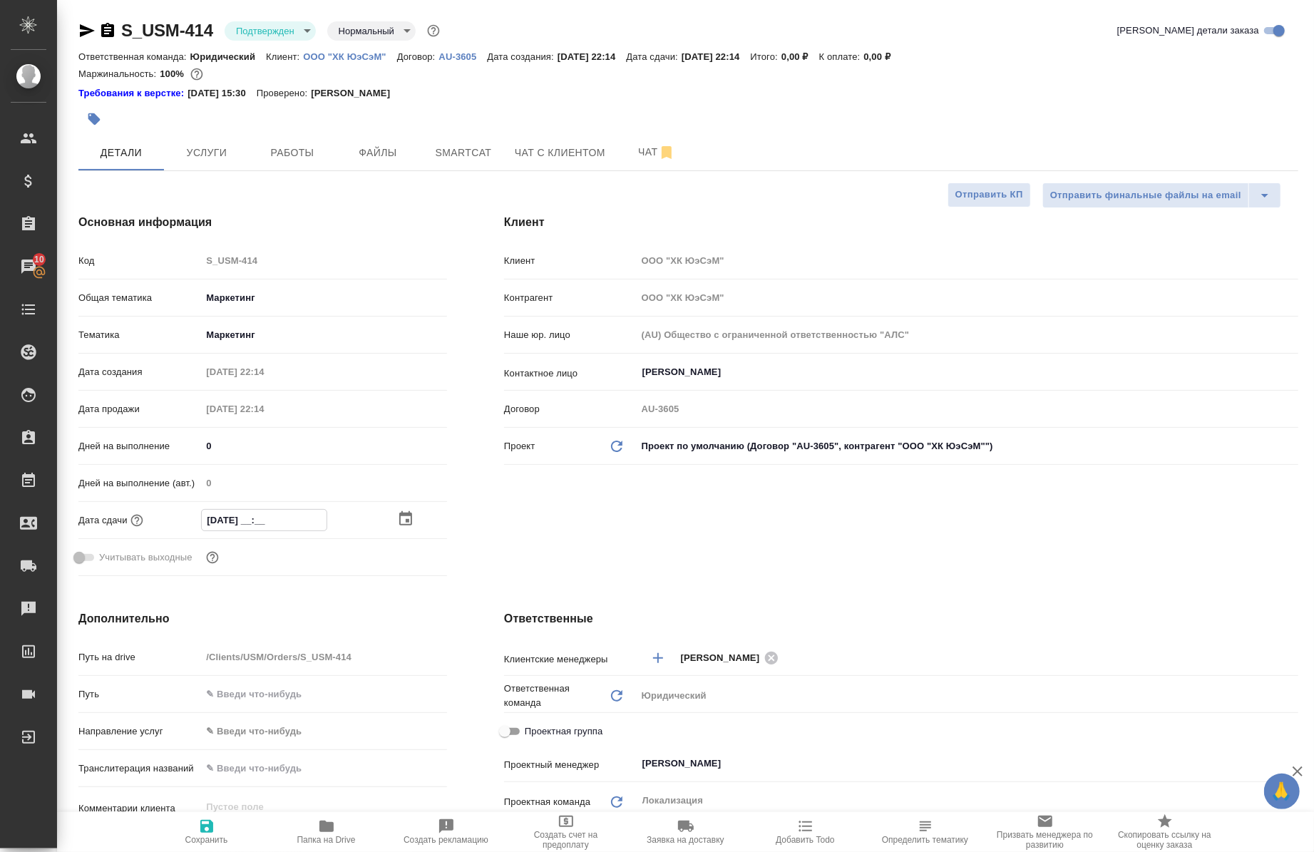
type textarea "x"
type input "29.09.2025 1_:__"
type textarea "x"
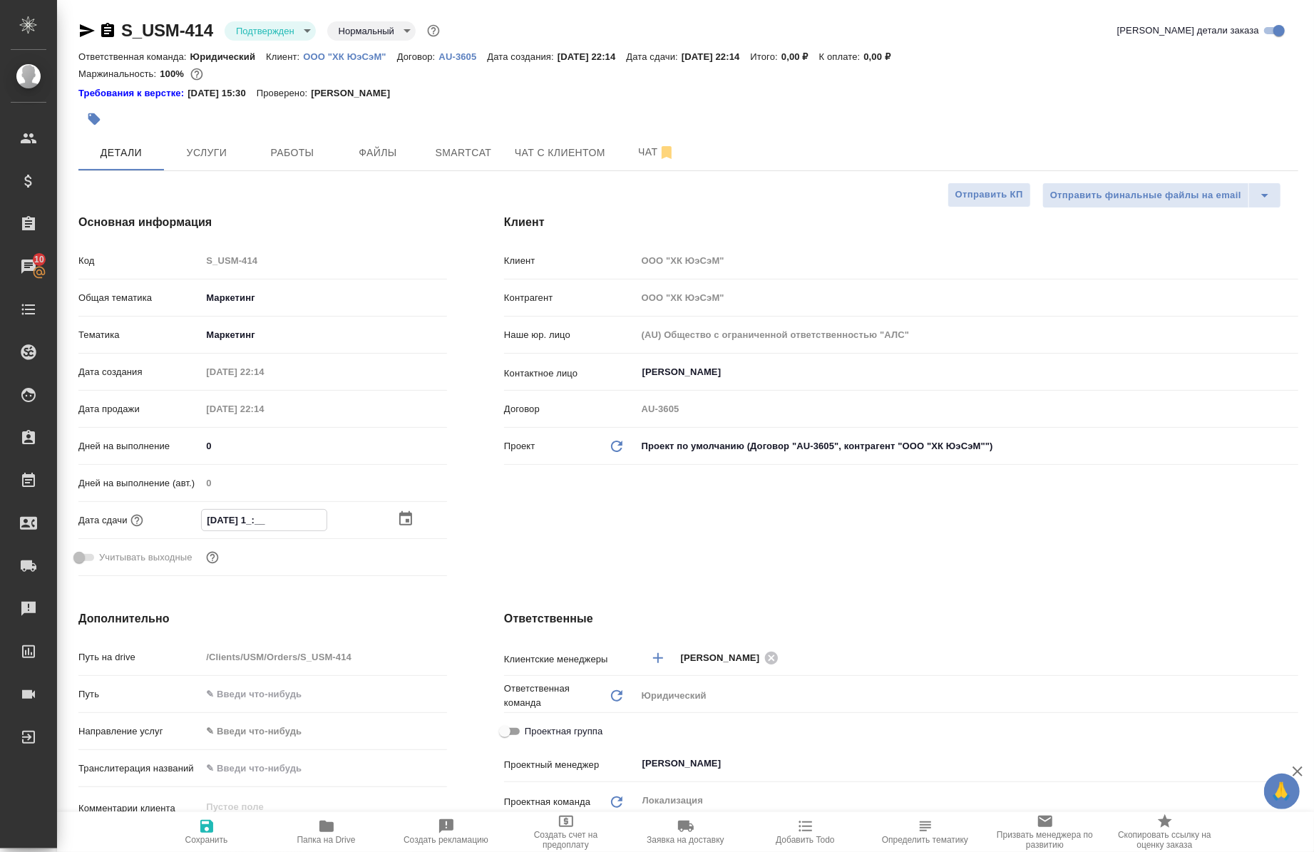
type input "29.09.2025 12:__"
type textarea "x"
type input "29.09.2025 12:0_"
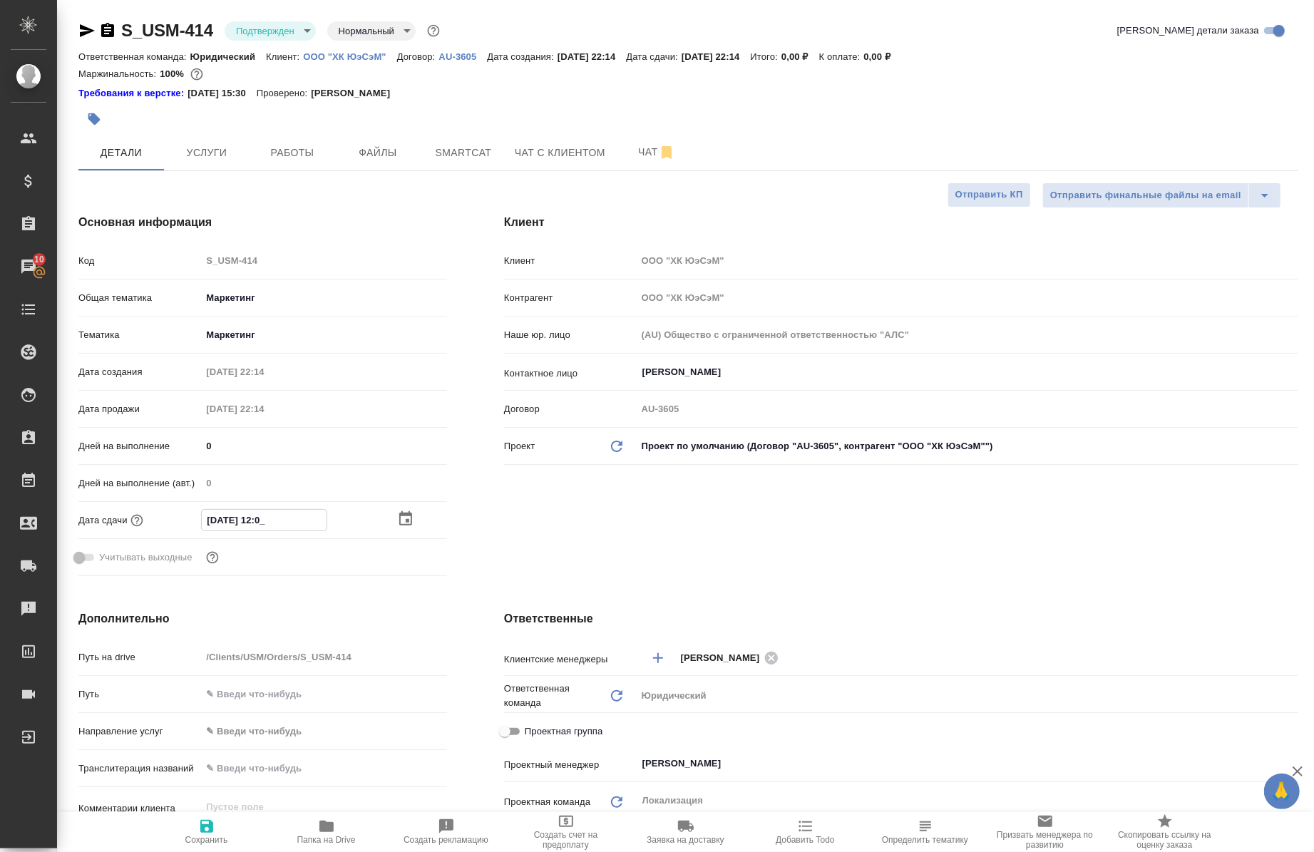
type textarea "x"
type input "29.09.2025 12:00"
type textarea "x"
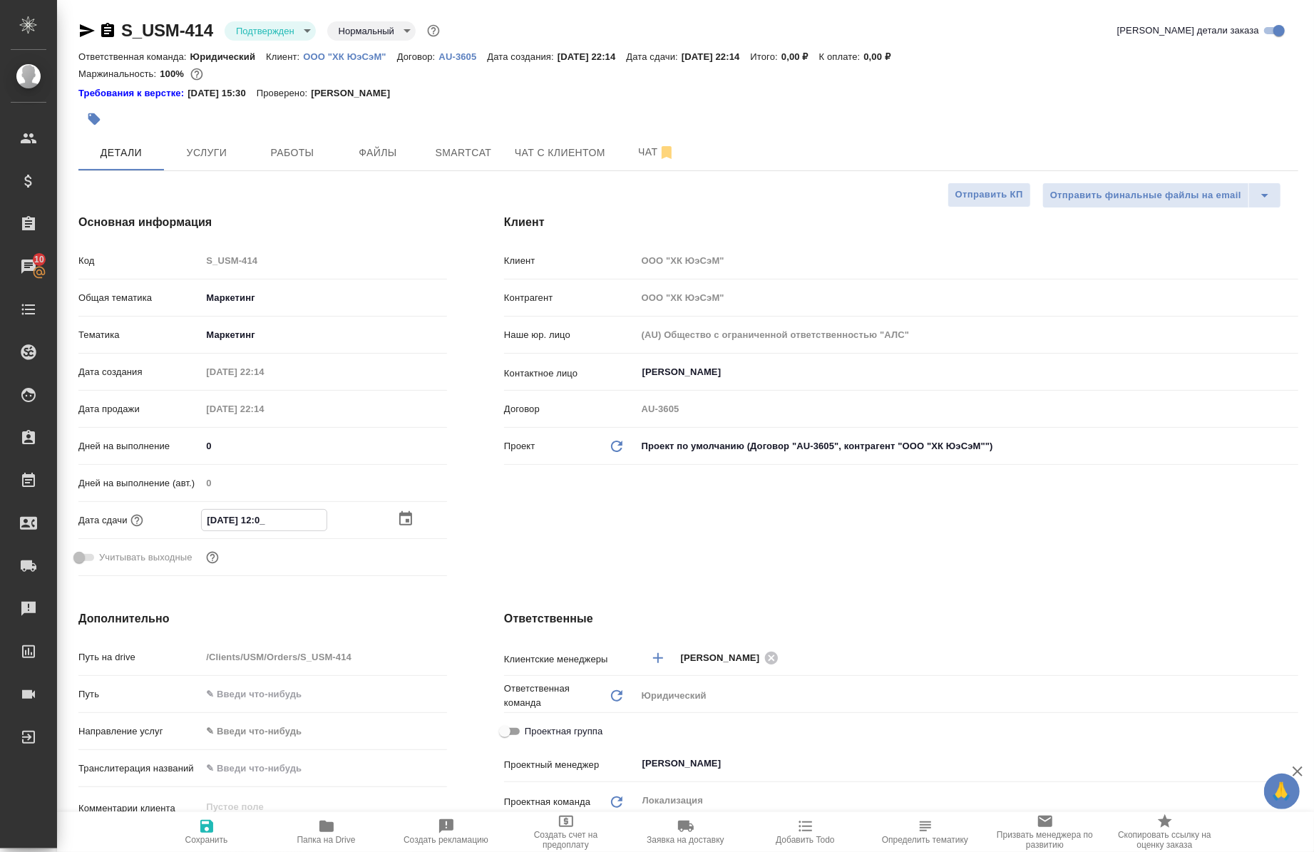
type textarea "x"
type input "29.09.2025 12:00"
click at [201, 826] on icon "button" at bounding box center [206, 826] width 13 height 13
type textarea "x"
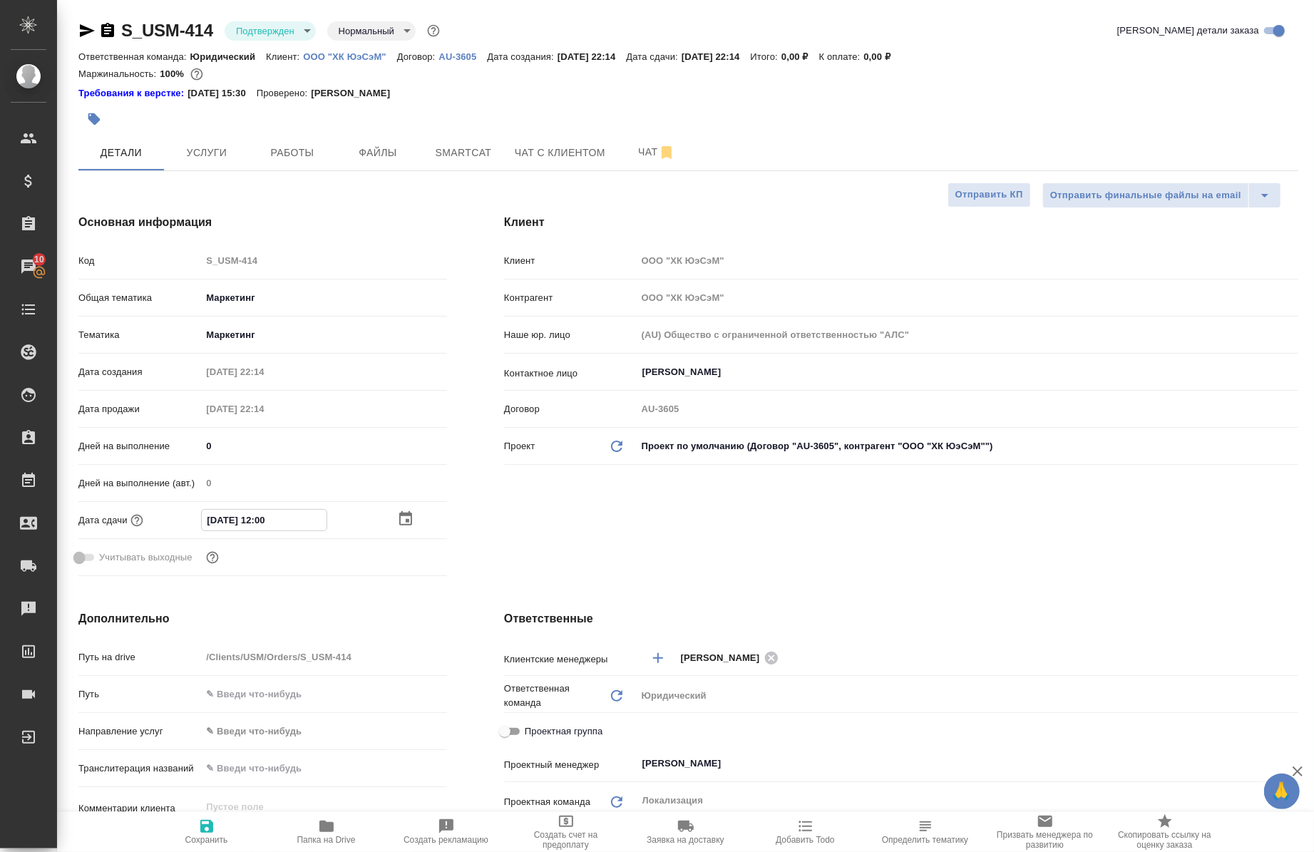
type textarea "x"
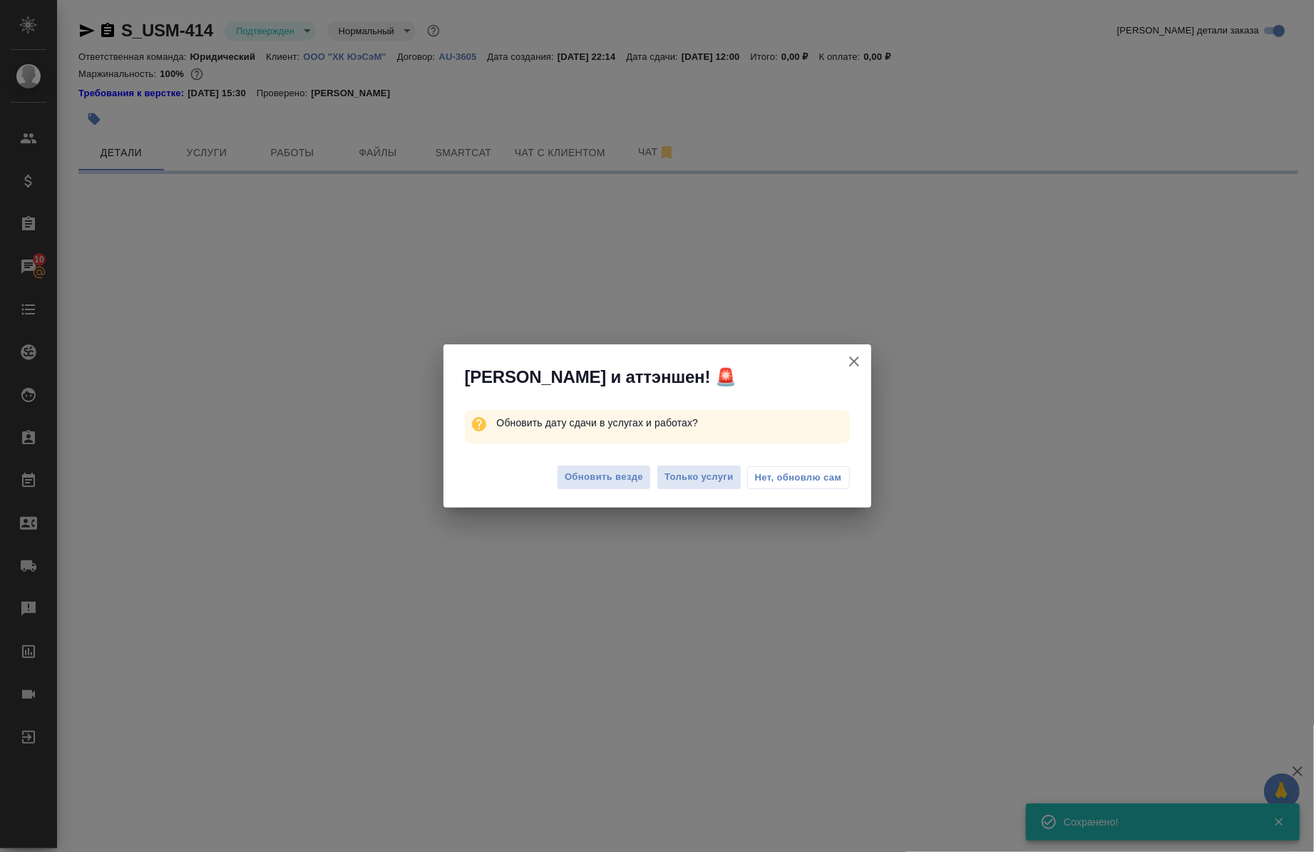
select select "RU"
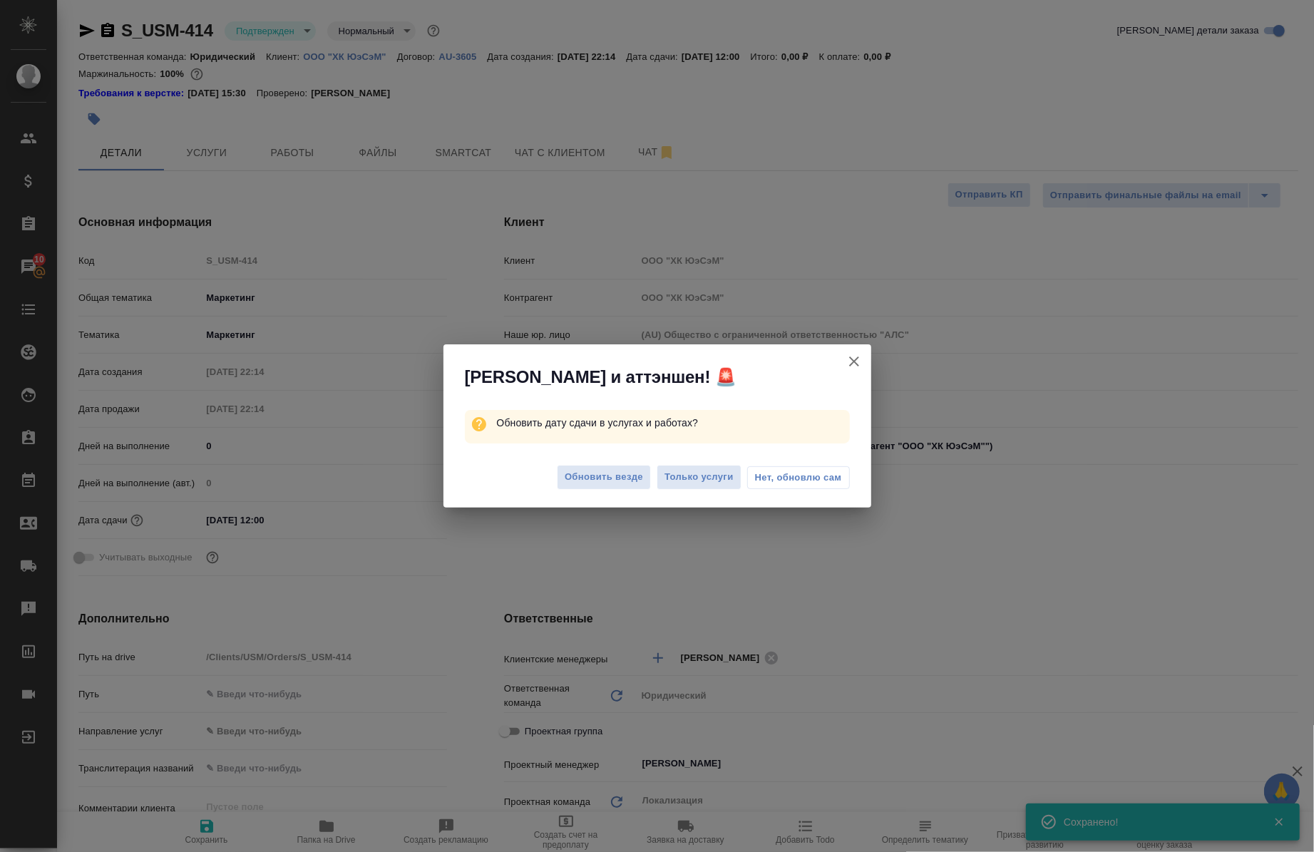
type textarea "x"
click at [596, 478] on span "Обновить везде" at bounding box center [604, 477] width 78 height 16
type textarea "x"
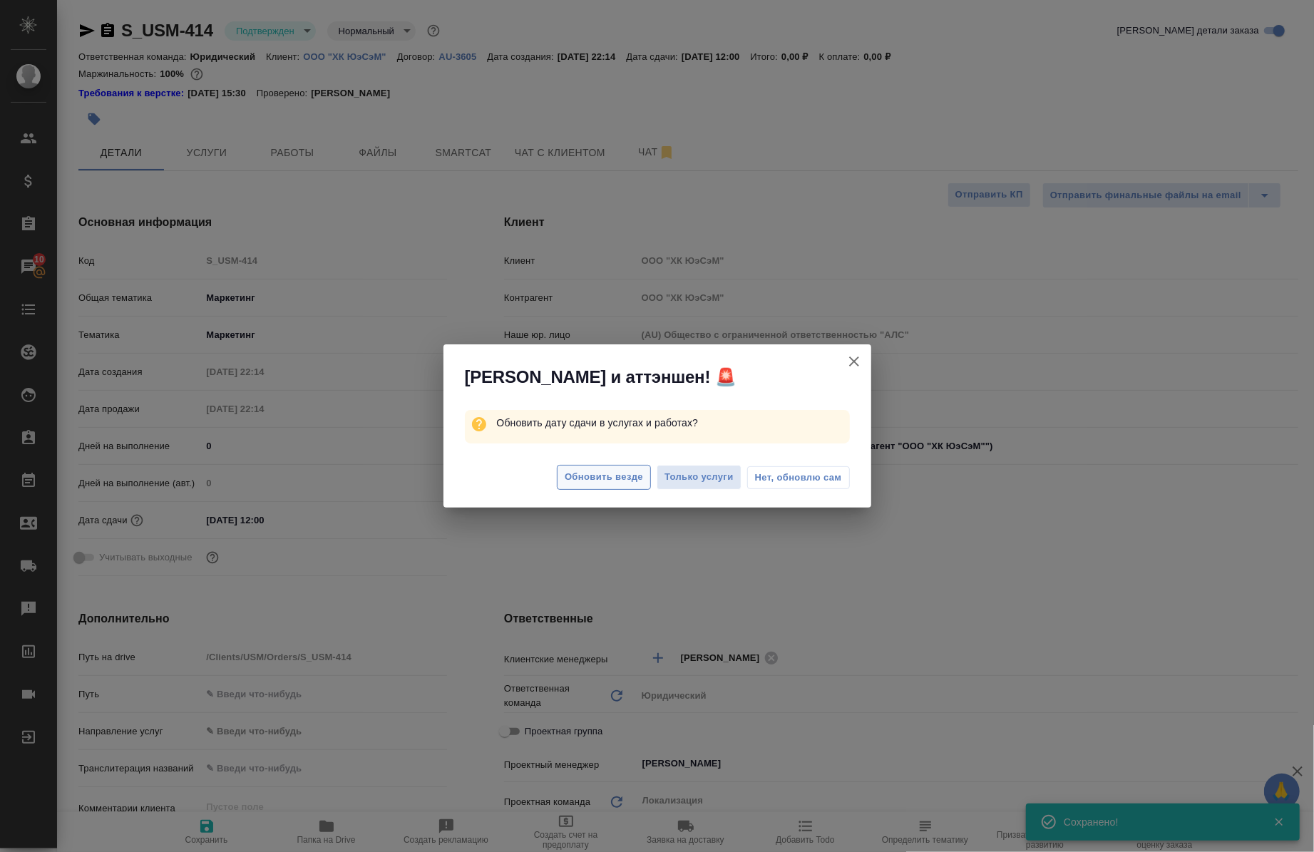
type textarea "x"
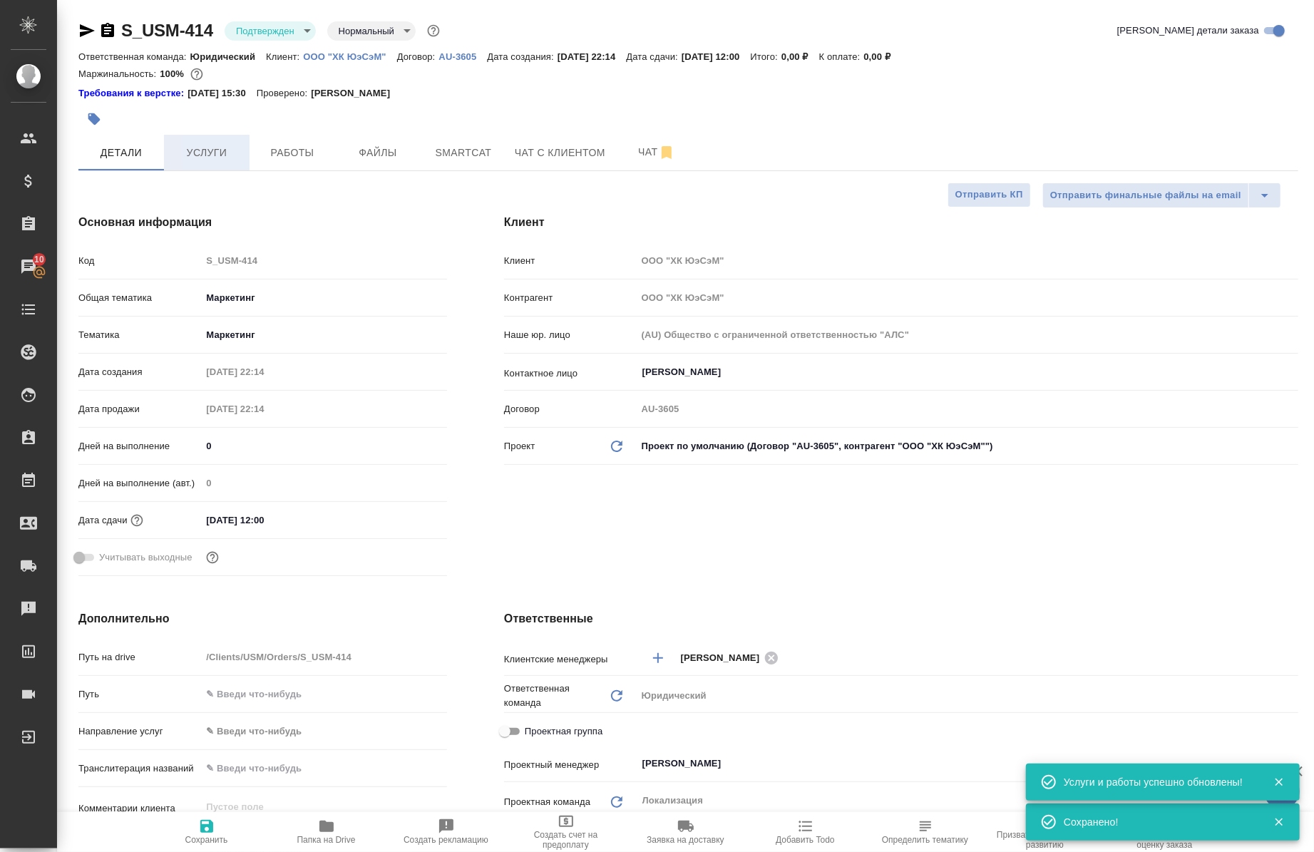
click at [212, 145] on span "Услуги" at bounding box center [207, 153] width 68 height 18
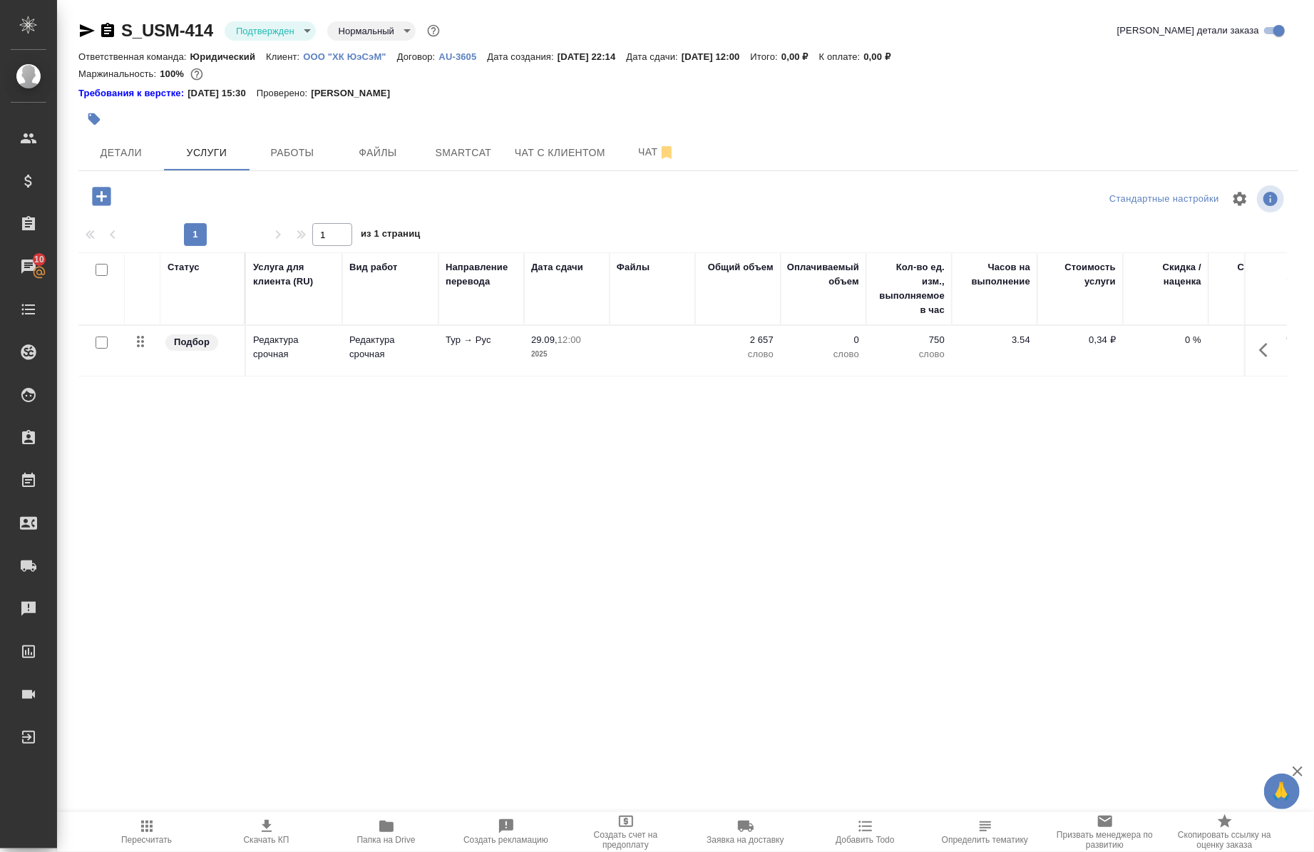
click at [1260, 342] on icon "button" at bounding box center [1268, 350] width 17 height 17
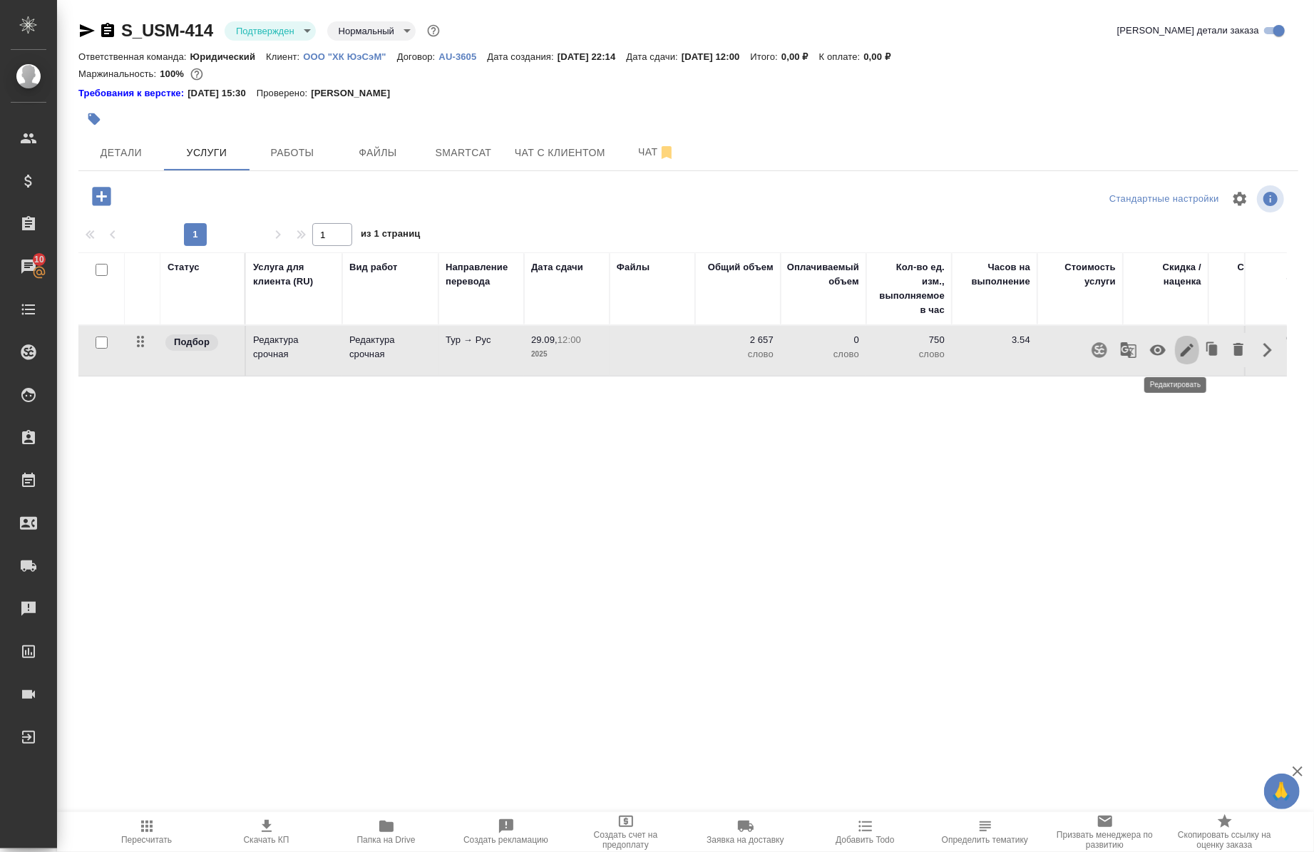
click at [1179, 358] on icon "button" at bounding box center [1187, 350] width 17 height 17
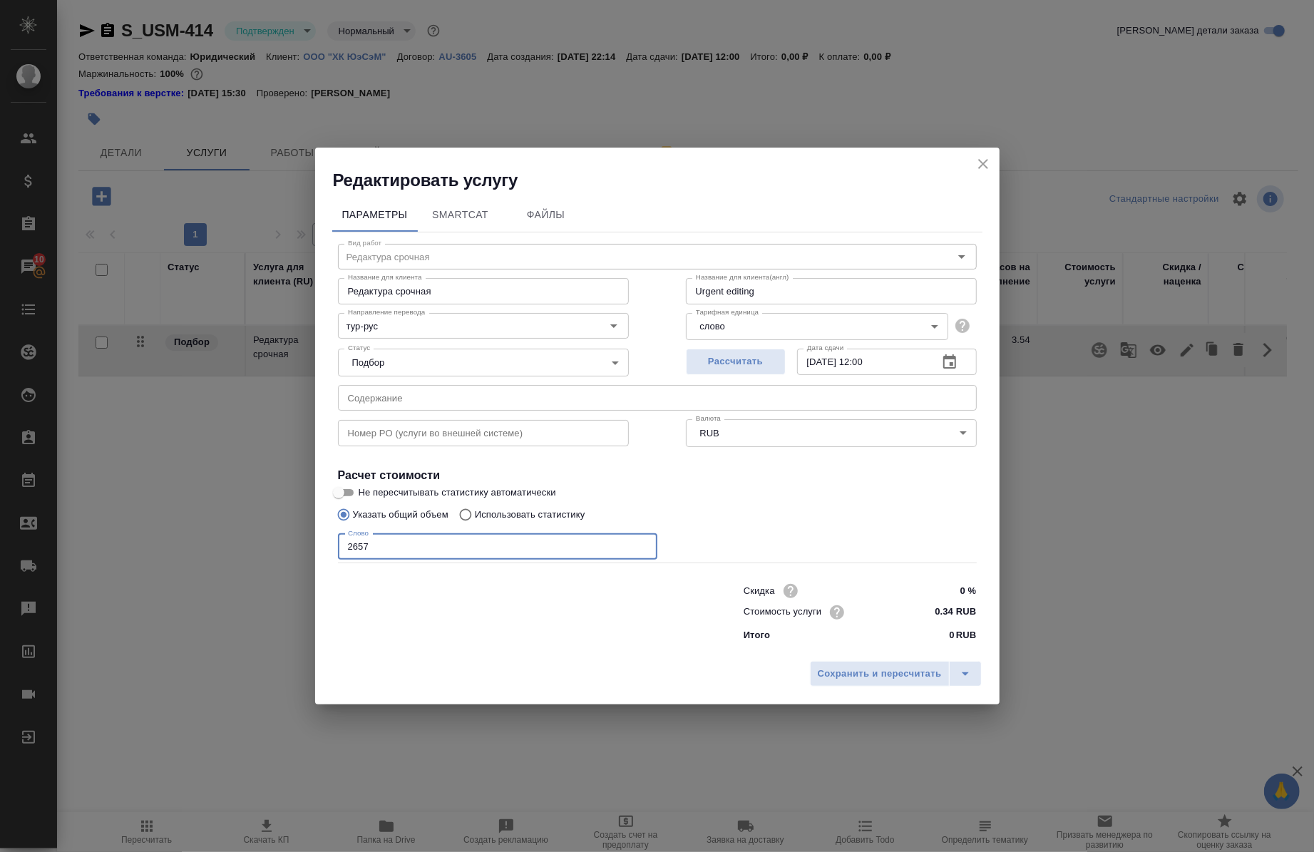
click at [512, 555] on input "2657" at bounding box center [498, 547] width 320 height 26
type input "2"
type input "1"
click at [826, 671] on span "Сохранить и пересчитать" at bounding box center [880, 674] width 124 height 16
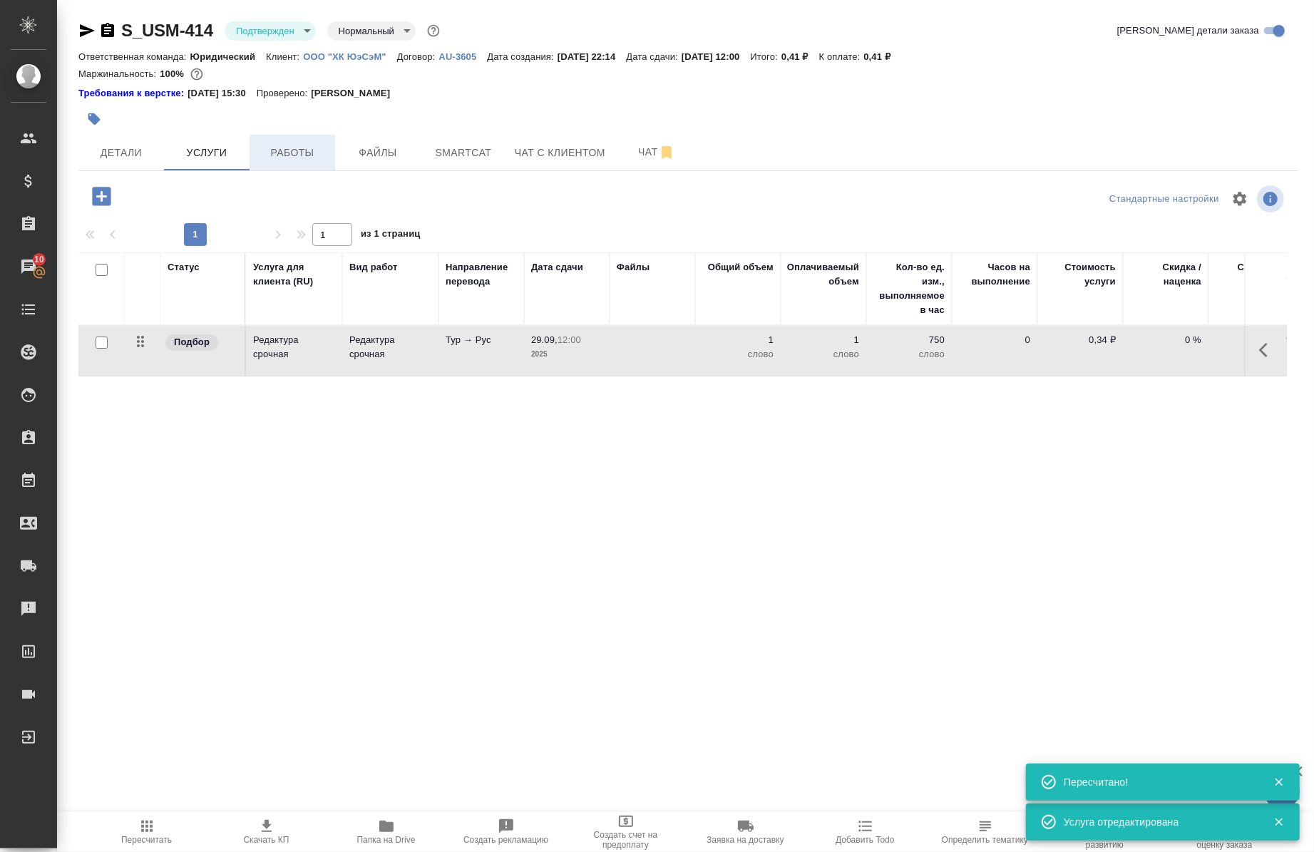
click at [304, 151] on span "Работы" at bounding box center [292, 153] width 68 height 18
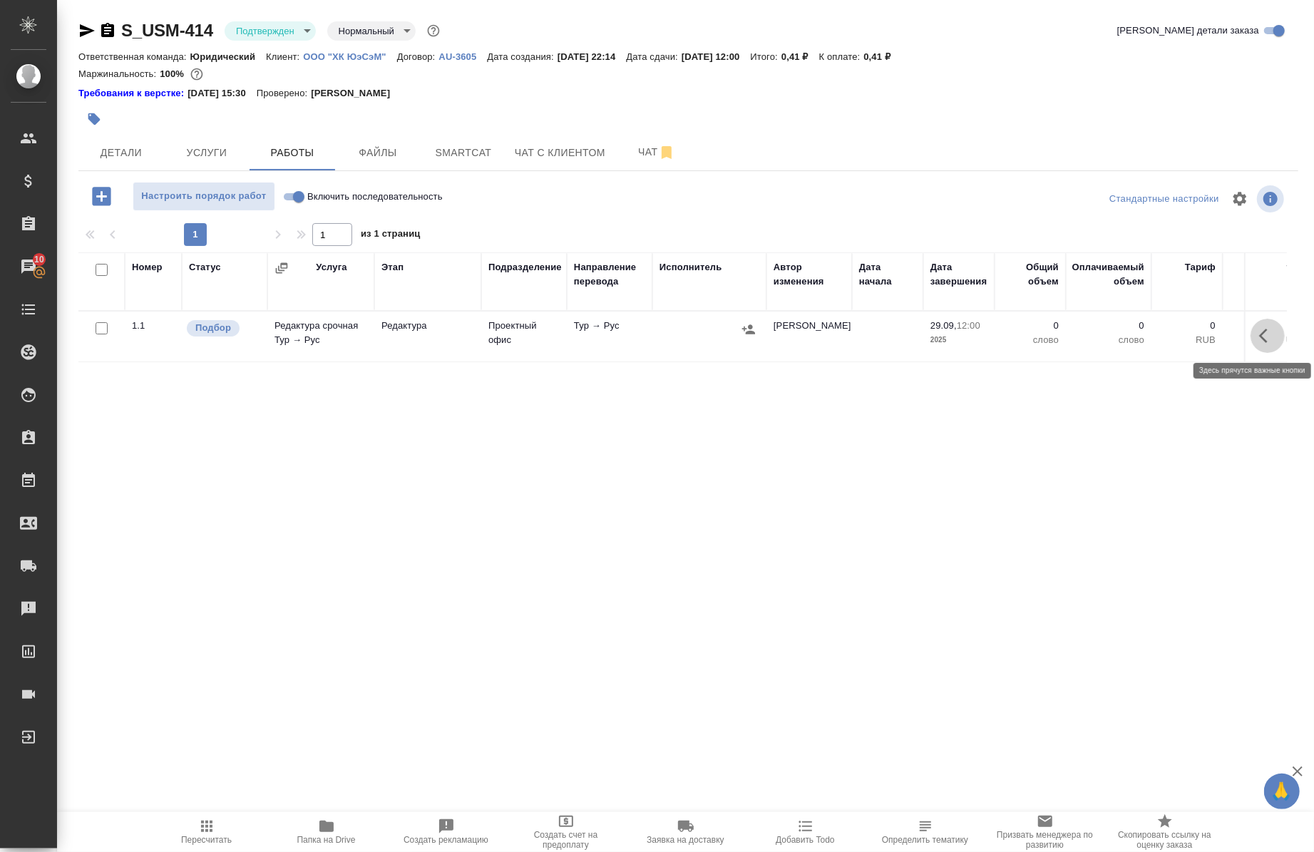
click at [1260, 339] on icon "button" at bounding box center [1268, 335] width 17 height 17
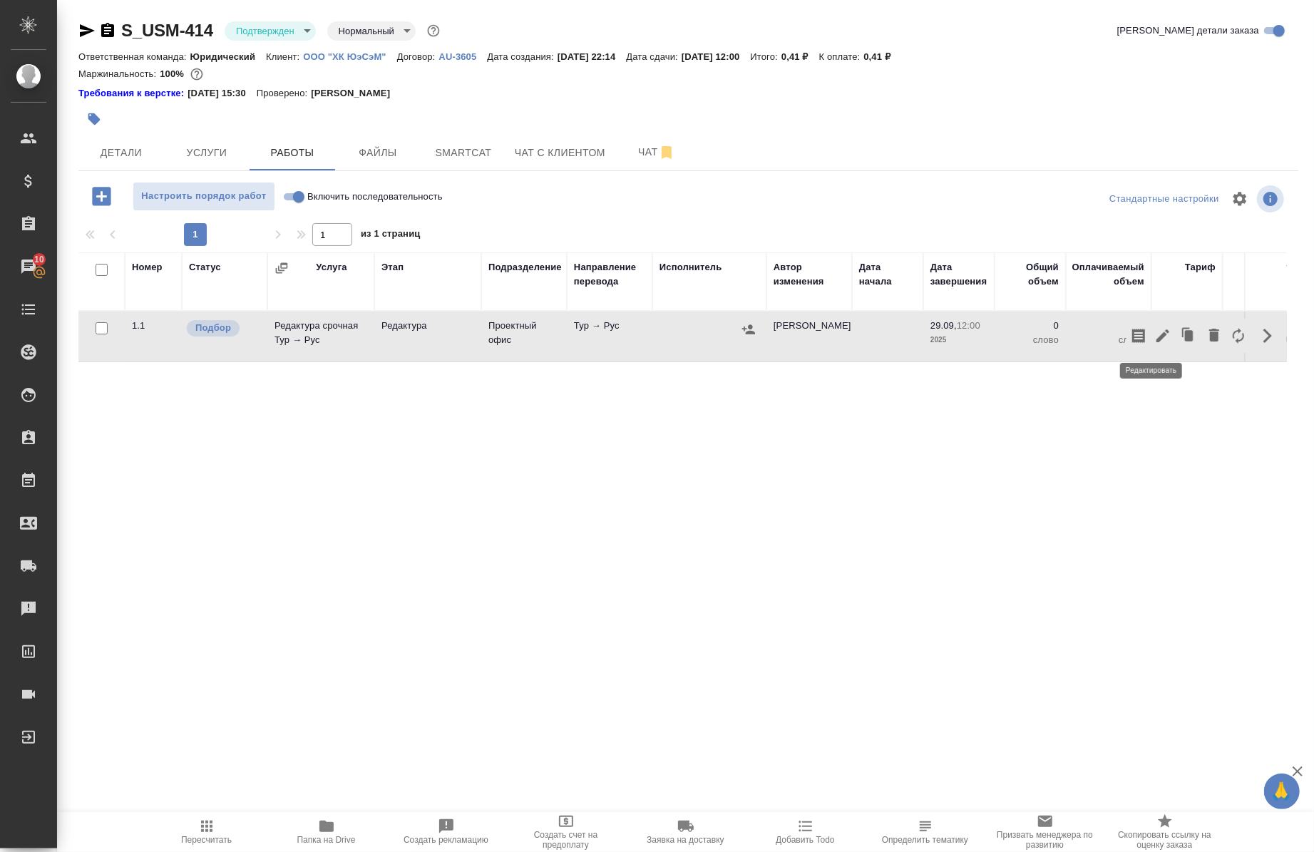
click at [1151, 339] on button "button" at bounding box center [1163, 336] width 24 height 34
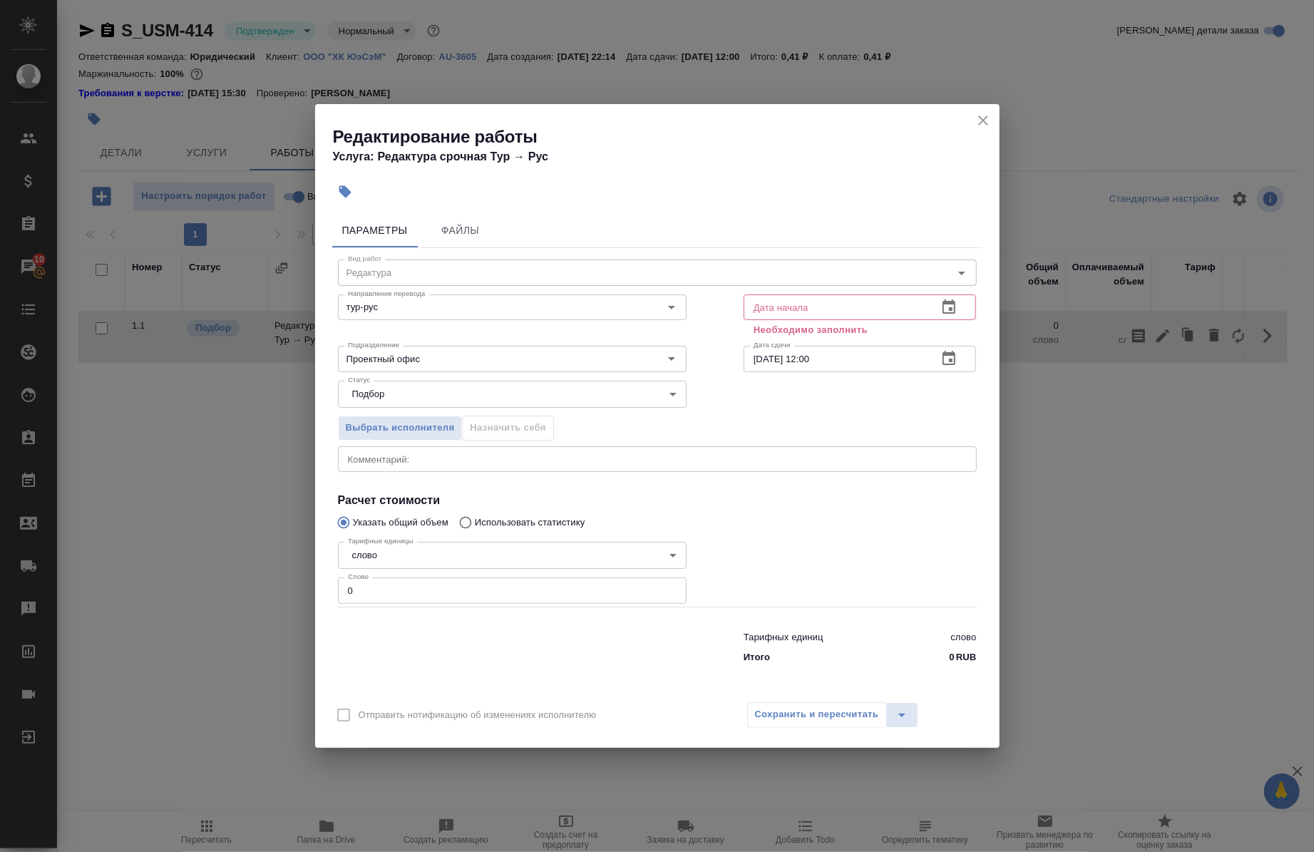
click at [397, 583] on input "0" at bounding box center [512, 591] width 349 height 26
type input "1"
click at [795, 309] on input "text" at bounding box center [835, 308] width 183 height 26
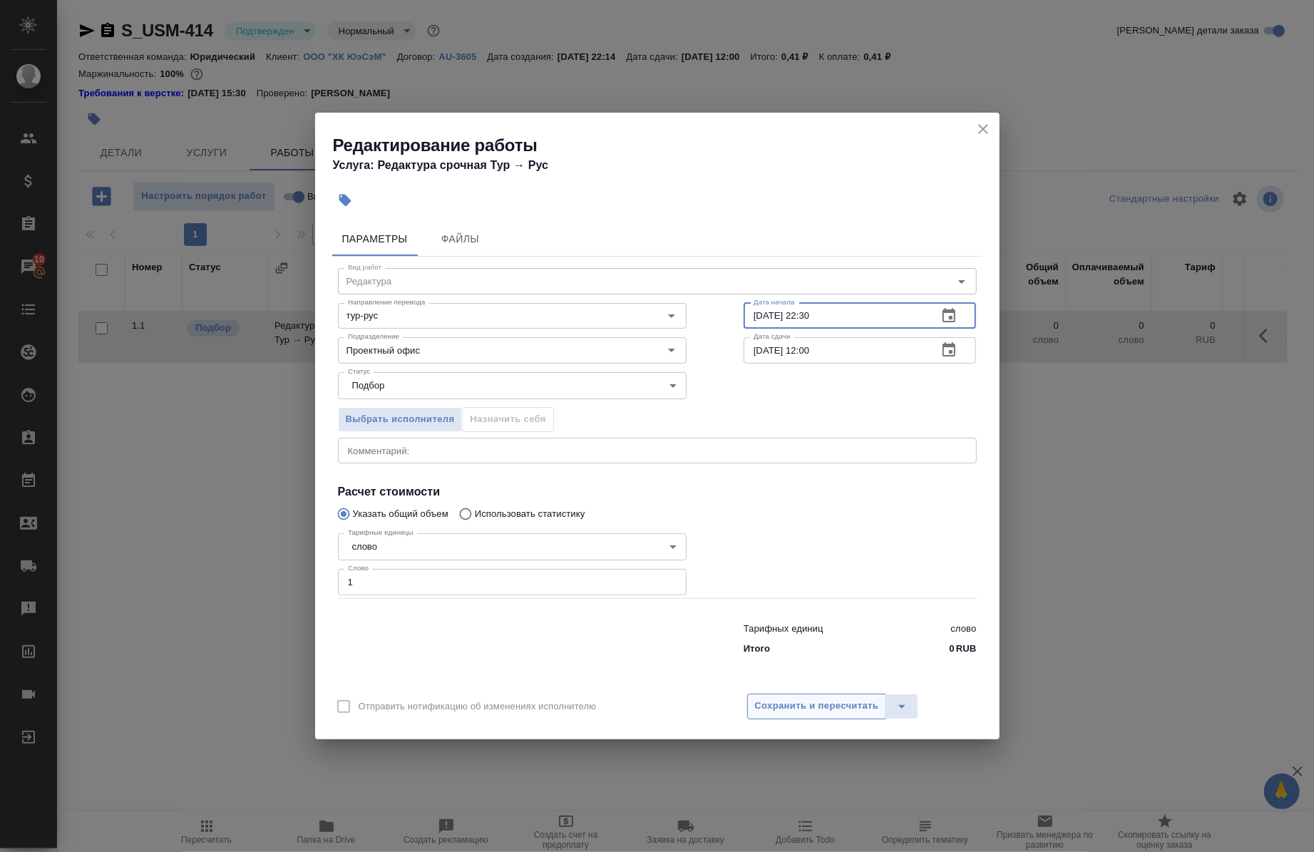
type input "28.09.2025 22:30"
click at [805, 702] on span "Сохранить и пересчитать" at bounding box center [817, 706] width 124 height 16
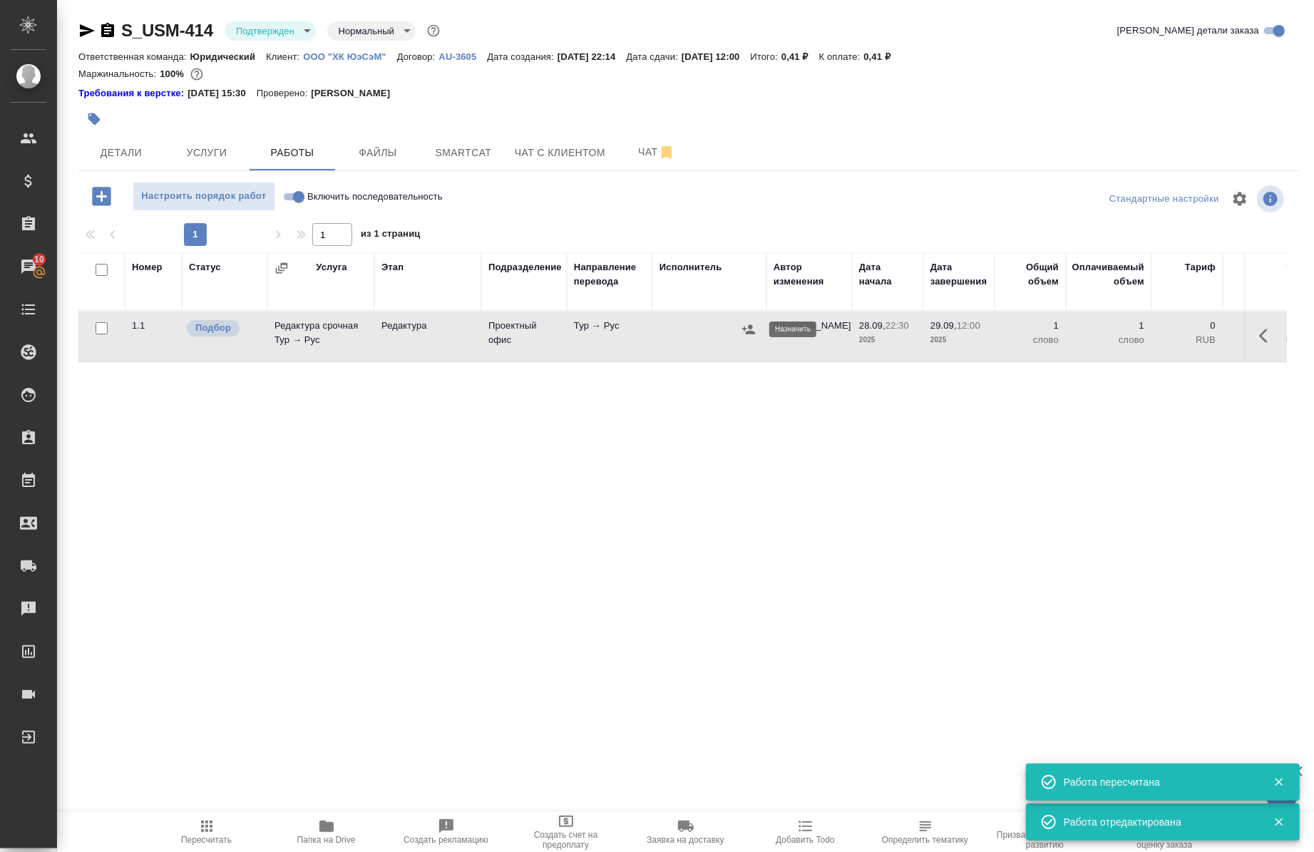
click at [750, 328] on icon "button" at bounding box center [748, 329] width 13 height 9
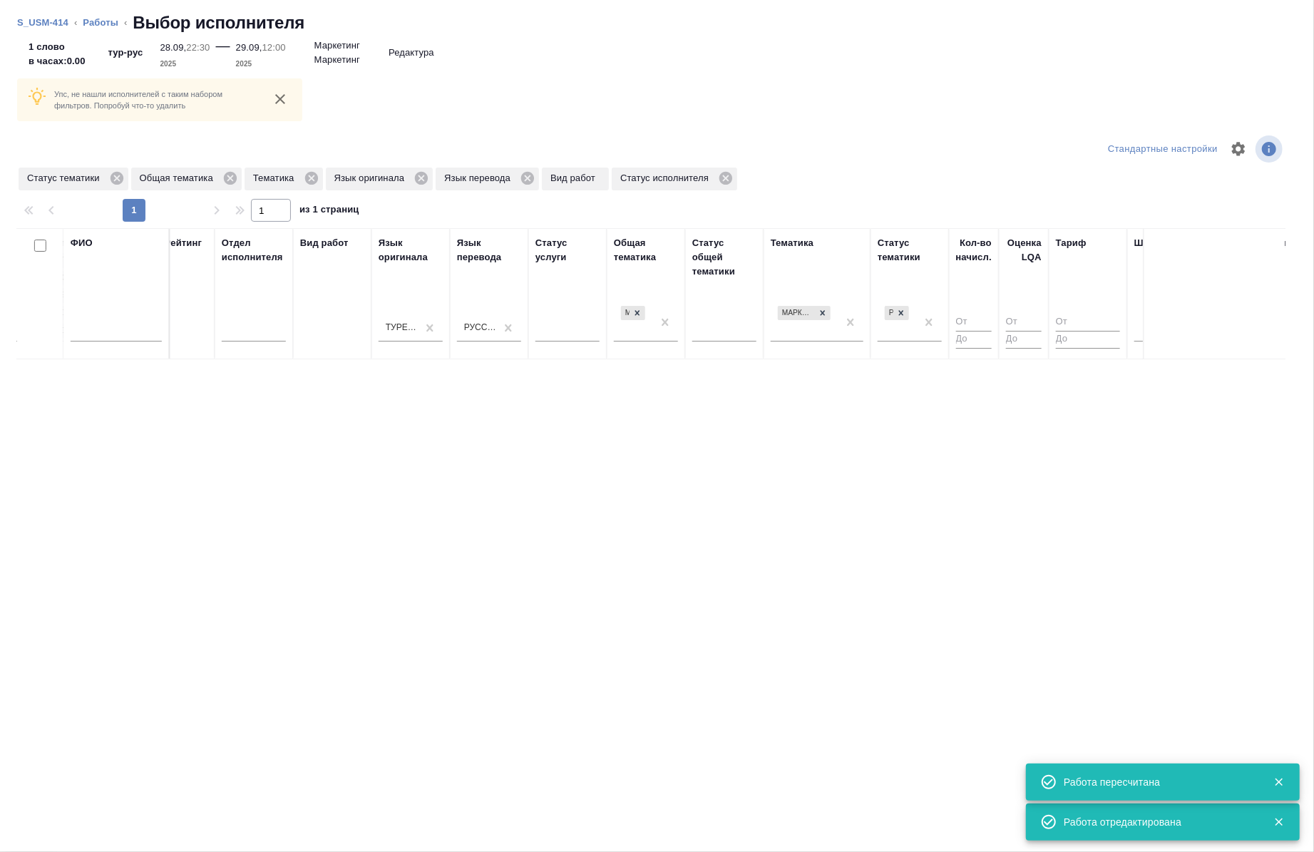
scroll to position [0, 688]
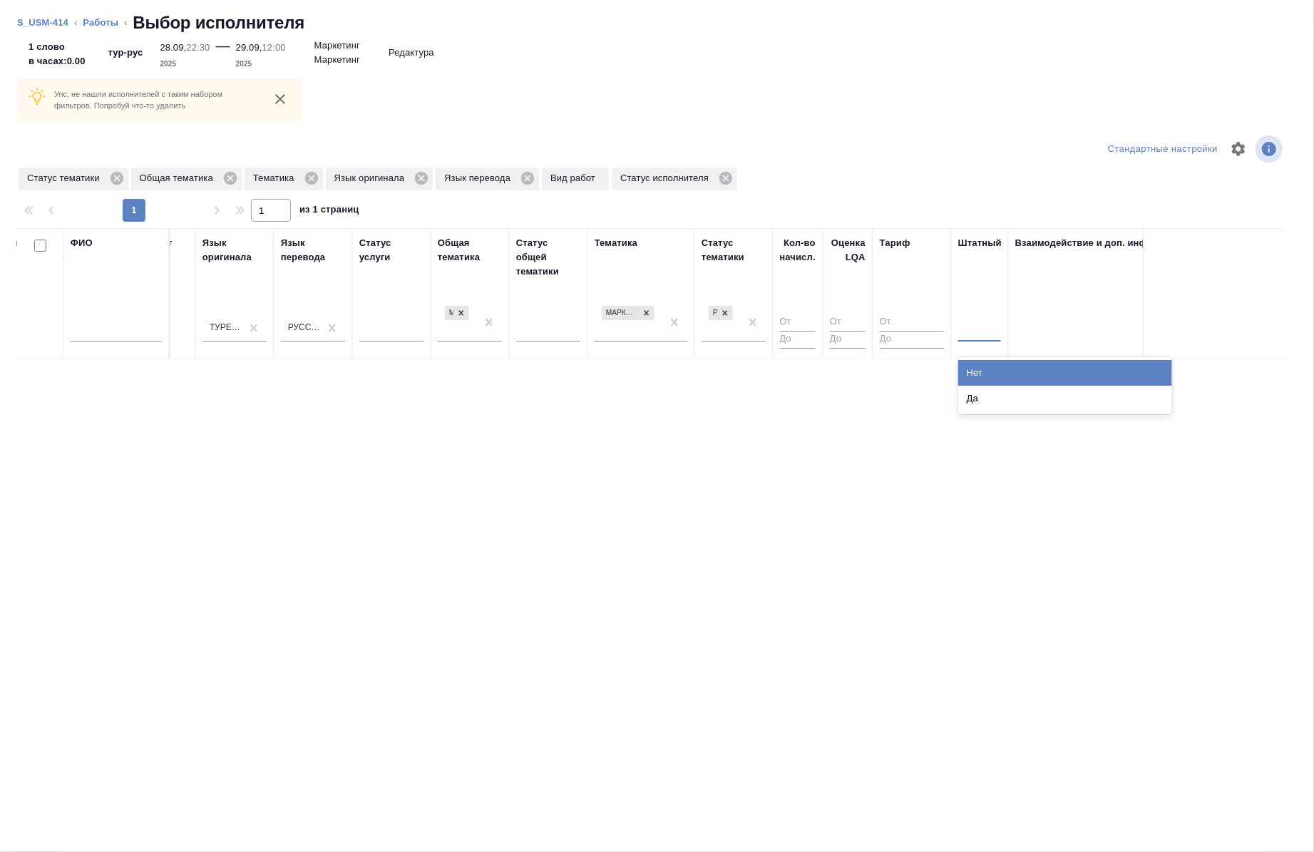
click at [976, 334] on div at bounding box center [980, 327] width 43 height 21
click at [982, 388] on div "Да" at bounding box center [1066, 399] width 214 height 26
click at [93, 326] on input "text" at bounding box center [116, 333] width 91 height 18
type input "бич"
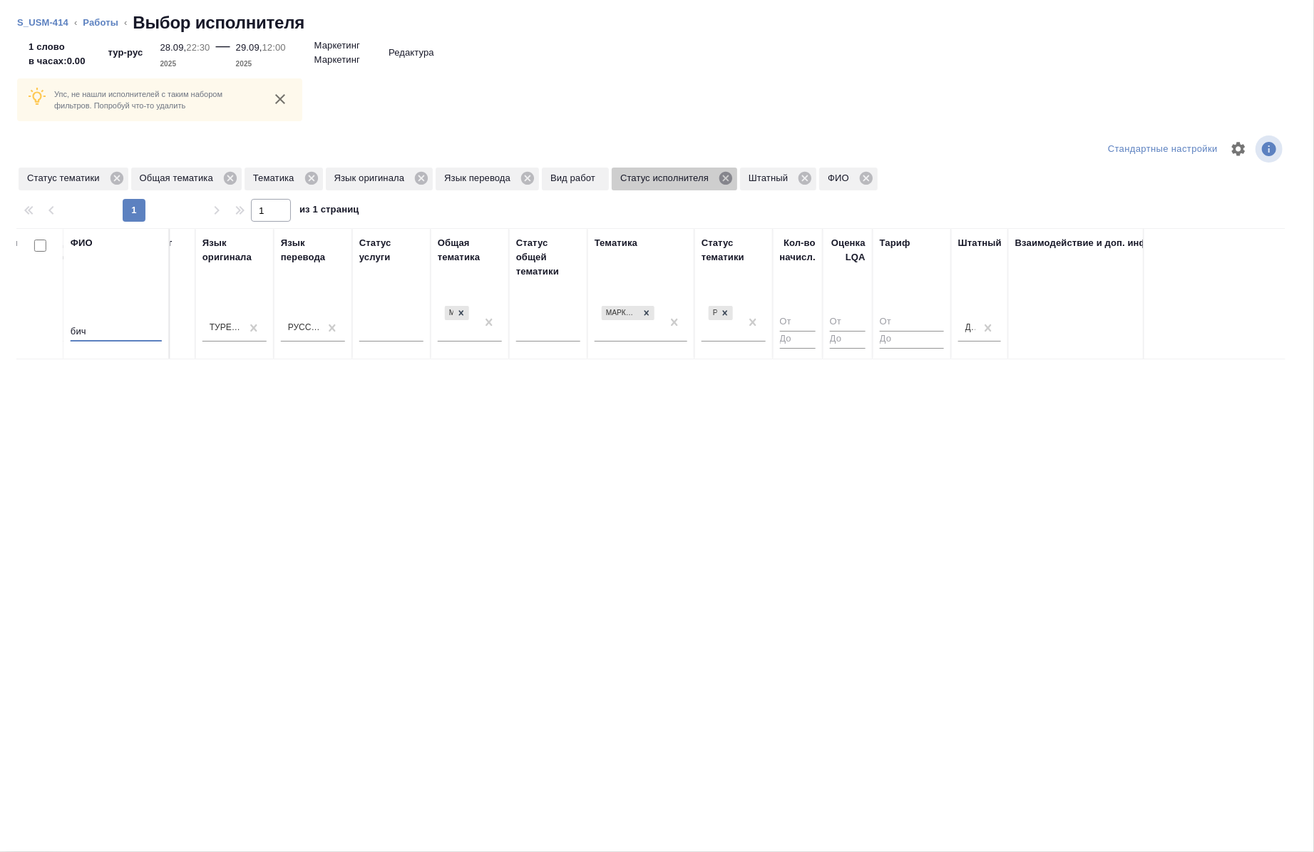
click at [721, 181] on icon at bounding box center [726, 178] width 13 height 13
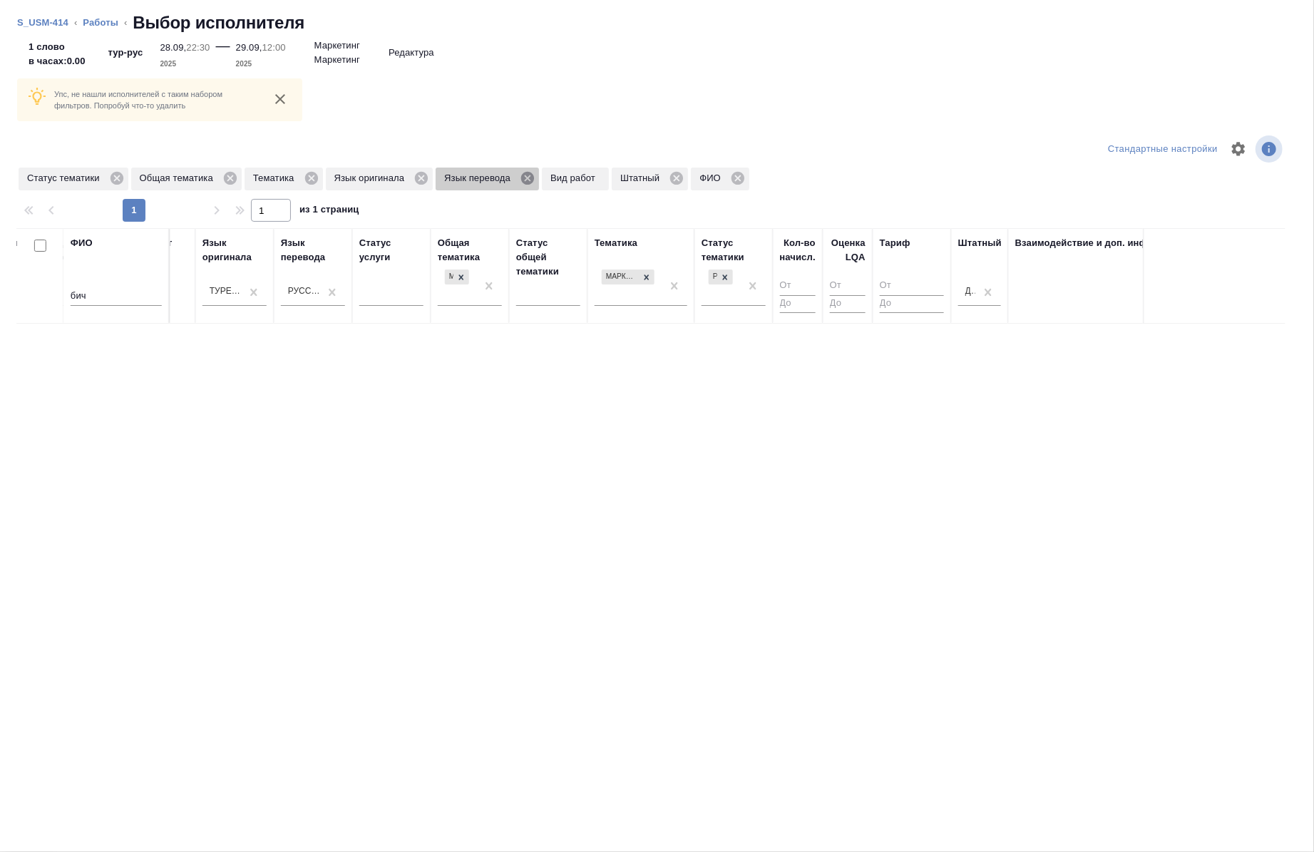
click at [528, 183] on icon at bounding box center [527, 178] width 13 height 13
click at [419, 179] on icon at bounding box center [422, 178] width 16 height 16
click at [466, 277] on div at bounding box center [462, 276] width 16 height 15
click at [648, 276] on icon at bounding box center [647, 277] width 10 height 10
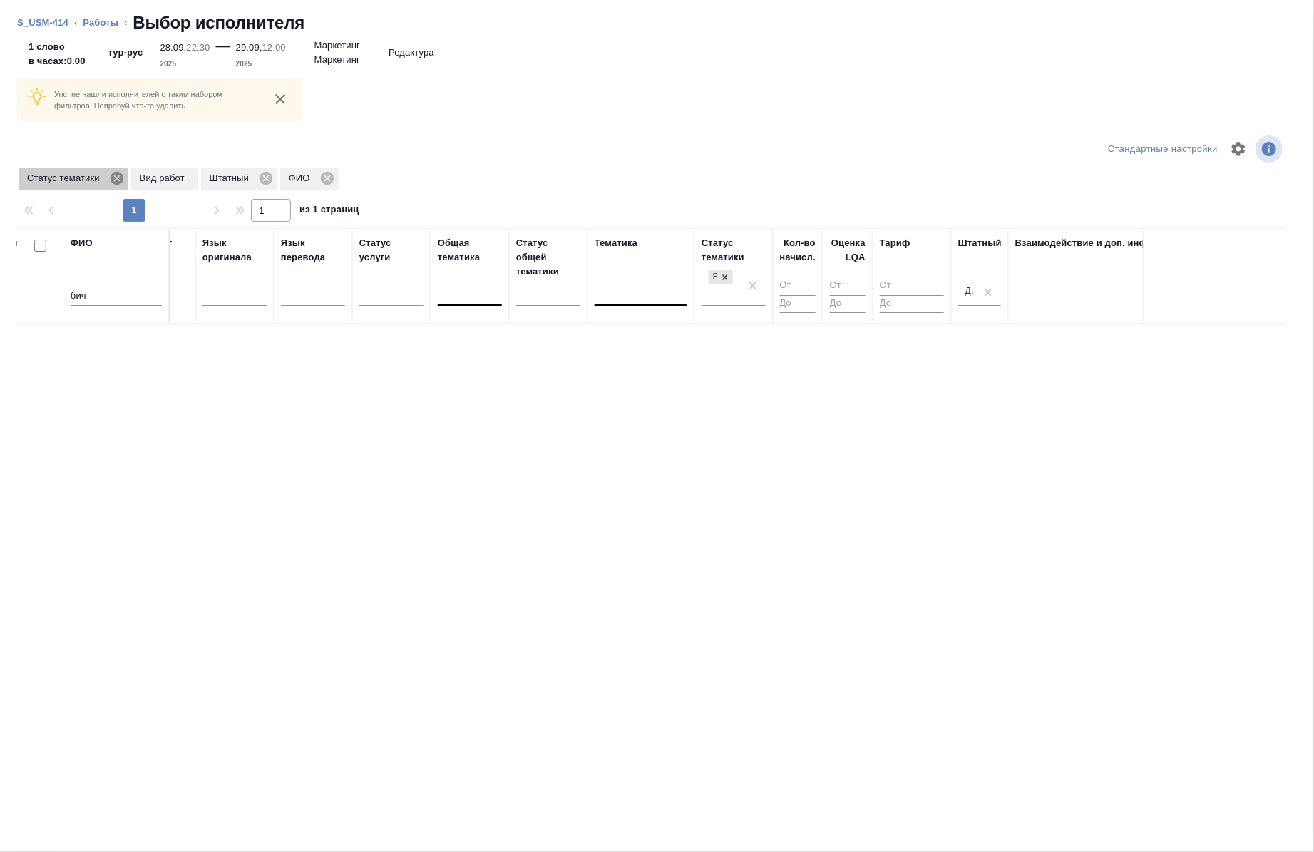
click at [121, 176] on icon at bounding box center [116, 178] width 13 height 13
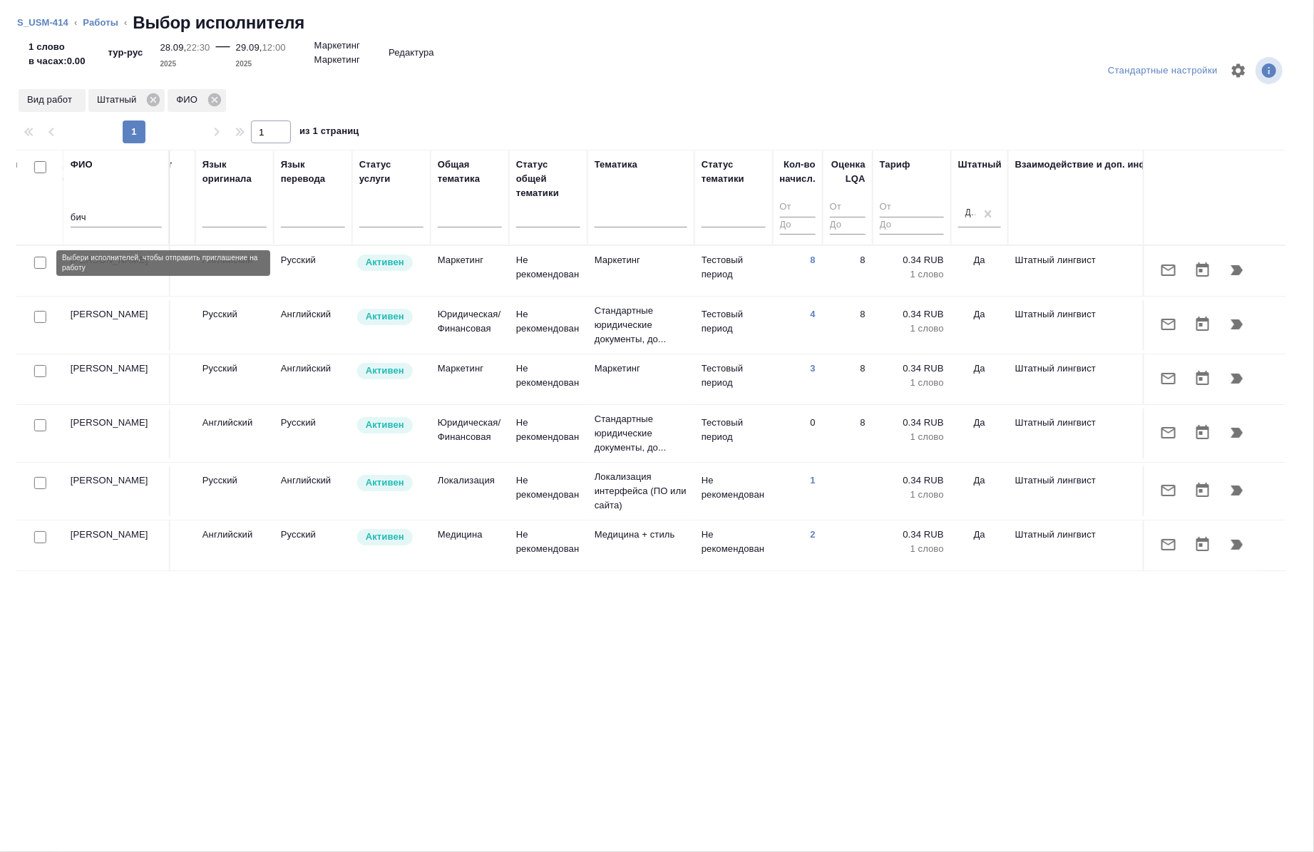
click at [39, 262] on input "checkbox" at bounding box center [40, 263] width 12 height 12
checkbox input "true"
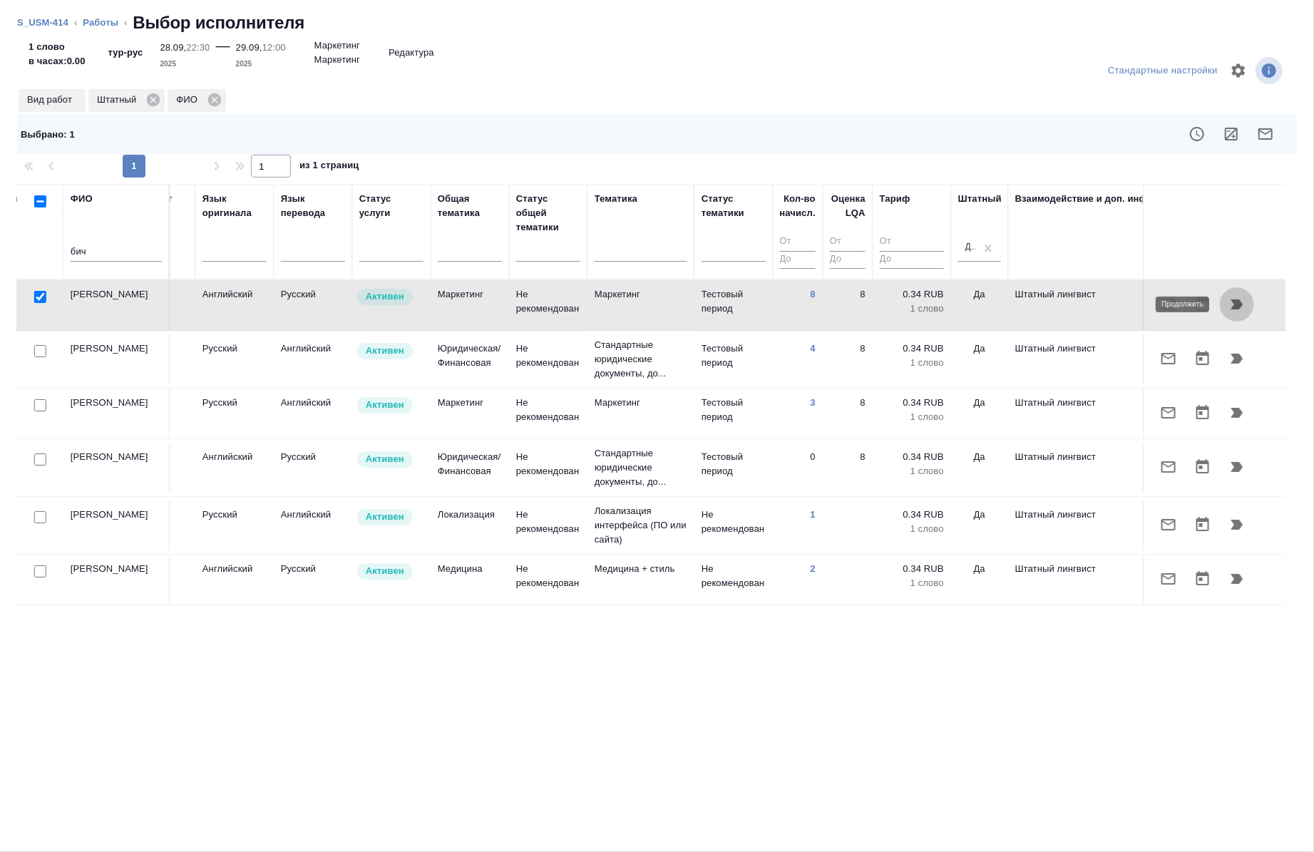
click at [1247, 311] on button "button" at bounding box center [1237, 304] width 34 height 34
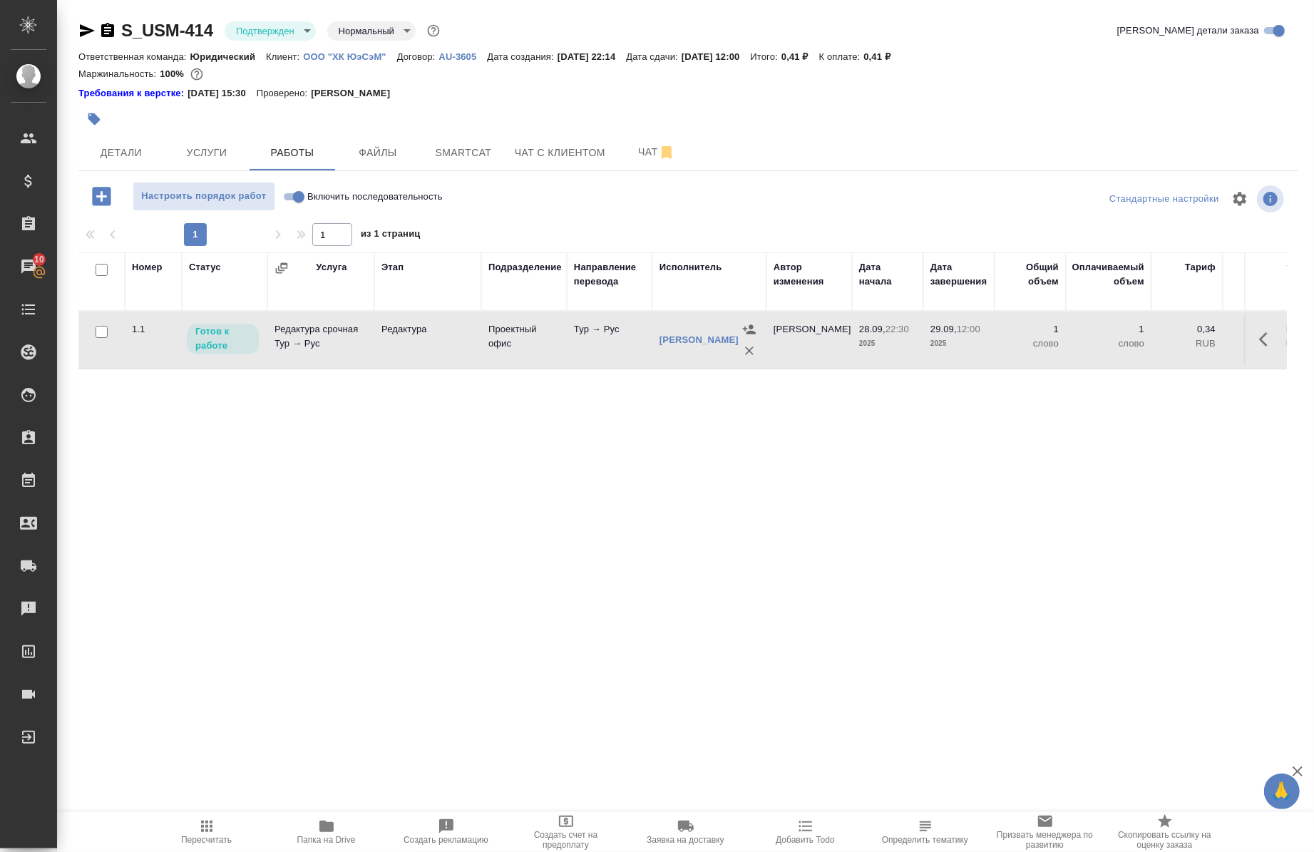
click at [107, 34] on icon "button" at bounding box center [107, 30] width 17 height 17
click at [81, 31] on icon "button" at bounding box center [86, 30] width 17 height 17
click at [1260, 347] on icon "button" at bounding box center [1268, 339] width 17 height 17
click at [224, 146] on span "Услуги" at bounding box center [207, 153] width 68 height 18
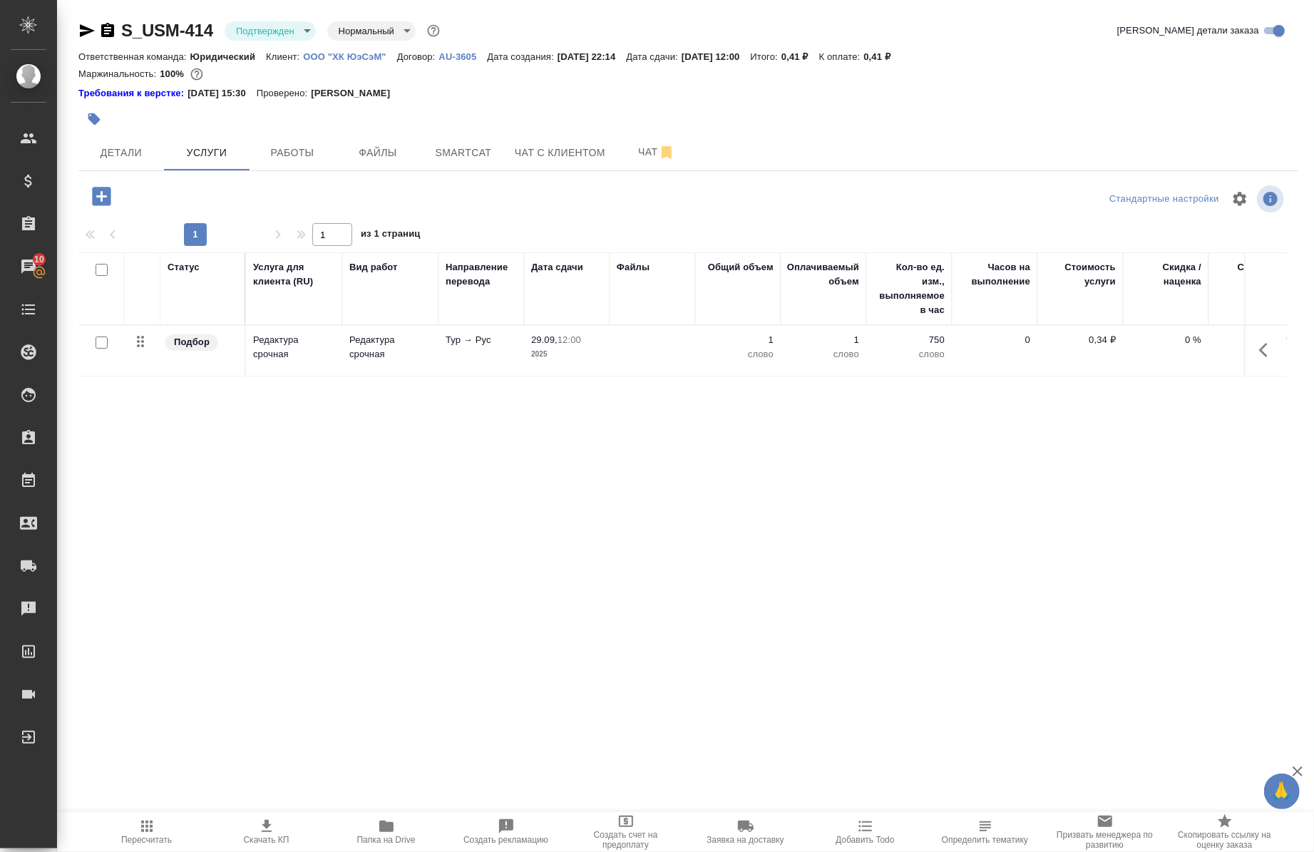
click at [1272, 355] on td at bounding box center [1266, 351] width 43 height 50
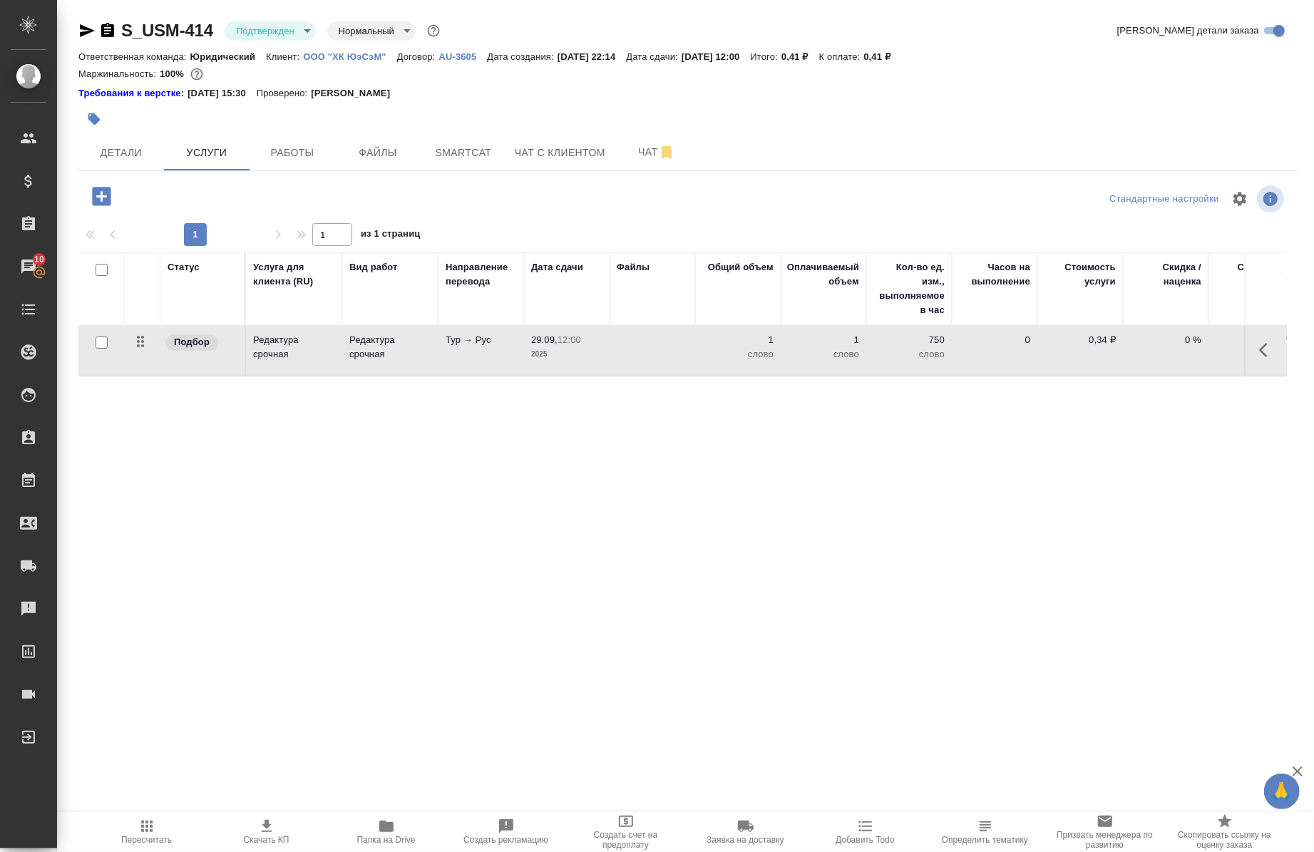
click at [1260, 352] on icon "button" at bounding box center [1268, 350] width 17 height 17
click at [1181, 353] on icon "button" at bounding box center [1187, 350] width 13 height 13
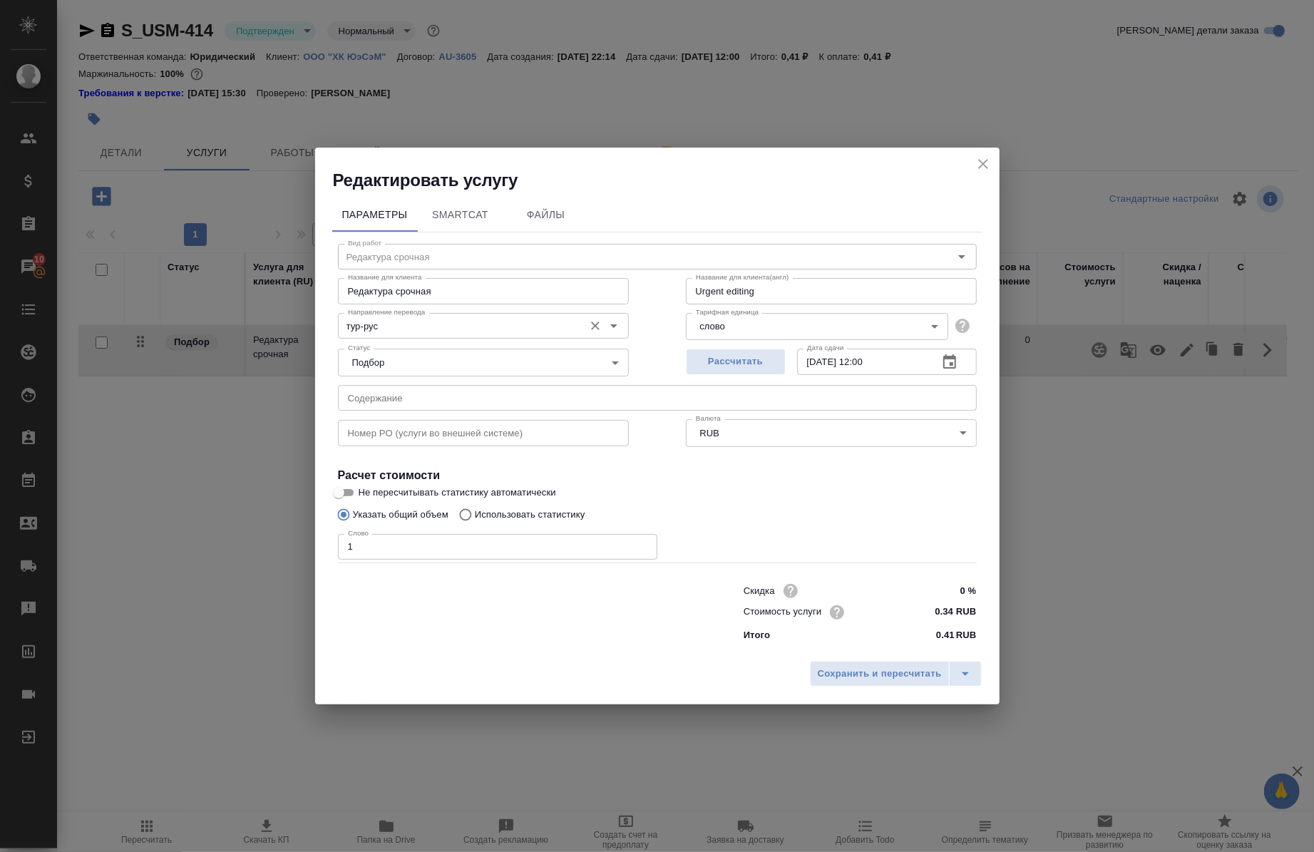
click at [425, 323] on input "тур-рус" at bounding box center [459, 325] width 235 height 17
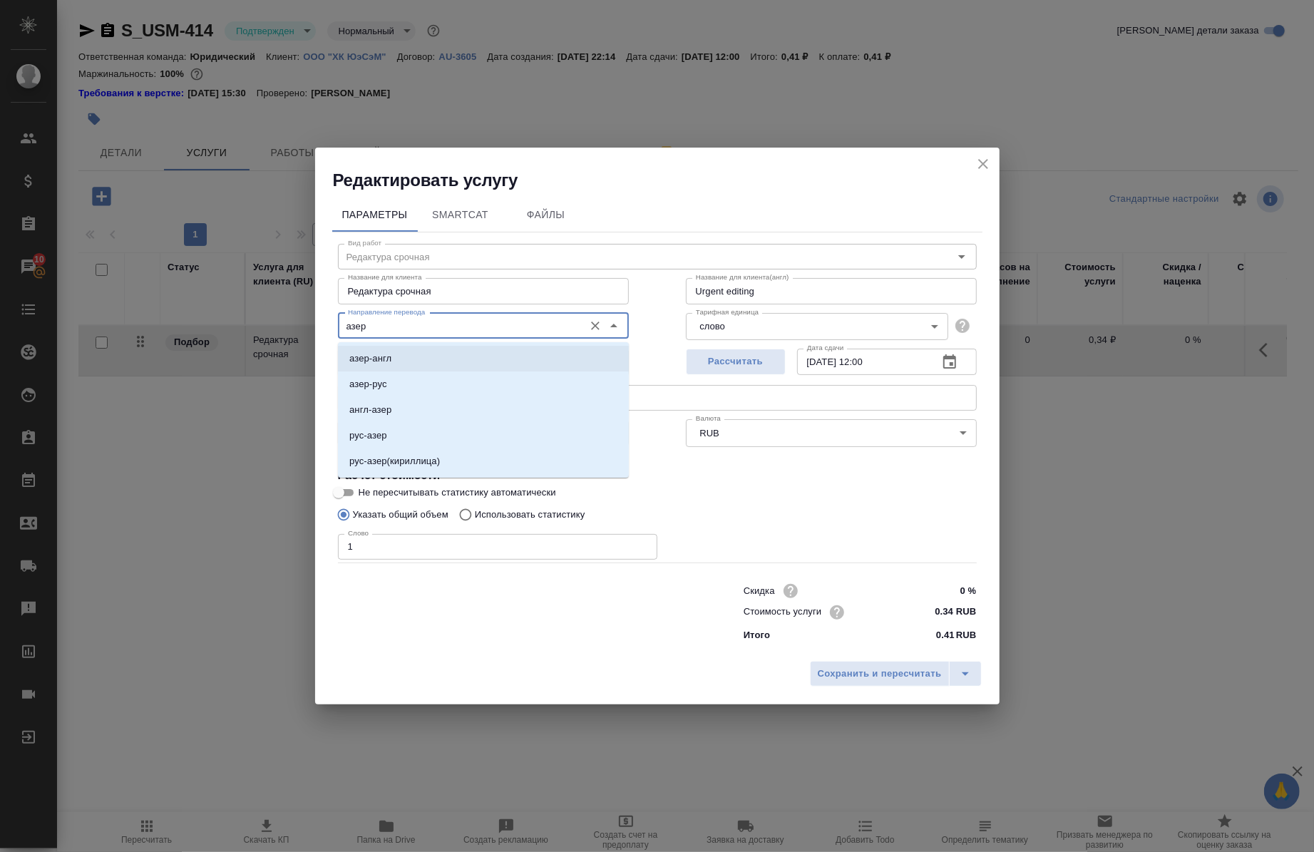
click at [382, 378] on p "азер-рус" at bounding box center [368, 384] width 38 height 14
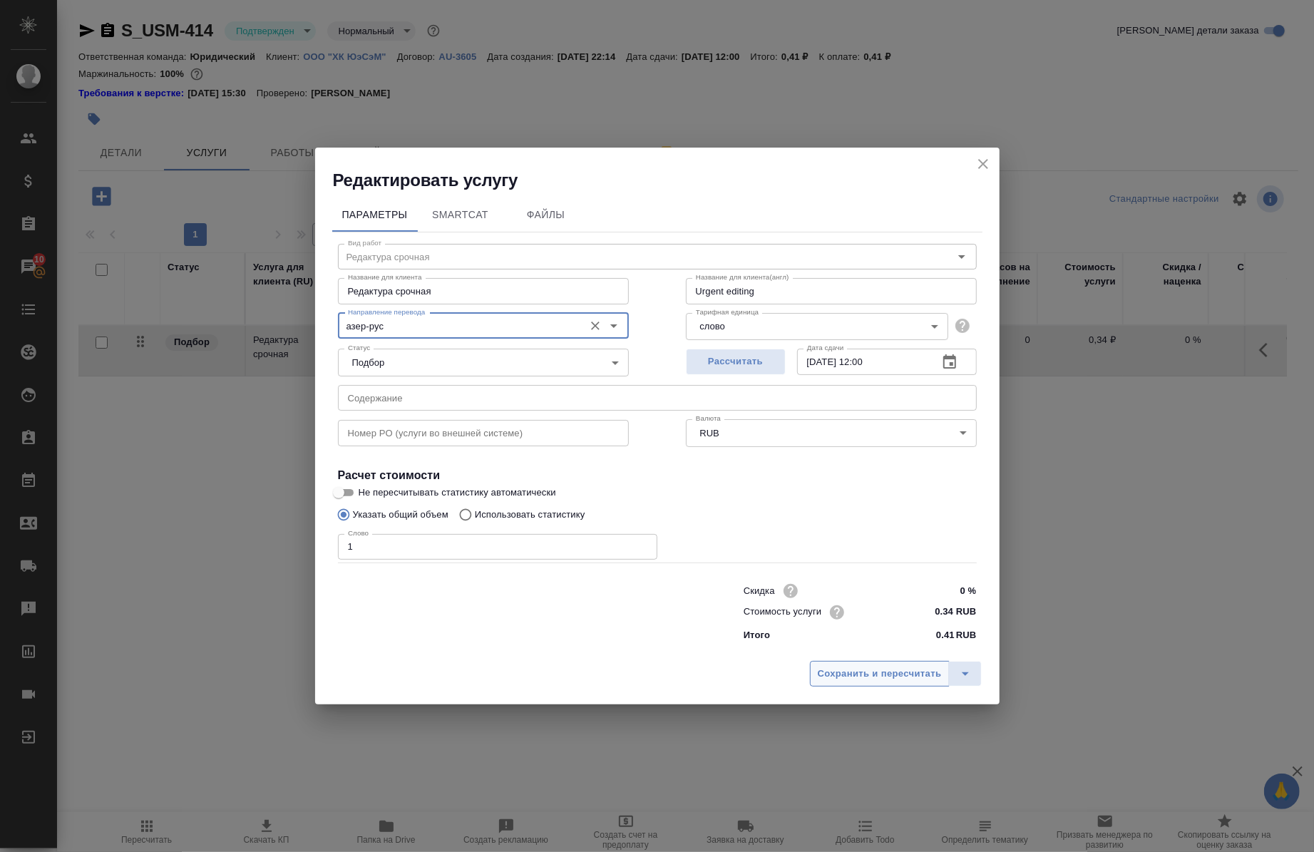
type input "азер-рус"
click at [895, 685] on button "Сохранить и пересчитать" at bounding box center [880, 674] width 140 height 26
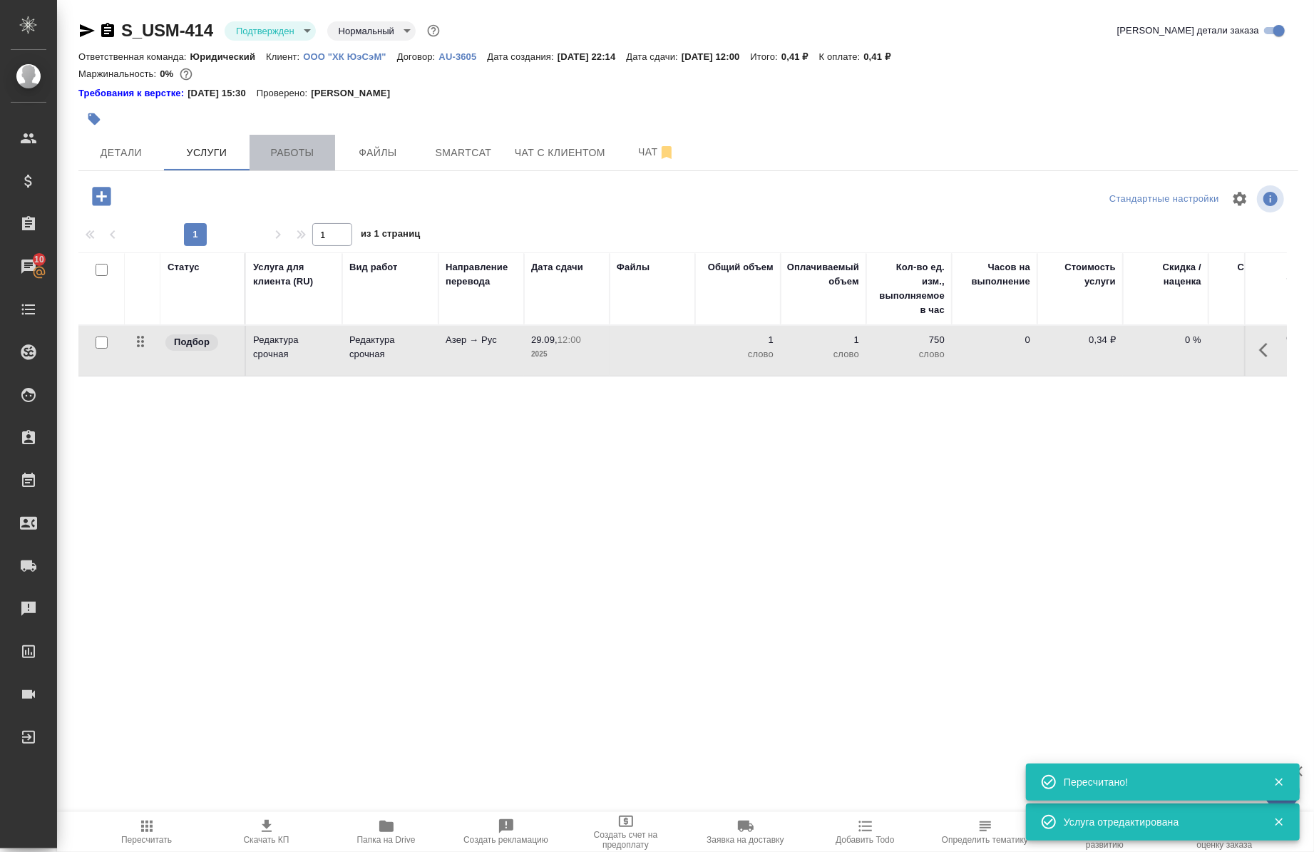
click at [267, 164] on button "Работы" at bounding box center [293, 153] width 86 height 36
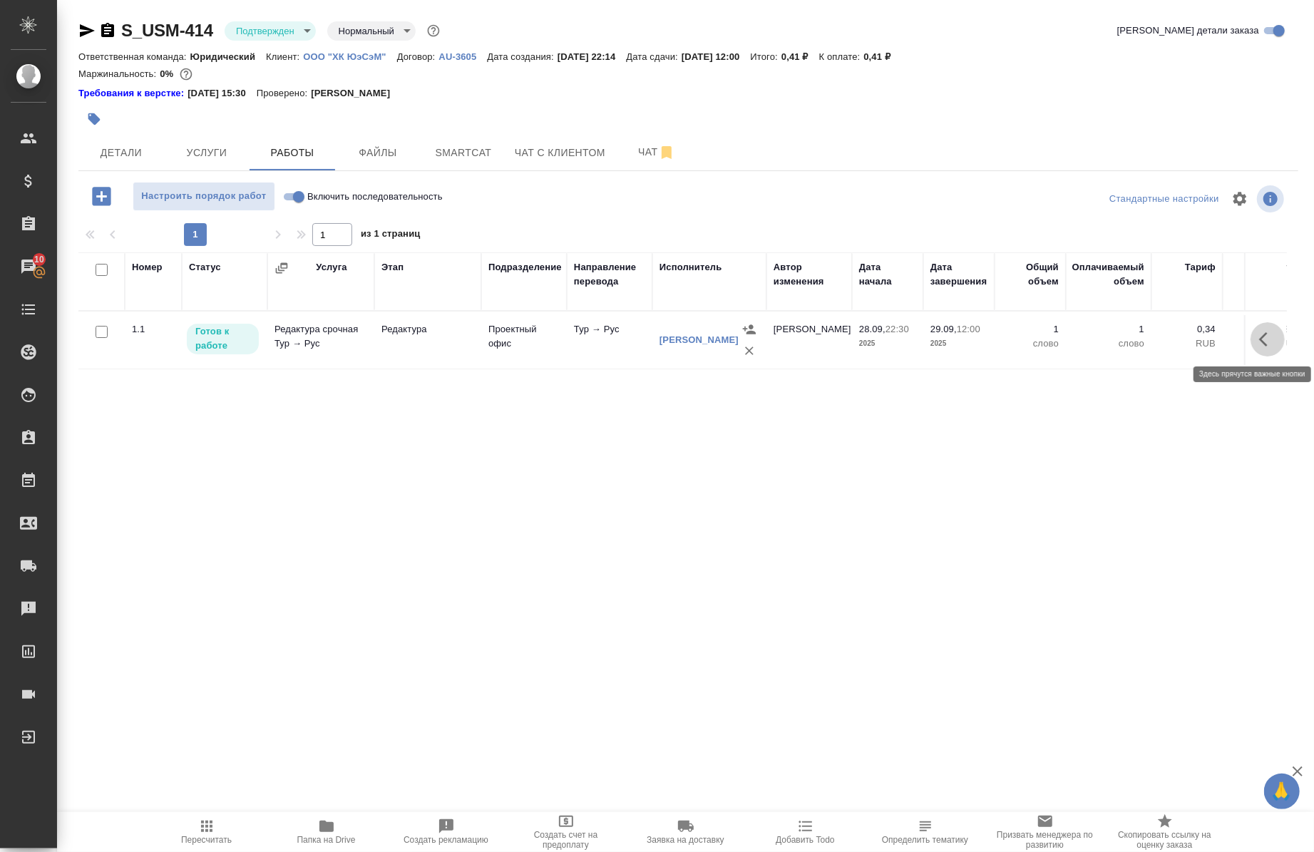
click at [1260, 336] on icon "button" at bounding box center [1268, 339] width 17 height 17
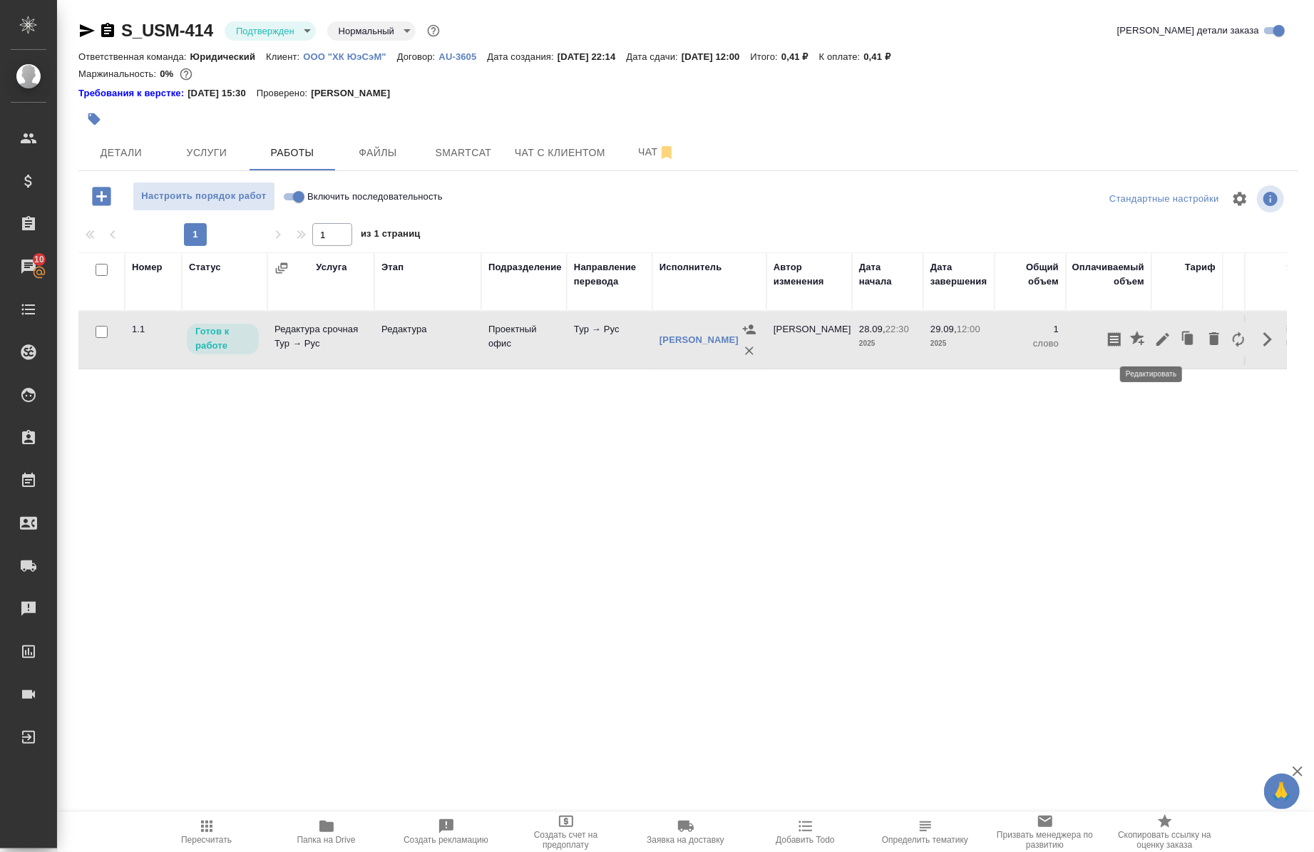
click at [1155, 341] on icon "button" at bounding box center [1163, 339] width 17 height 17
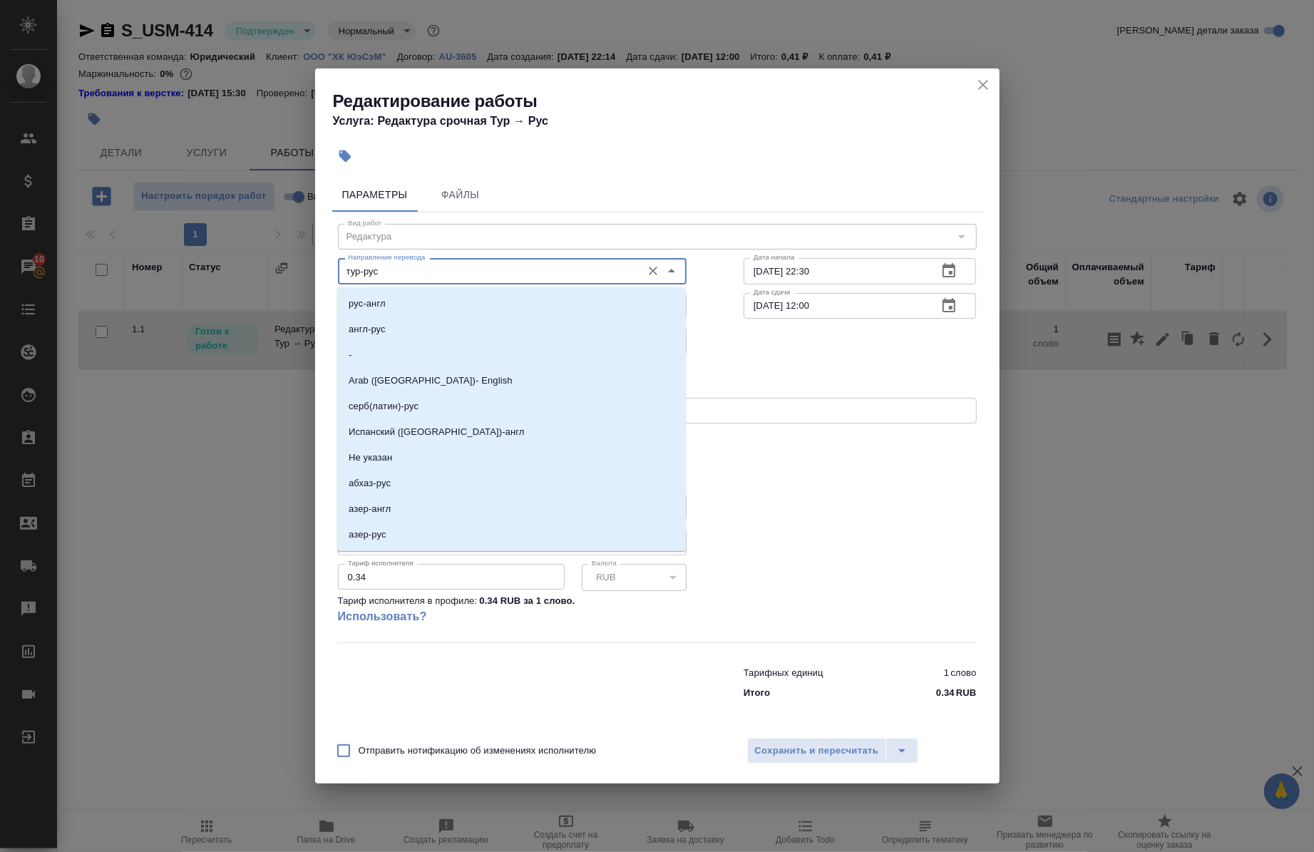
click at [440, 272] on input "тур-рус" at bounding box center [488, 270] width 292 height 17
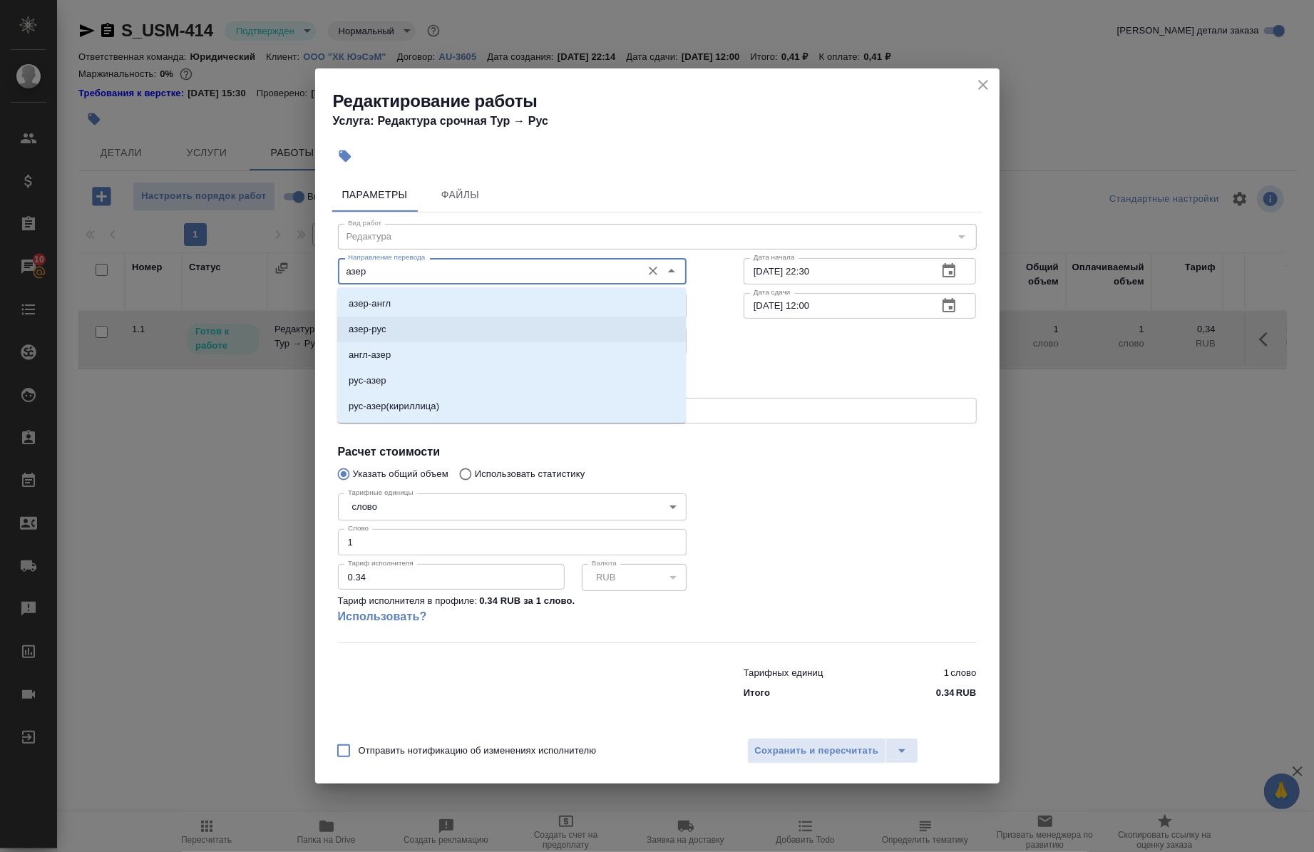
click at [396, 332] on li "азер-рус" at bounding box center [511, 330] width 349 height 26
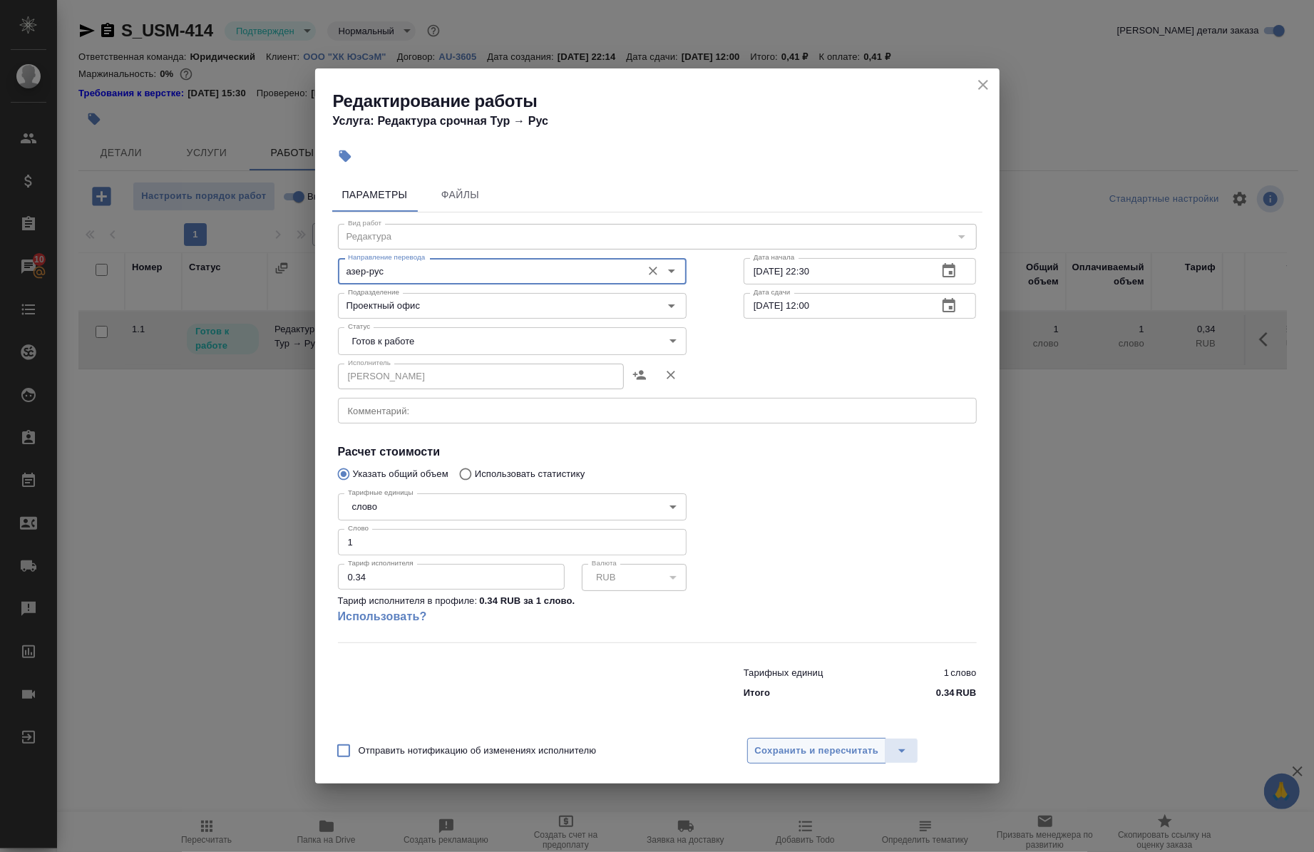
type input "азер-рус"
click at [756, 746] on span "Сохранить и пересчитать" at bounding box center [817, 751] width 124 height 16
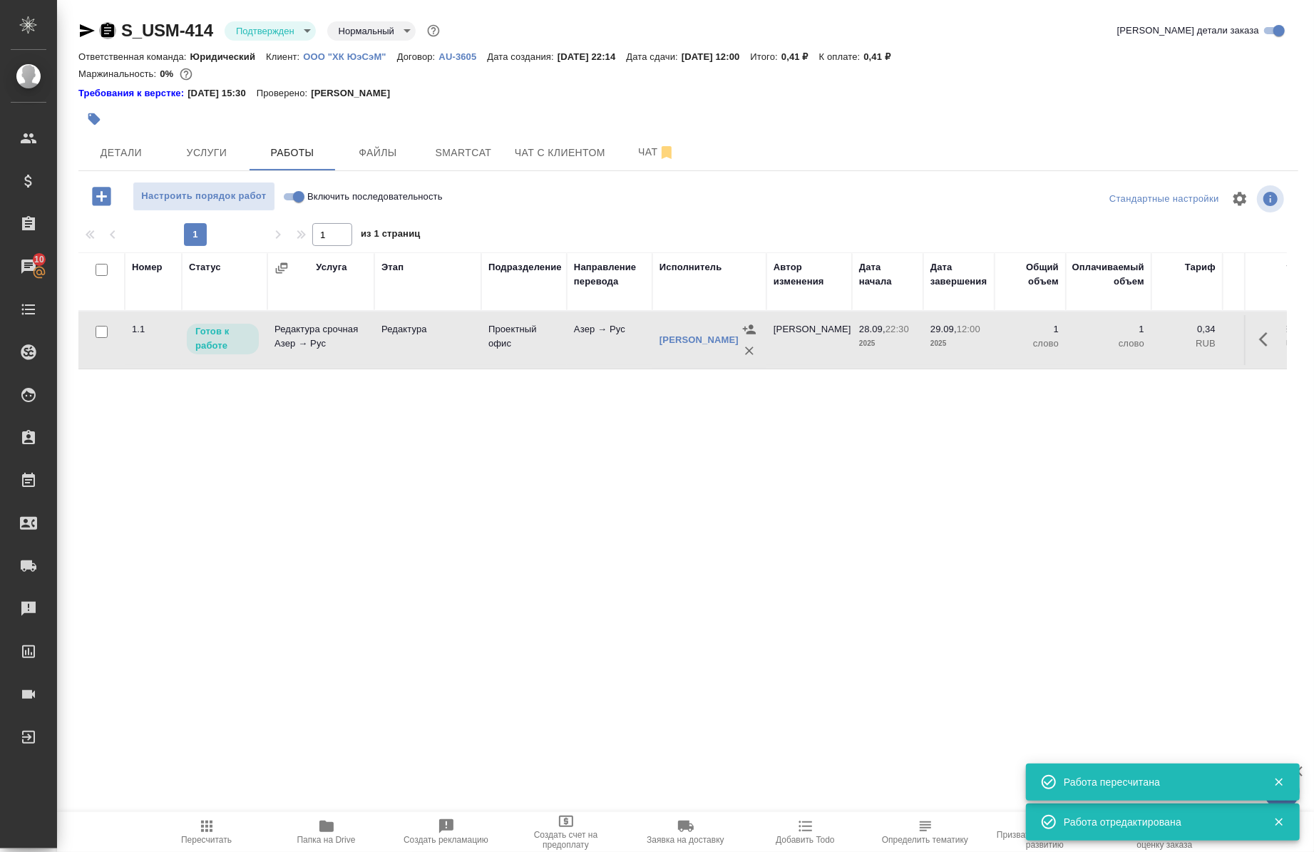
click at [100, 32] on icon "button" at bounding box center [107, 30] width 17 height 17
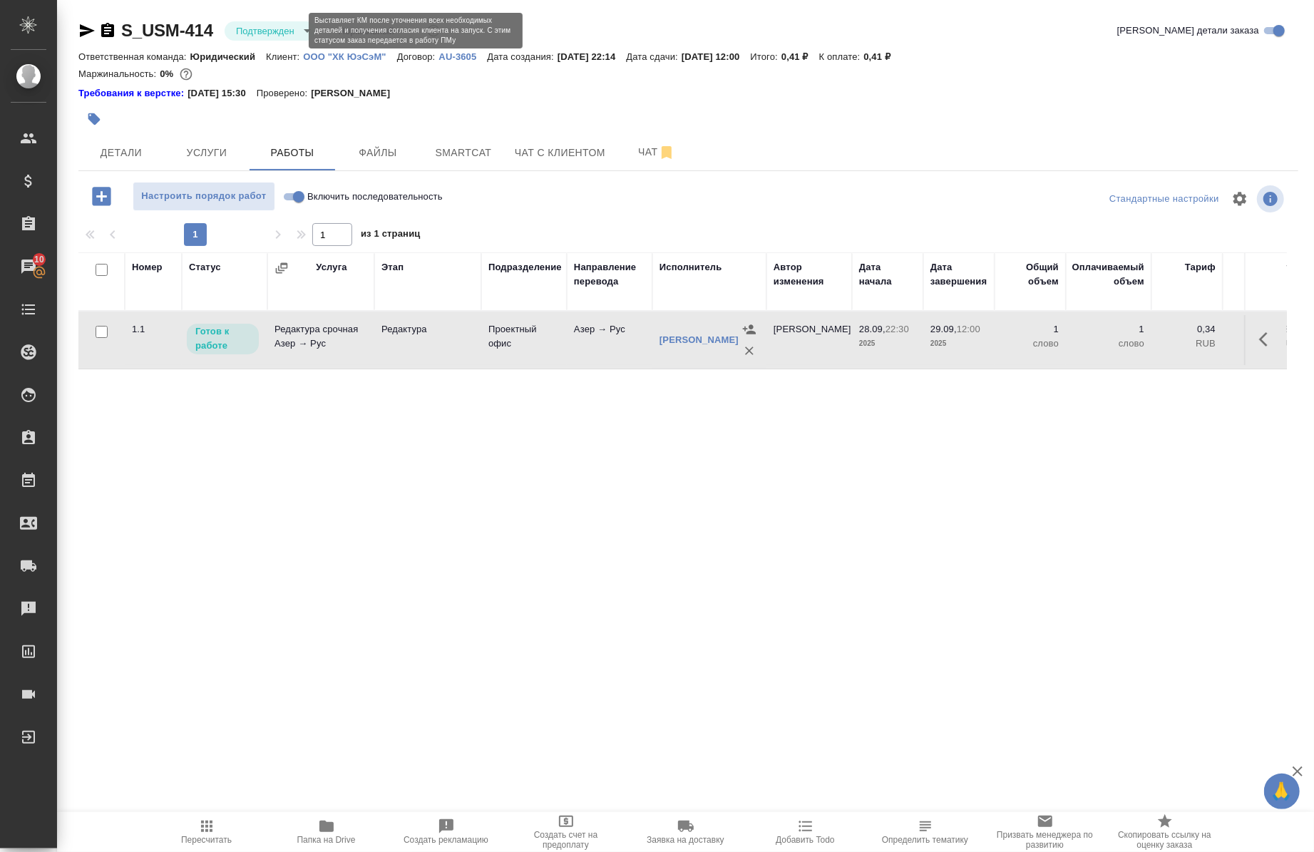
click at [251, 33] on body "🙏 .cls-1 fill:#fff; AWATERA Chernova Anna Клиенты Спецификации Заказы 10 Чаты T…" at bounding box center [657, 426] width 1314 height 852
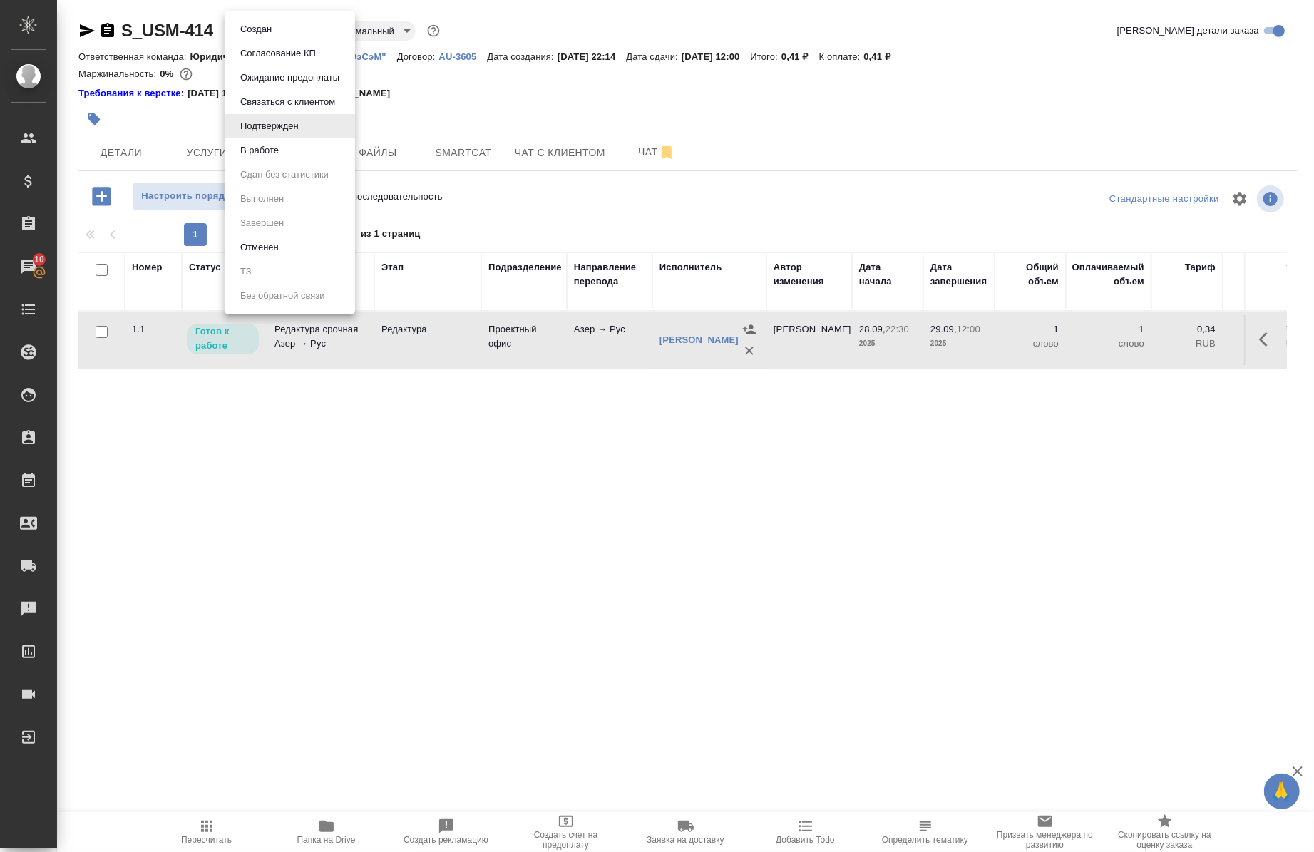
click at [237, 455] on div at bounding box center [657, 426] width 1314 height 852
click at [274, 34] on body "🙏 .cls-1 fill:#fff; AWATERA Chernova Anna Клиенты Спецификации Заказы 10 Чаты T…" at bounding box center [657, 426] width 1314 height 852
click at [285, 155] on li "В работе" at bounding box center [290, 150] width 131 height 24
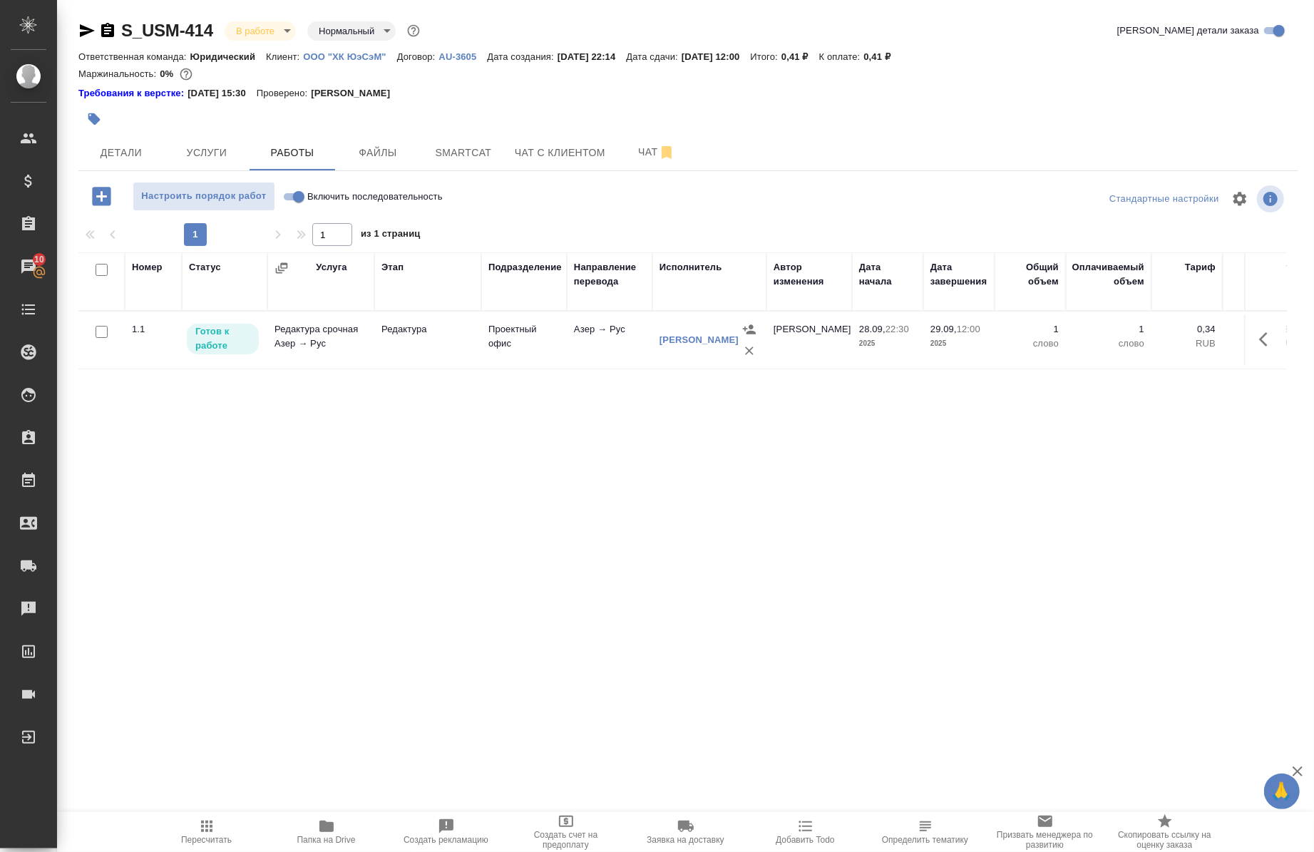
click at [376, 475] on div "Номер Статус Услуга Этап Подразделение Направление перевода Исполнитель Автор и…" at bounding box center [682, 608] width 1209 height 713
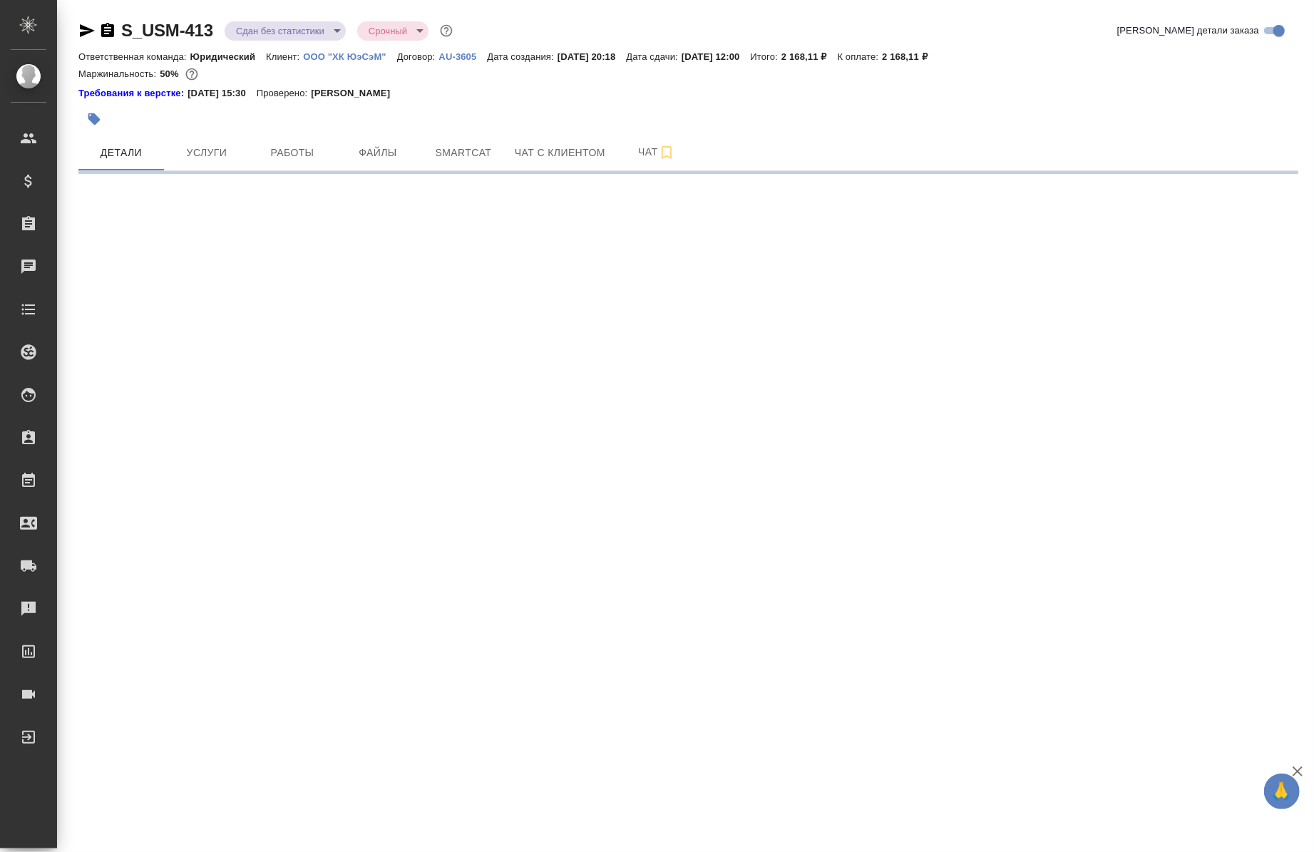
select select "RU"
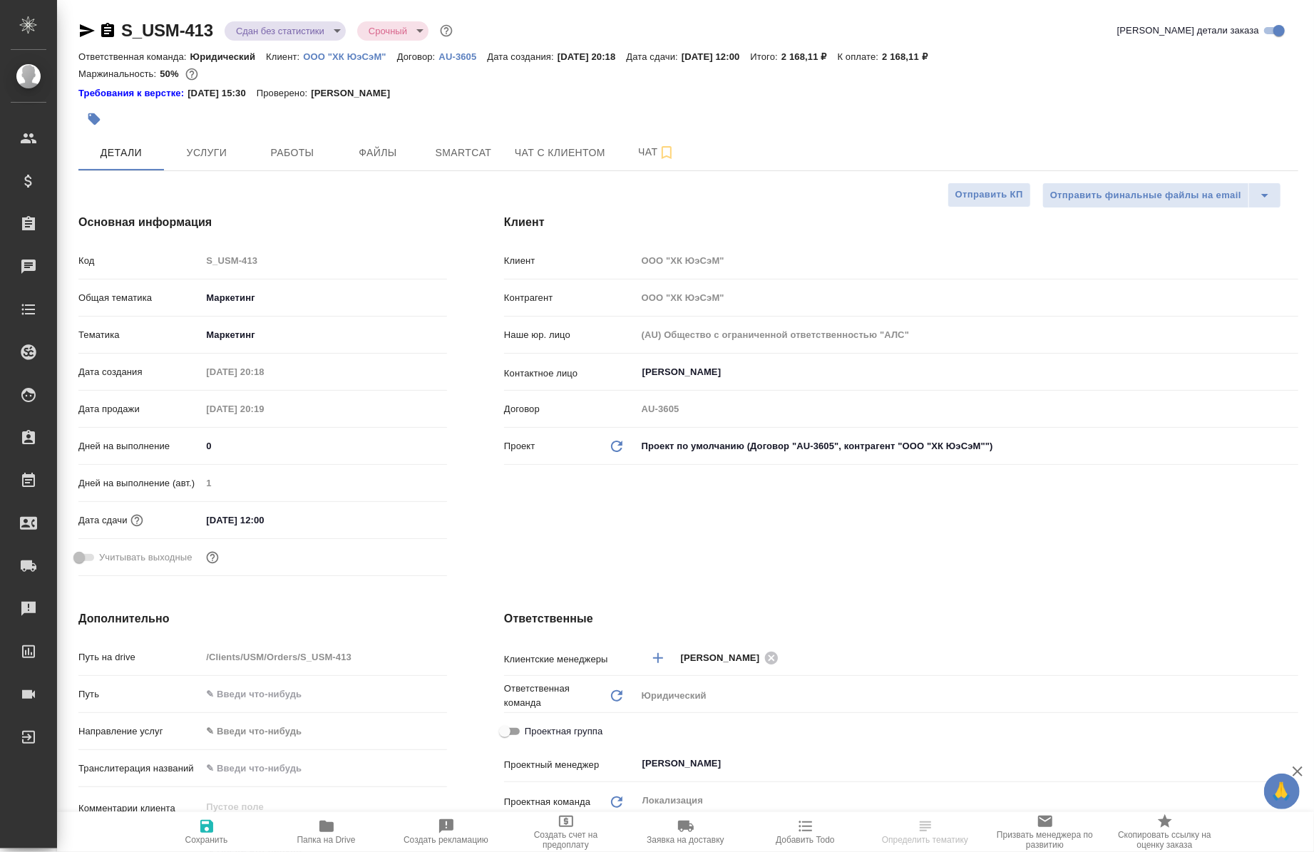
type textarea "x"
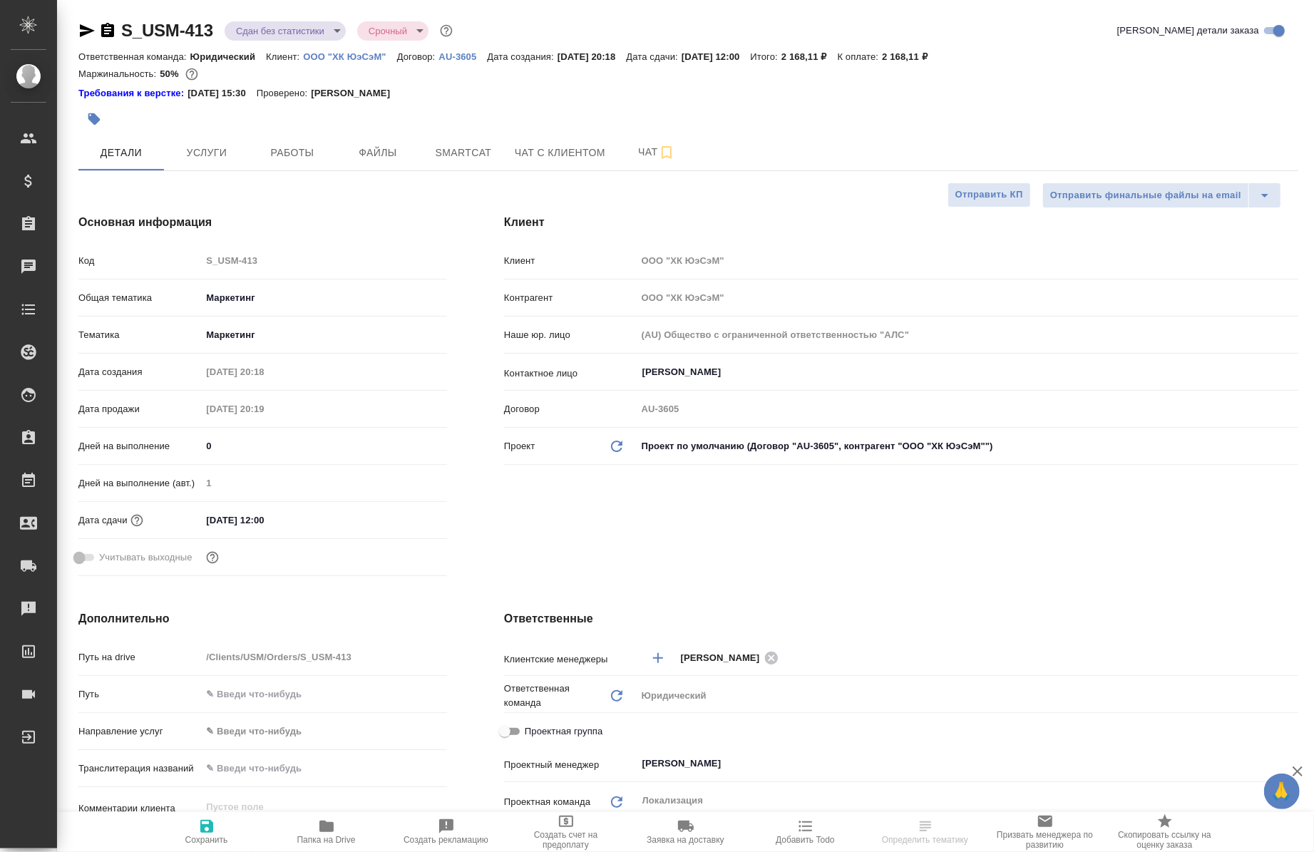
type textarea "x"
click at [233, 151] on span "Услуги" at bounding box center [207, 153] width 68 height 18
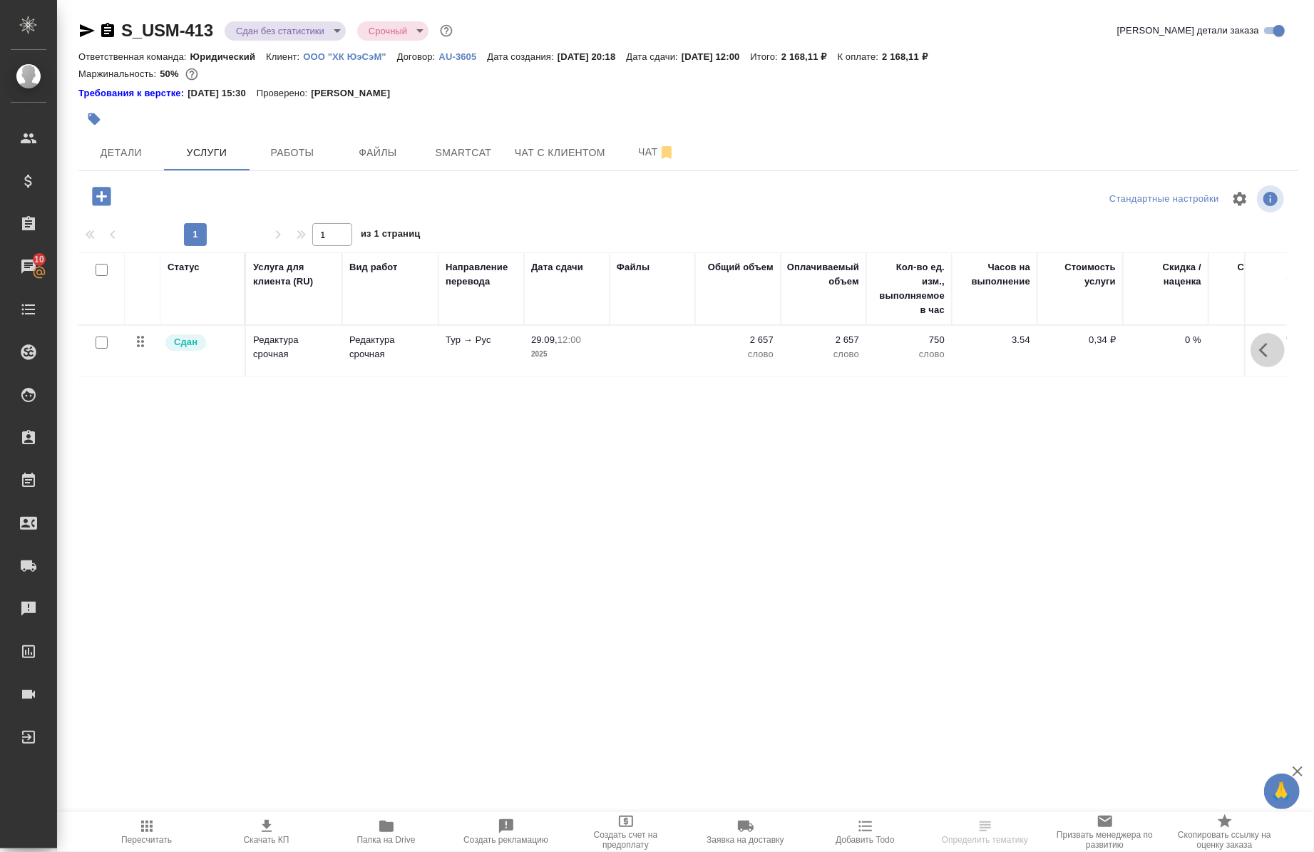
click at [1258, 364] on button "button" at bounding box center [1268, 350] width 34 height 34
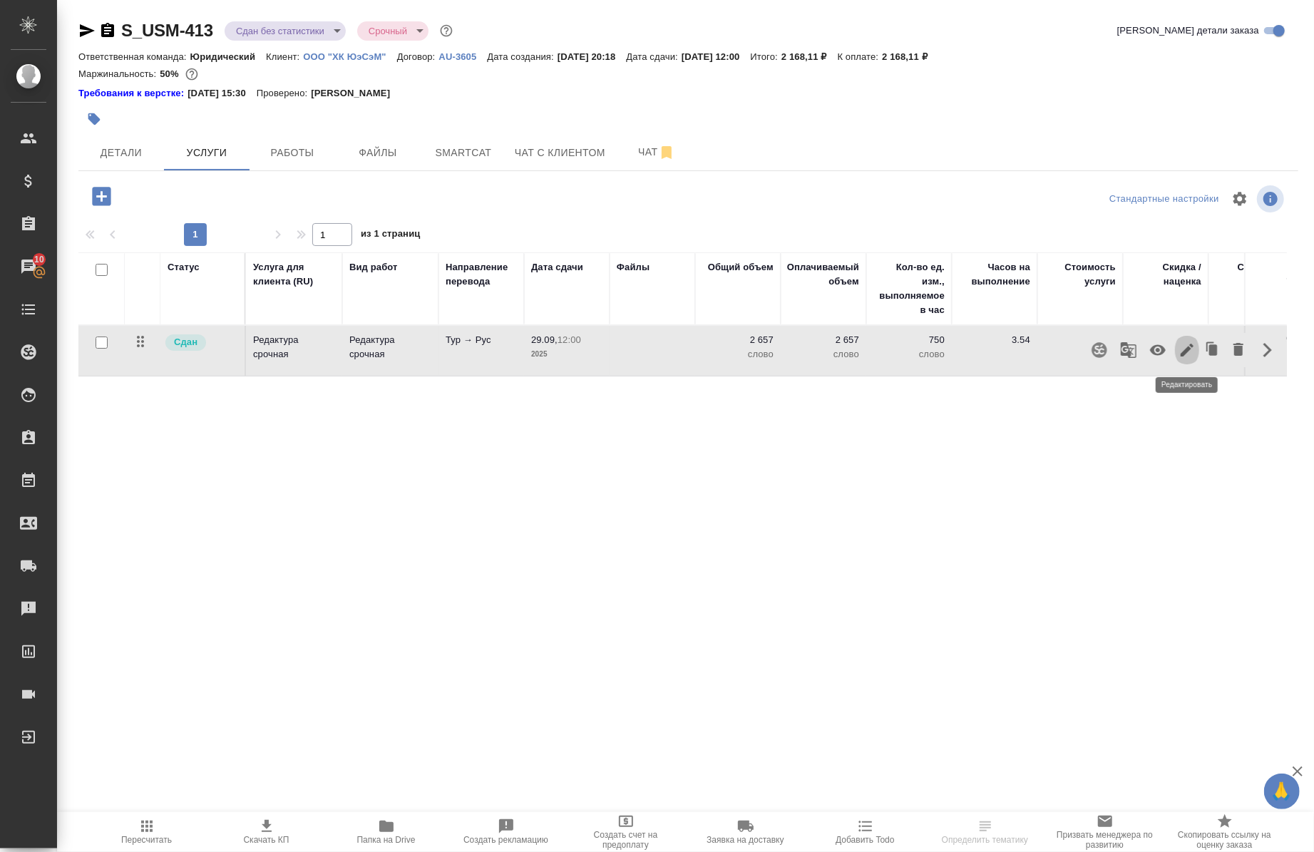
click at [1192, 354] on icon "button" at bounding box center [1187, 350] width 17 height 17
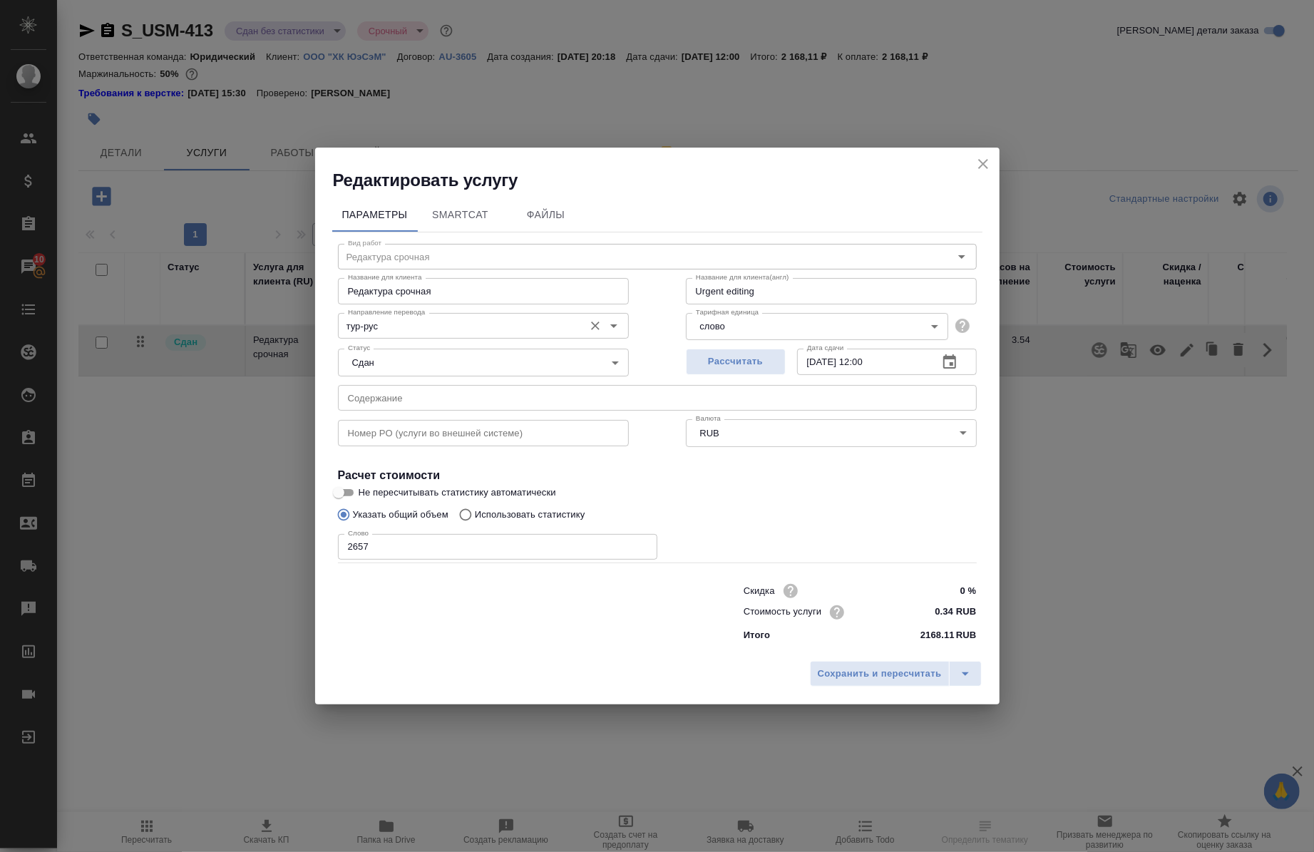
click at [446, 330] on input "тур-рус" at bounding box center [459, 325] width 235 height 17
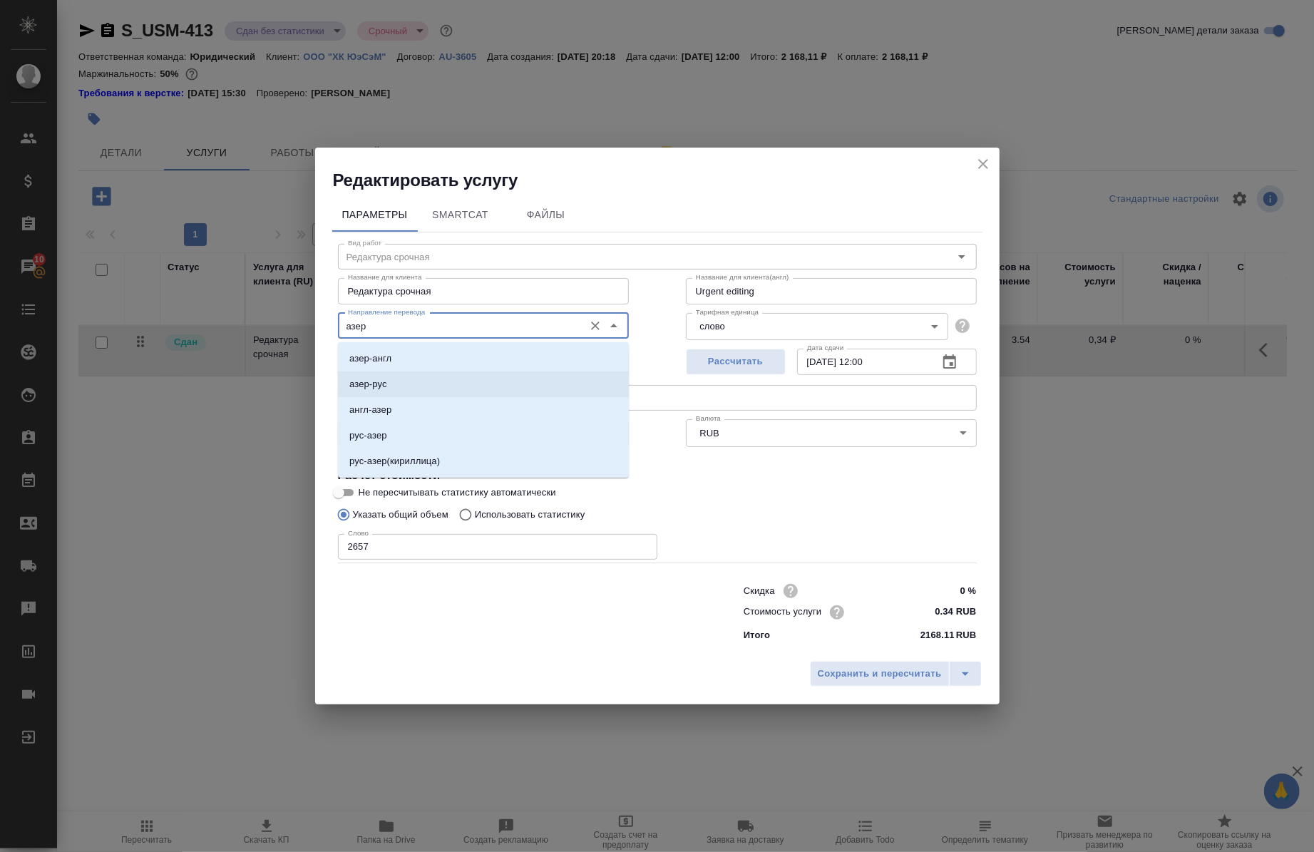
click at [367, 380] on p "азер-рус" at bounding box center [368, 384] width 38 height 14
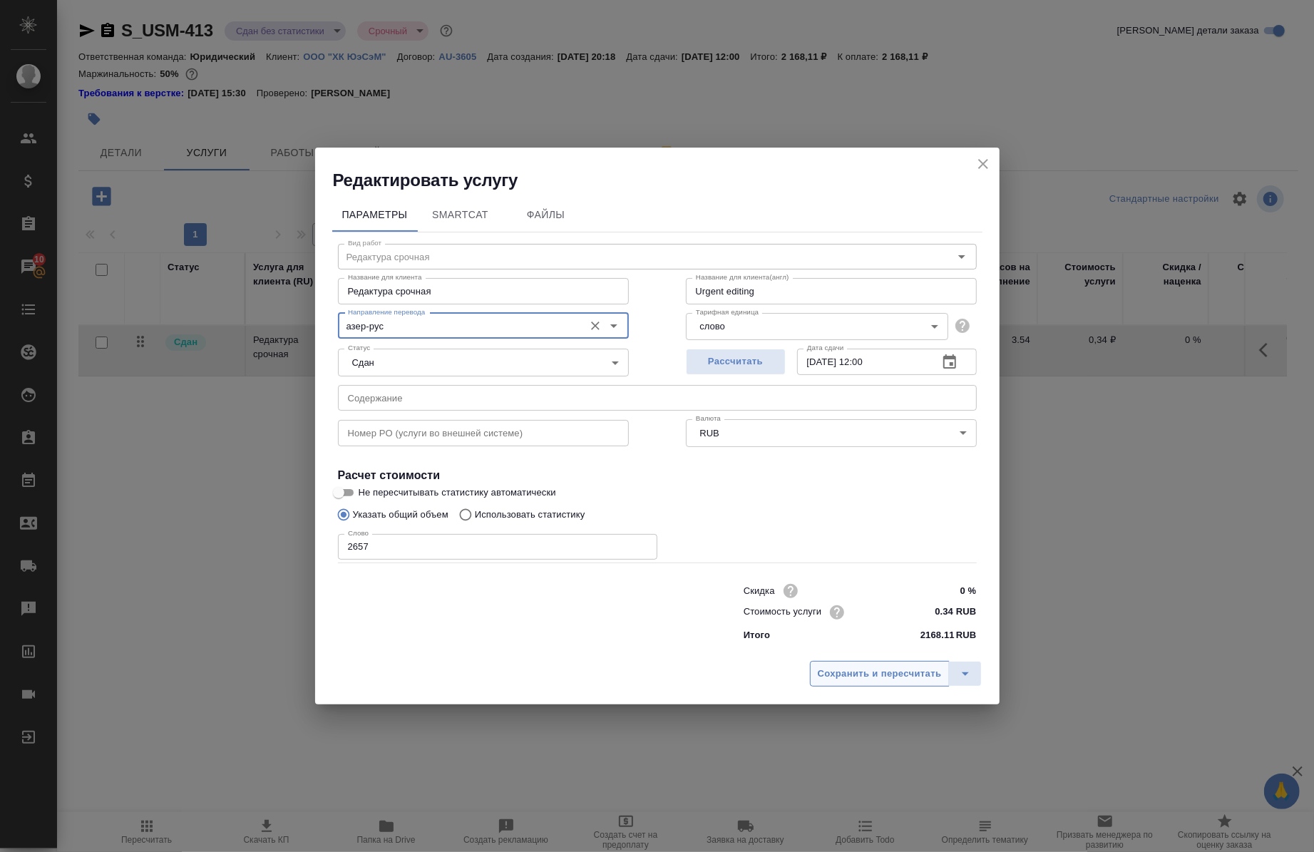
type input "азер-рус"
click at [836, 682] on button "Сохранить и пересчитать" at bounding box center [880, 674] width 140 height 26
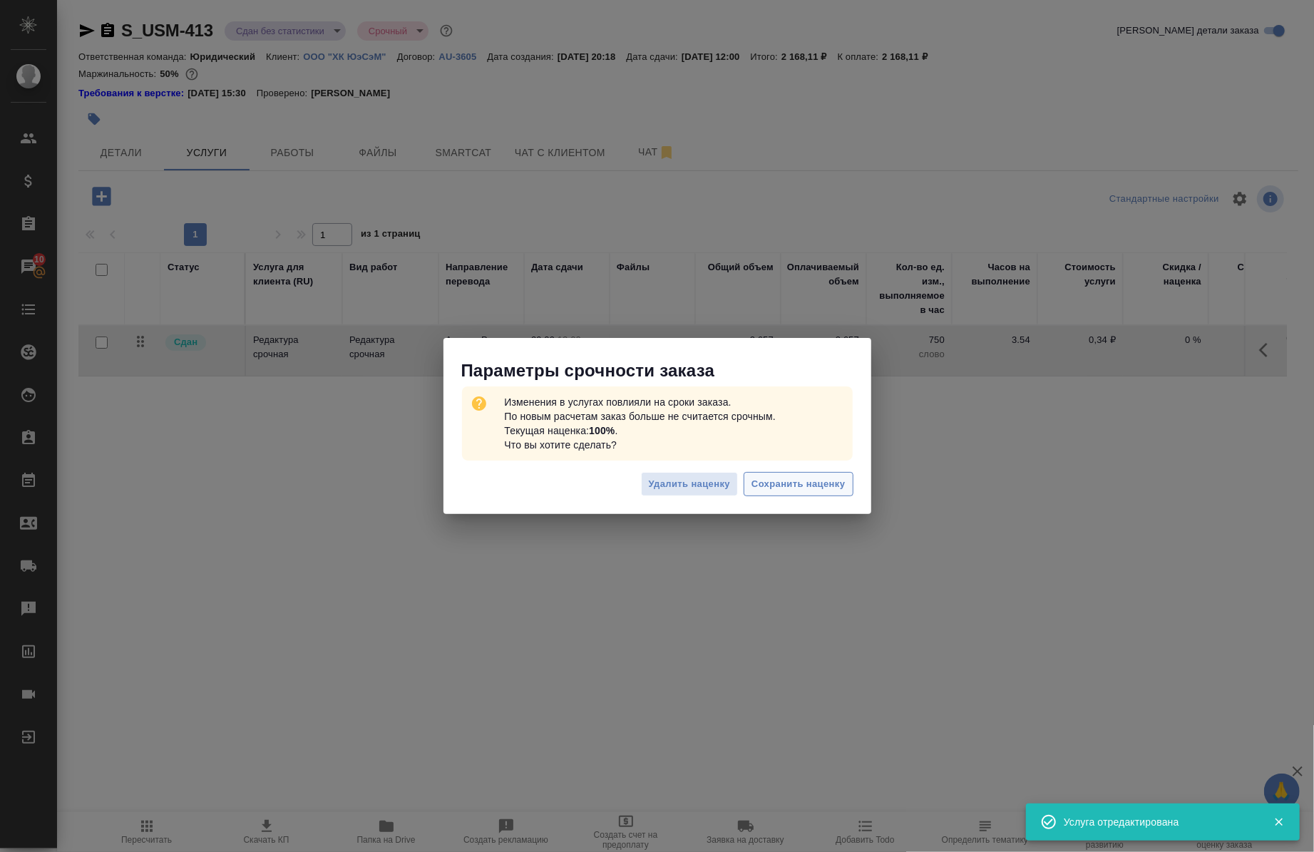
click at [775, 486] on span "Сохранить наценку" at bounding box center [798, 484] width 93 height 16
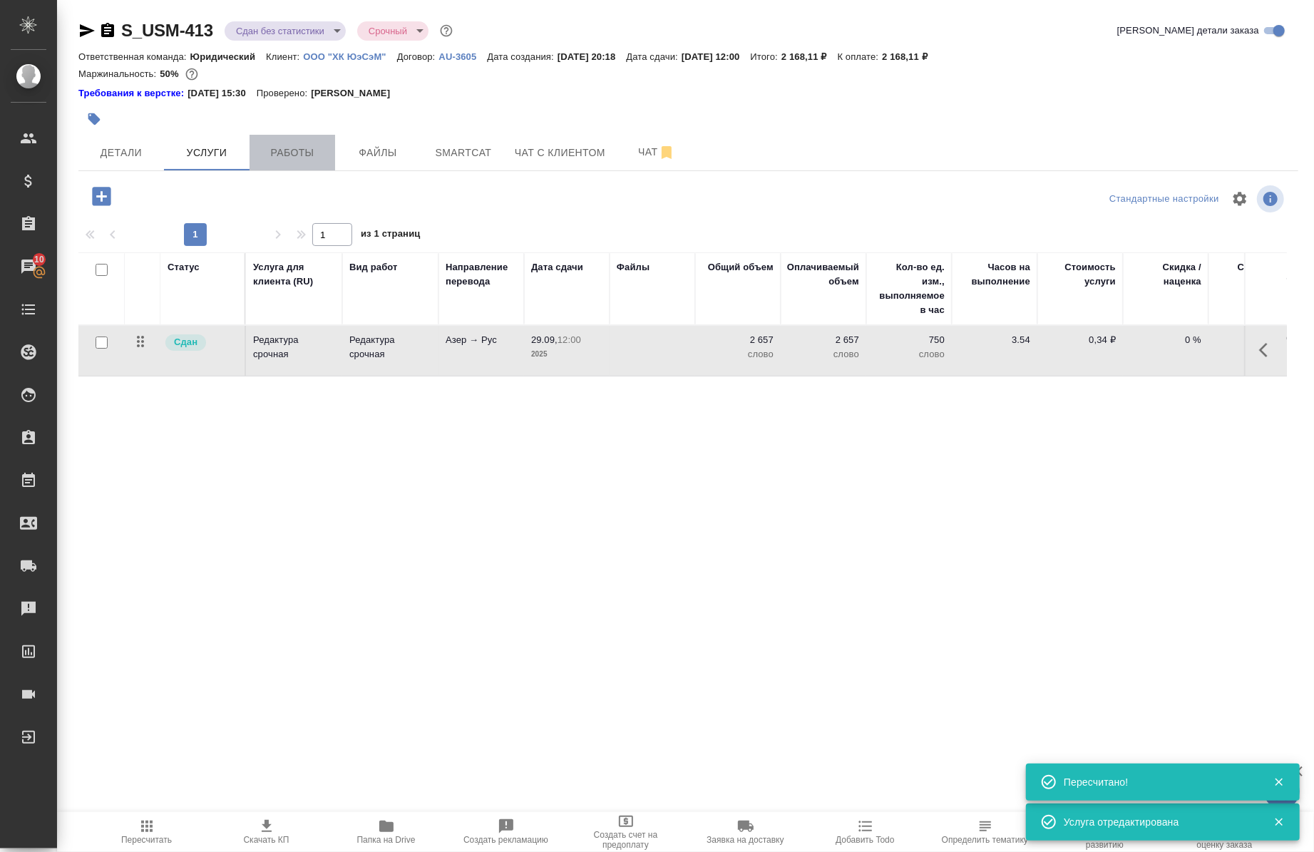
click at [273, 165] on button "Работы" at bounding box center [293, 153] width 86 height 36
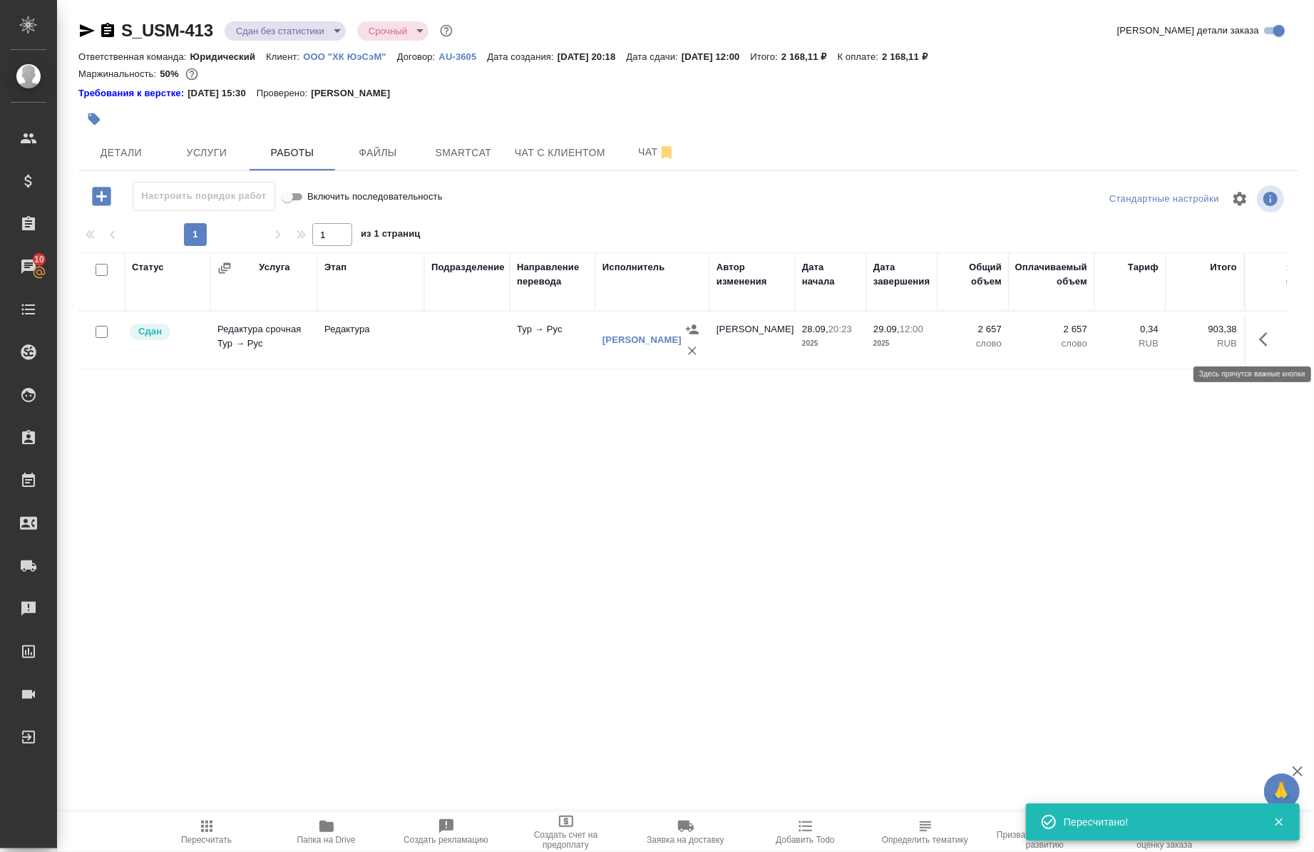
click at [1265, 347] on icon "button" at bounding box center [1268, 339] width 17 height 17
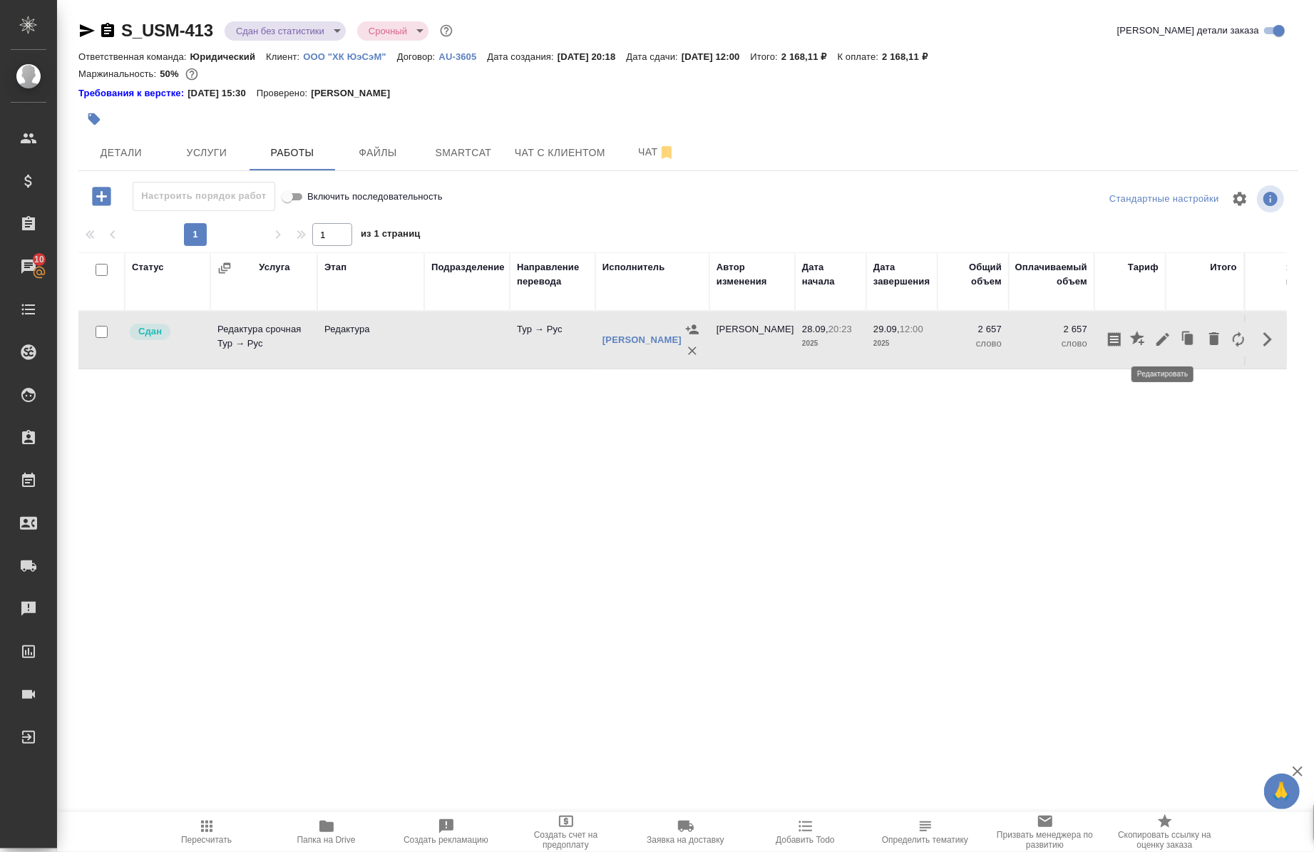
click at [1168, 334] on icon "button" at bounding box center [1163, 339] width 13 height 13
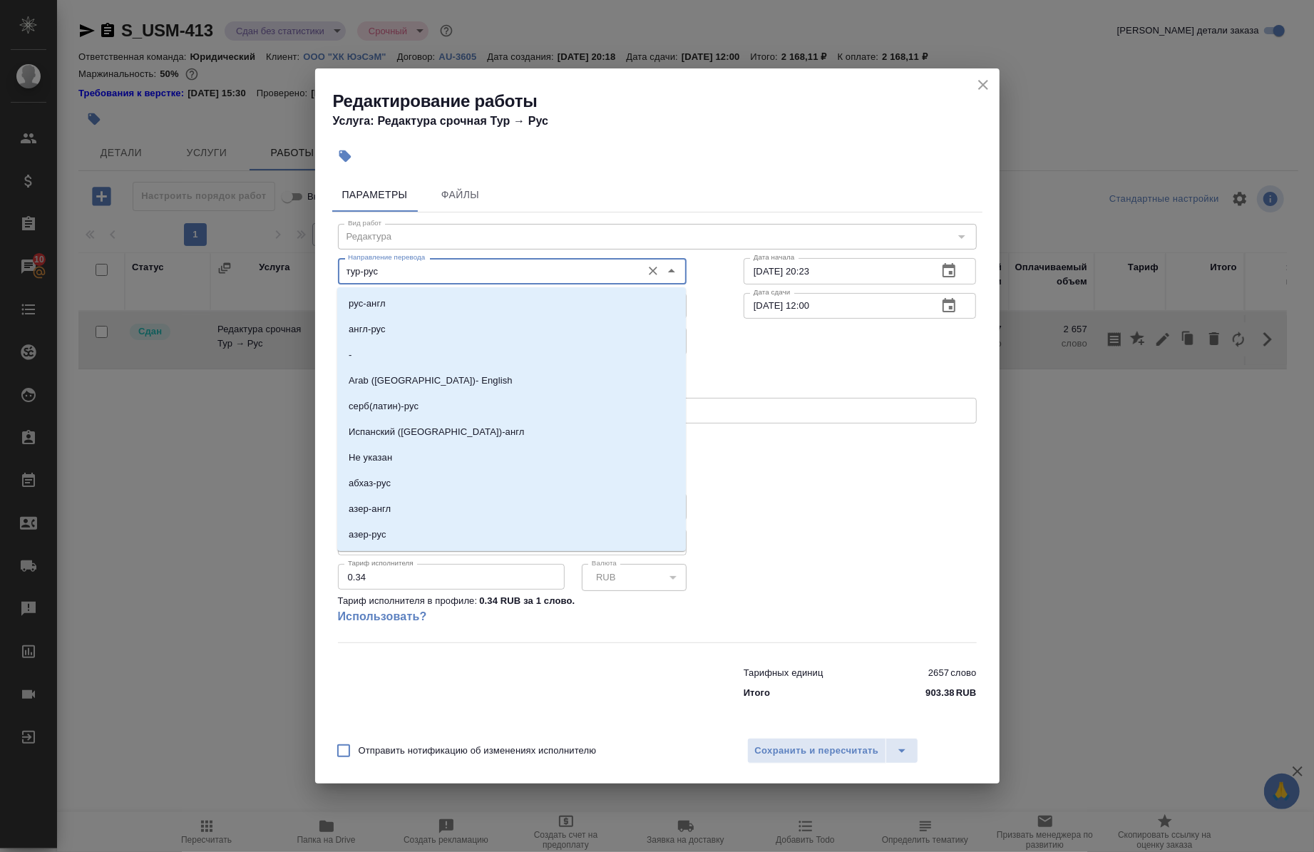
click at [409, 279] on input "тур-рус" at bounding box center [488, 270] width 292 height 17
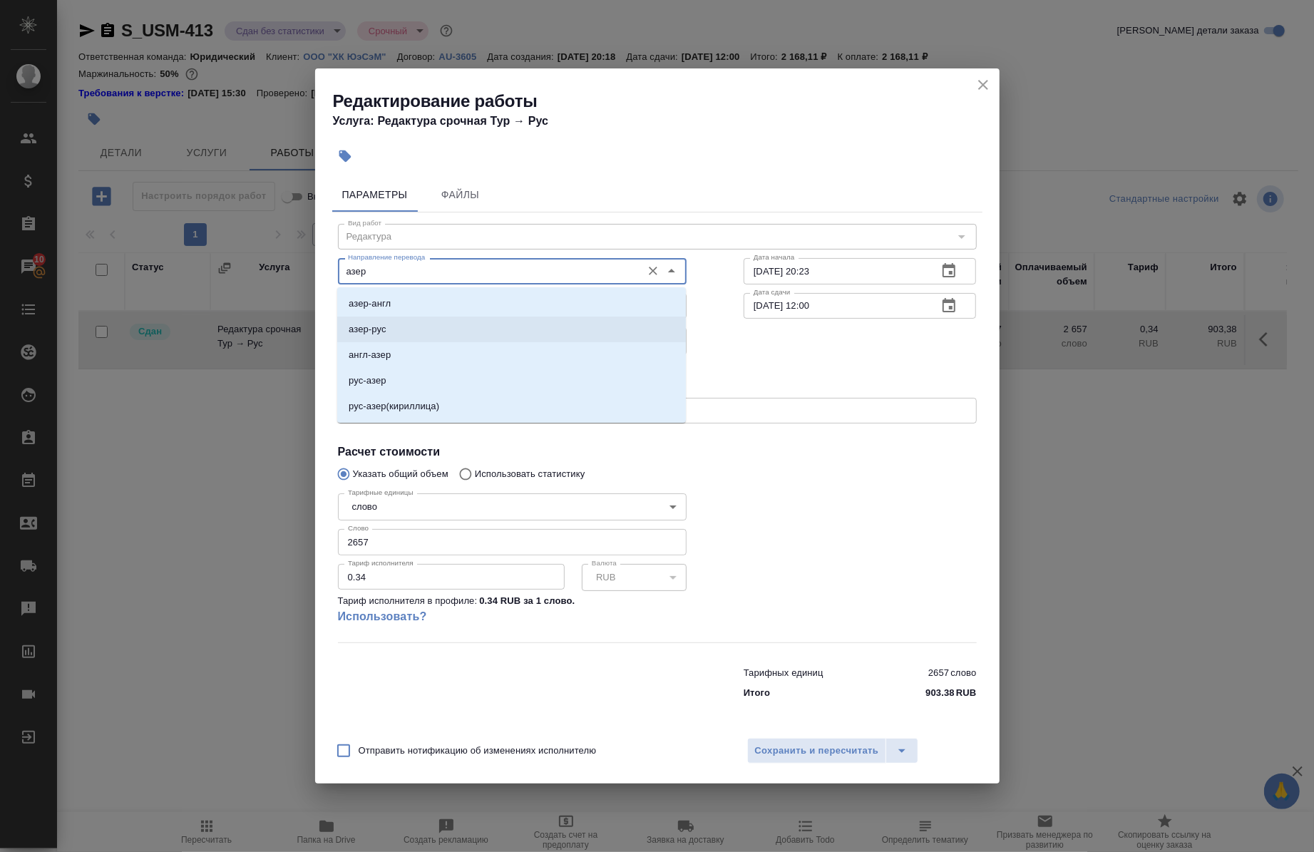
click at [372, 326] on p "азер-рус" at bounding box center [368, 329] width 38 height 14
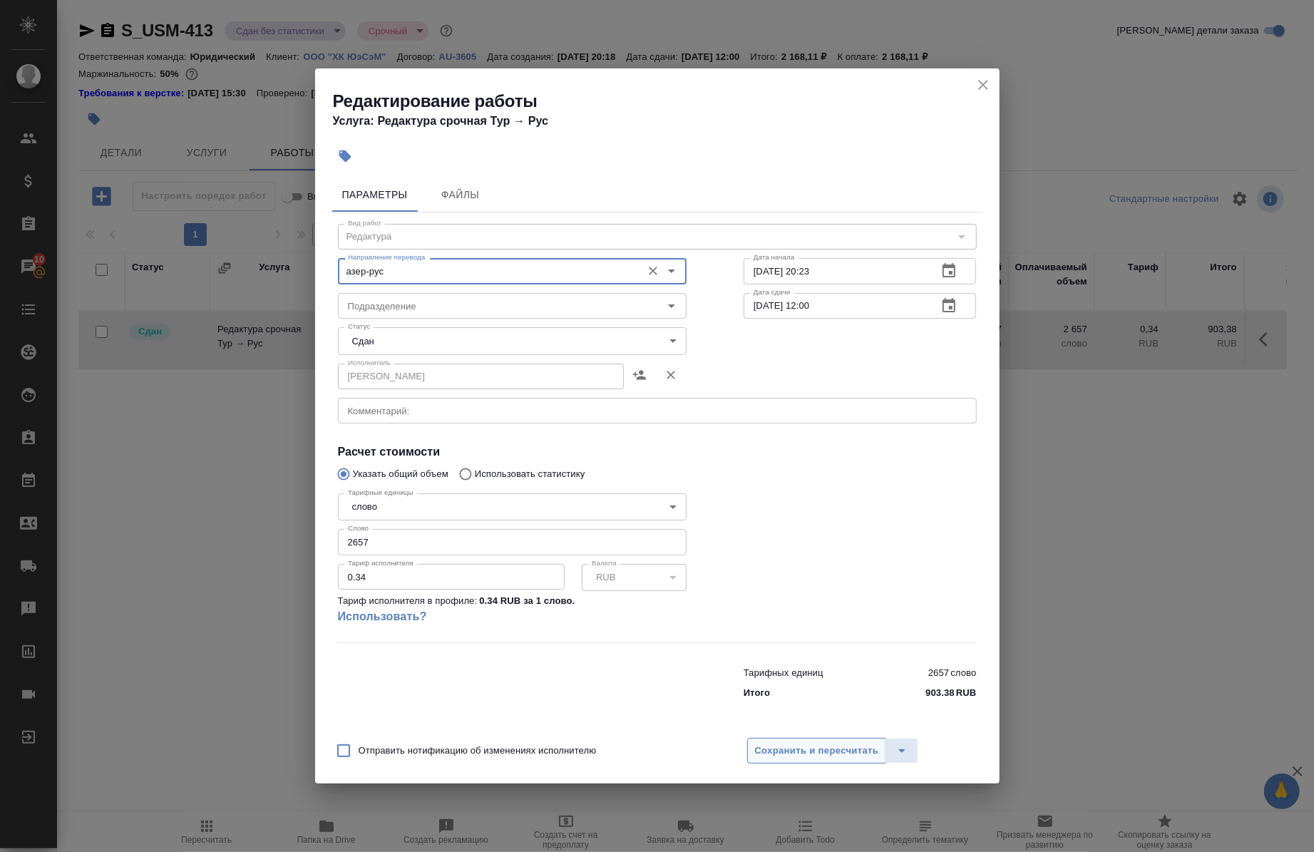
type input "азер-рус"
click at [792, 757] on span "Сохранить и пересчитать" at bounding box center [817, 751] width 124 height 16
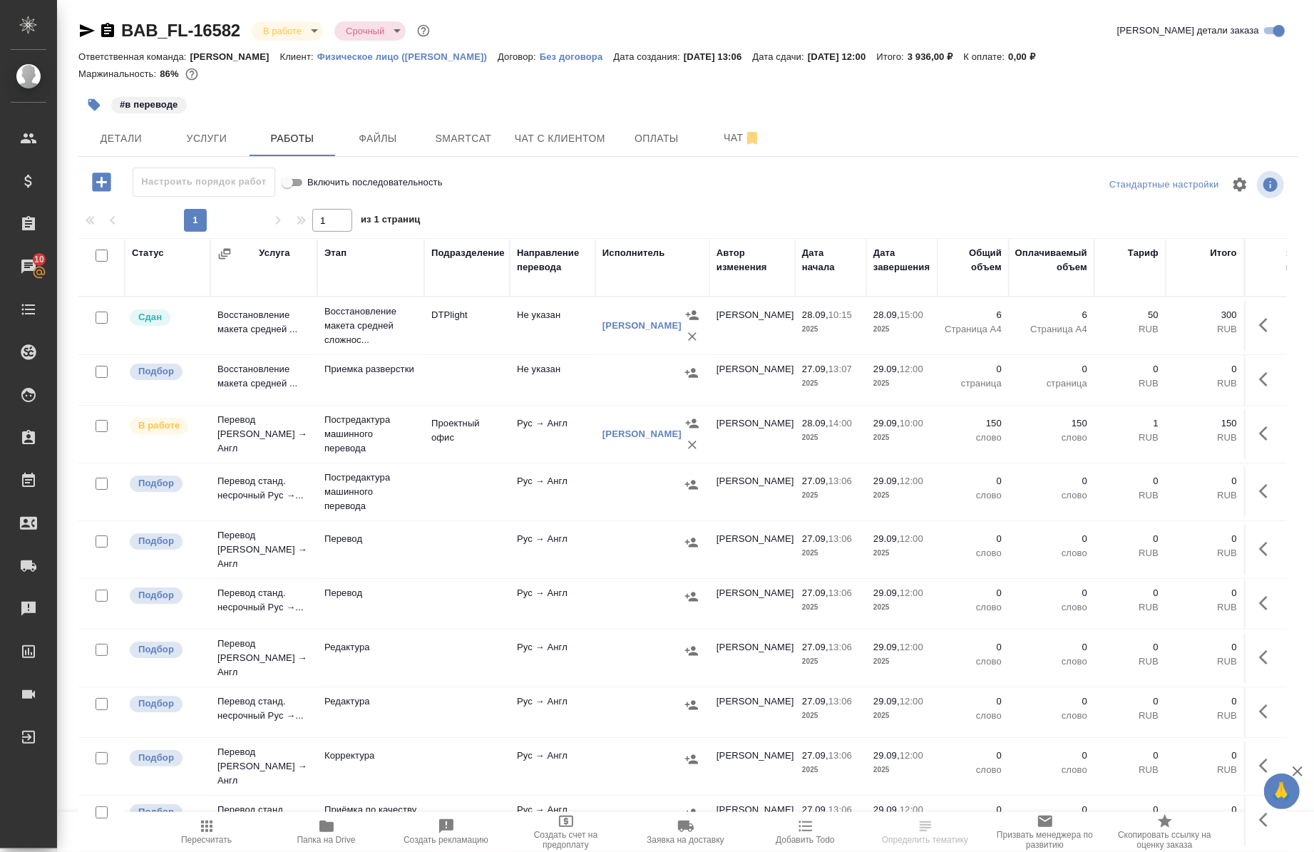
click at [339, 840] on span "Папка на Drive" at bounding box center [326, 840] width 58 height 10
click at [475, 138] on span "Smartcat" at bounding box center [463, 139] width 68 height 18
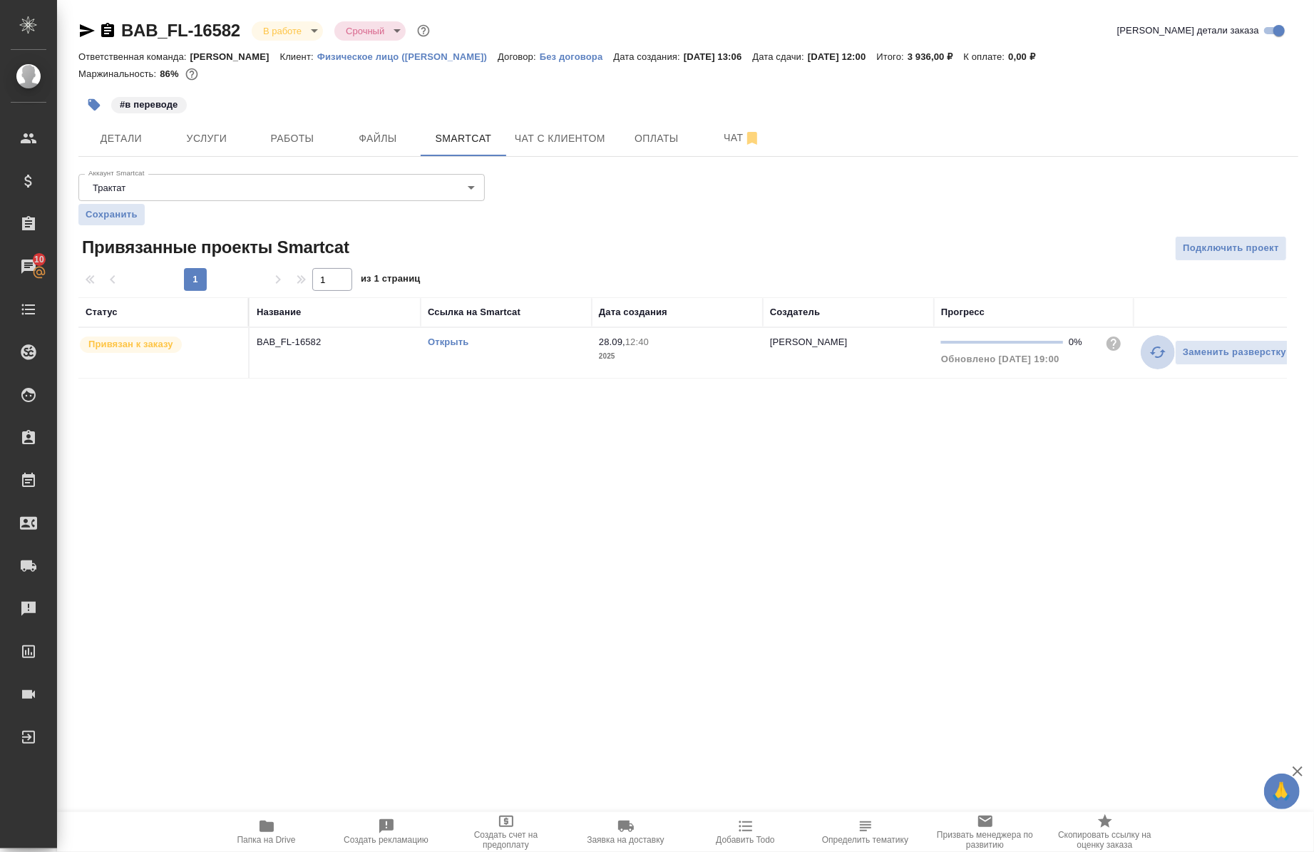
click at [1163, 359] on icon "button" at bounding box center [1158, 352] width 17 height 17
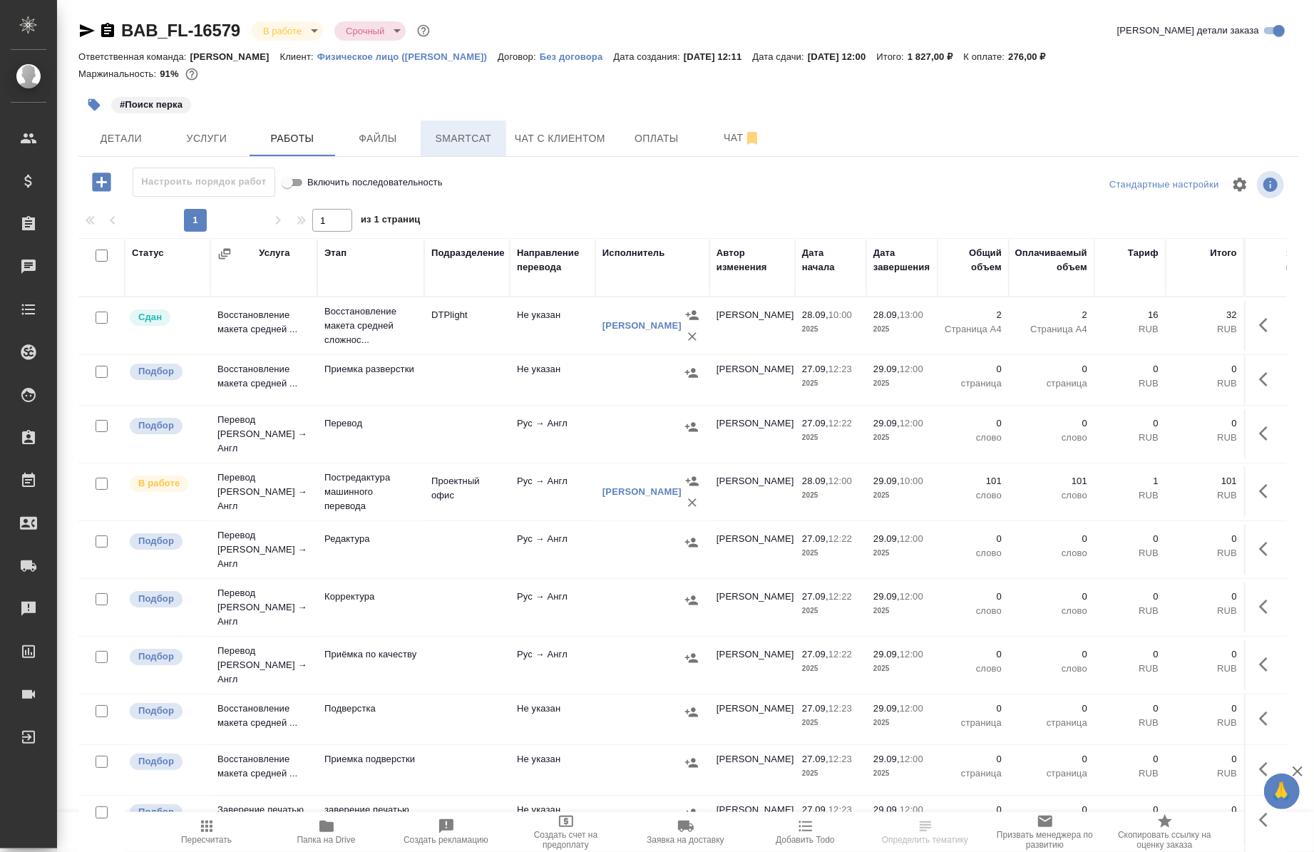
click at [455, 155] on button "Smartcat" at bounding box center [464, 139] width 86 height 36
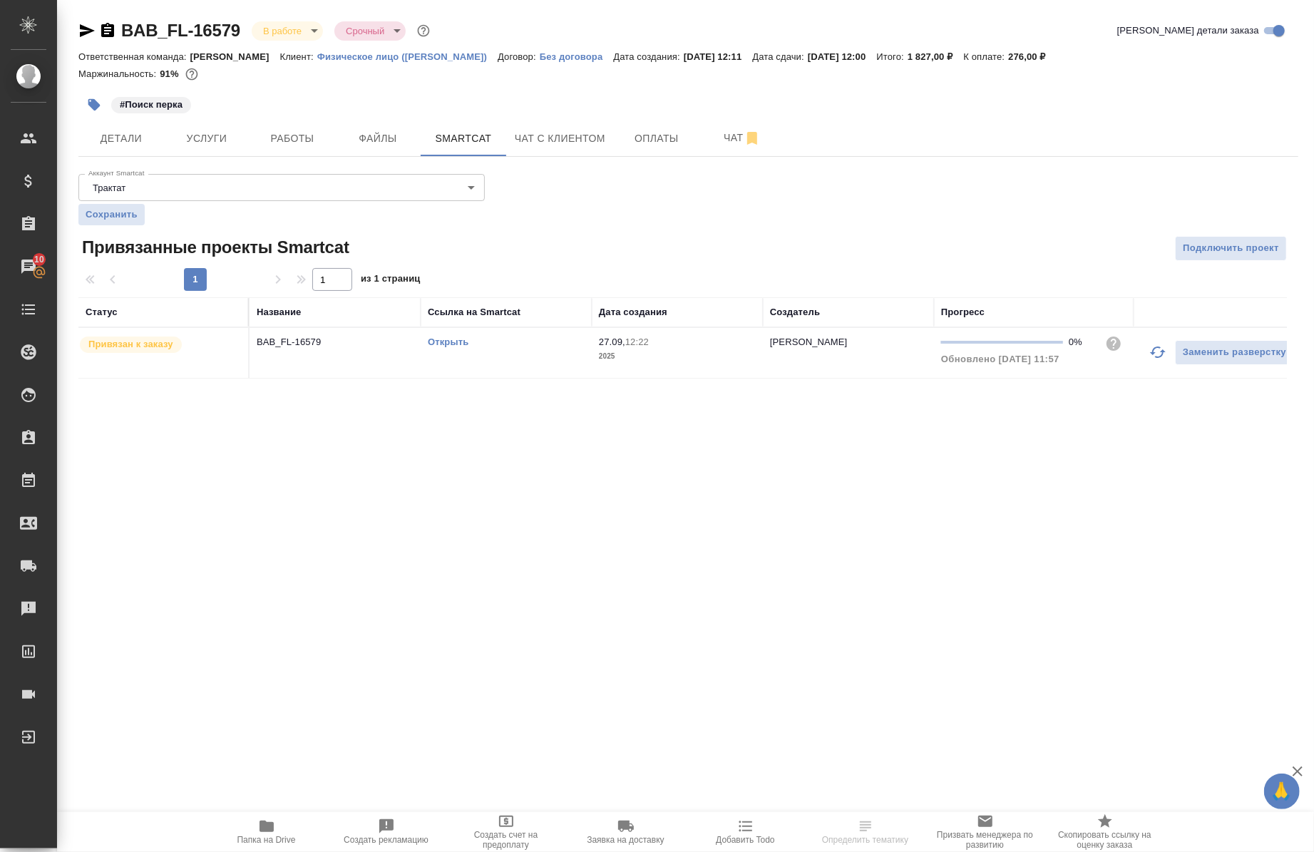
click at [1173, 367] on div at bounding box center [1158, 352] width 34 height 34
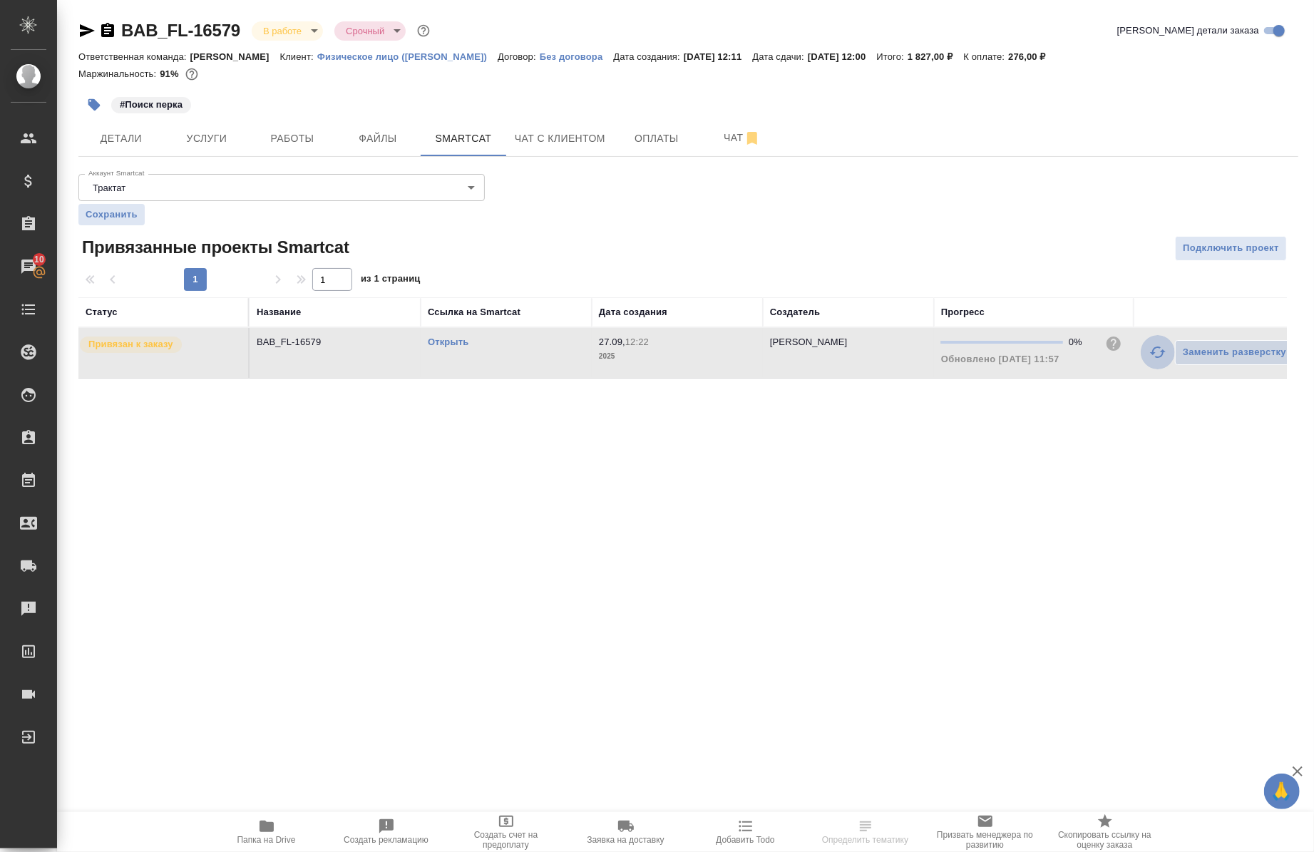
click at [1161, 357] on icon "button" at bounding box center [1158, 352] width 16 height 11
